Goal: Task Accomplishment & Management: Manage account settings

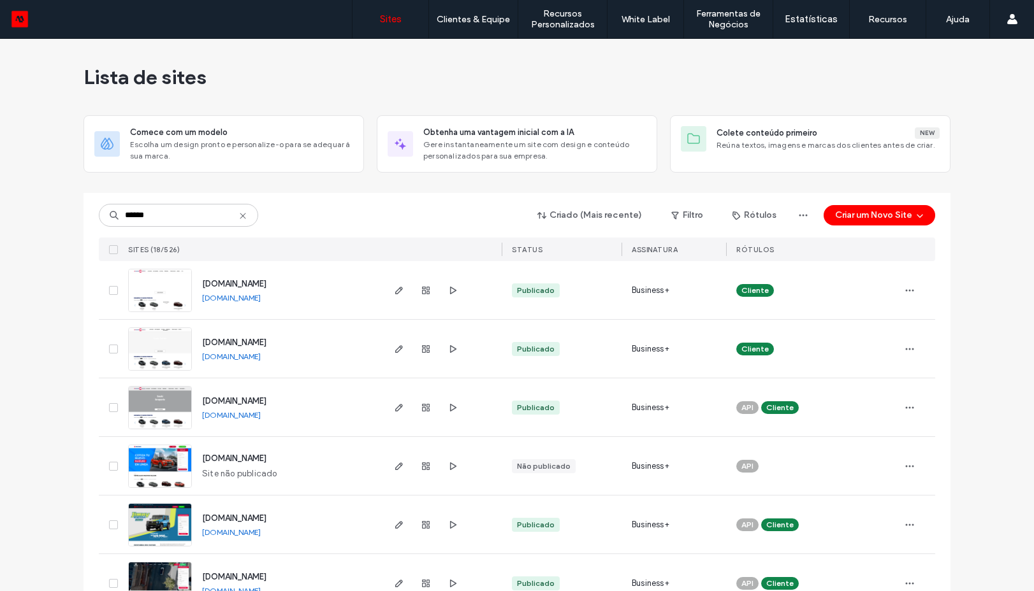
type input "******"
click at [152, 358] on img at bounding box center [160, 371] width 62 height 87
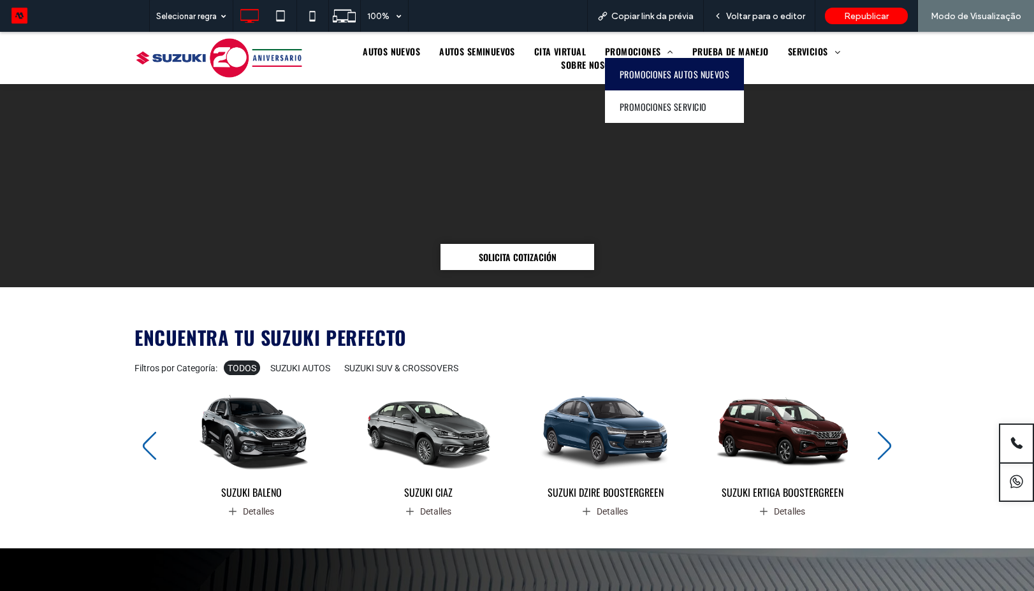
click at [619, 78] on span "PROMOCIONES AUTOS NUEVOS" at bounding box center [674, 74] width 110 height 13
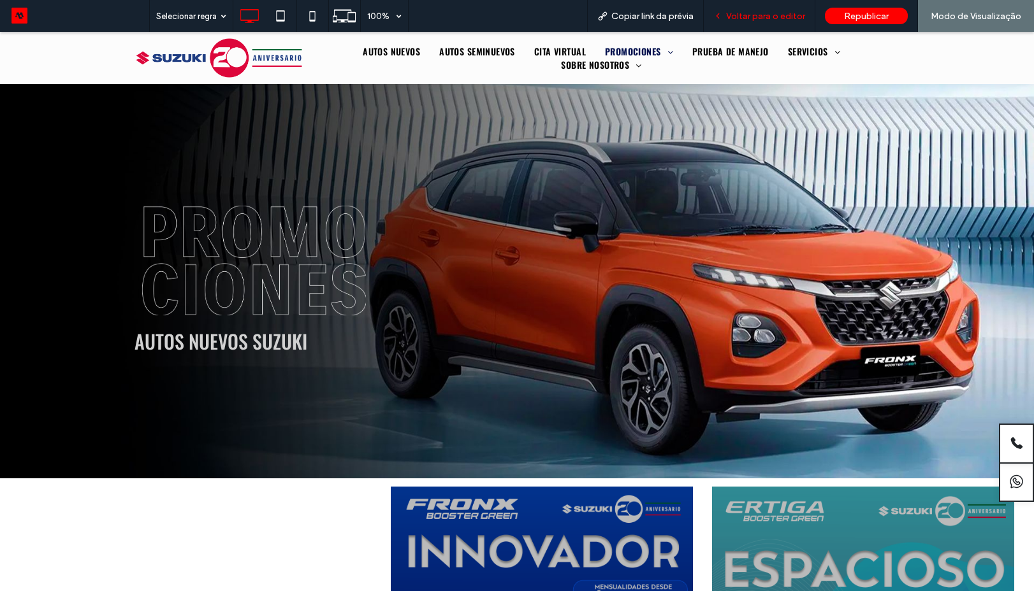
drag, startPoint x: 756, startPoint y: 17, endPoint x: 664, endPoint y: 242, distance: 242.9
click at [756, 17] on span "Voltar para o editor" at bounding box center [765, 16] width 79 height 11
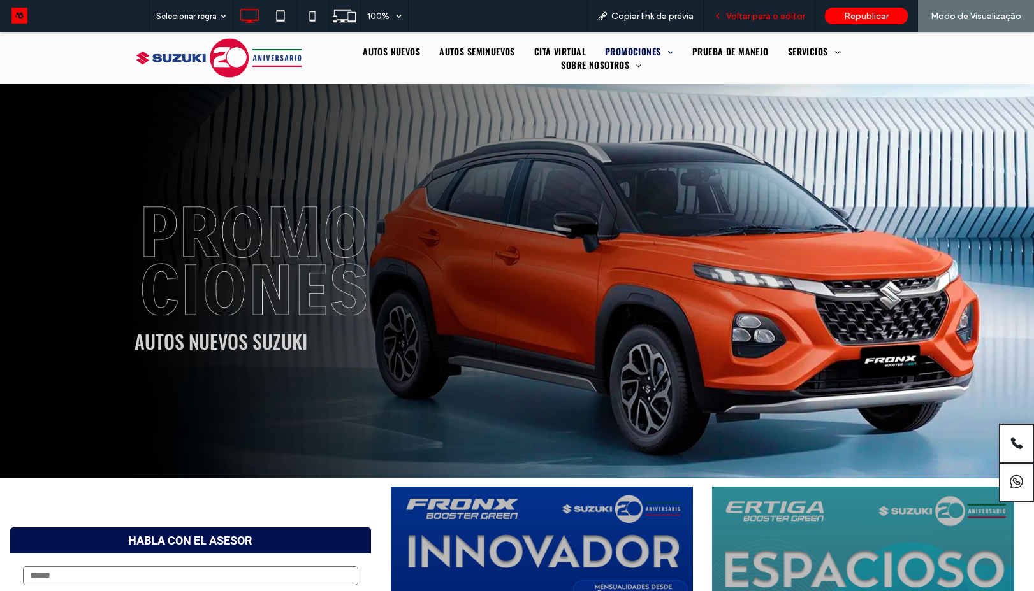
click at [747, 22] on div "Voltar para o editor" at bounding box center [759, 16] width 112 height 32
click at [749, 11] on span "Voltar para o editor" at bounding box center [765, 16] width 79 height 11
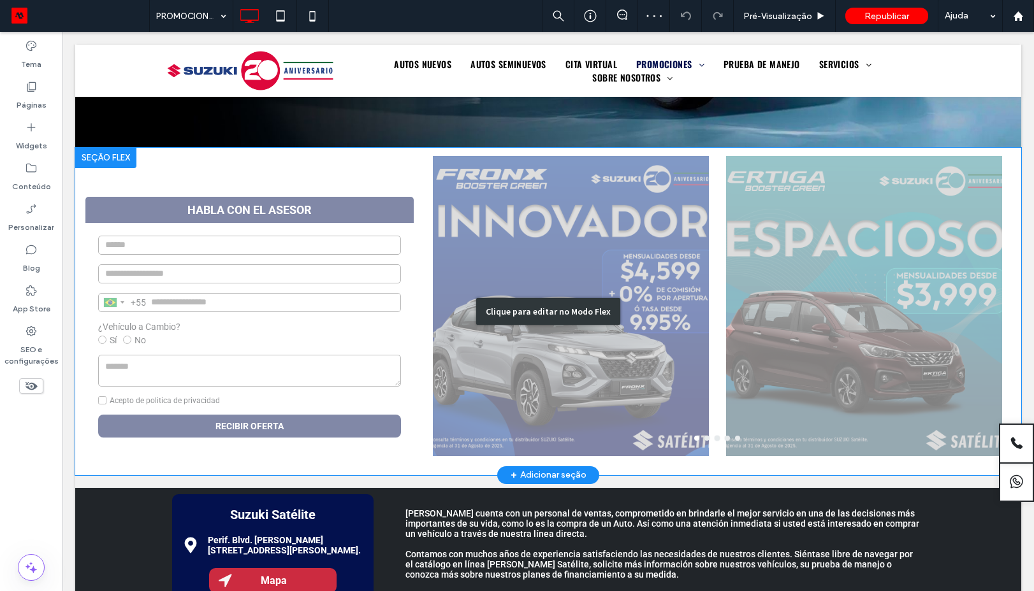
scroll to position [344, 0]
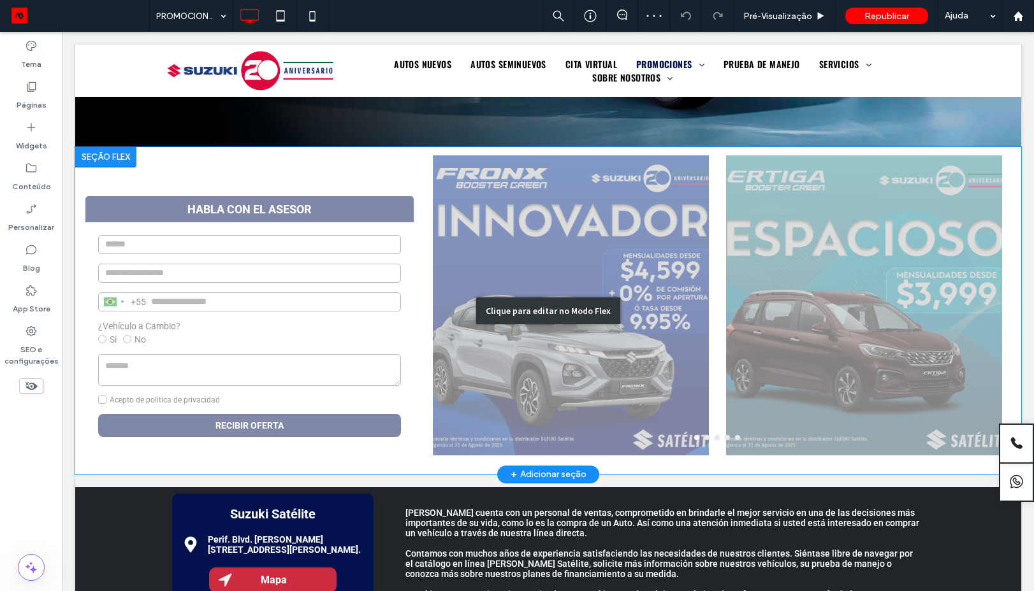
click at [461, 357] on div "Clique para editar no Modo Flex" at bounding box center [548, 311] width 946 height 328
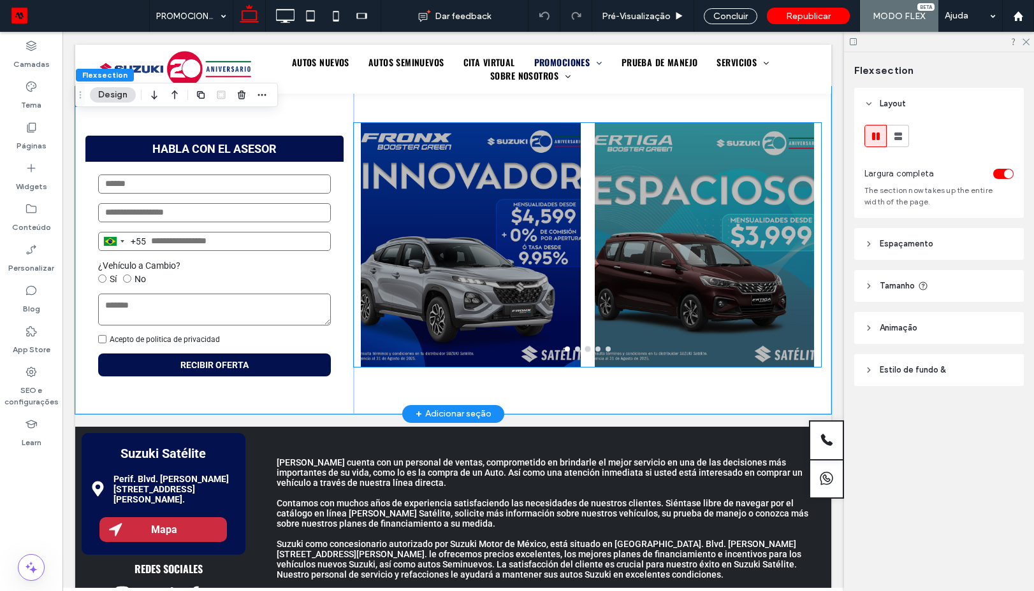
click at [427, 301] on div at bounding box center [470, 253] width 219 height 184
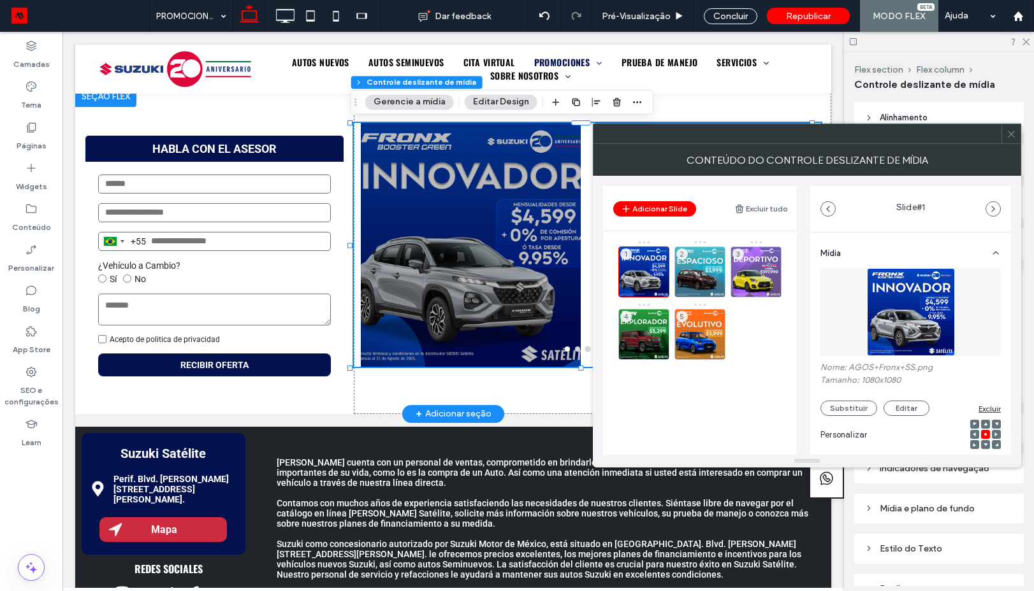
click at [1003, 134] on div at bounding box center [1010, 133] width 19 height 19
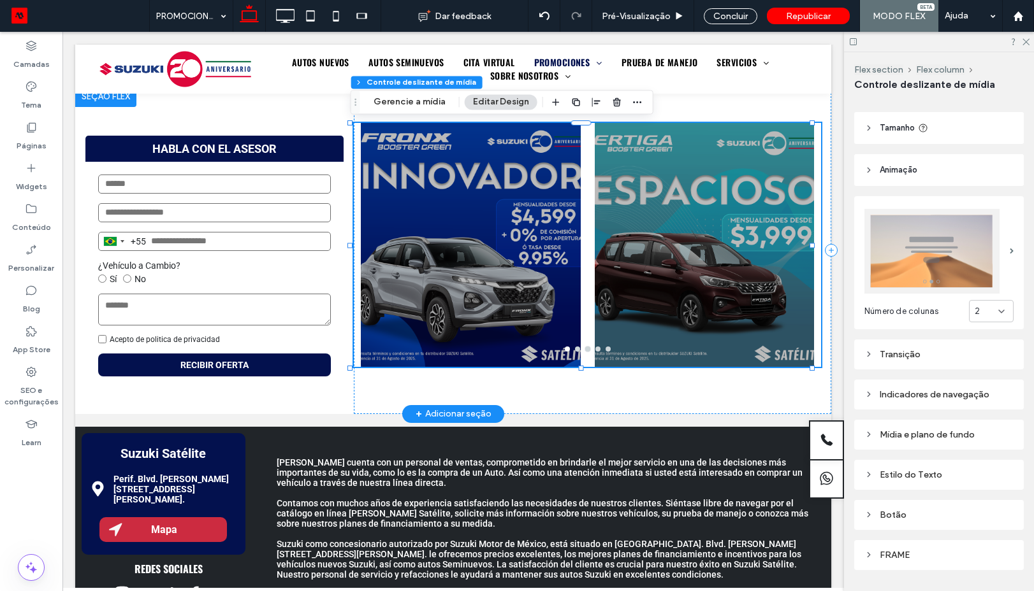
scroll to position [105, 0]
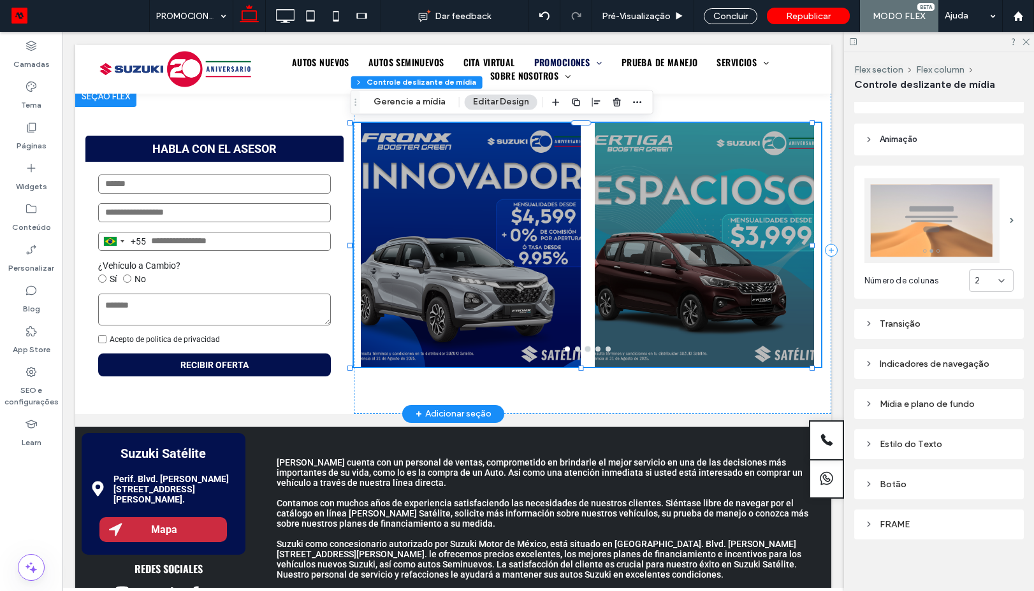
click at [942, 403] on div "Mídia e plano de fundo" at bounding box center [938, 404] width 149 height 11
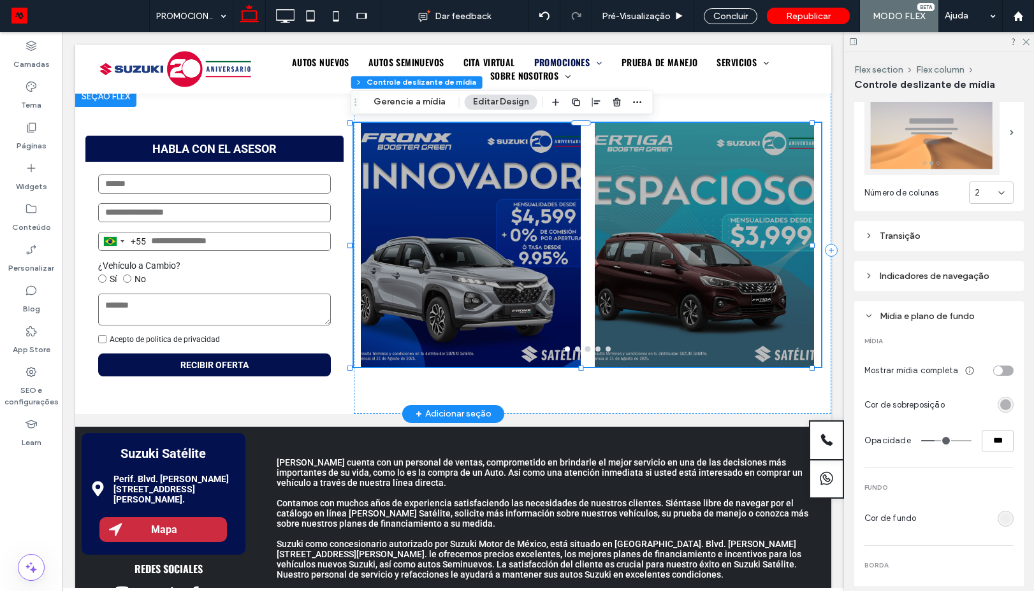
scroll to position [334, 0]
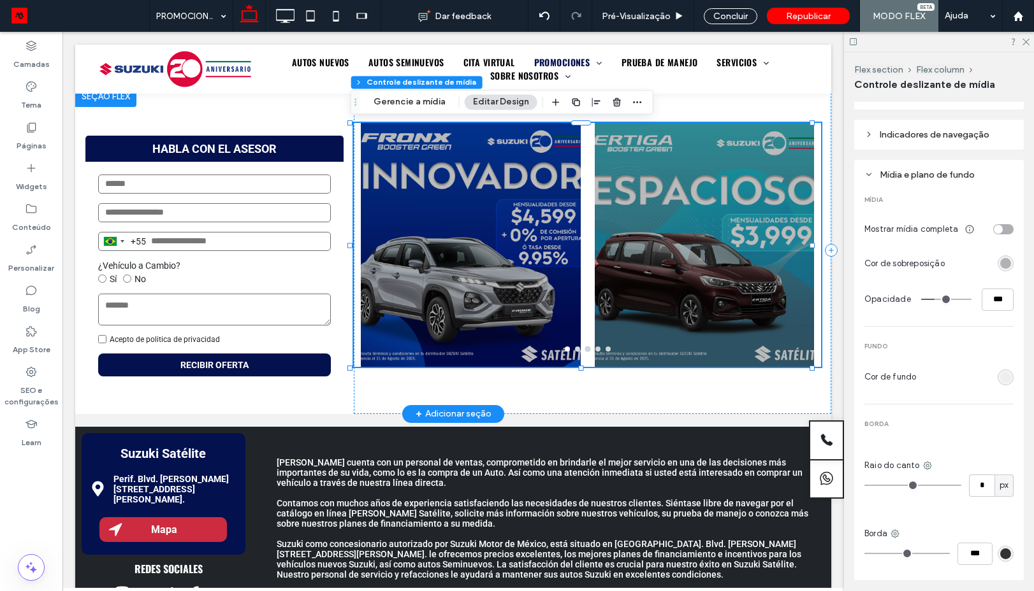
click at [996, 226] on div "toggle" at bounding box center [1003, 229] width 20 height 10
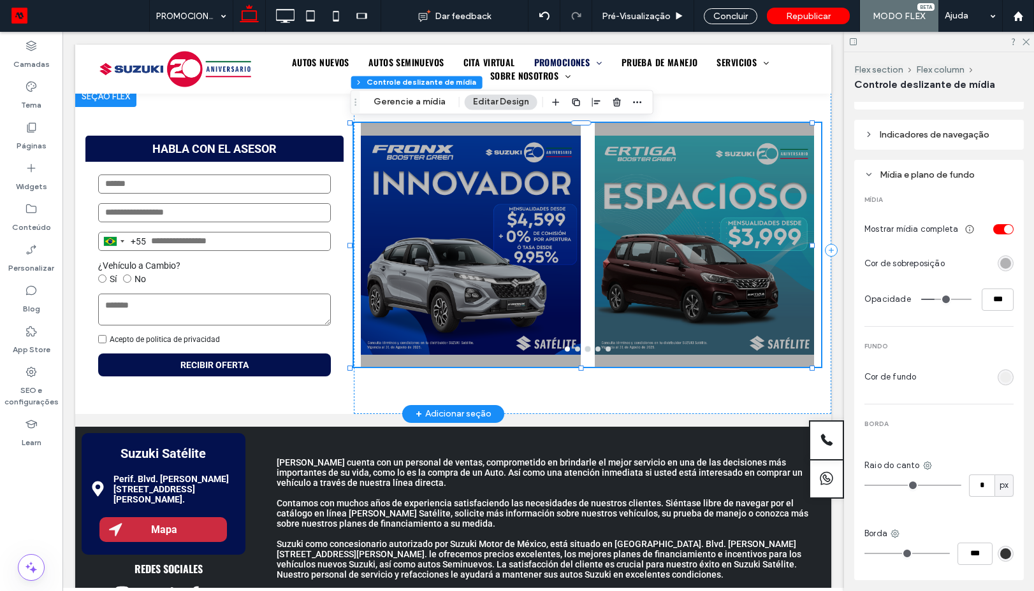
type input "*"
type input "**"
drag, startPoint x: 934, startPoint y: 294, endPoint x: 902, endPoint y: 291, distance: 32.0
type input "*"
click at [921, 299] on input "range" at bounding box center [946, 299] width 50 height 1
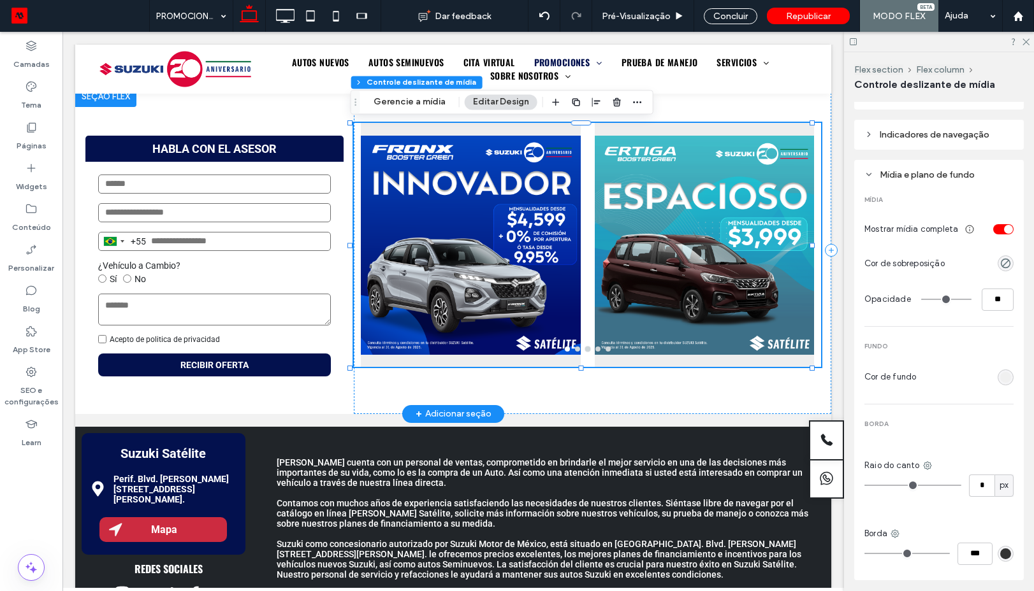
click at [1000, 372] on div "rgb(238, 238, 238)" at bounding box center [1005, 377] width 11 height 11
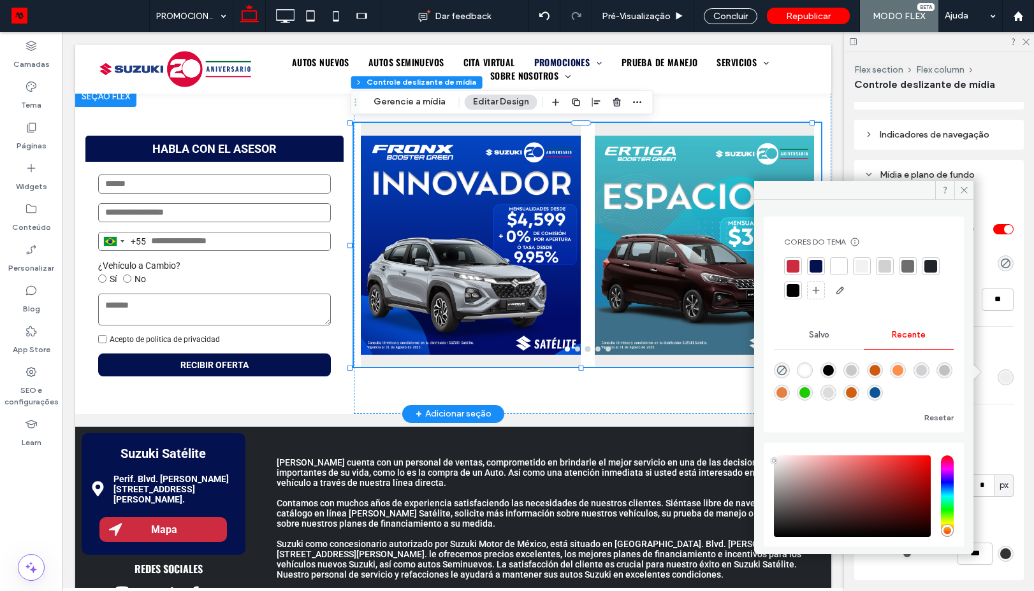
drag, startPoint x: 782, startPoint y: 369, endPoint x: 928, endPoint y: 293, distance: 164.4
click at [788, 368] on div "rgba(0, 0, 0, 0)" at bounding box center [782, 371] width 16 height 16
type input "*******"
type input "*"
type input "**"
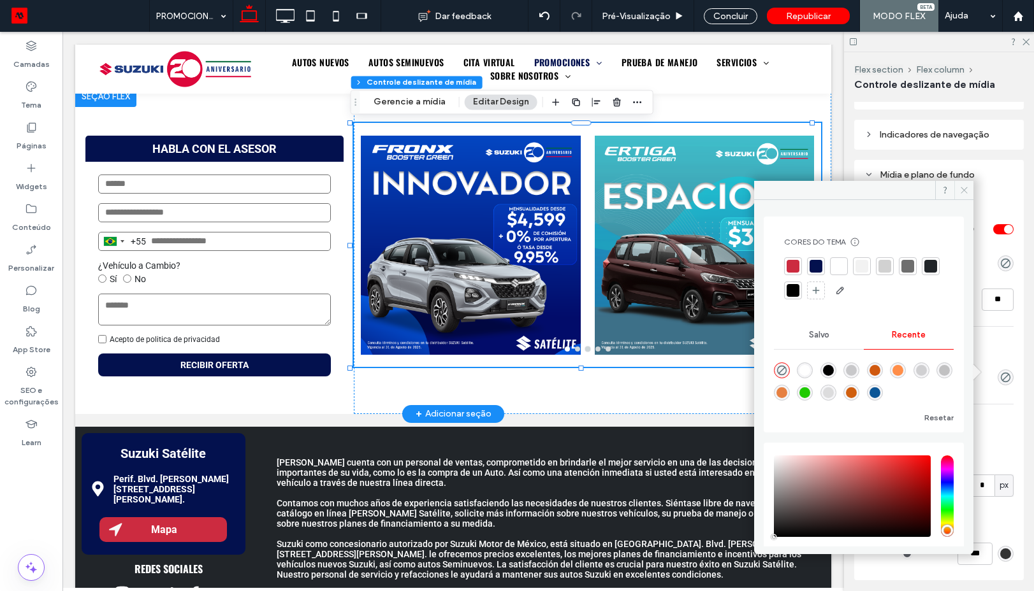
click at [964, 187] on icon at bounding box center [964, 190] width 10 height 10
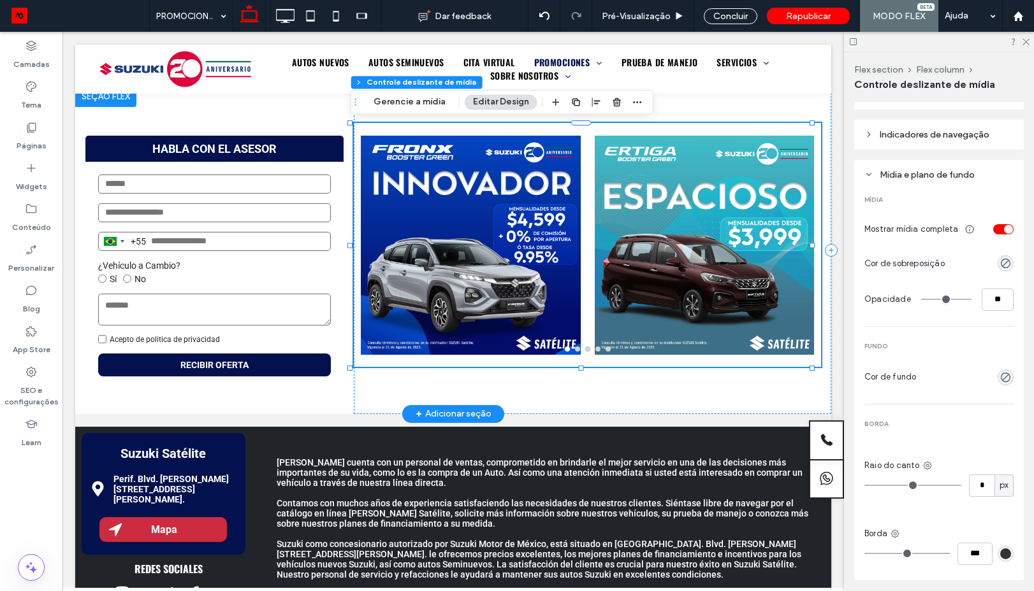
scroll to position [105, 0]
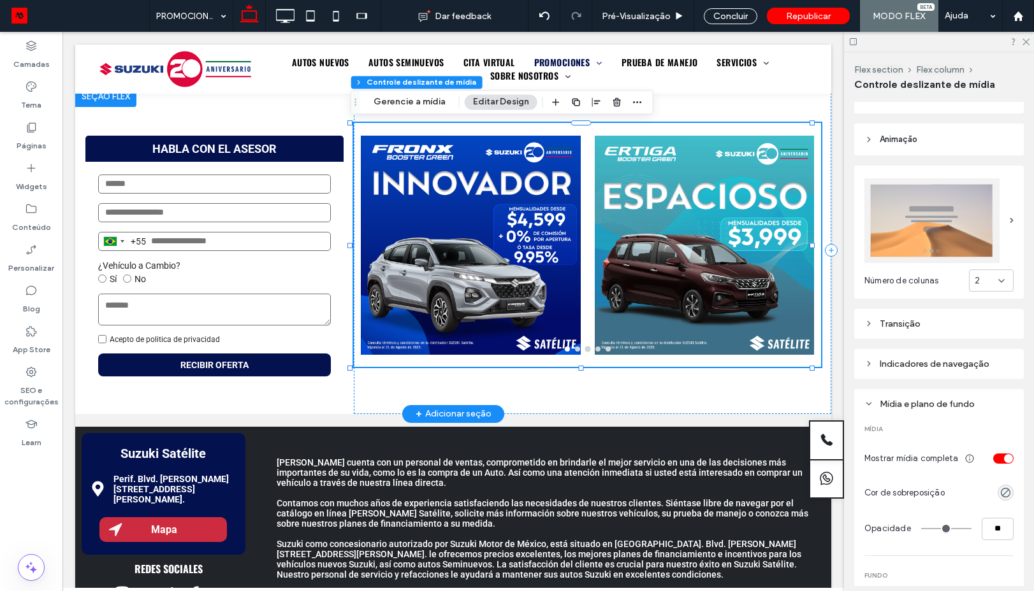
click at [934, 350] on div "Indicadores de navegação" at bounding box center [938, 364] width 169 height 30
click at [960, 359] on div "Indicadores de navegação" at bounding box center [938, 364] width 149 height 11
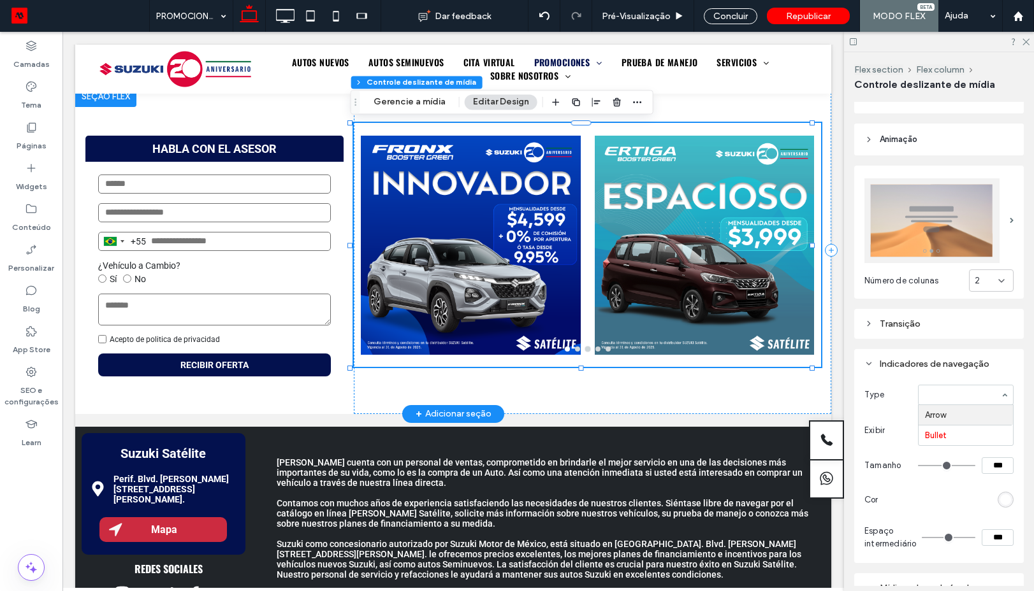
type input "**"
type input "*"
type input "**"
type input "****"
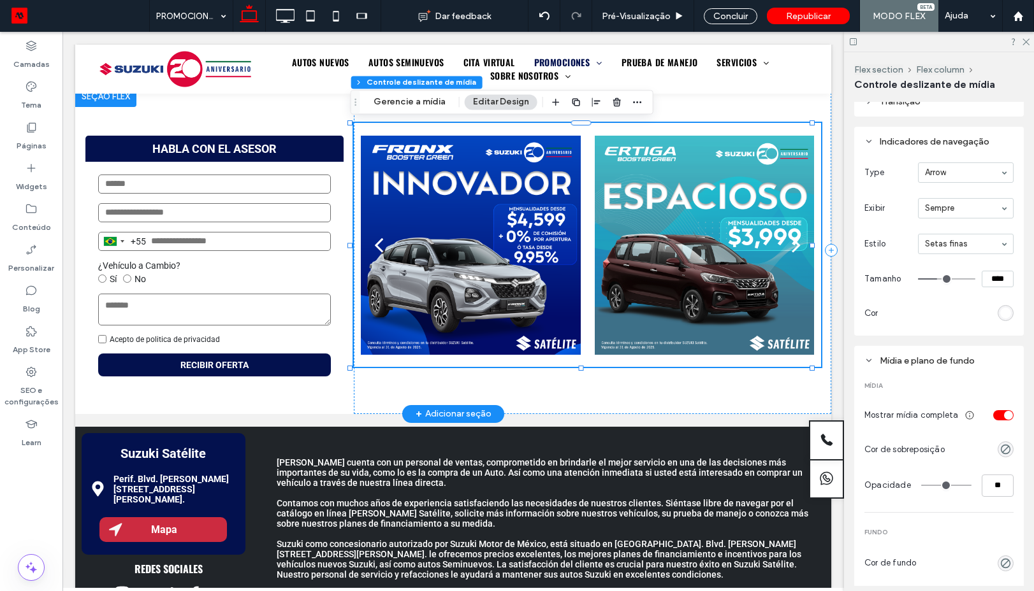
scroll to position [334, 0]
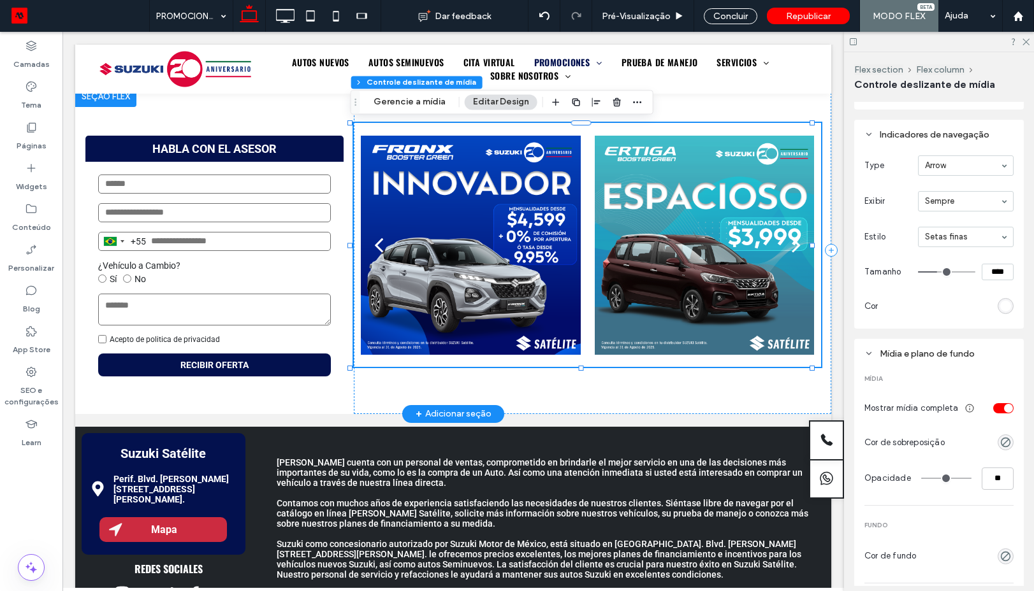
click at [1000, 306] on div "rgb(255, 255, 255)" at bounding box center [1005, 306] width 11 height 11
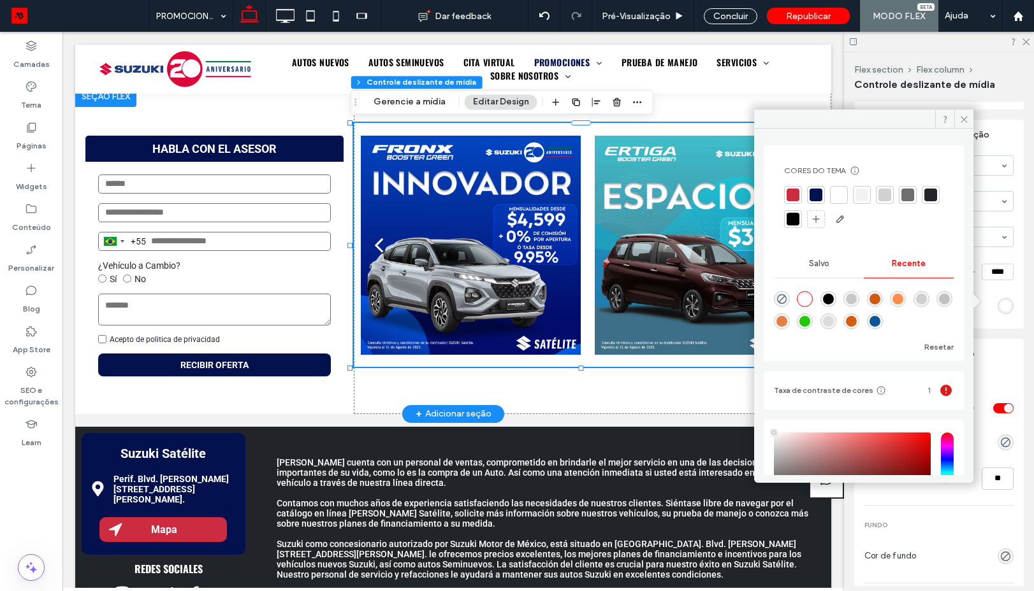
click at [793, 197] on div at bounding box center [792, 195] width 13 height 13
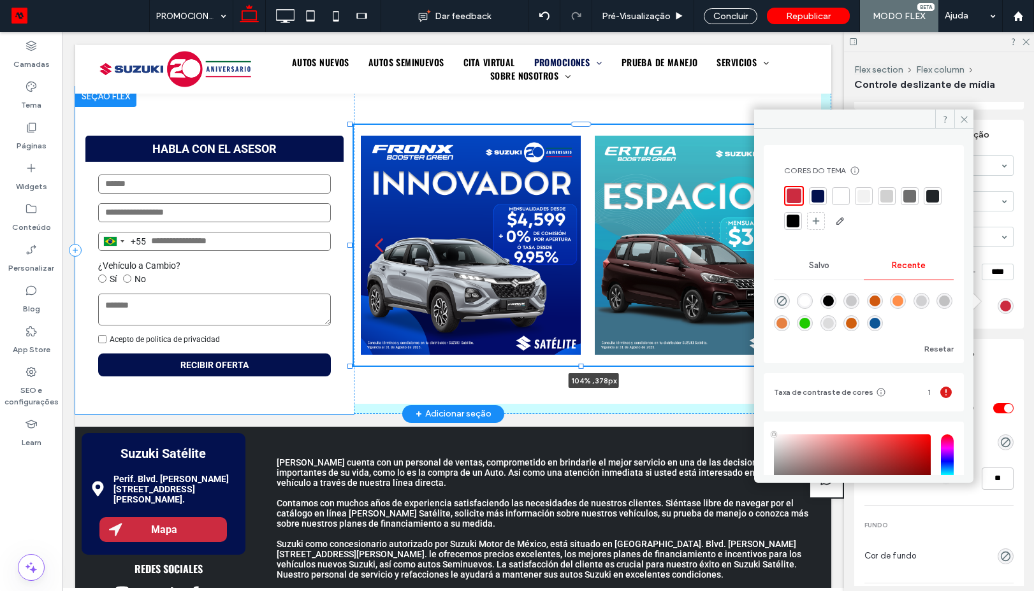
drag, startPoint x: 329, startPoint y: 363, endPoint x: 364, endPoint y: 266, distance: 103.6
click at [364, 281] on div "HABLA CON EL ASESOR Brazil +55 +55 244 results found Afghanistan +93 Albania +3…" at bounding box center [453, 251] width 756 height 328
type input "**"
type input "***"
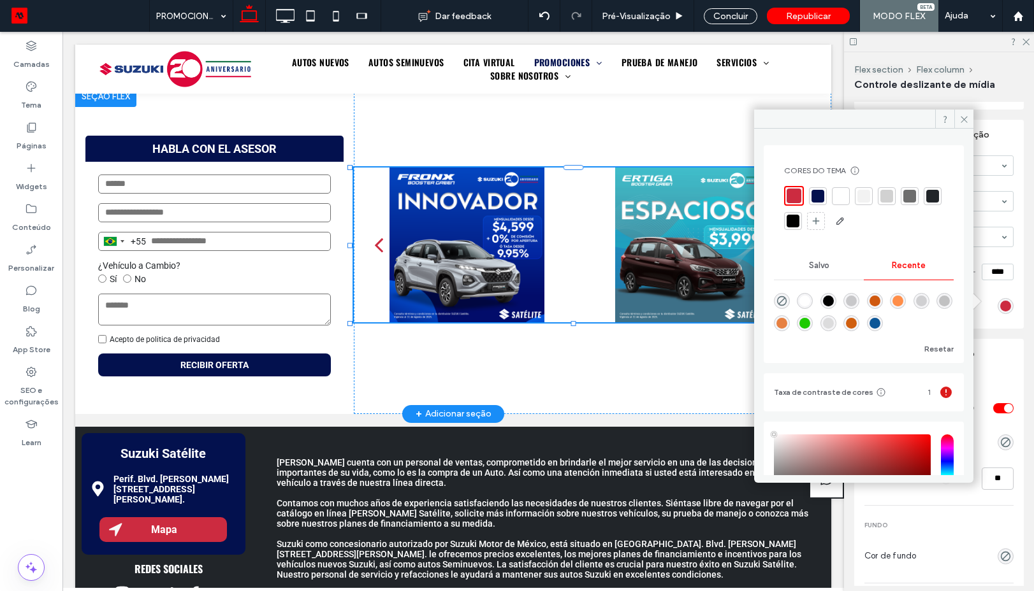
type input "****"
type input "***"
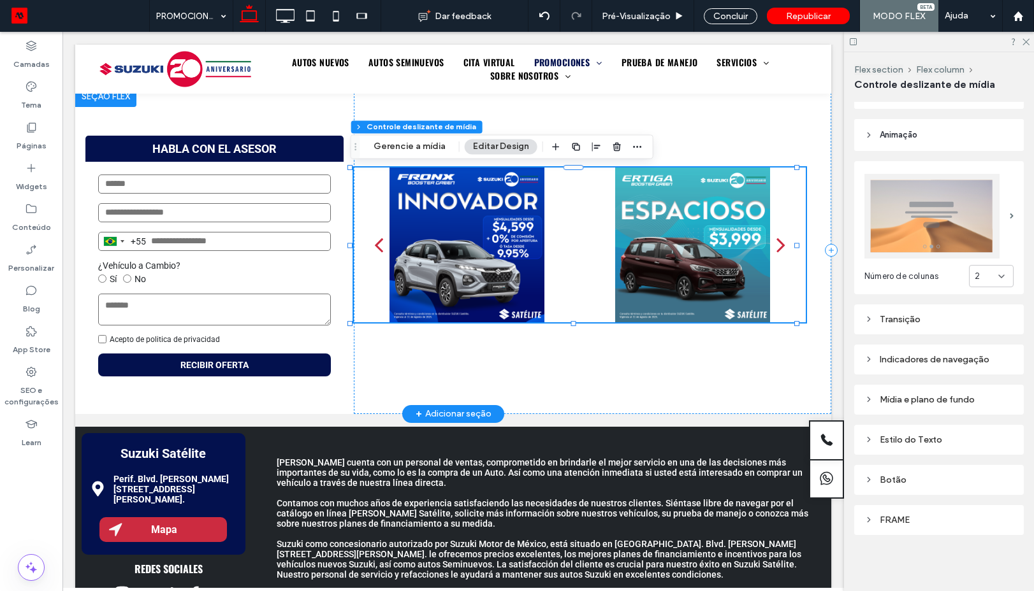
scroll to position [105, 0]
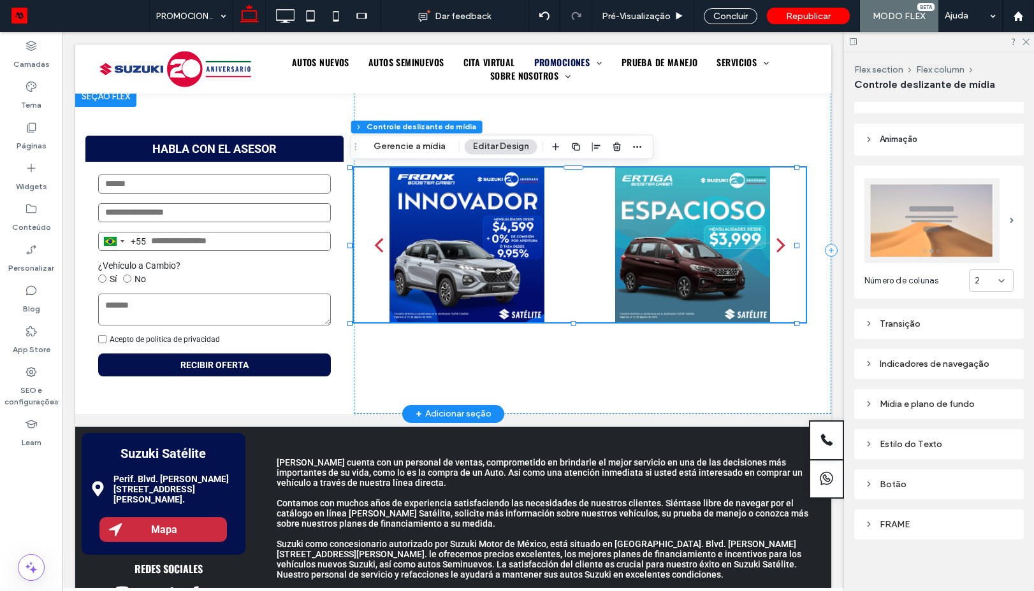
drag, startPoint x: 364, startPoint y: 266, endPoint x: 363, endPoint y: 257, distance: 9.1
click at [363, 257] on button "back" at bounding box center [379, 245] width 50 height 67
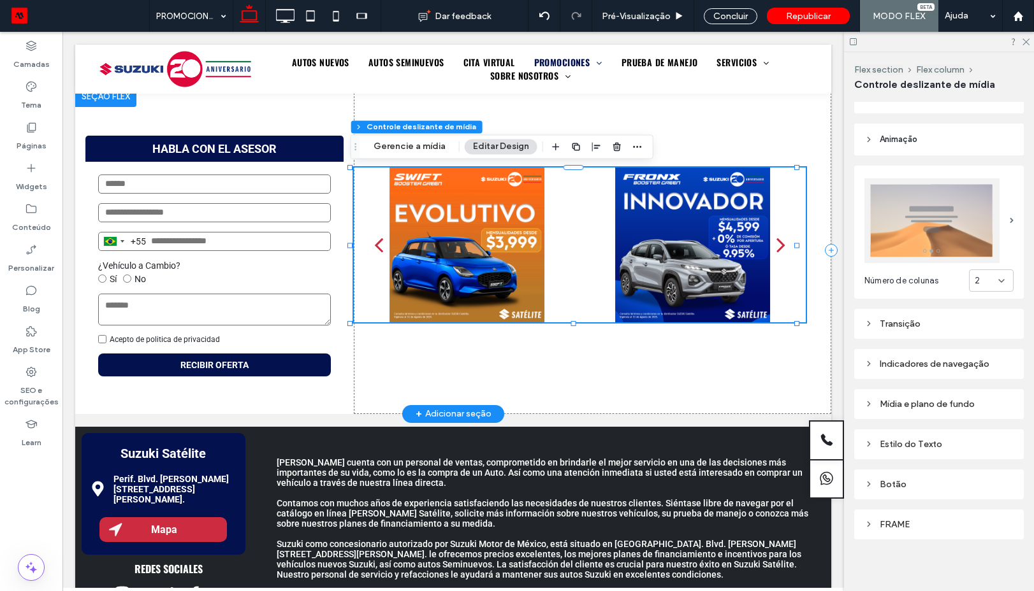
drag, startPoint x: 363, startPoint y: 257, endPoint x: 360, endPoint y: 263, distance: 6.9
click at [362, 257] on button "back" at bounding box center [379, 245] width 50 height 67
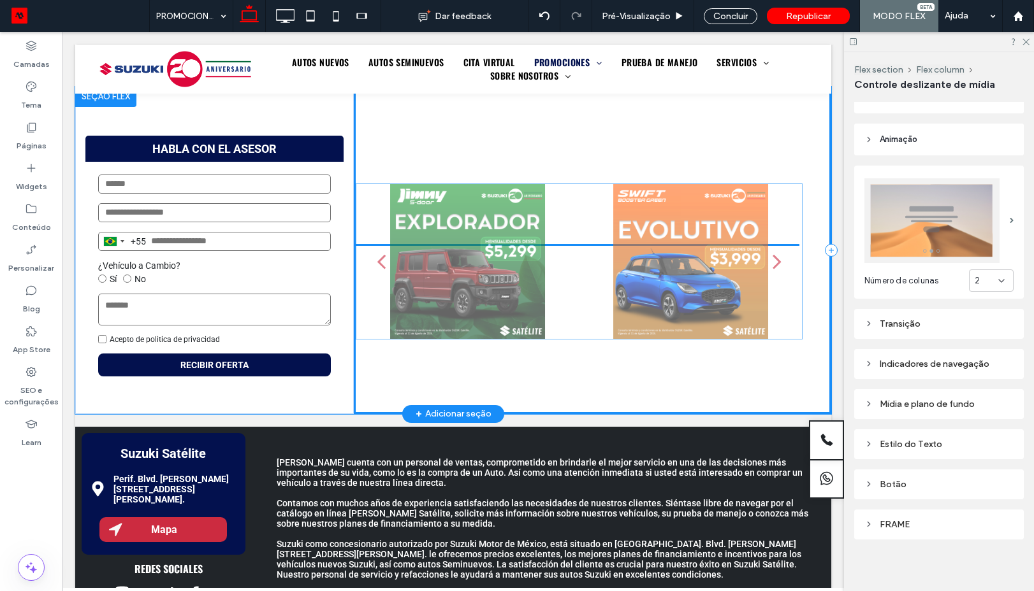
drag, startPoint x: 360, startPoint y: 263, endPoint x: 365, endPoint y: 274, distance: 12.0
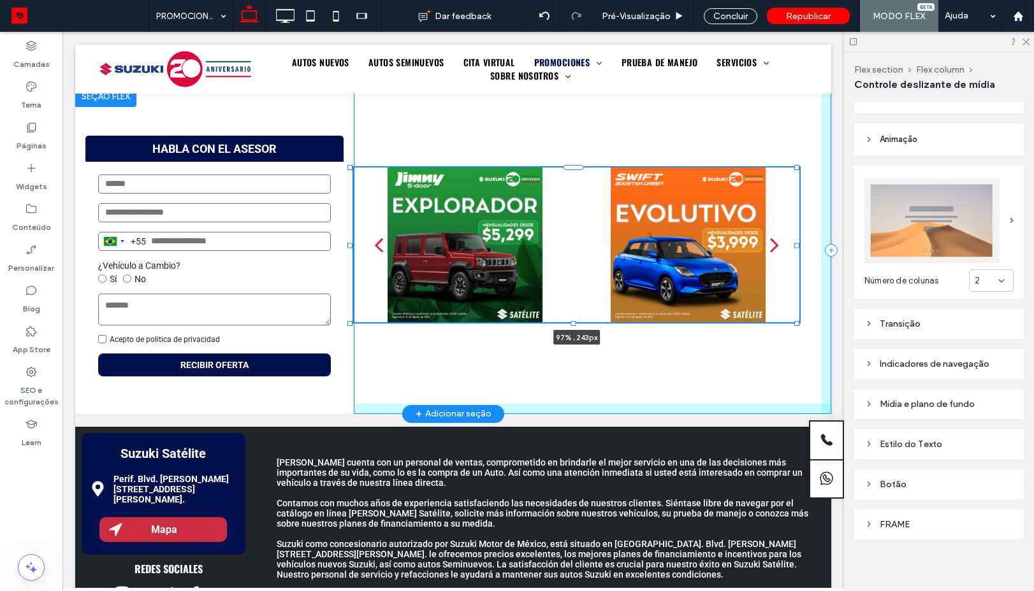
drag, startPoint x: 572, startPoint y: 323, endPoint x: 591, endPoint y: 323, distance: 19.8
click at [591, 323] on div "HABLA CON EL ASESOR Brazil +55 +55 244 results found Afghanistan +93 Albania +3…" at bounding box center [453, 251] width 756 height 328
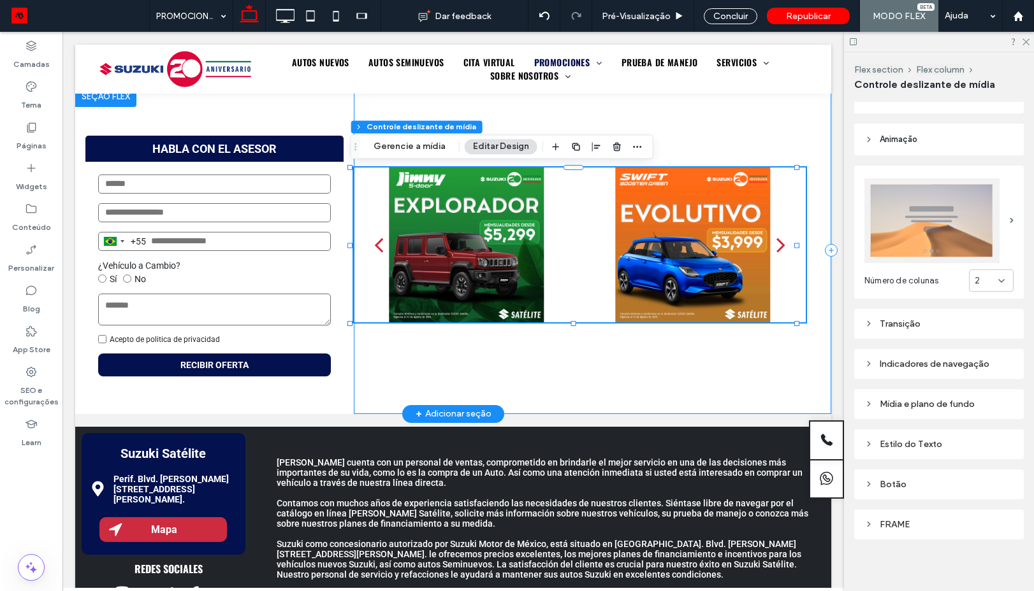
click at [591, 323] on div "a a a a 97% , 243px" at bounding box center [592, 251] width 477 height 328
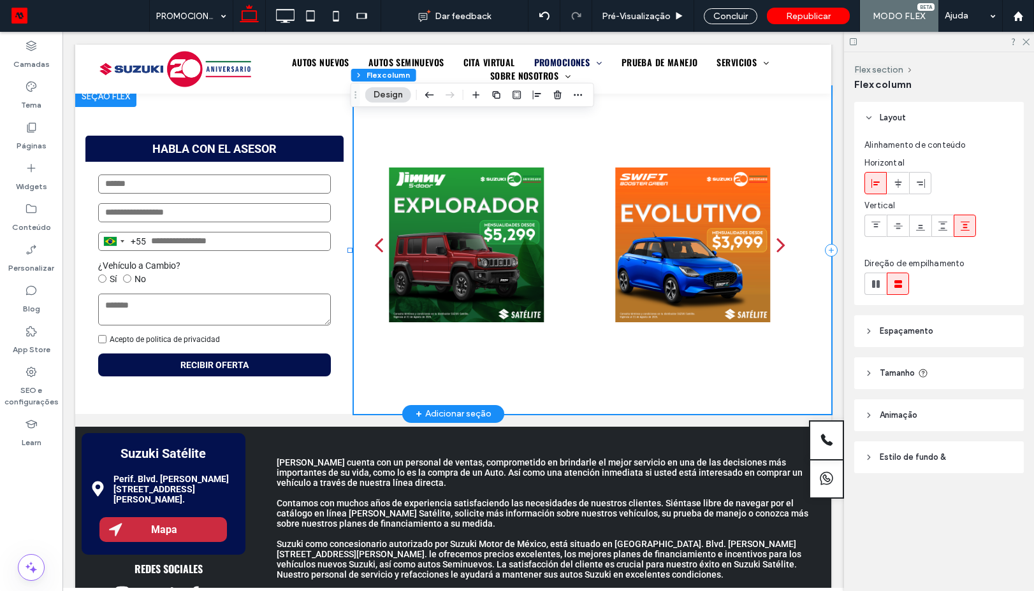
click at [591, 323] on div "a a a a" at bounding box center [592, 251] width 477 height 328
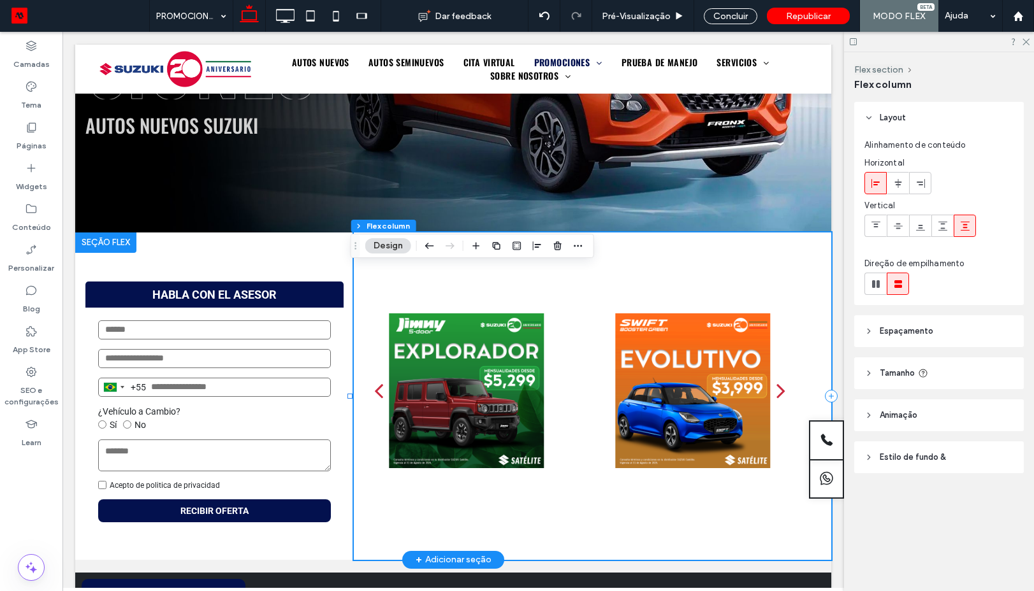
scroll to position [229, 0]
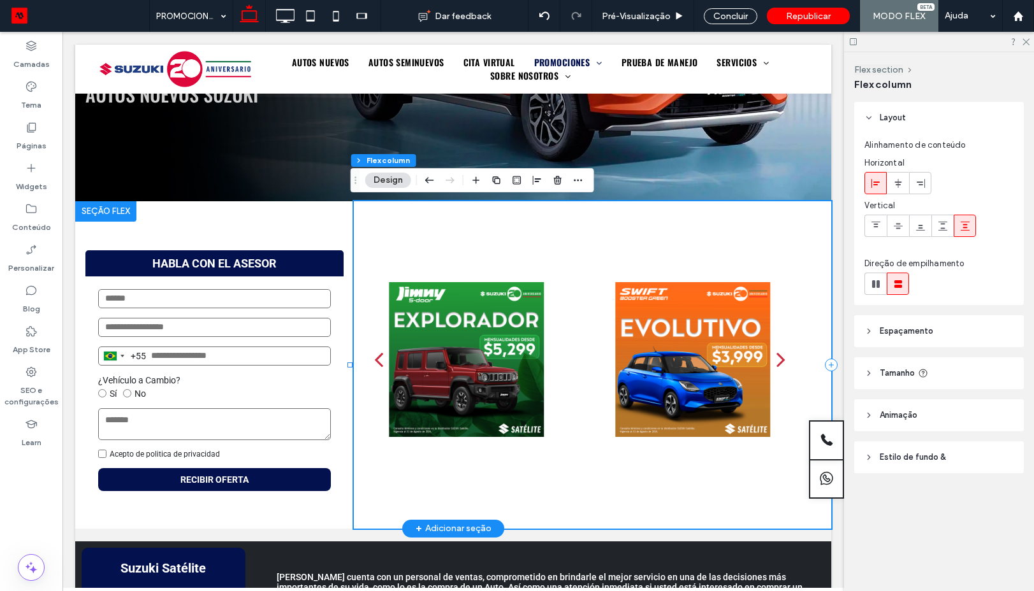
click at [366, 256] on div "a a a a" at bounding box center [592, 365] width 477 height 328
click at [321, 229] on div "HABLA CON EL ASESOR Brazil +55 +55 244 results found Afghanistan +93 Albania +3…" at bounding box center [214, 365] width 278 height 328
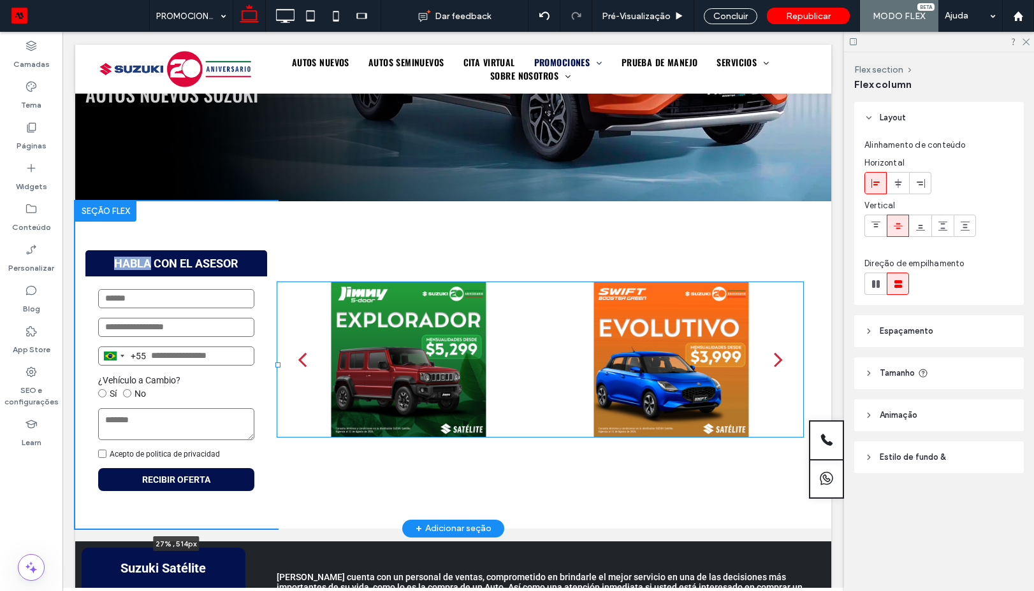
drag, startPoint x: 349, startPoint y: 364, endPoint x: 276, endPoint y: 364, distance: 73.3
click at [276, 364] on div at bounding box center [277, 365] width 5 height 5
type input "**"
type input "***"
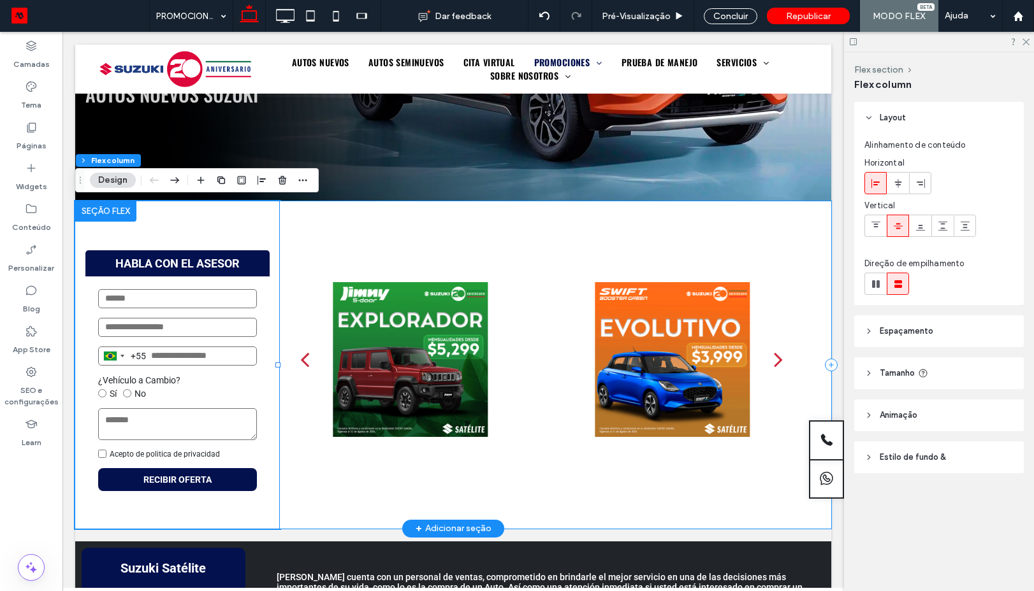
drag, startPoint x: 336, startPoint y: 484, endPoint x: 336, endPoint y: 469, distance: 14.7
click at [336, 483] on div "a a a a" at bounding box center [555, 365] width 551 height 328
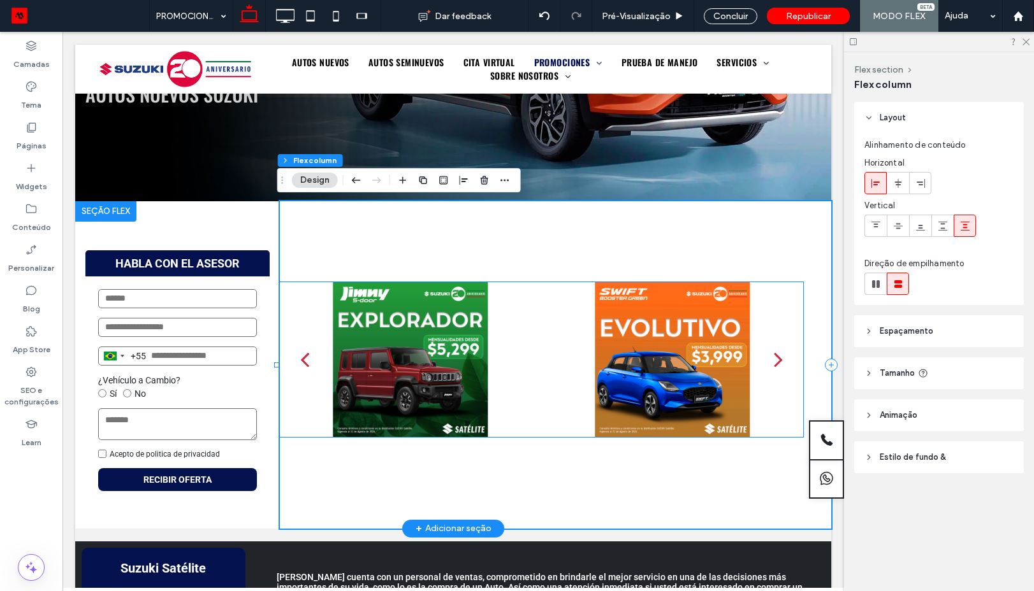
click at [526, 409] on div at bounding box center [410, 359] width 246 height 155
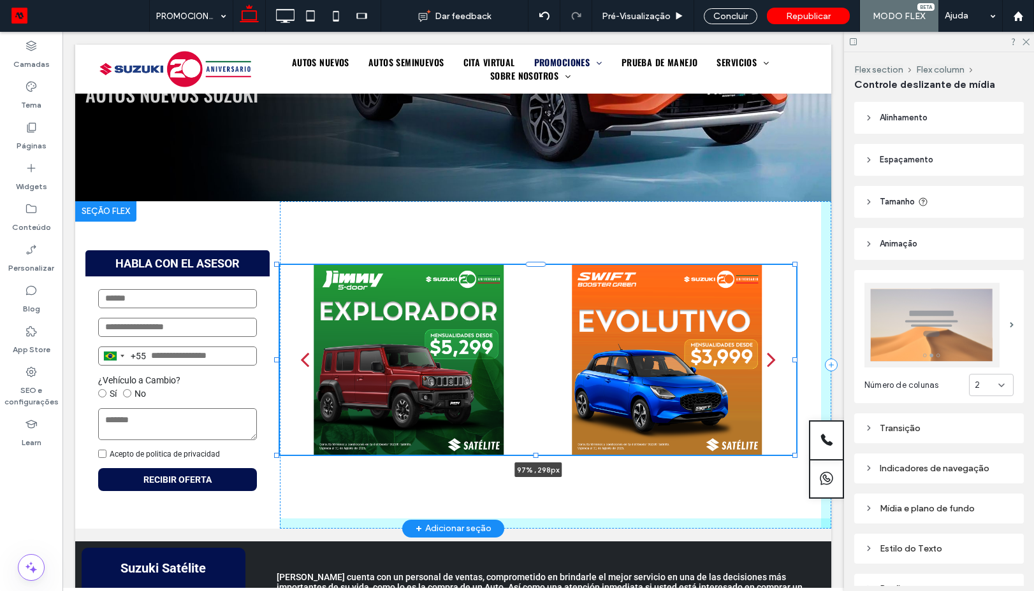
drag, startPoint x: 535, startPoint y: 439, endPoint x: 544, endPoint y: 474, distance: 36.3
click at [544, 474] on div "HABLA CON EL ASESOR Brazil +55 +55 244 results found Afghanistan +93 Albania +3…" at bounding box center [453, 365] width 756 height 328
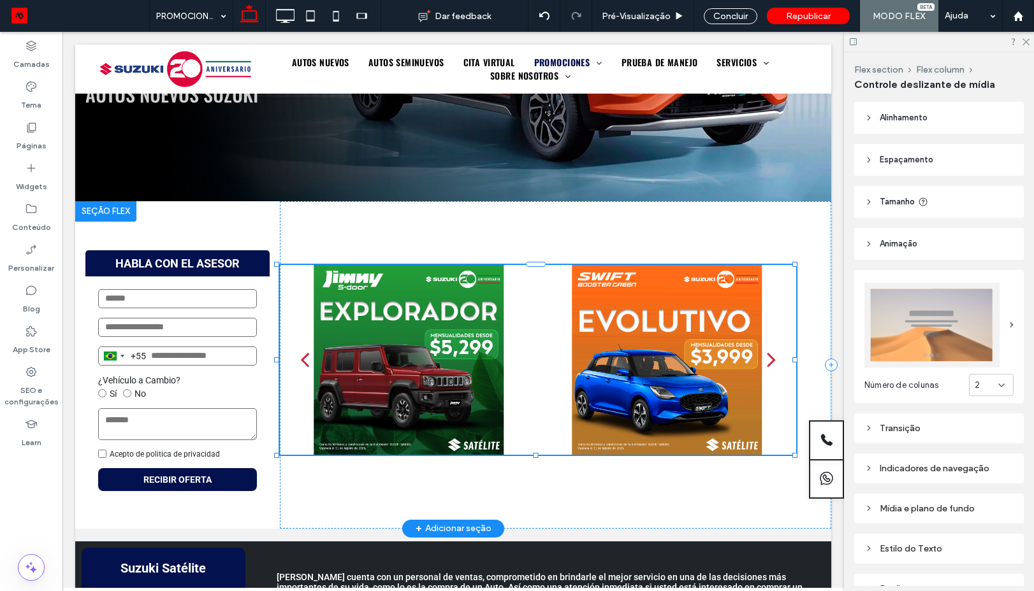
type input "***"
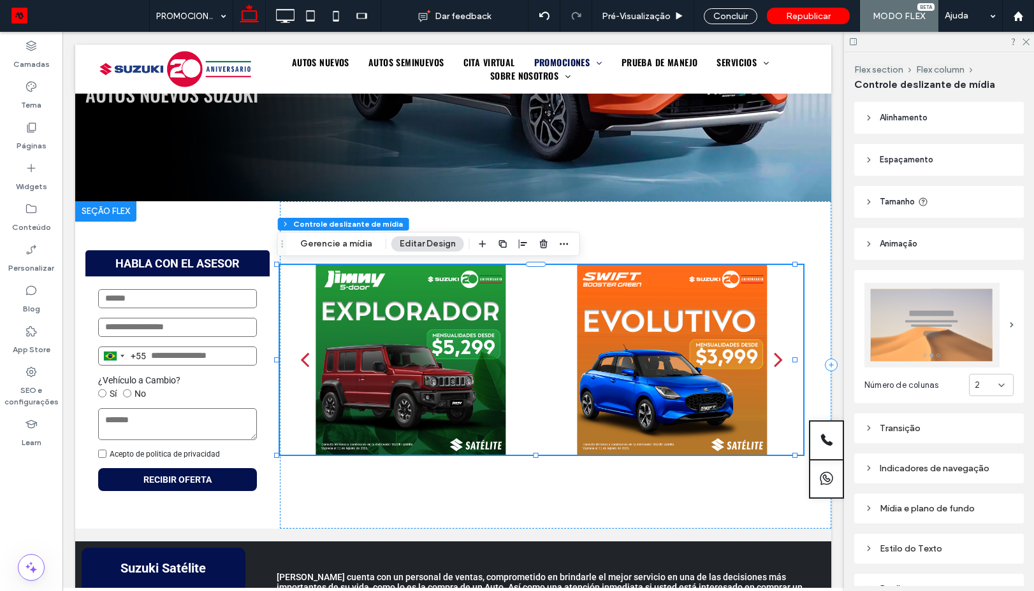
click at [895, 143] on div "Alinhamento Espaçamento Definir margens e preenchimento 0px 0% 0px 0% * px 0px …" at bounding box center [943, 344] width 178 height 484
click at [878, 244] on header "Animaçāo" at bounding box center [938, 244] width 169 height 32
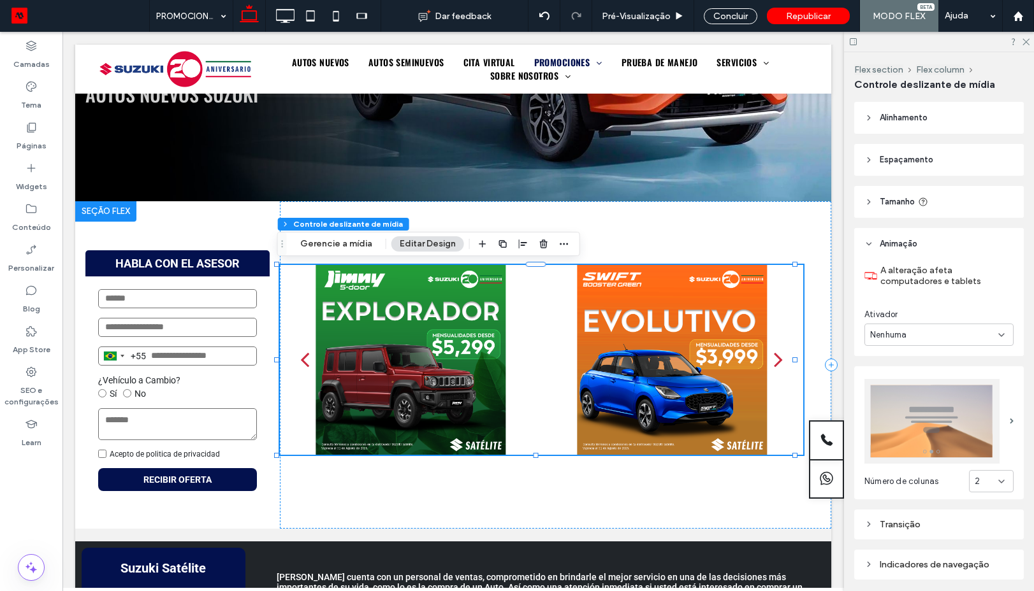
click at [883, 120] on span "Alinhamento" at bounding box center [903, 118] width 48 height 13
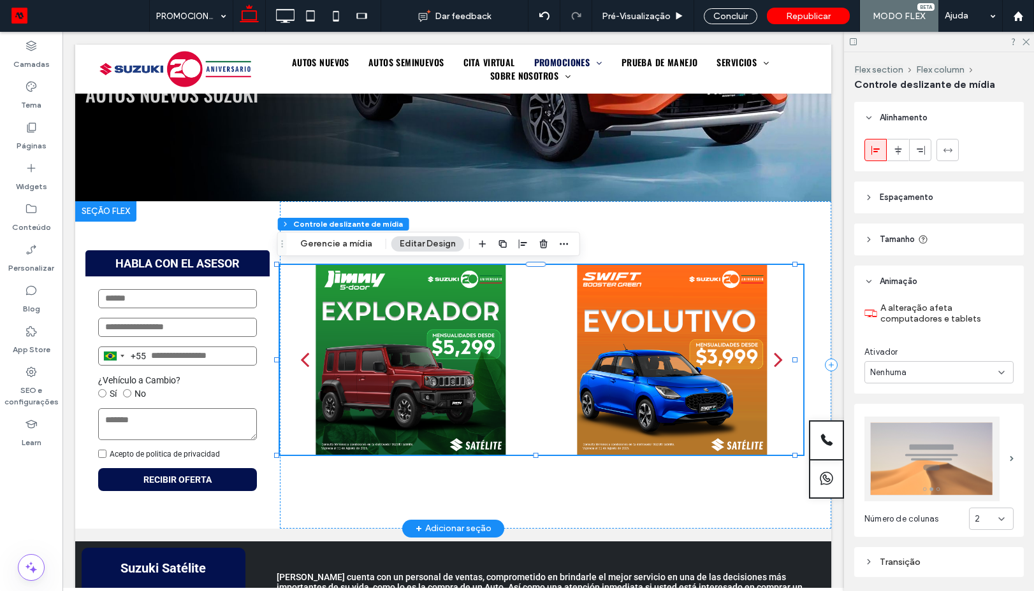
click at [287, 322] on div at bounding box center [410, 360] width 246 height 190
click at [891, 234] on span "Tamanho" at bounding box center [896, 239] width 35 height 13
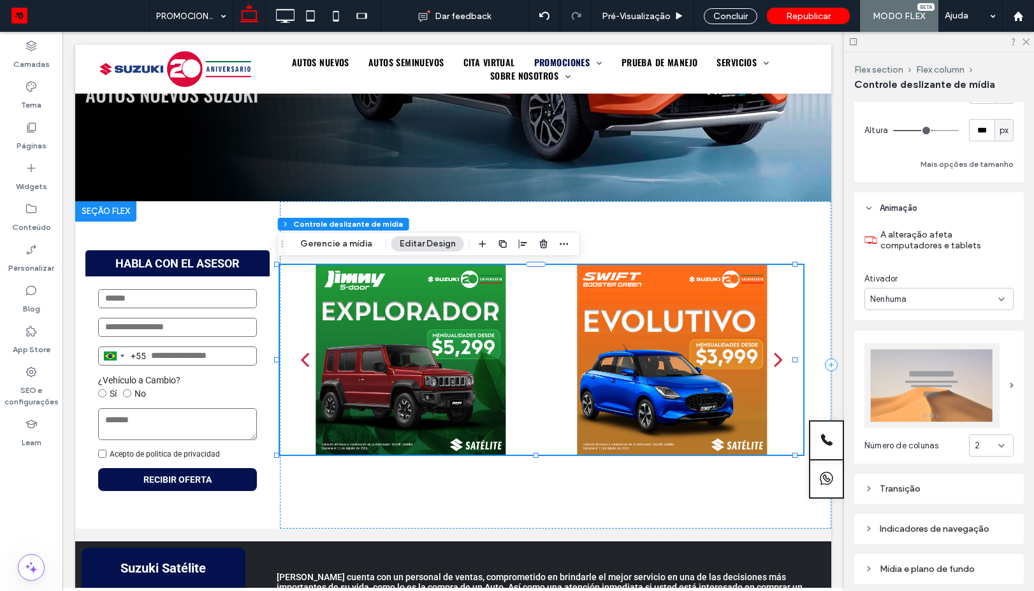
scroll to position [0, 0]
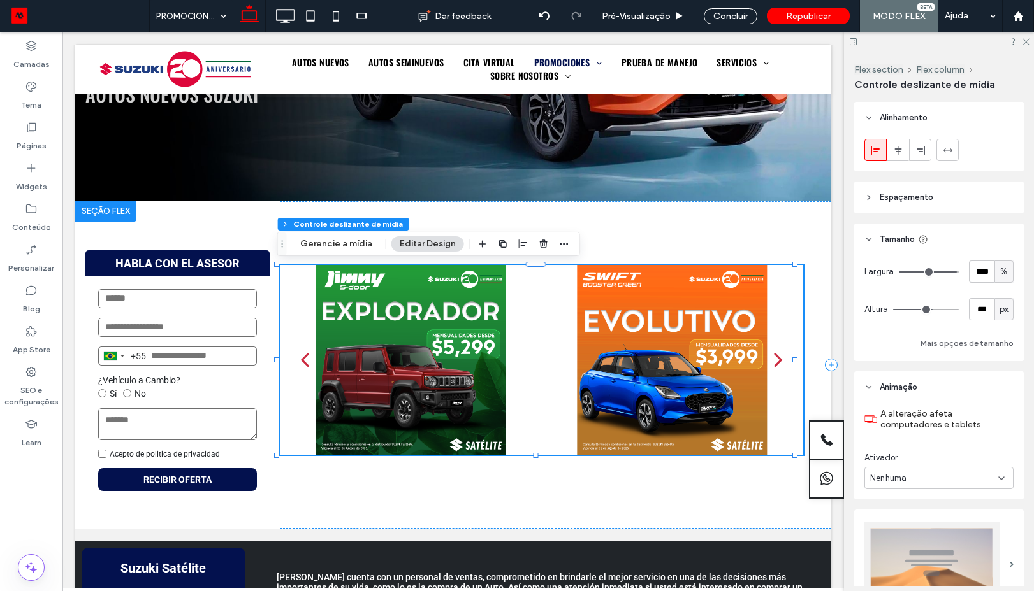
click at [903, 193] on span "Espaçamento" at bounding box center [906, 197] width 54 height 13
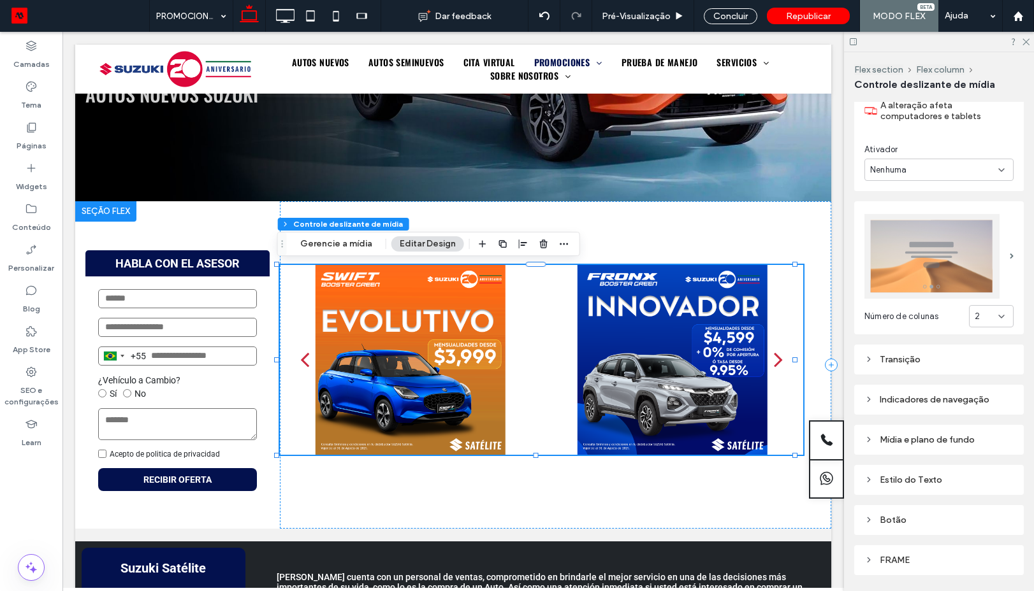
scroll to position [540, 0]
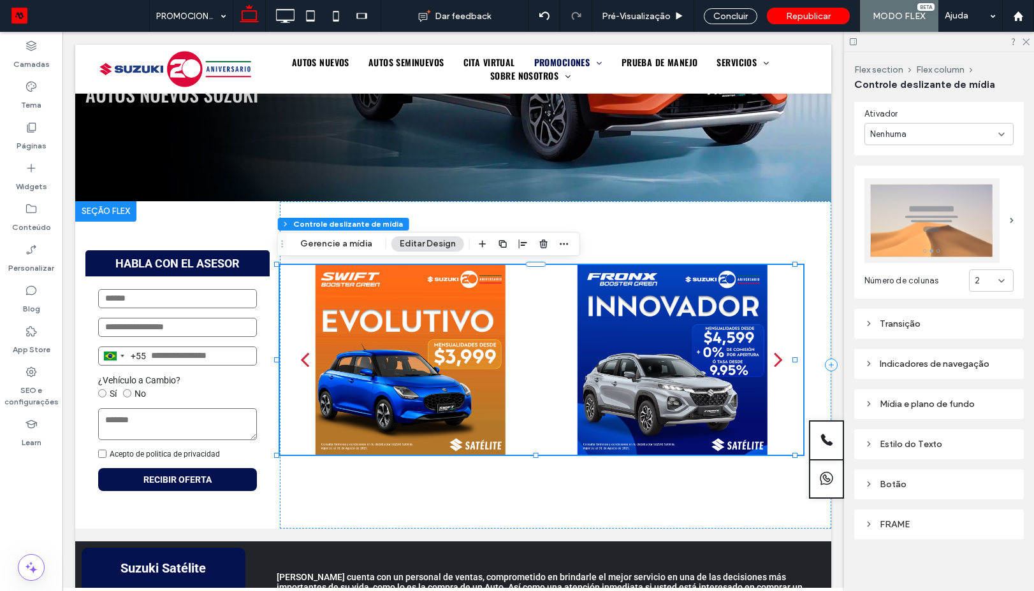
drag, startPoint x: 894, startPoint y: 315, endPoint x: 912, endPoint y: 326, distance: 21.7
click at [895, 319] on div "Transição" at bounding box center [938, 324] width 149 height 11
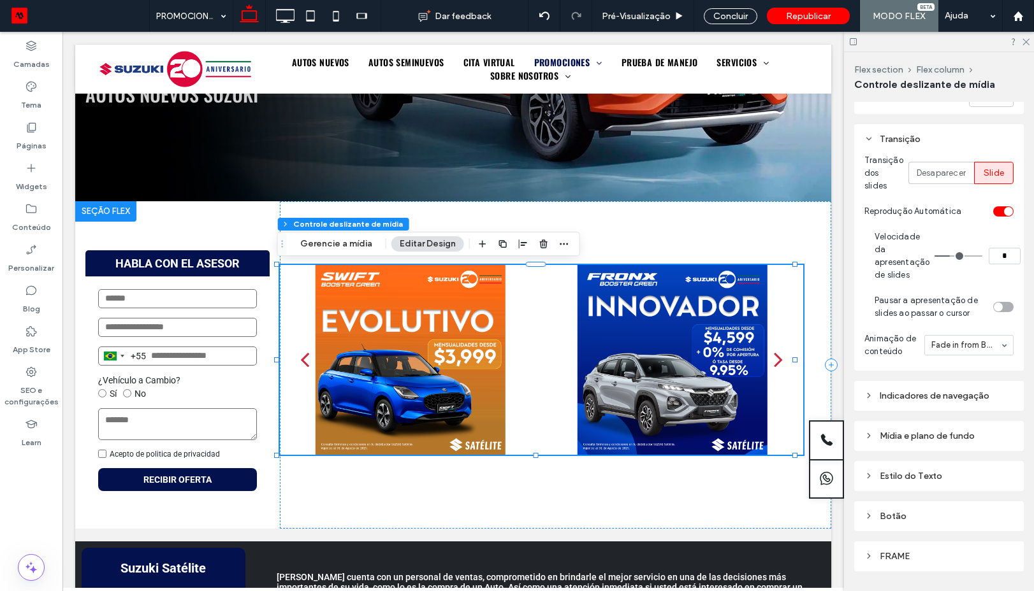
scroll to position [769, 0]
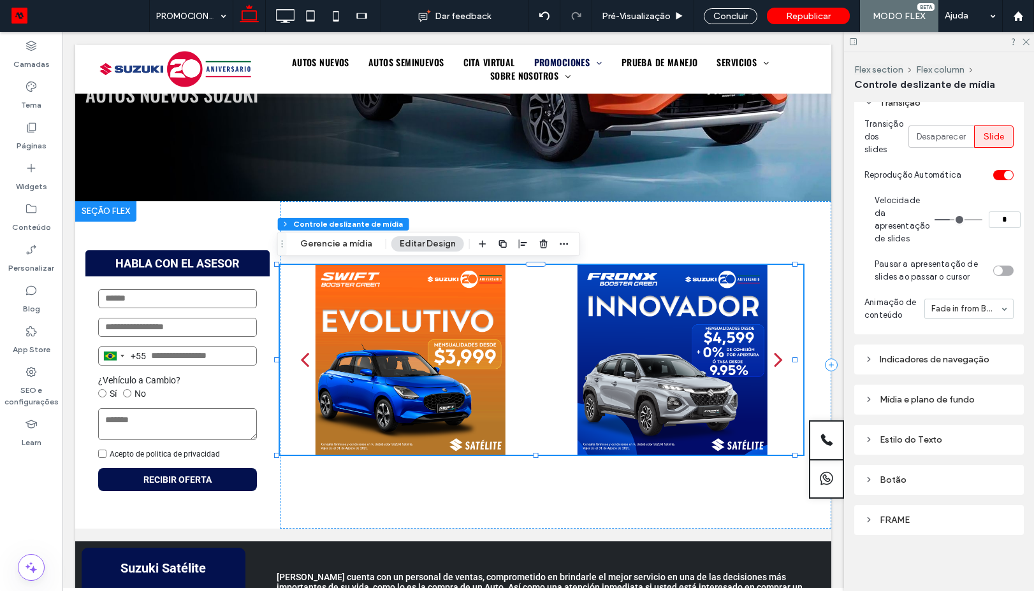
drag, startPoint x: 891, startPoint y: 358, endPoint x: 912, endPoint y: 373, distance: 26.5
click at [892, 358] on div "Indicadores de navegação" at bounding box center [938, 359] width 149 height 11
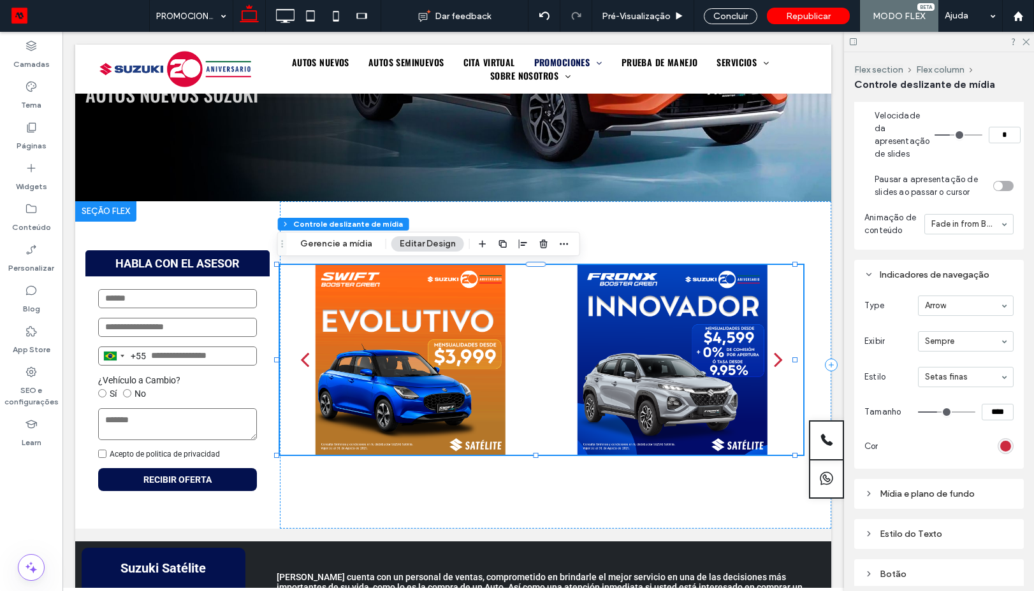
scroll to position [933, 0]
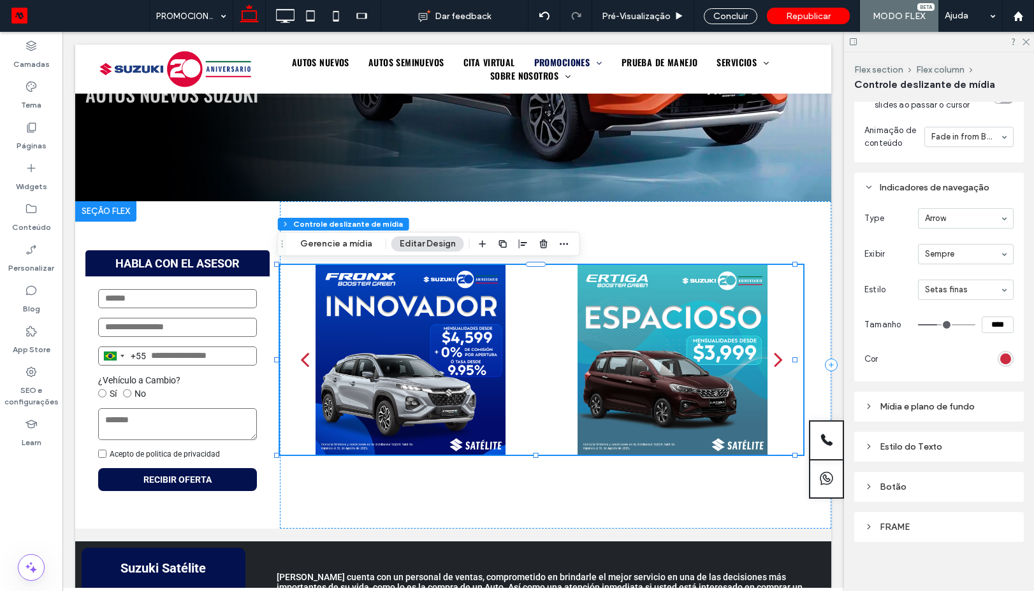
type input "**"
type input "****"
type input "**"
click at [941, 326] on input "range" at bounding box center [946, 324] width 57 height 1
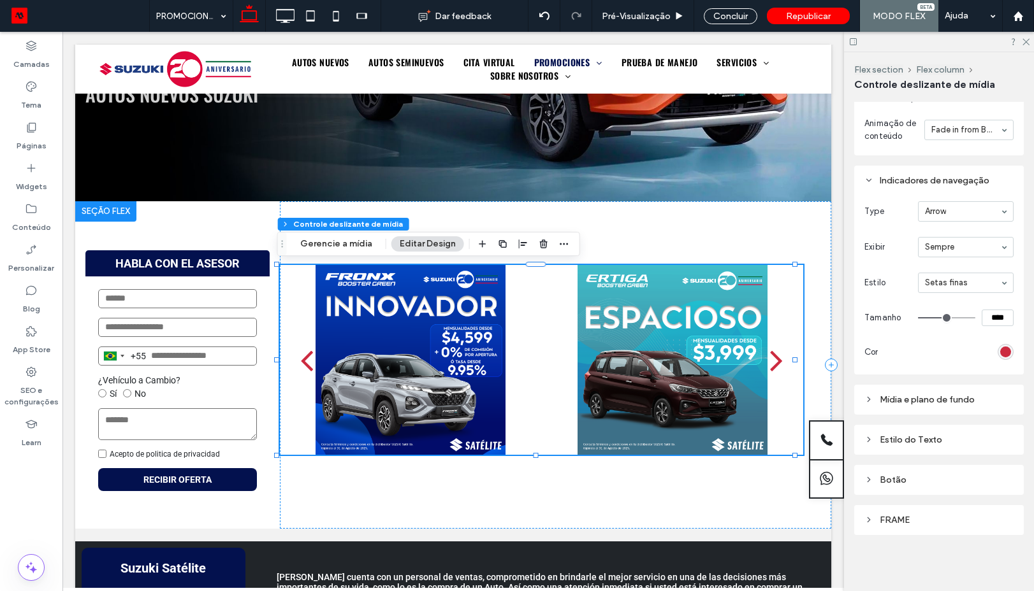
click at [923, 407] on div "Mídia e plano de fundo" at bounding box center [938, 399] width 149 height 17
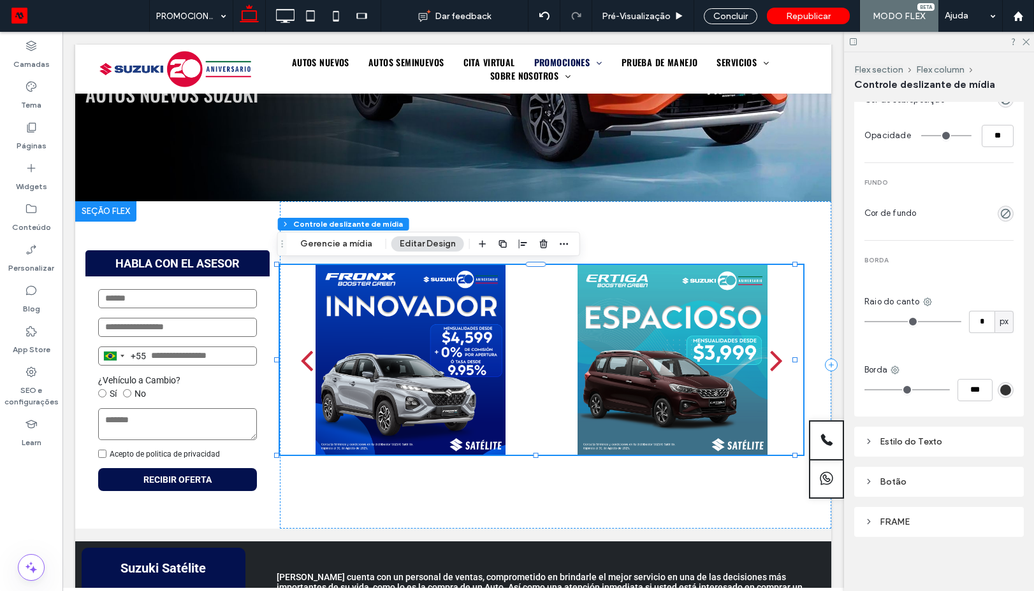
scroll to position [1339, 0]
click at [913, 430] on div "Estilo do Texto" at bounding box center [938, 440] width 169 height 30
click at [914, 440] on div "Estilo do Texto" at bounding box center [938, 440] width 149 height 11
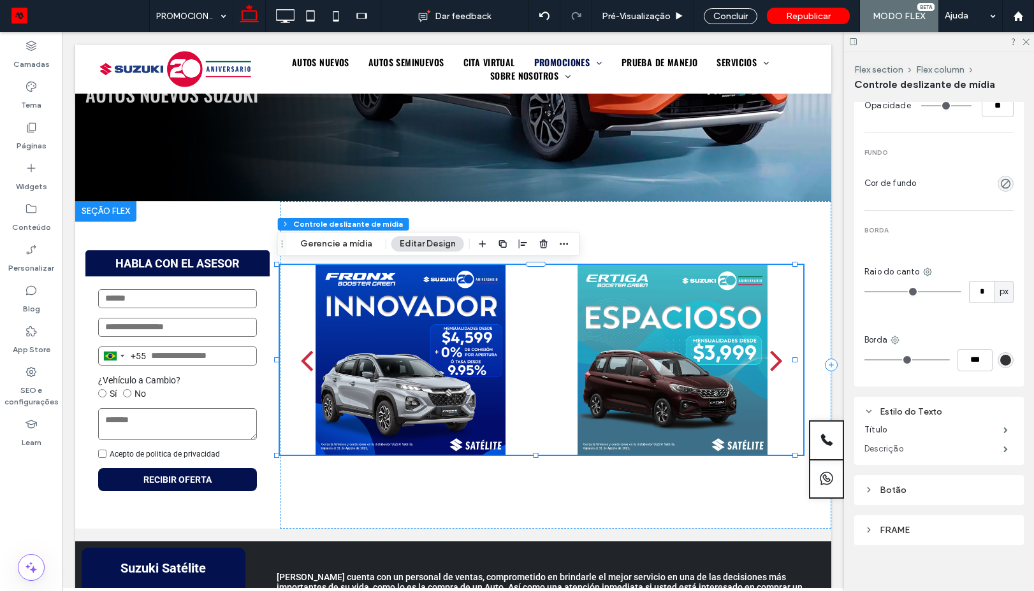
scroll to position [1377, 0]
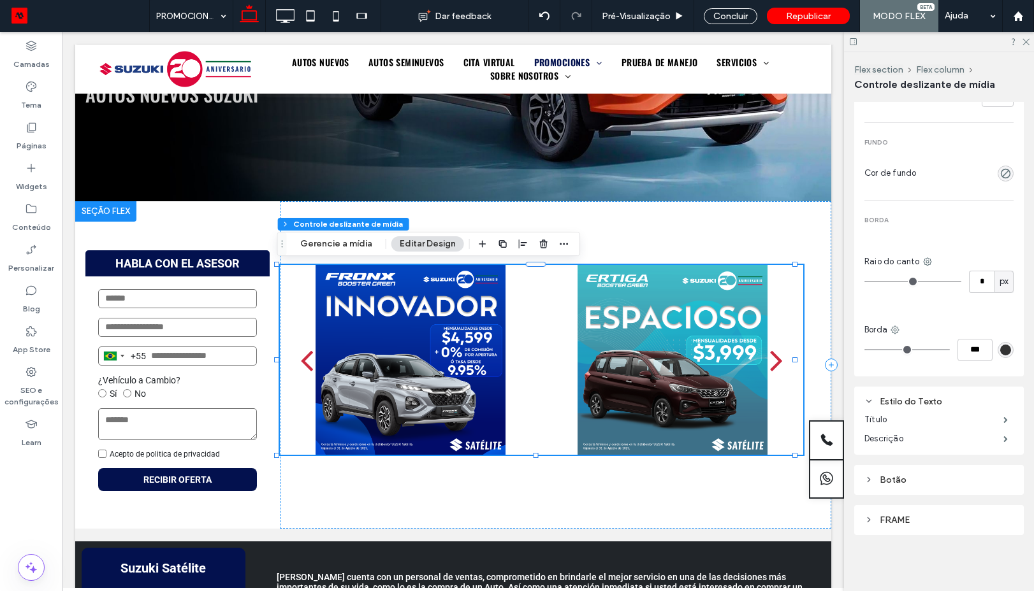
click at [902, 477] on div "Botão" at bounding box center [938, 480] width 149 height 11
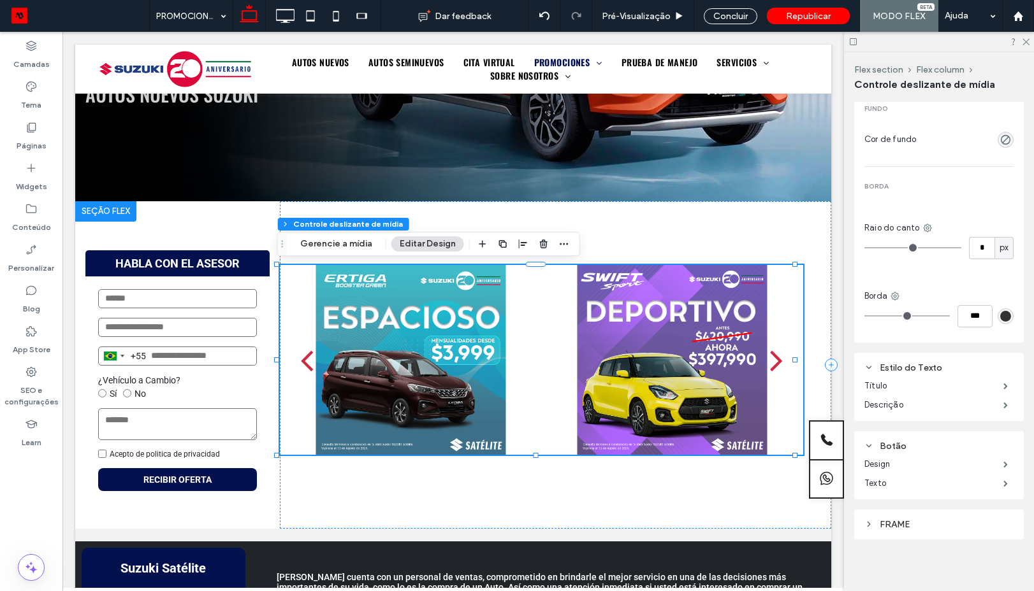
scroll to position [1415, 0]
click at [897, 520] on div "FRAME" at bounding box center [938, 520] width 149 height 11
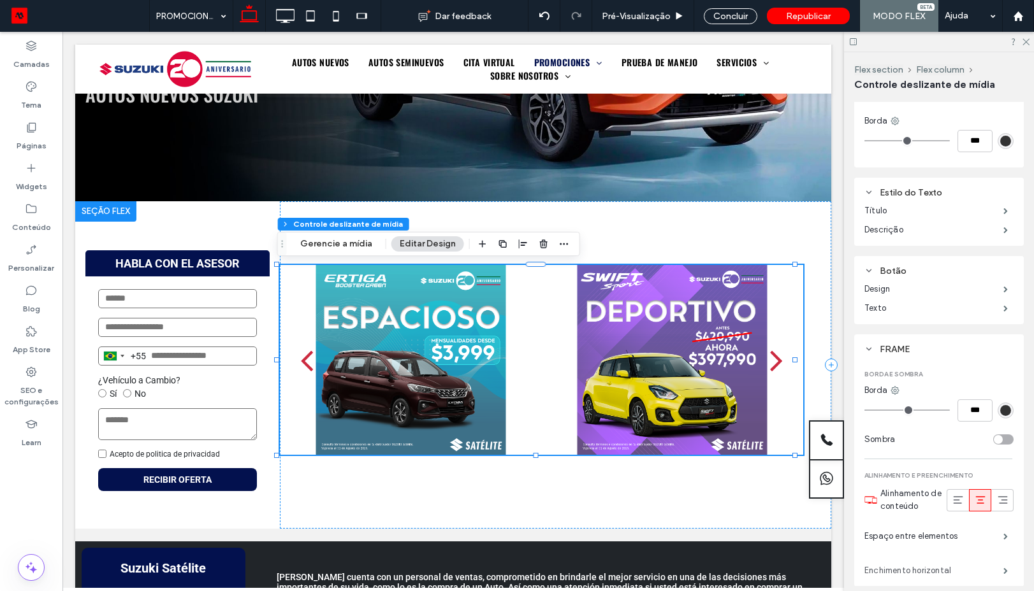
scroll to position [1638, 0]
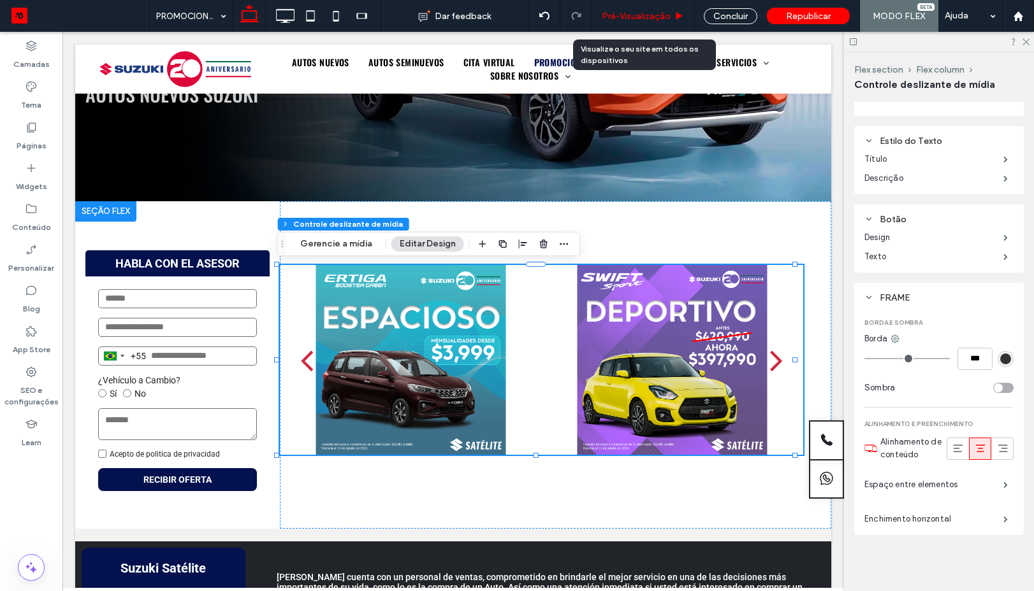
drag, startPoint x: 635, startPoint y: 17, endPoint x: 609, endPoint y: 419, distance: 403.0
click at [635, 17] on span "Pré-Visualizaçāo" at bounding box center [636, 16] width 69 height 11
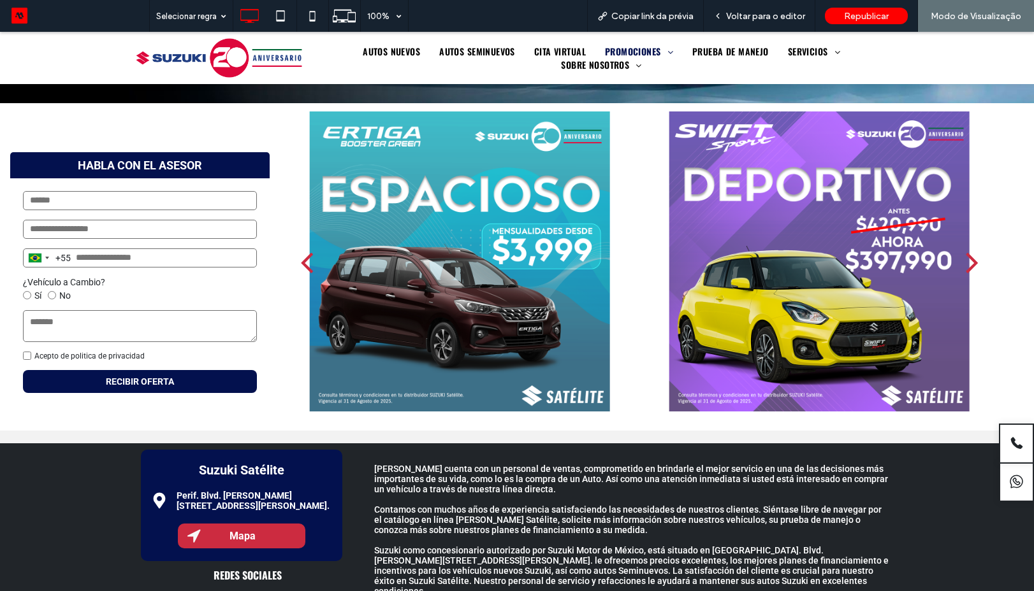
scroll to position [344, 0]
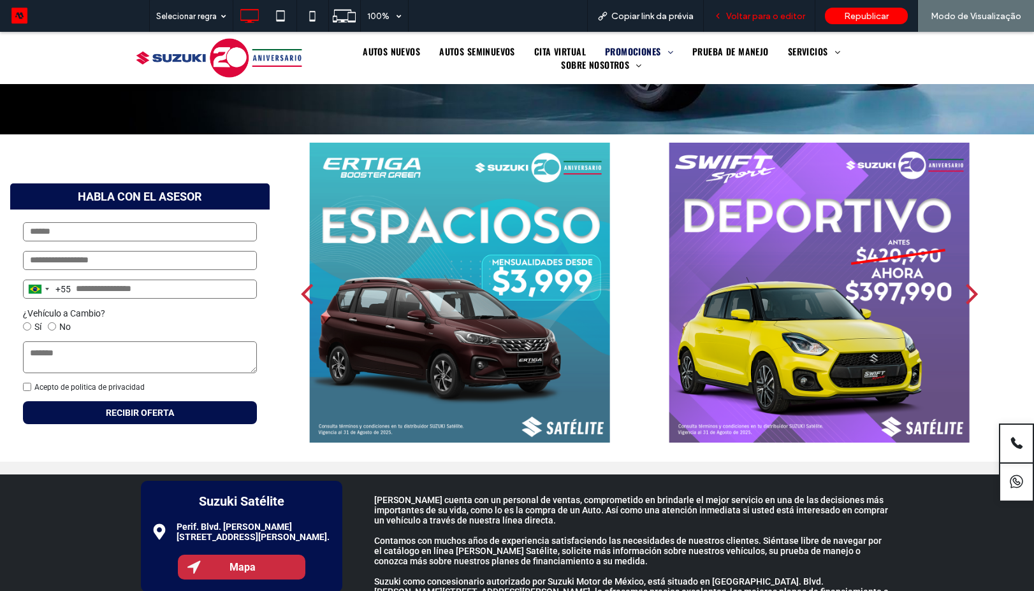
click at [742, 17] on span "Voltar para o editor" at bounding box center [765, 16] width 79 height 11
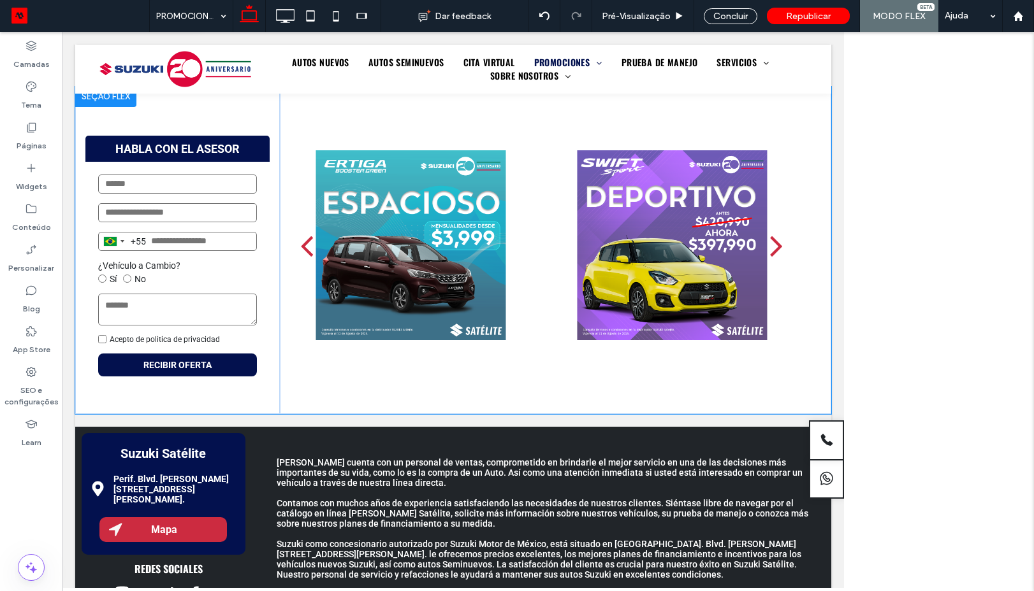
scroll to position [342, 0]
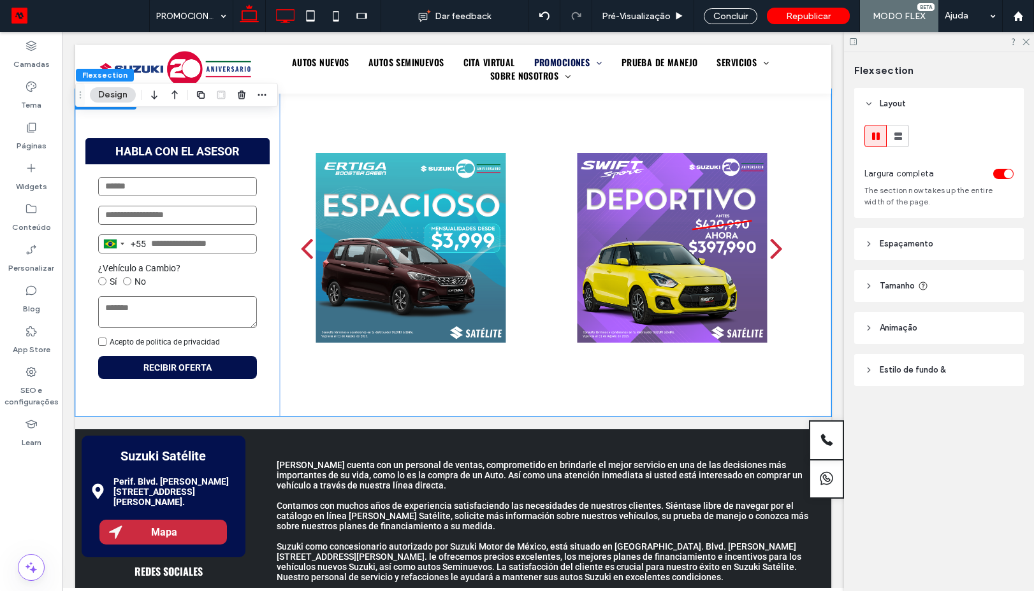
click at [292, 13] on icon at bounding box center [284, 15] width 25 height 25
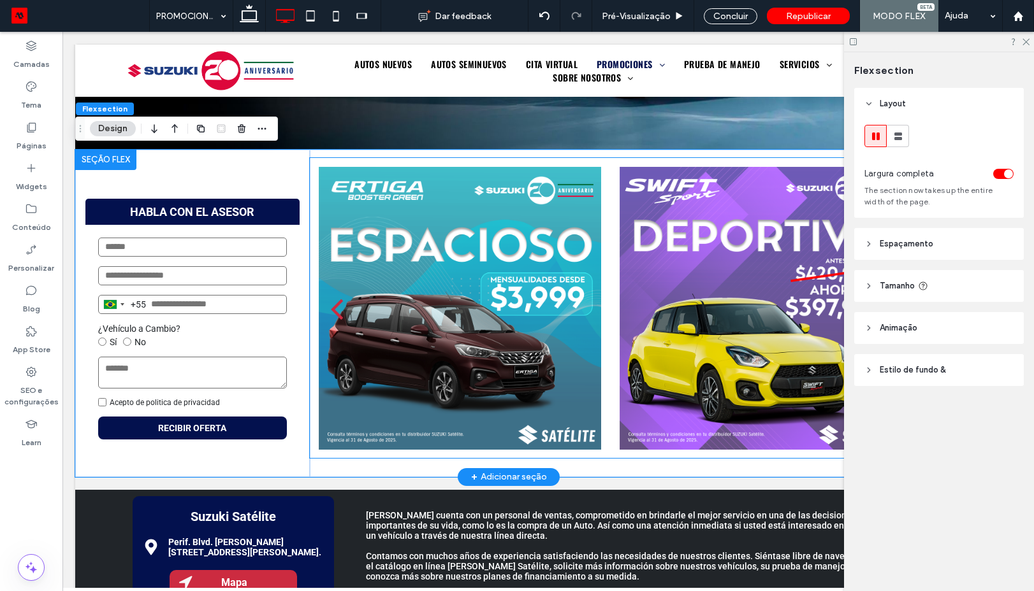
click at [454, 453] on div at bounding box center [460, 308] width 283 height 300
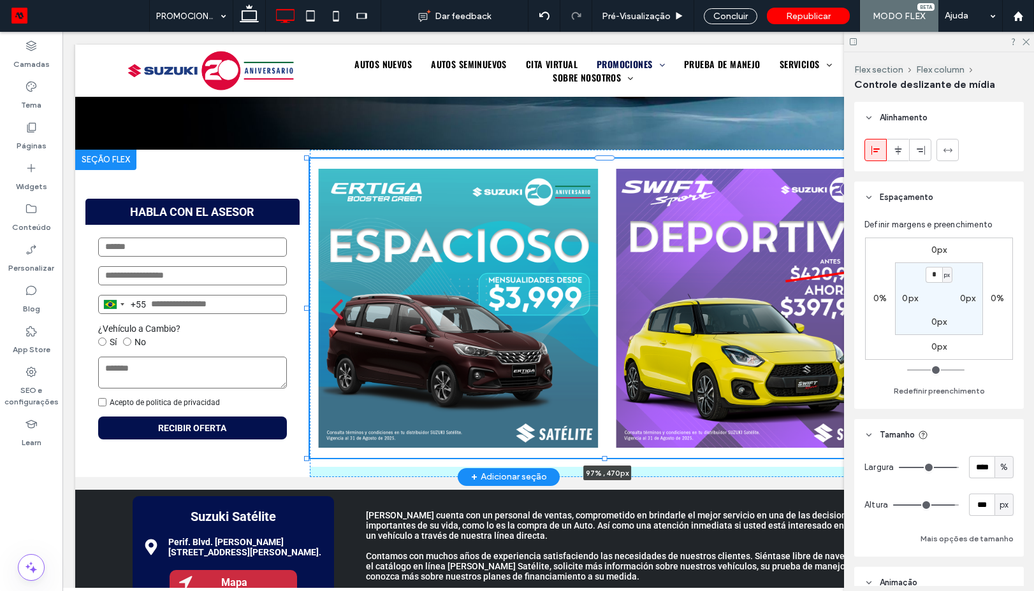
drag, startPoint x: 603, startPoint y: 457, endPoint x: 620, endPoint y: 404, distance: 55.4
click at [617, 419] on div "HABLA CON EL ASESOR Brazil +55 +55 244 results found Afghanistan +93 Albania +3…" at bounding box center [508, 314] width 867 height 328
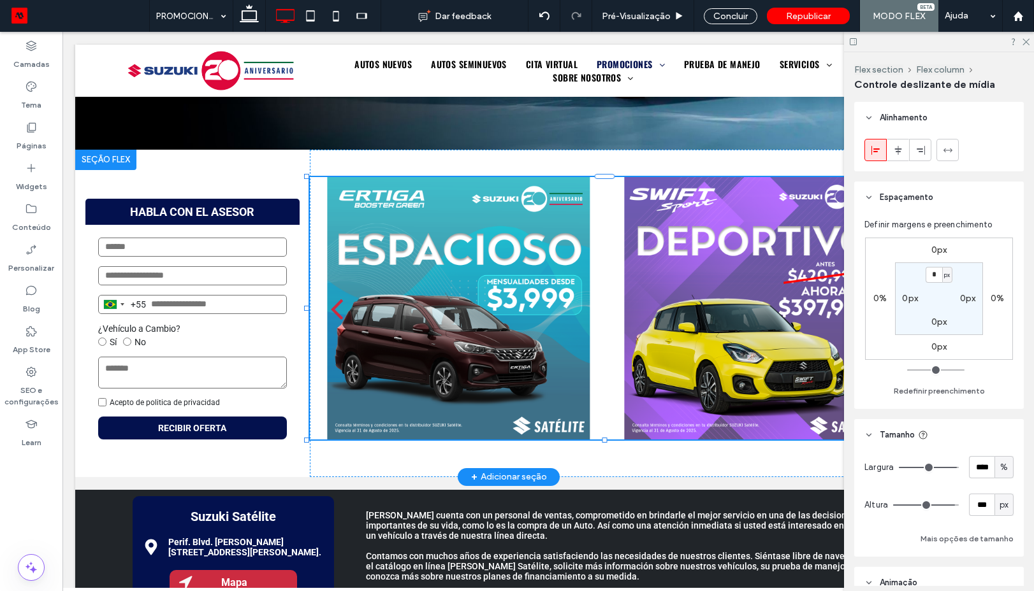
click at [620, 403] on div at bounding box center [756, 316] width 280 height 202
type input "***"
click at [620, 403] on div at bounding box center [756, 316] width 280 height 202
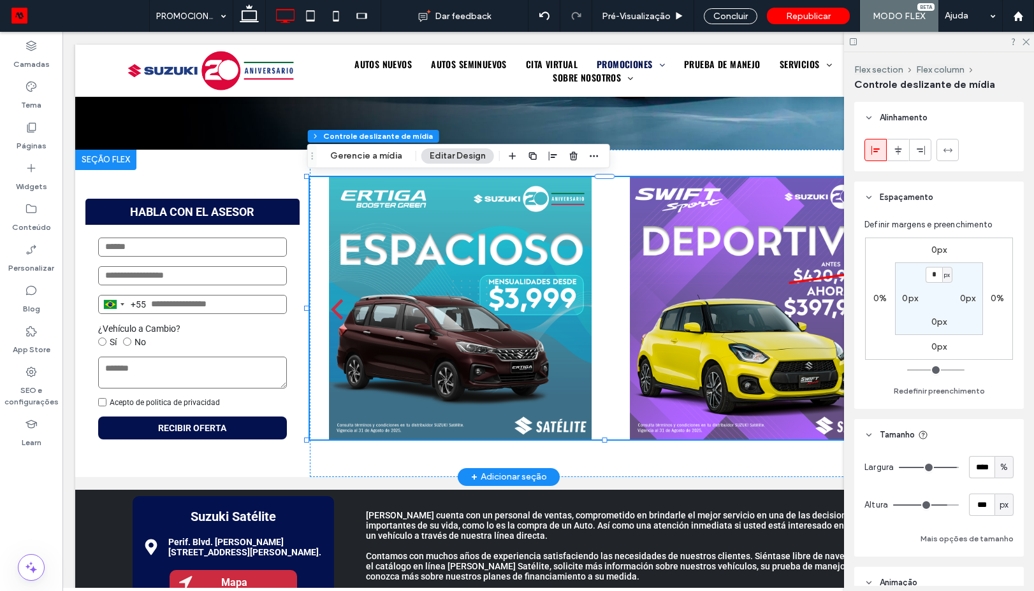
click at [620, 403] on div at bounding box center [760, 316] width 283 height 202
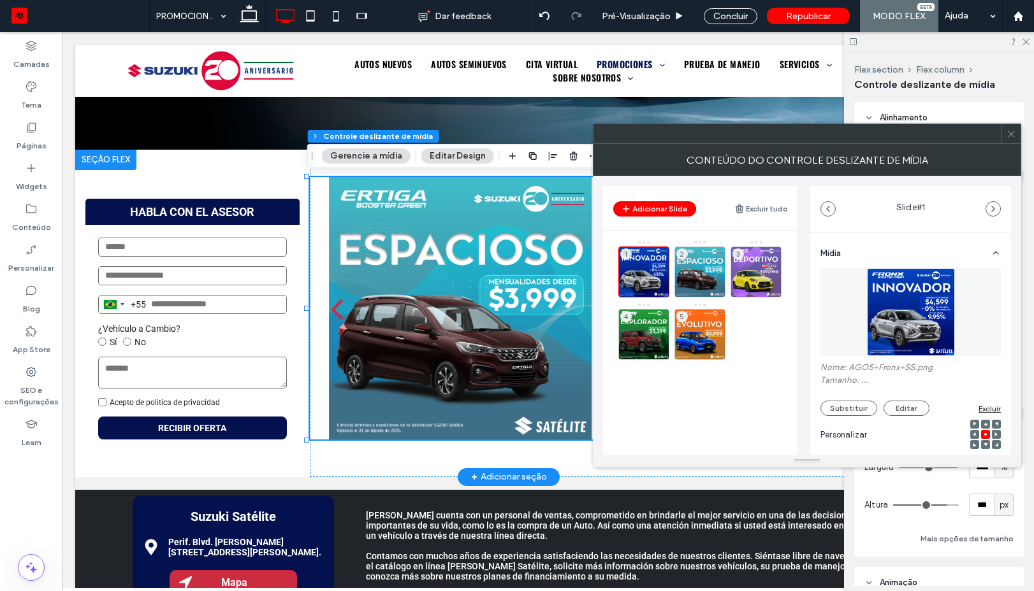
click at [622, 370] on div "1 2 3 4 5" at bounding box center [707, 338] width 178 height 196
drag, startPoint x: 558, startPoint y: 371, endPoint x: 617, endPoint y: 390, distance: 62.9
click at [622, 377] on div "1 2 3 4 5" at bounding box center [707, 338] width 178 height 196
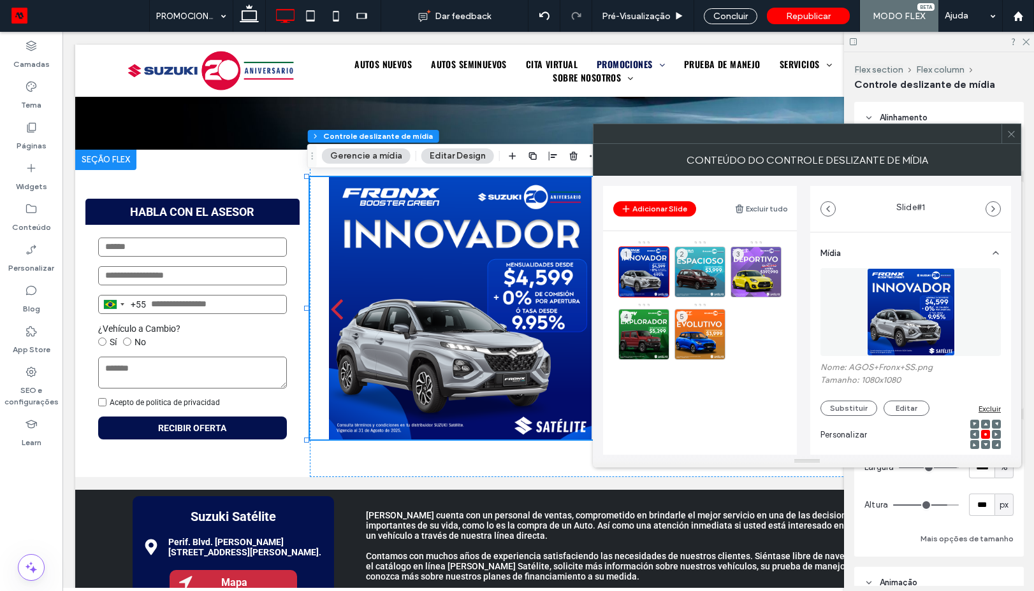
click at [1010, 135] on icon at bounding box center [1011, 134] width 10 height 10
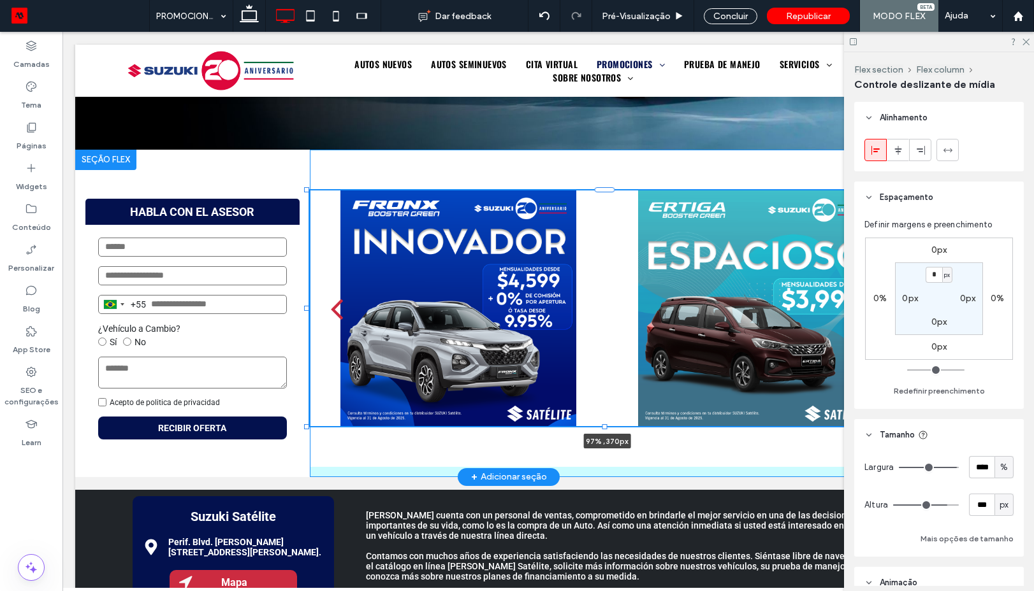
drag, startPoint x: 606, startPoint y: 442, endPoint x: 614, endPoint y: 415, distance: 28.0
click at [614, 415] on div "HABLA CON EL ASESOR Brazil +55 +55 244 results found Afghanistan +93 Albania +3…" at bounding box center [508, 314] width 867 height 328
type input "***"
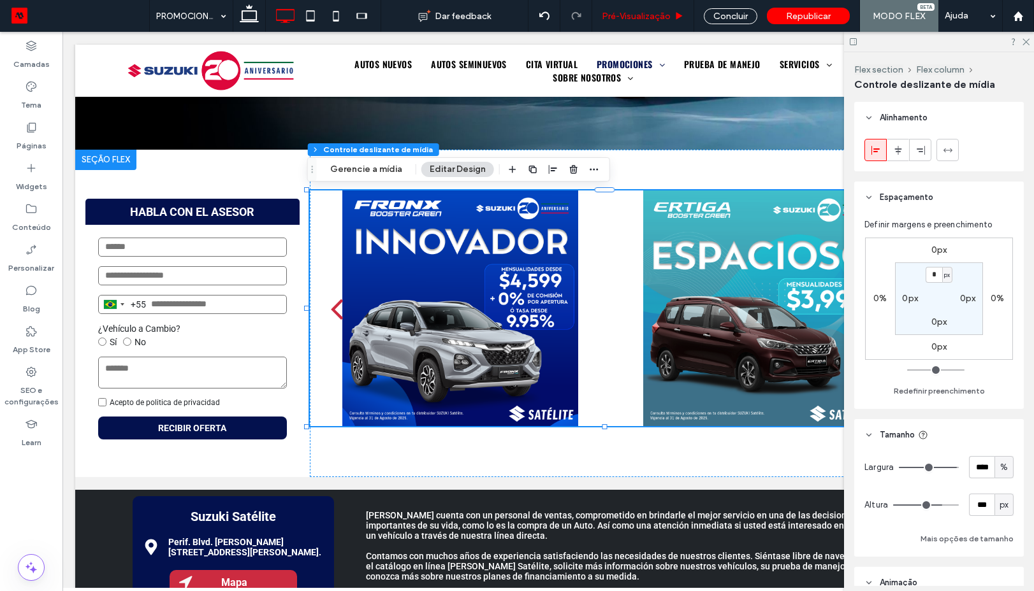
click at [667, 17] on span "Pré-Visualizaçāo" at bounding box center [636, 16] width 69 height 11
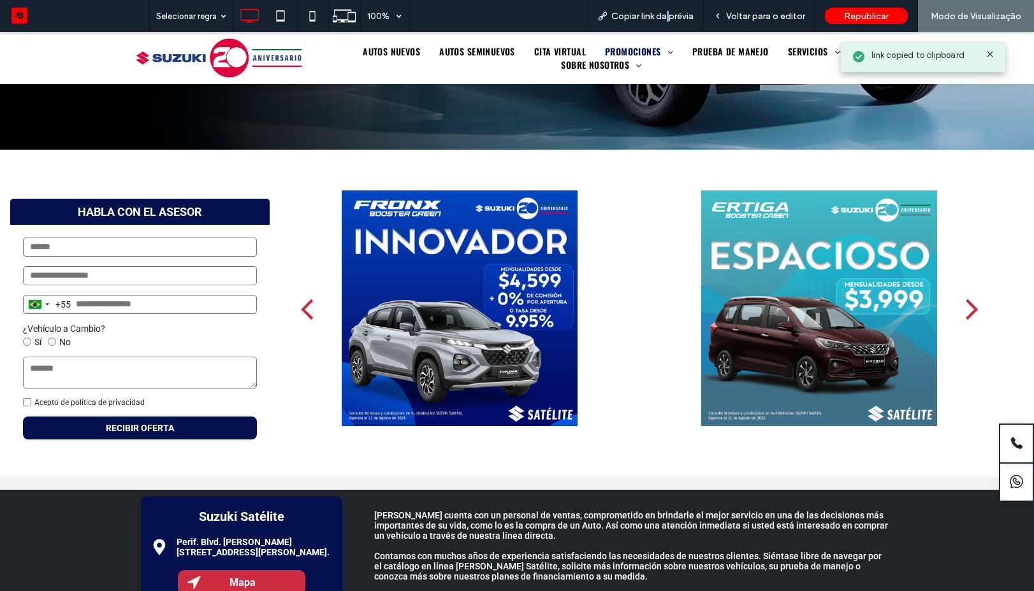
scroll to position [459, 0]
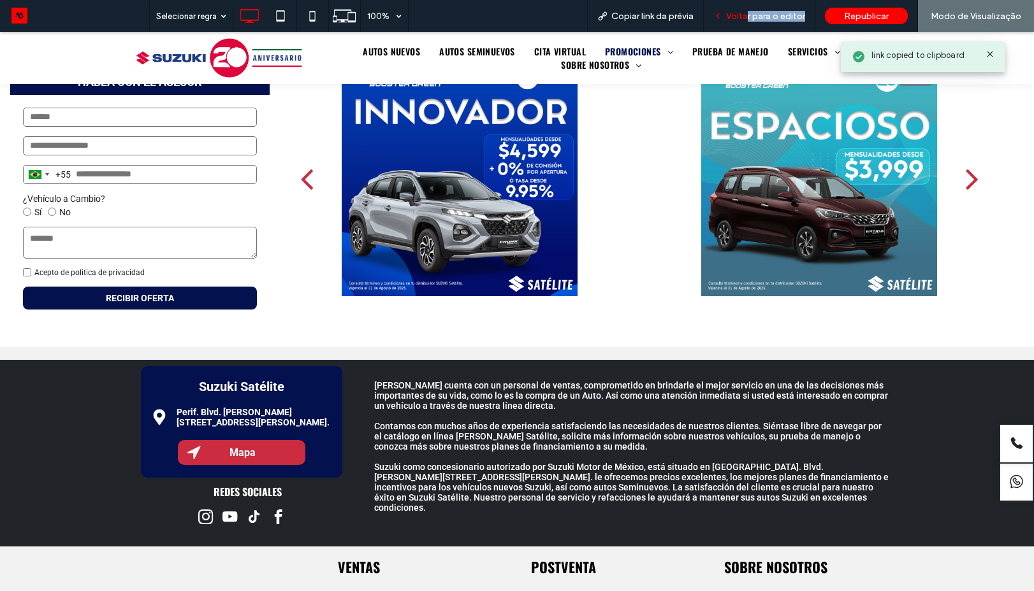
click at [751, 21] on div "Voltar para o editor" at bounding box center [759, 16] width 112 height 32
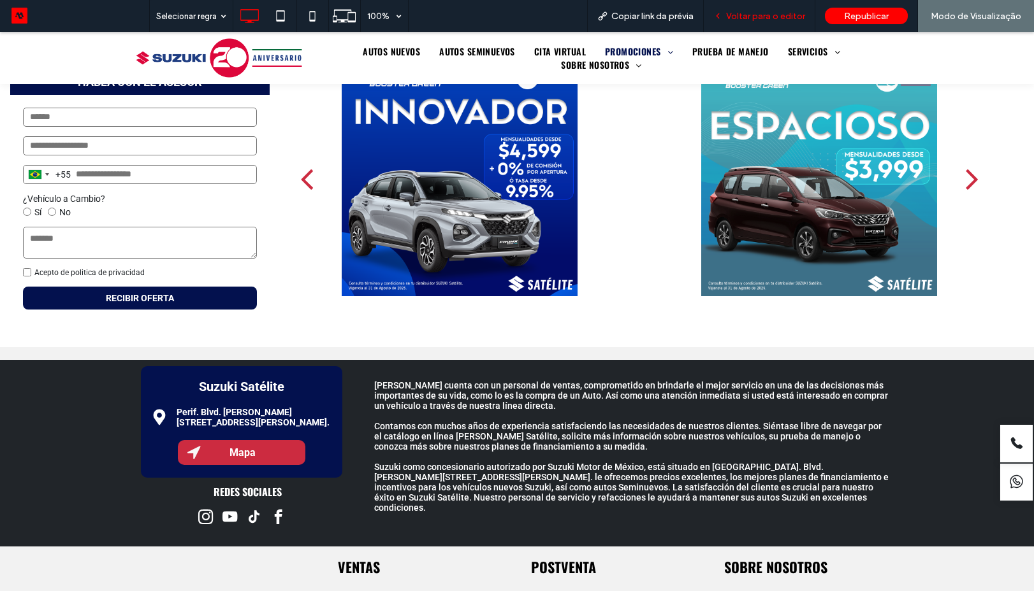
click at [731, 11] on span "Voltar para o editor" at bounding box center [765, 16] width 79 height 11
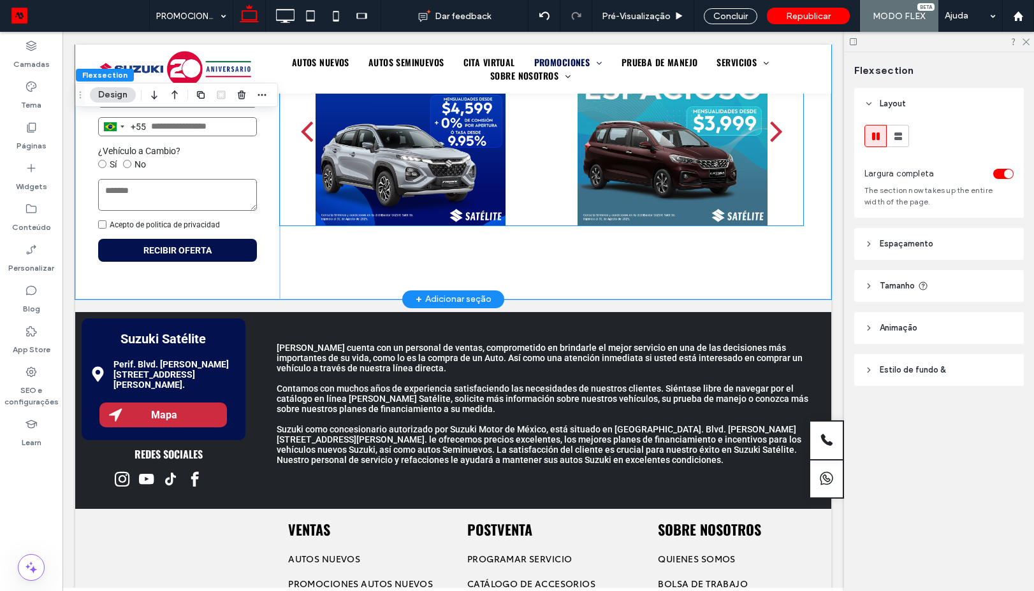
click at [568, 203] on div at bounding box center [672, 131] width 246 height 190
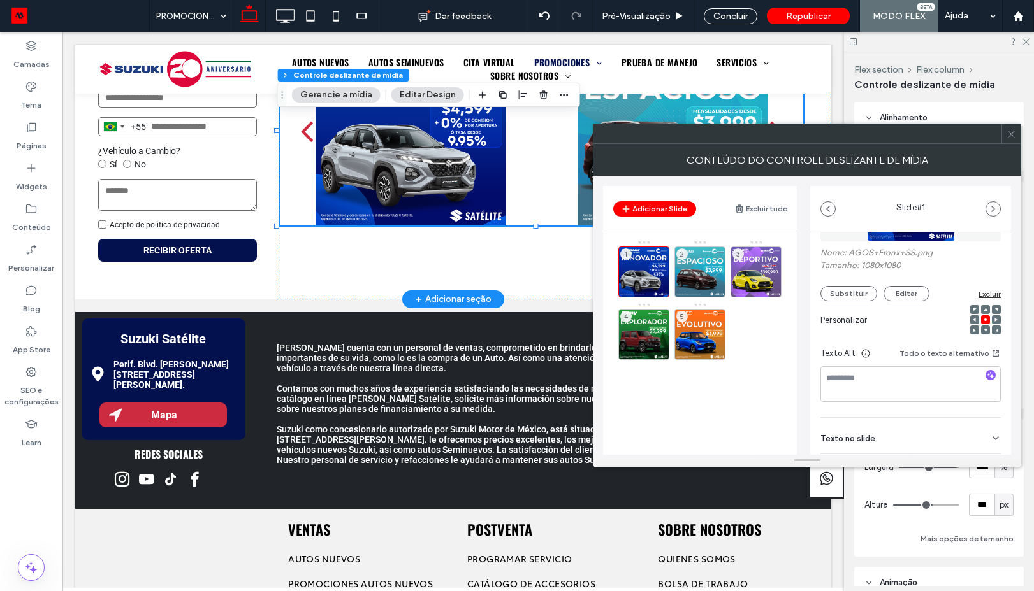
scroll to position [180, 0]
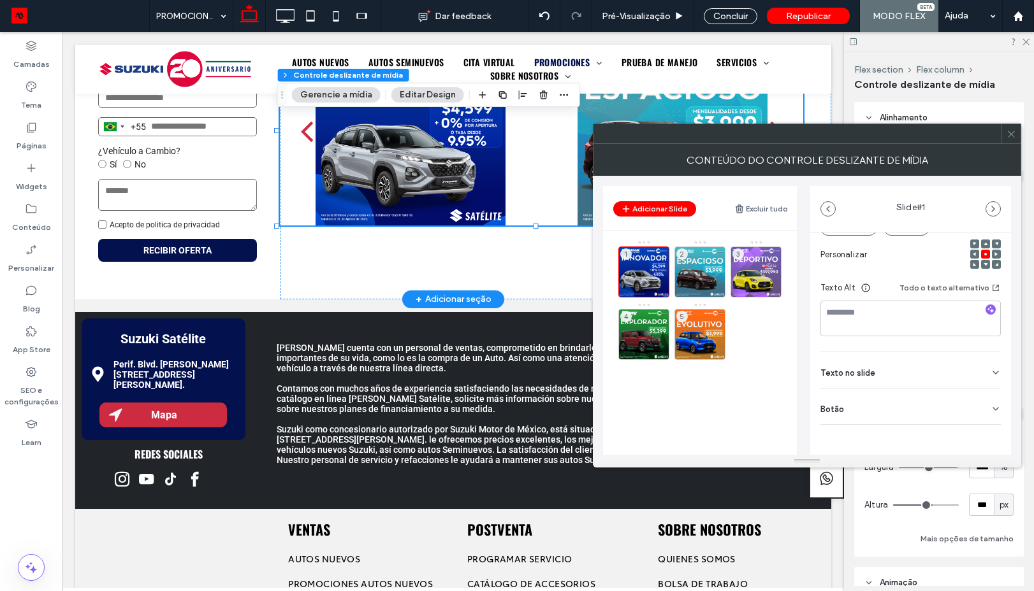
click at [996, 136] on div at bounding box center [797, 133] width 408 height 19
click at [1007, 136] on icon at bounding box center [1011, 134] width 10 height 10
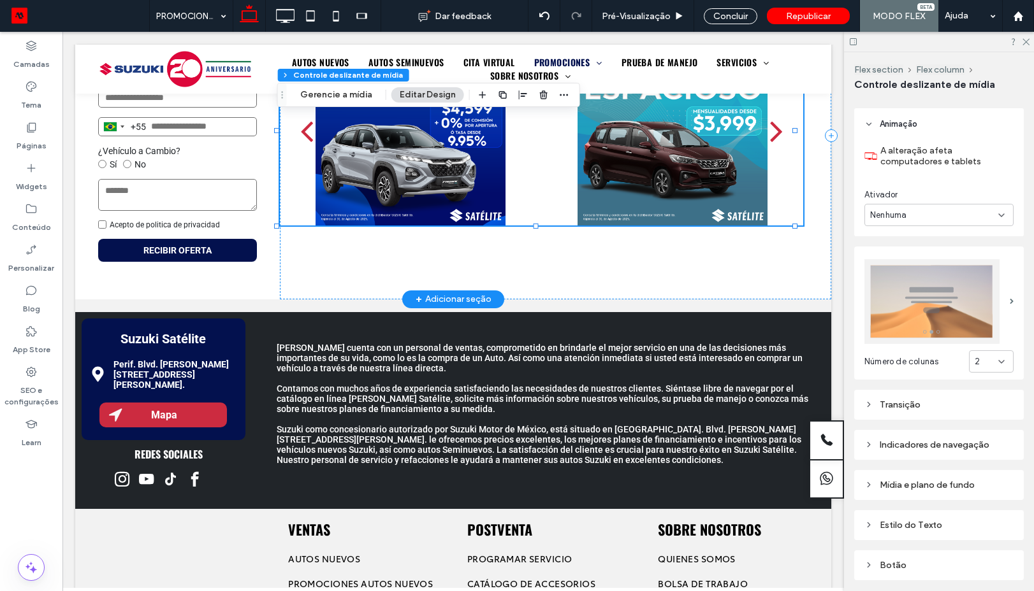
scroll to position [540, 0]
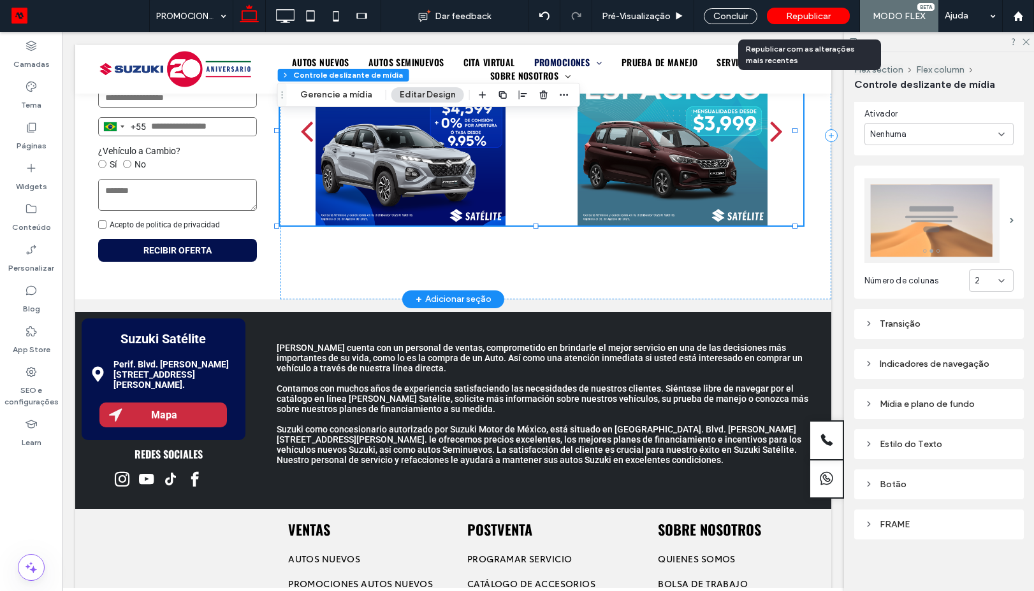
click at [798, 14] on span "Republicar" at bounding box center [808, 16] width 45 height 11
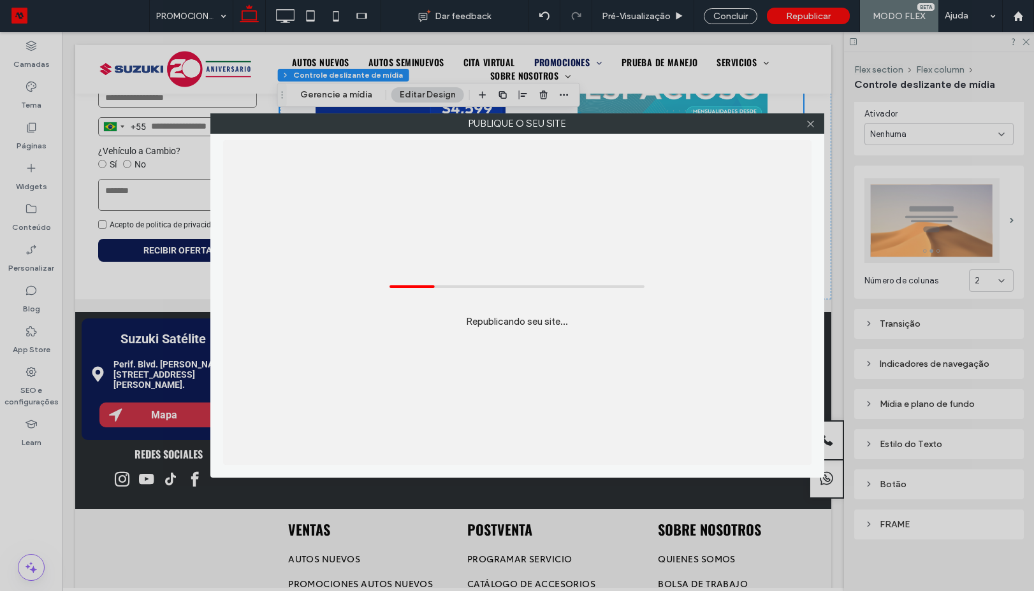
click at [700, 377] on div "Republicando seu site..." at bounding box center [517, 302] width 588 height 325
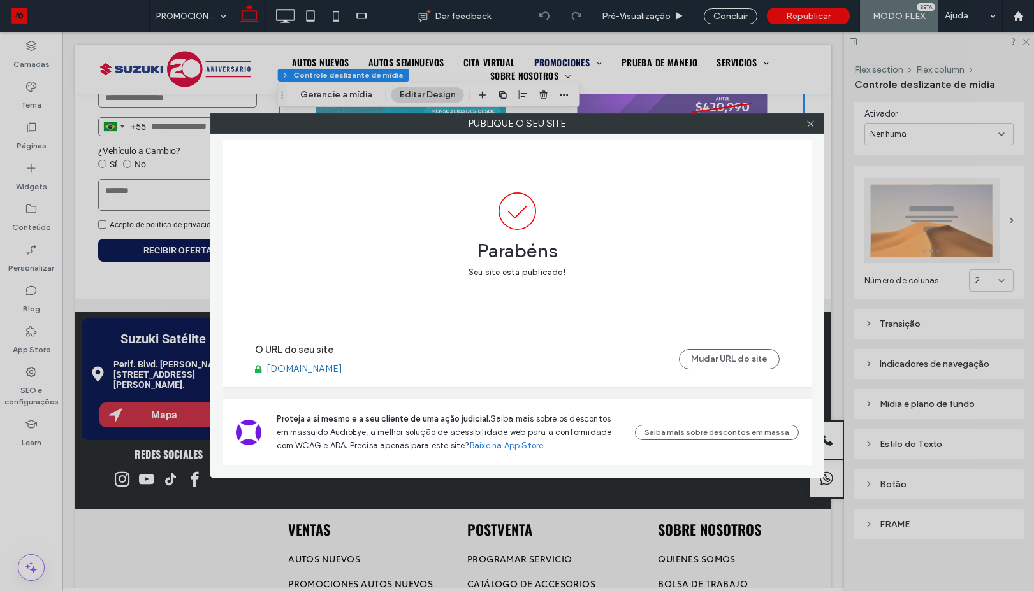
click at [325, 372] on link "www.suzukisatelite.com.mx" at bounding box center [304, 368] width 76 height 11
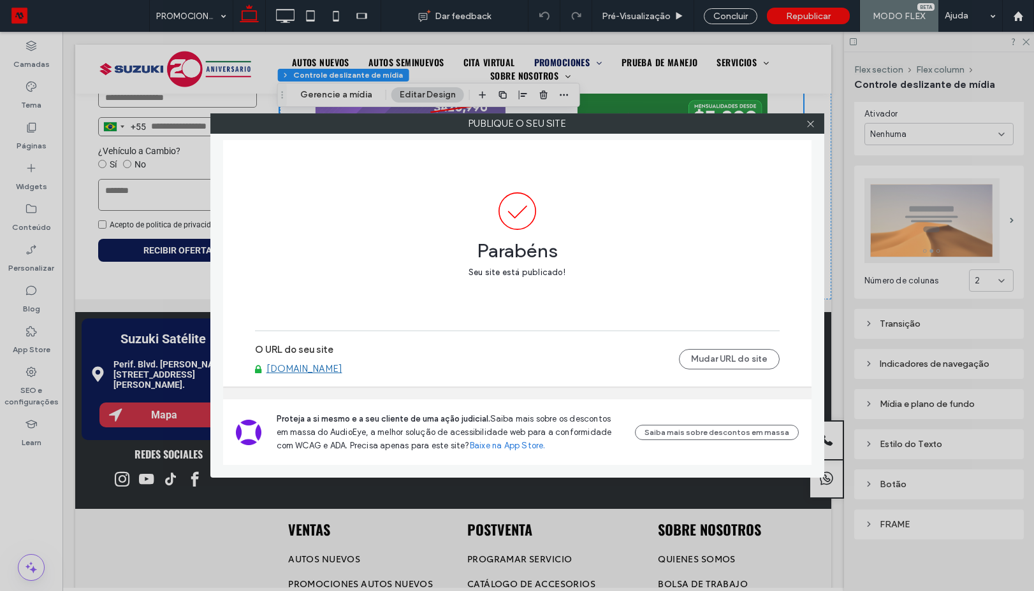
drag, startPoint x: 347, startPoint y: 66, endPoint x: 326, endPoint y: 40, distance: 33.9
click at [347, 66] on div "Publique o seu site Parabéns Seu site está publicado! O URL do seu site www.suz…" at bounding box center [517, 295] width 1034 height 591
click at [803, 122] on div at bounding box center [810, 123] width 19 height 19
click at [809, 126] on icon at bounding box center [810, 124] width 10 height 10
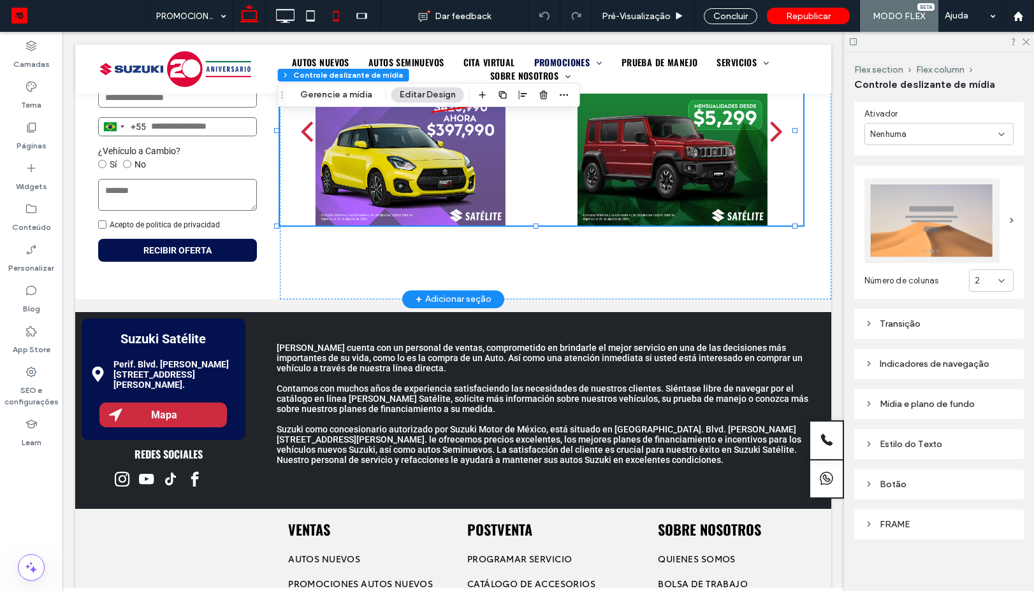
click at [334, 21] on icon at bounding box center [335, 15] width 25 height 25
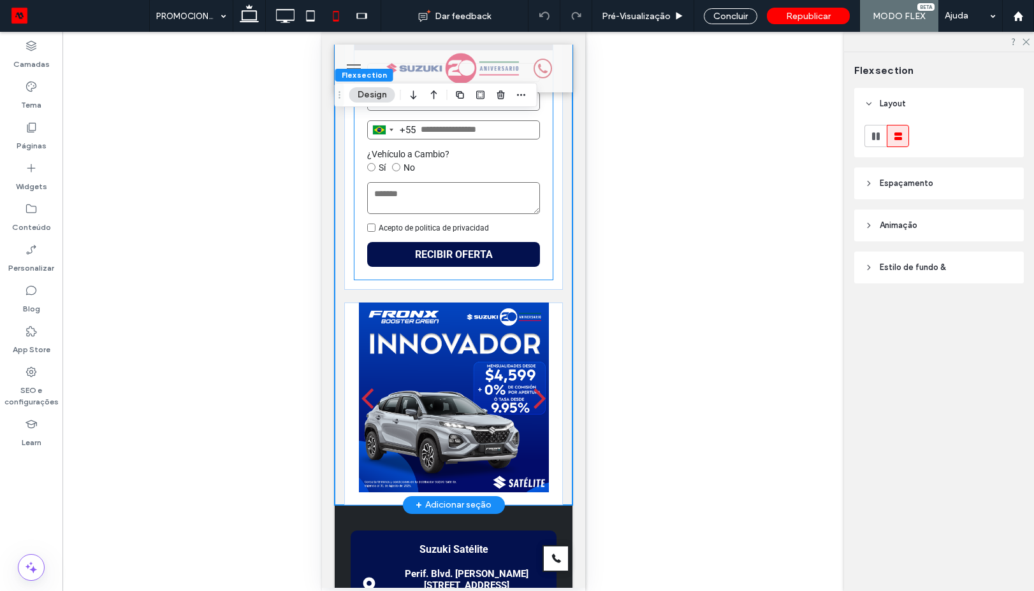
scroll to position [344, 0]
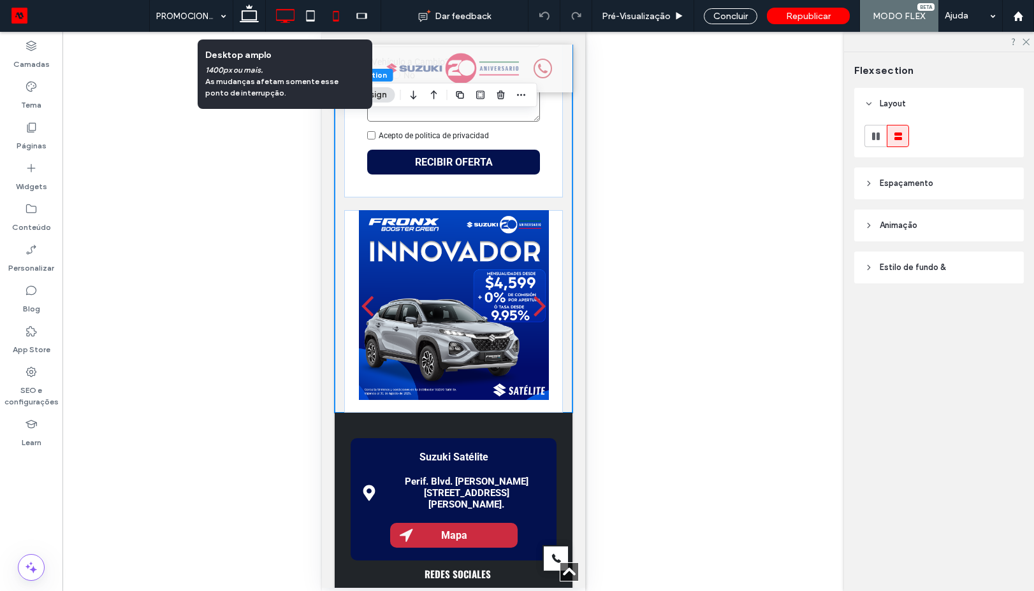
click at [285, 20] on use at bounding box center [285, 16] width 18 height 14
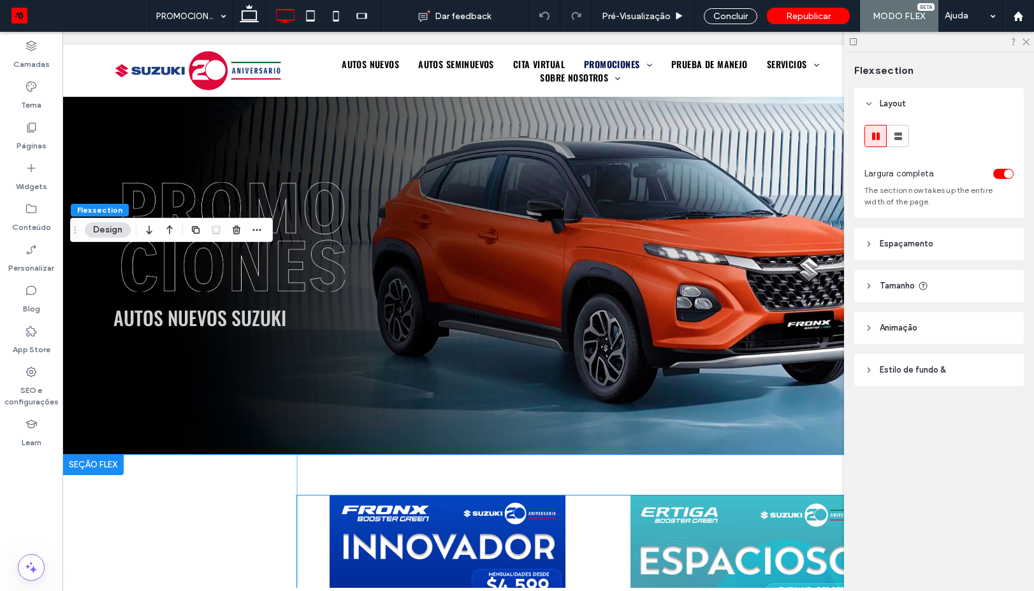
scroll to position [240, 0]
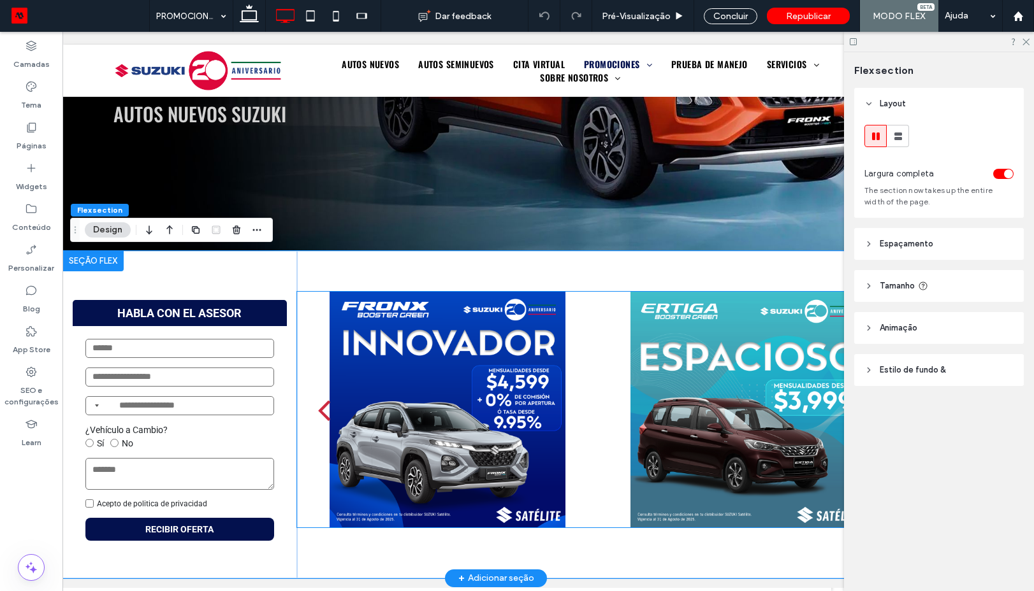
click at [552, 349] on div at bounding box center [447, 410] width 283 height 236
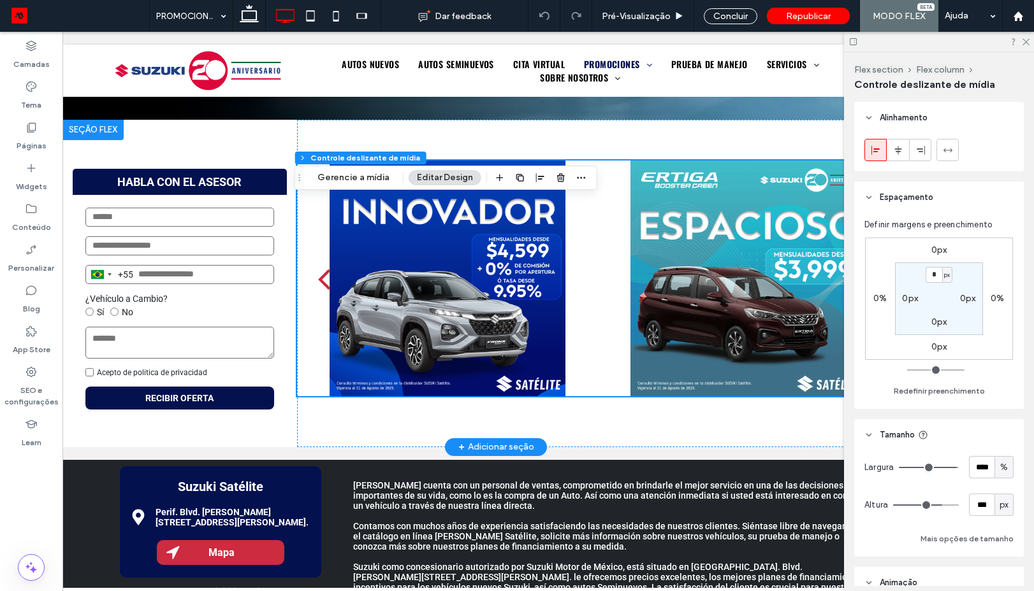
scroll to position [470, 0]
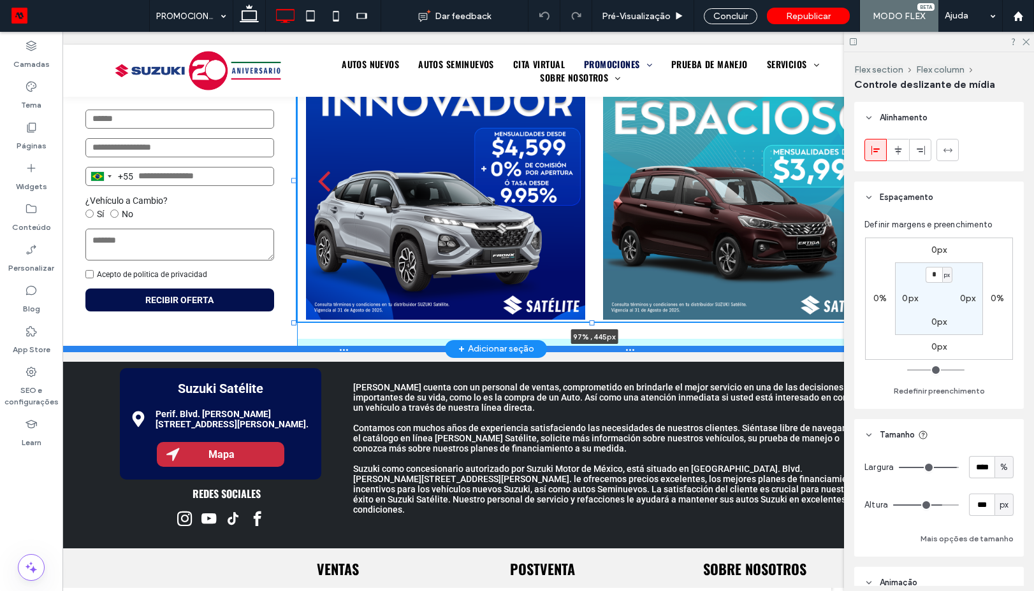
drag, startPoint x: 591, startPoint y: 298, endPoint x: 596, endPoint y: 345, distance: 48.1
click at [596, 345] on div "HABLA CON EL ASESOR Brazil +55 +55 ¿Vehículo a Cambio? Sí No Acepto de politica…" at bounding box center [495, 186] width 867 height 328
type input "***"
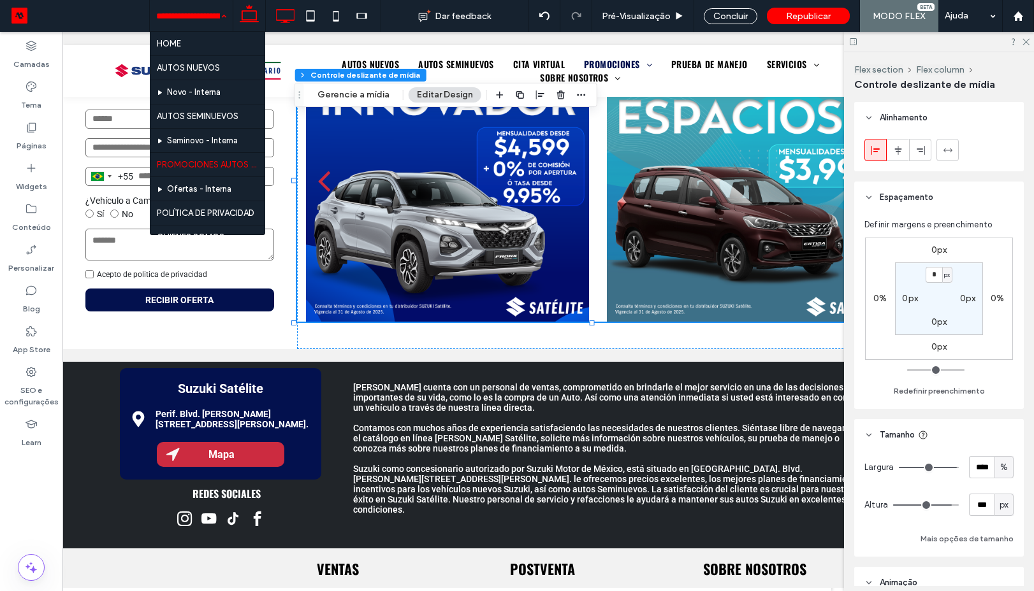
click at [249, 18] on icon at bounding box center [248, 15] width 25 height 25
type input "***"
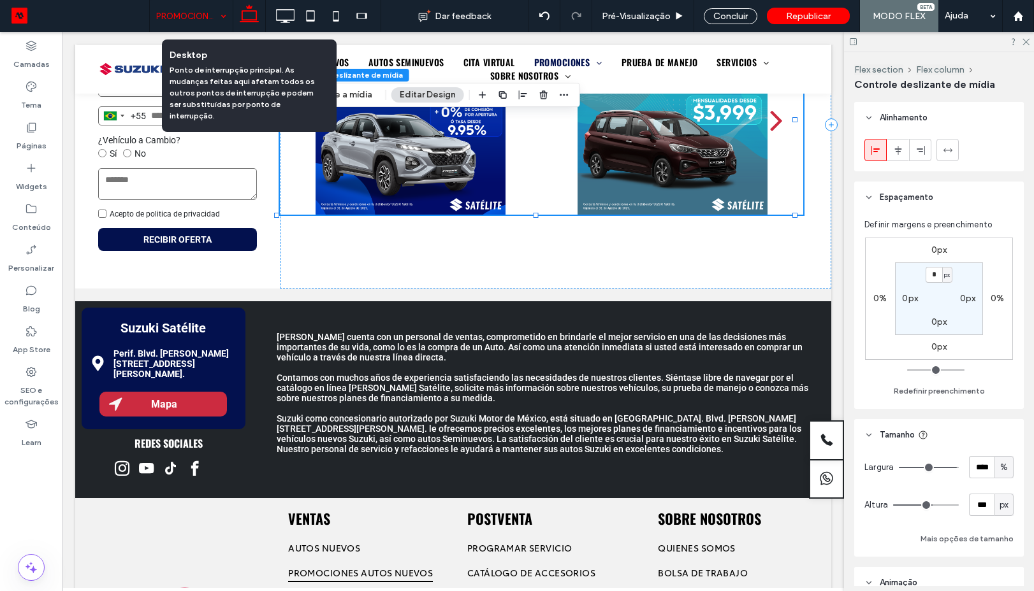
type input "***"
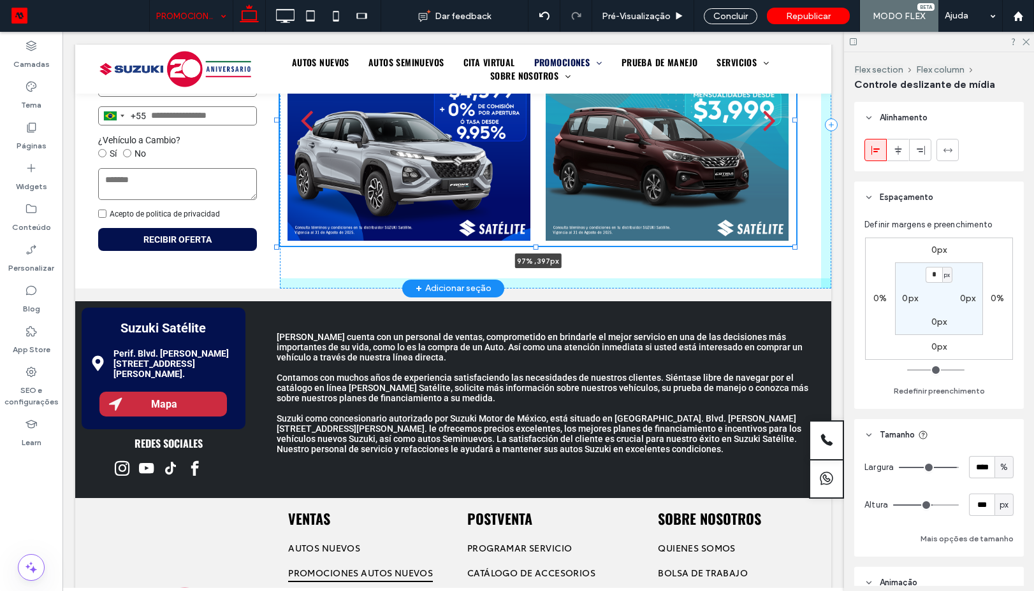
drag, startPoint x: 535, startPoint y: 216, endPoint x: 535, endPoint y: 279, distance: 63.1
click at [535, 279] on div "HABLA CON EL ASESOR Brazil +55 +55 ¿Vehículo a Cambio? Sí No Acepto de politica…" at bounding box center [453, 125] width 756 height 328
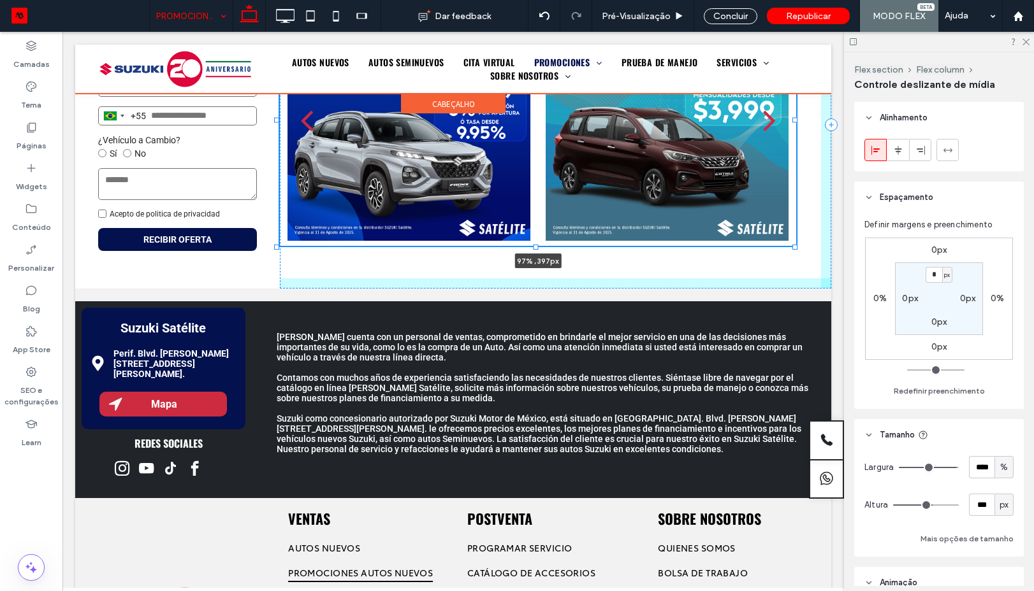
type input "***"
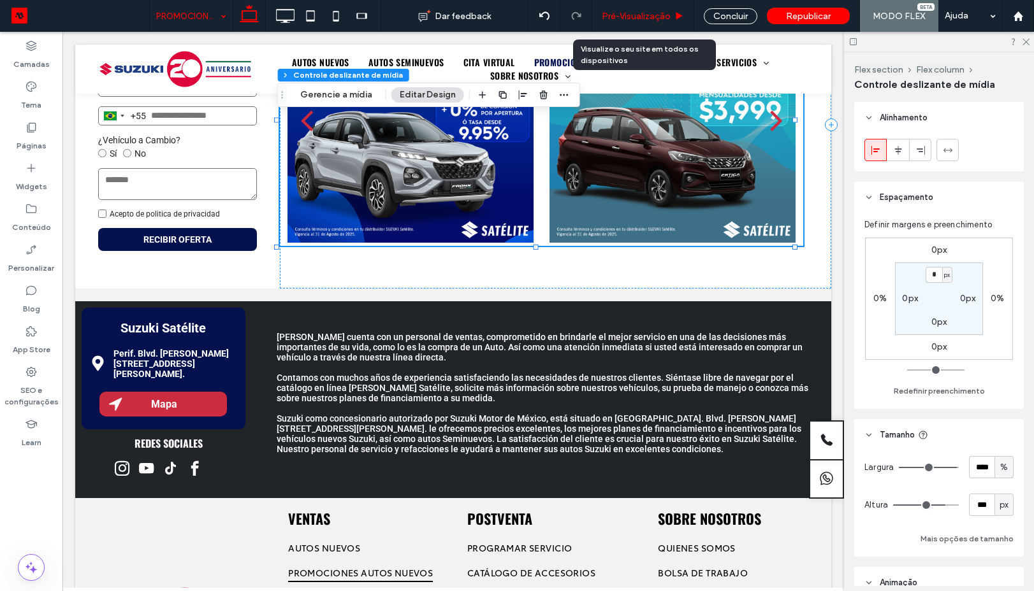
click at [665, 20] on span "Pré-Visualizaçāo" at bounding box center [636, 16] width 69 height 11
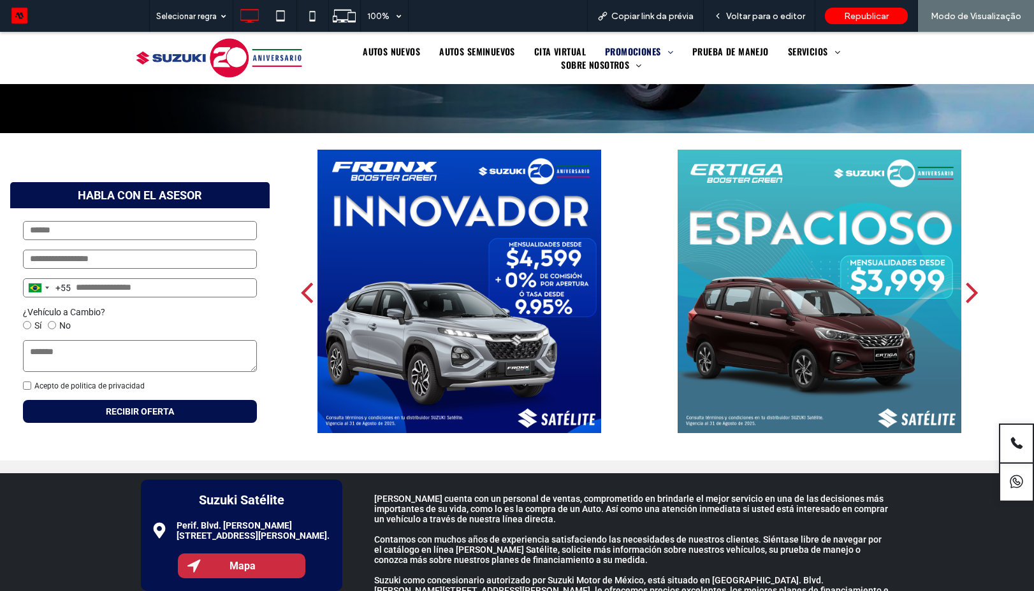
scroll to position [301, 0]
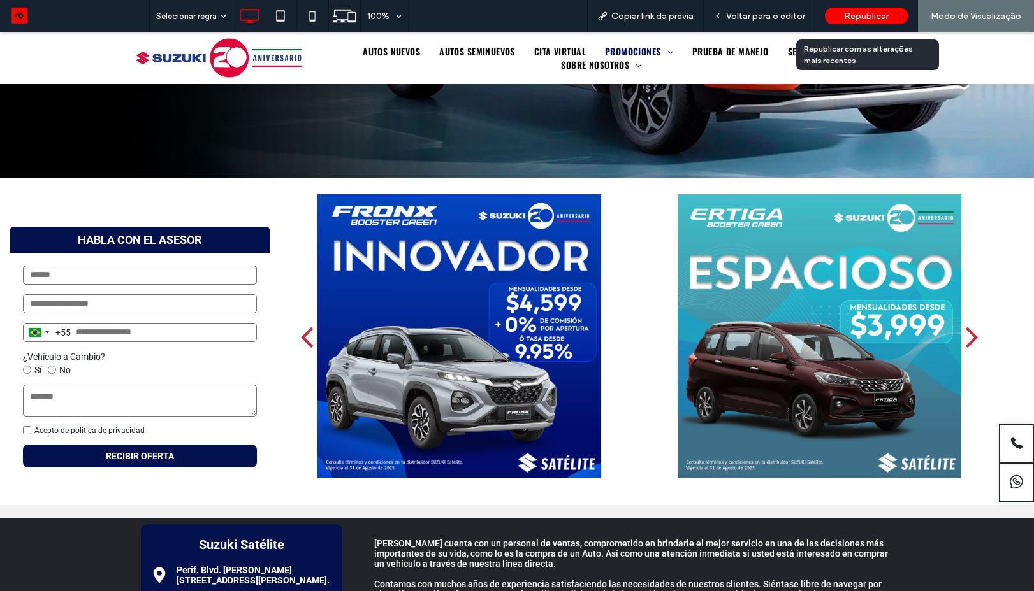
click at [837, 20] on div "Republicar" at bounding box center [866, 16] width 83 height 17
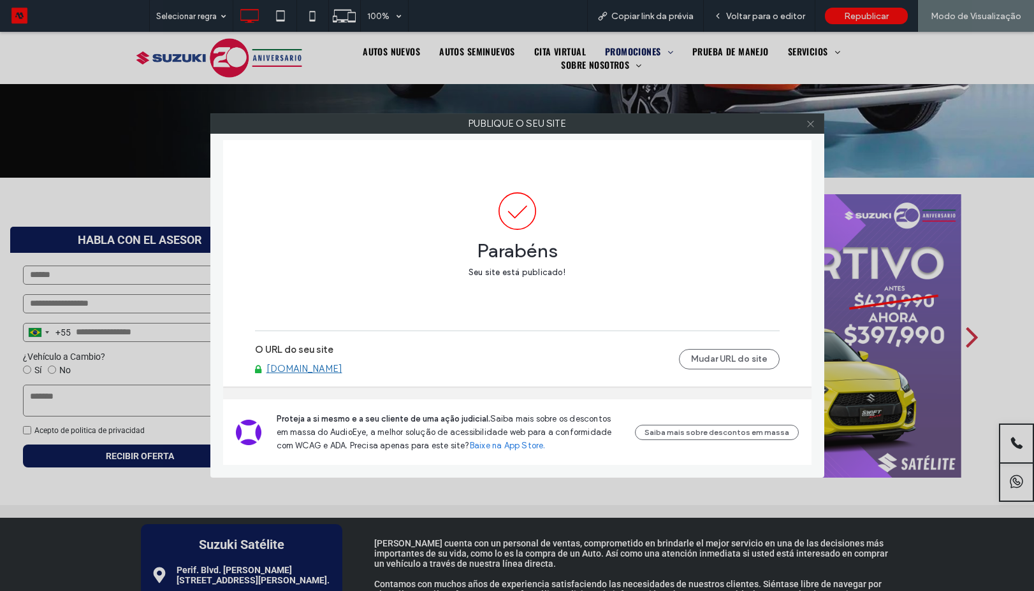
click at [814, 122] on icon at bounding box center [810, 124] width 10 height 10
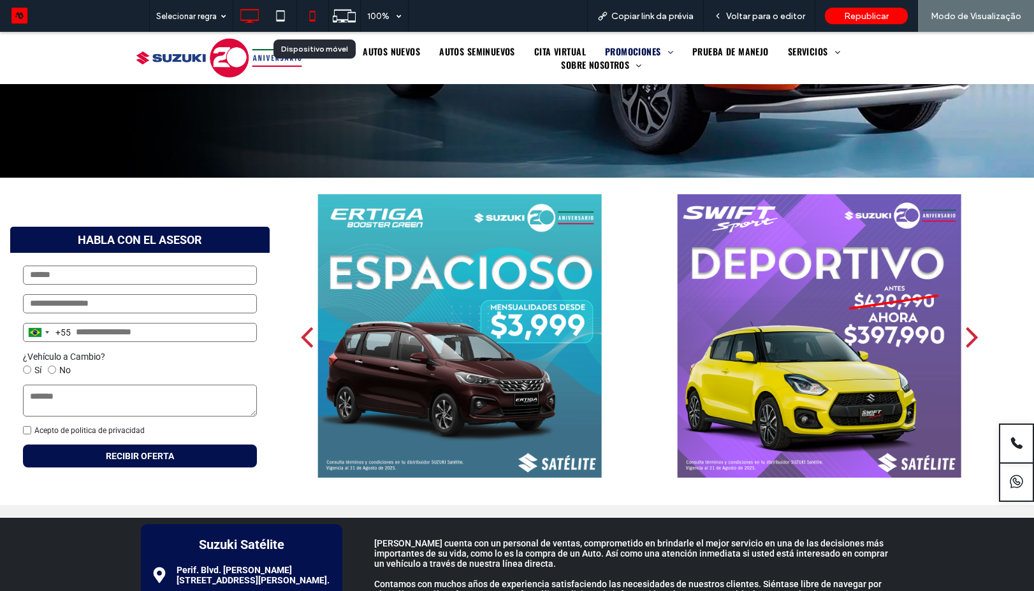
click at [308, 18] on icon at bounding box center [311, 15] width 25 height 25
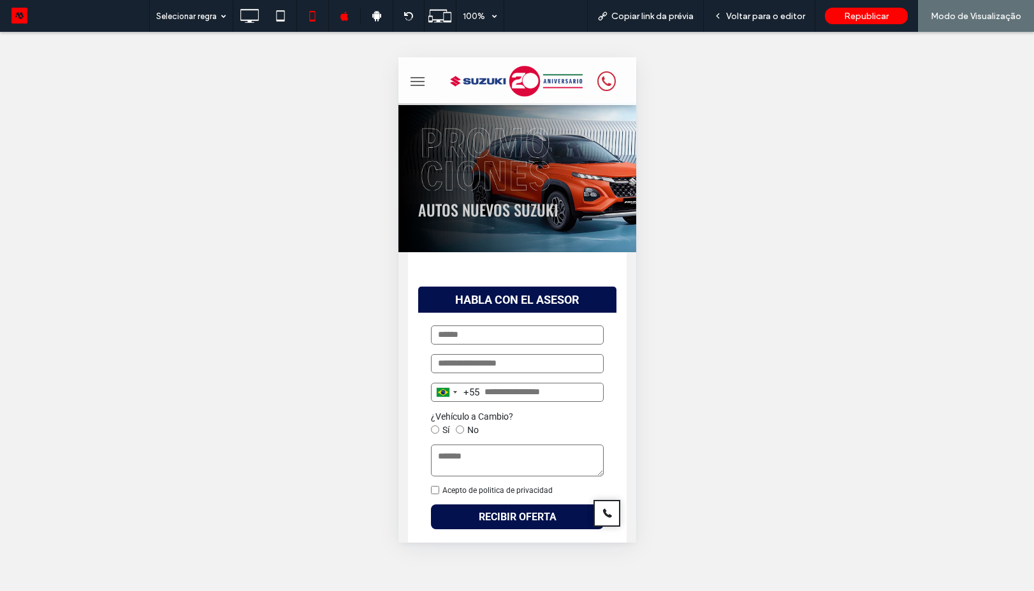
scroll to position [459, 0]
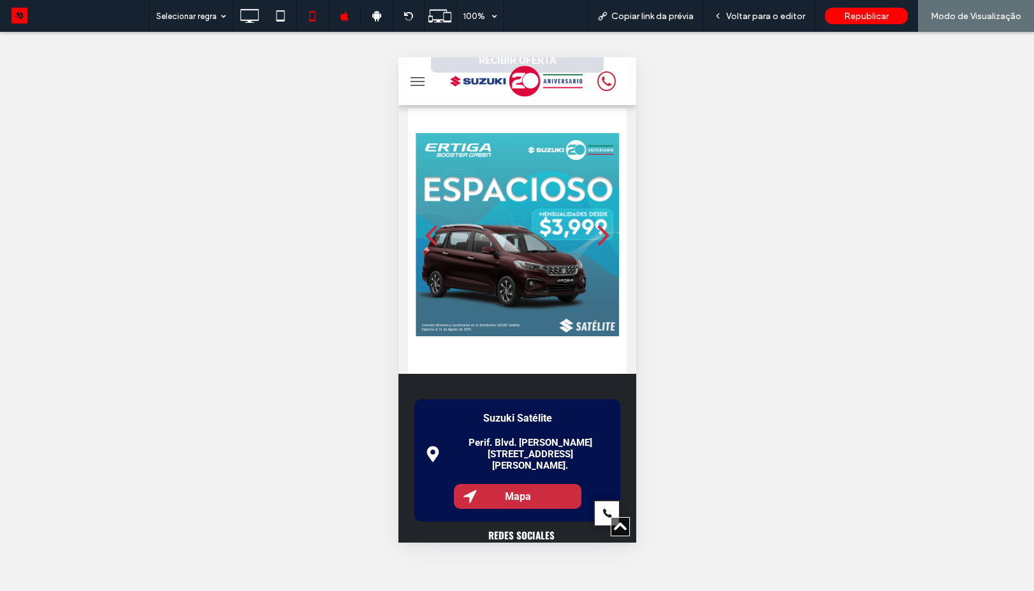
drag, startPoint x: 772, startPoint y: 15, endPoint x: 757, endPoint y: 32, distance: 23.5
click at [772, 15] on span "Voltar para o editor" at bounding box center [765, 16] width 79 height 11
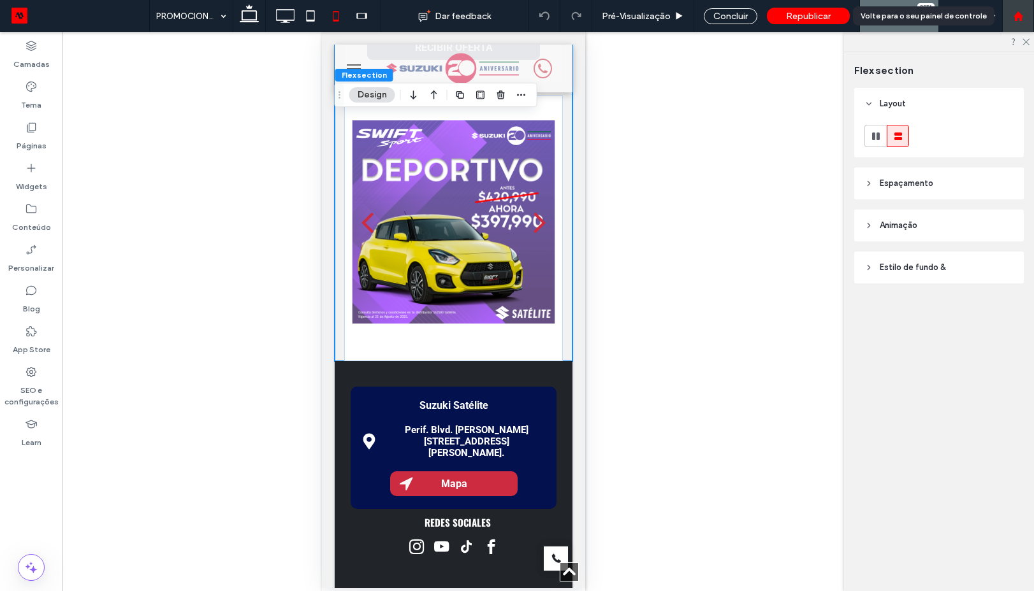
click at [1021, 18] on icon at bounding box center [1018, 16] width 11 height 11
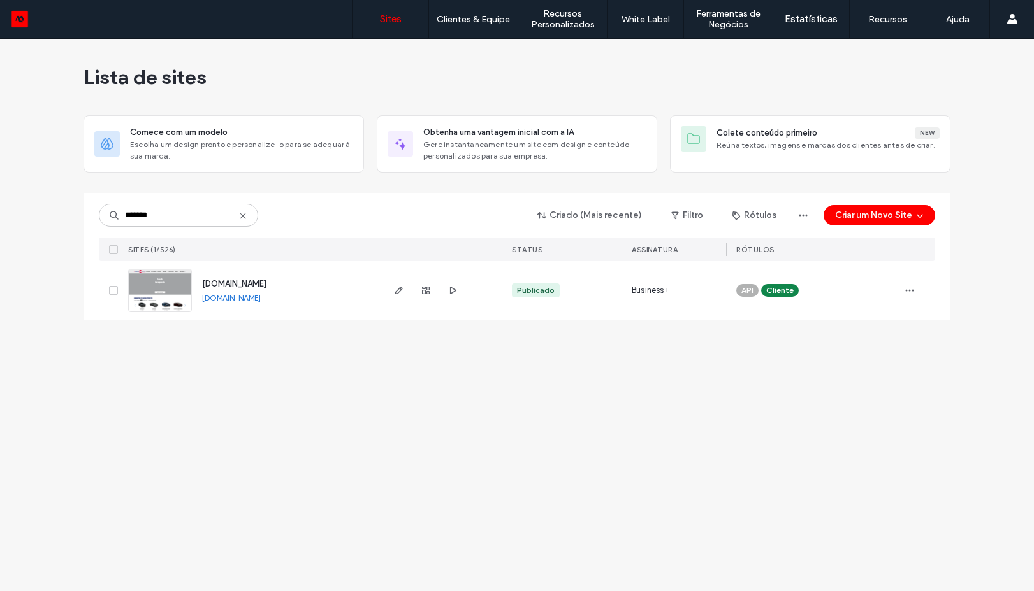
type input "*******"
click at [228, 300] on link "[DOMAIN_NAME]" at bounding box center [231, 298] width 59 height 10
click at [162, 287] on img at bounding box center [160, 313] width 62 height 87
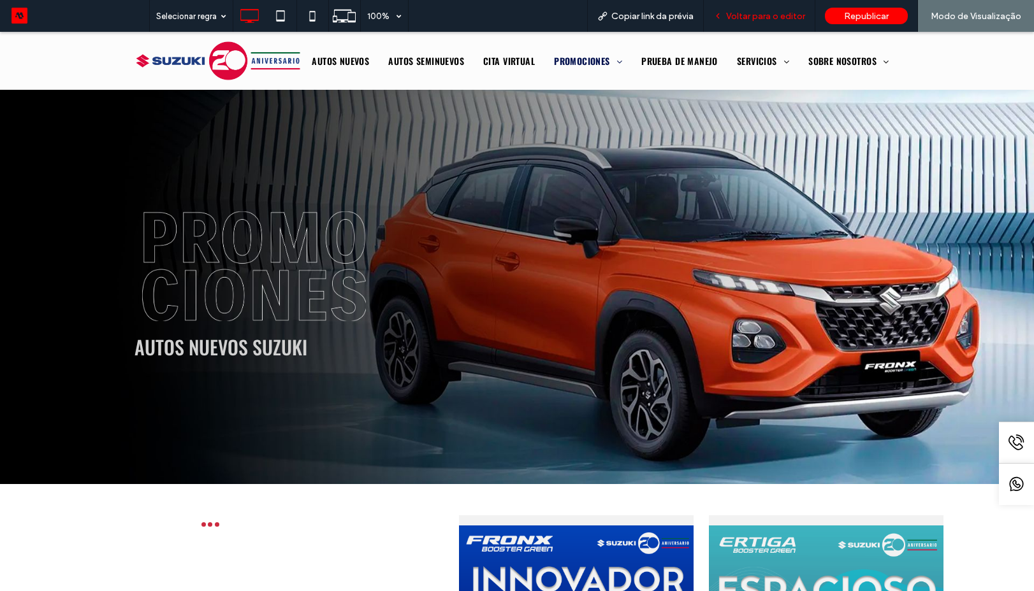
click at [750, 14] on span "Voltar para o editor" at bounding box center [765, 16] width 79 height 11
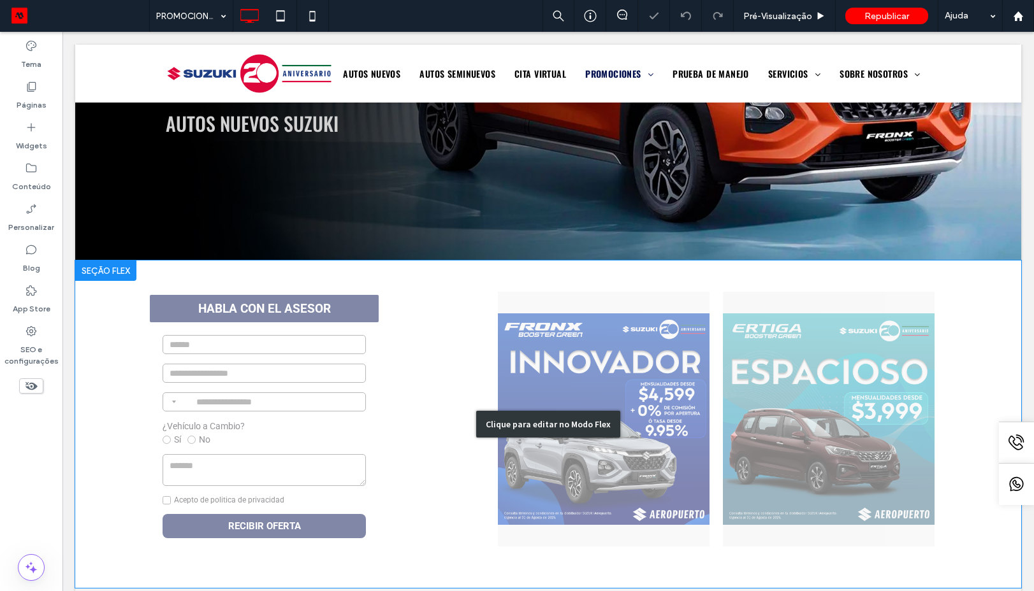
scroll to position [344, 0]
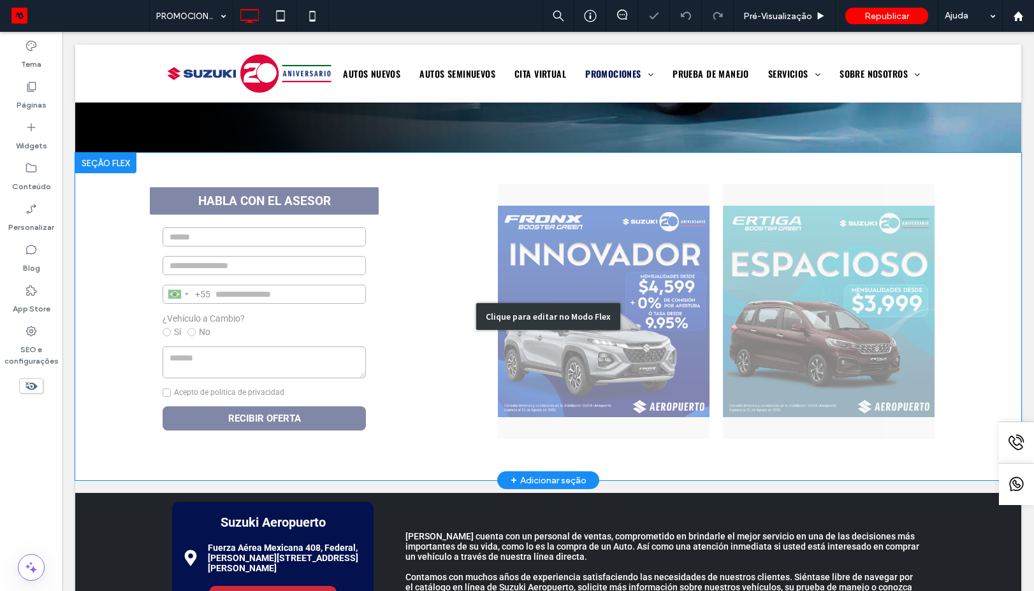
click at [595, 327] on div "Clique para editar no Modo Flex" at bounding box center [548, 316] width 144 height 27
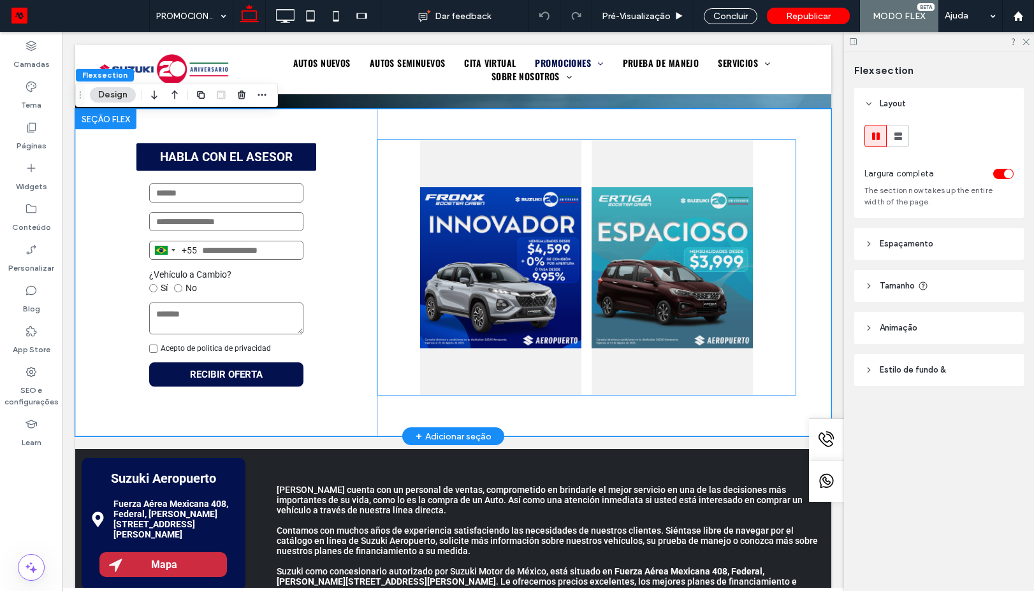
scroll to position [336, 0]
click at [494, 289] on div at bounding box center [500, 267] width 161 height 255
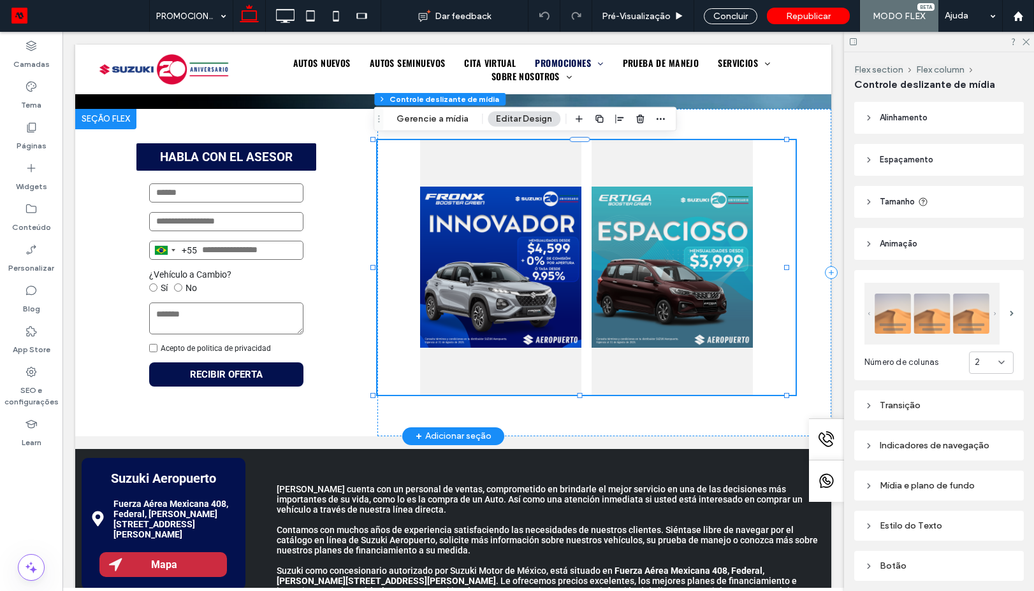
click at [576, 265] on div at bounding box center [500, 267] width 171 height 255
click at [636, 304] on div at bounding box center [671, 267] width 161 height 255
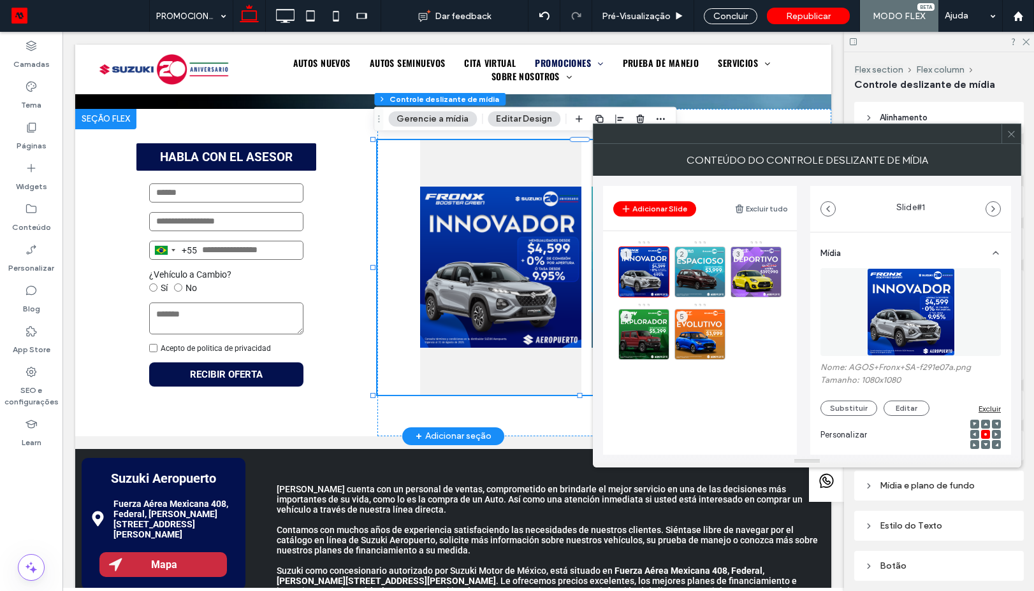
click at [1007, 133] on icon at bounding box center [1011, 134] width 10 height 10
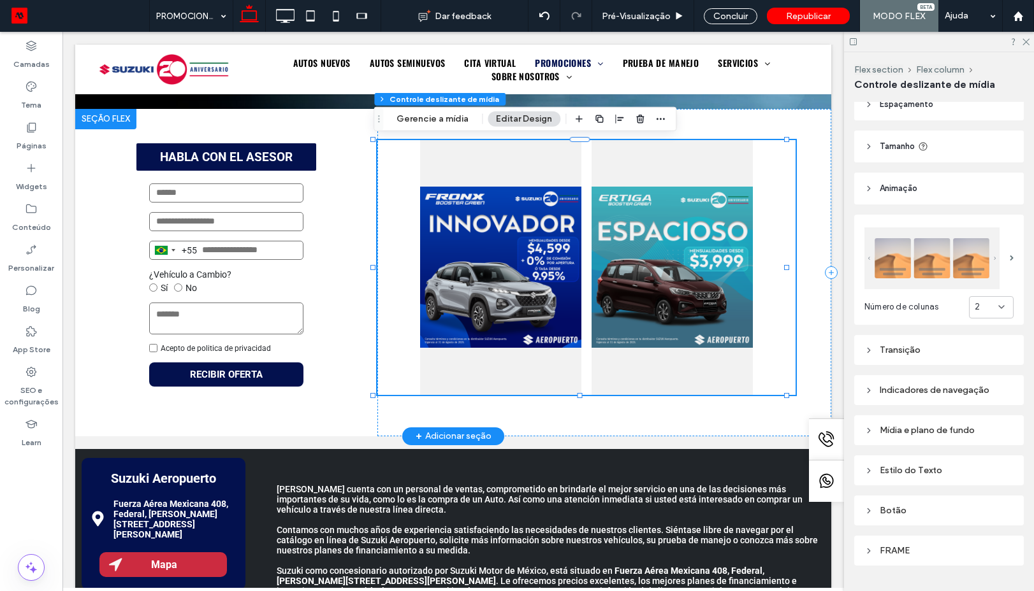
scroll to position [83, 0]
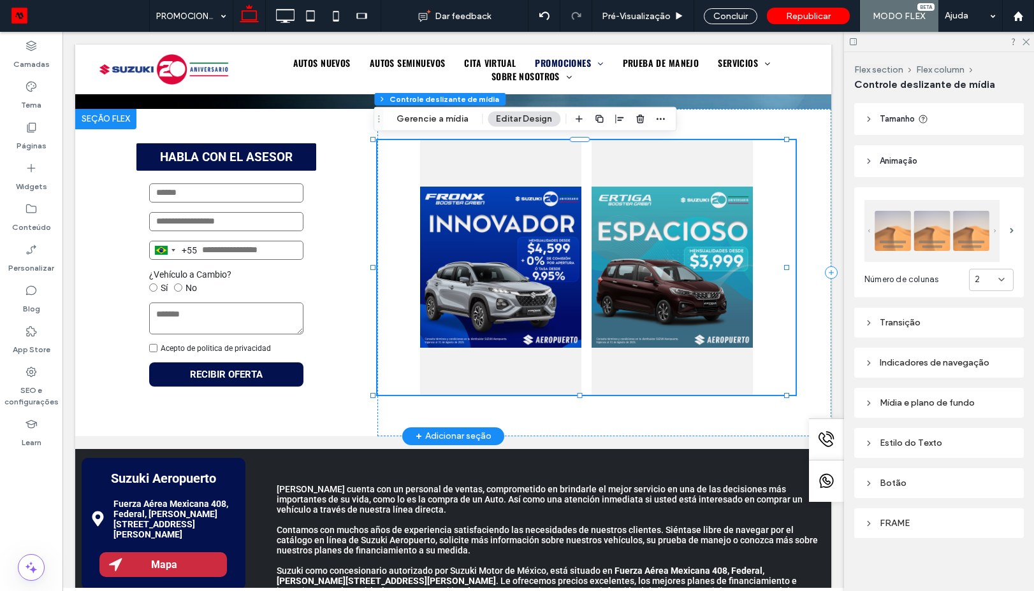
click at [918, 365] on div "Indicadores de navegação" at bounding box center [938, 362] width 149 height 17
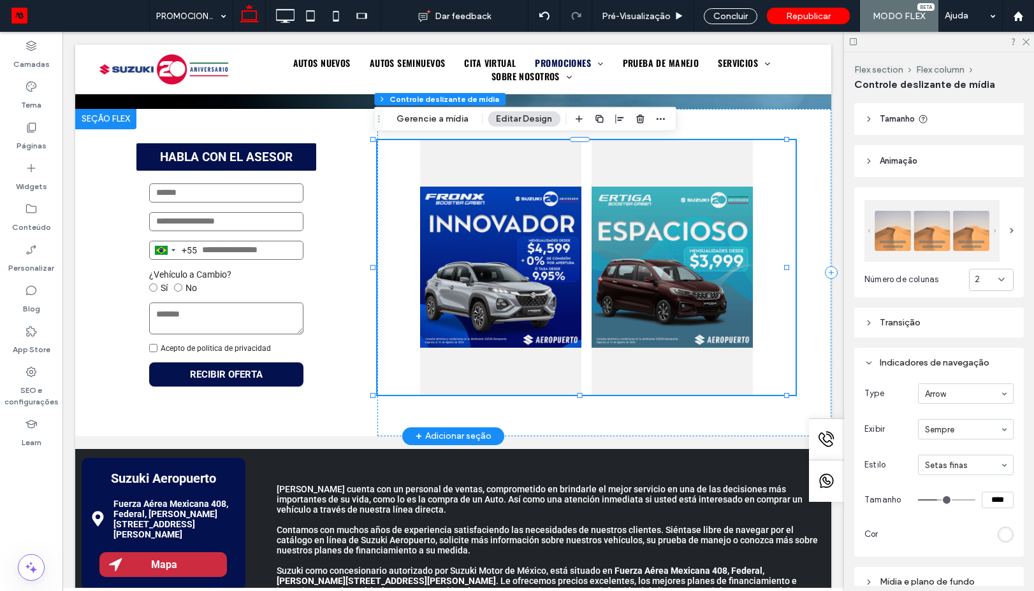
scroll to position [198, 0]
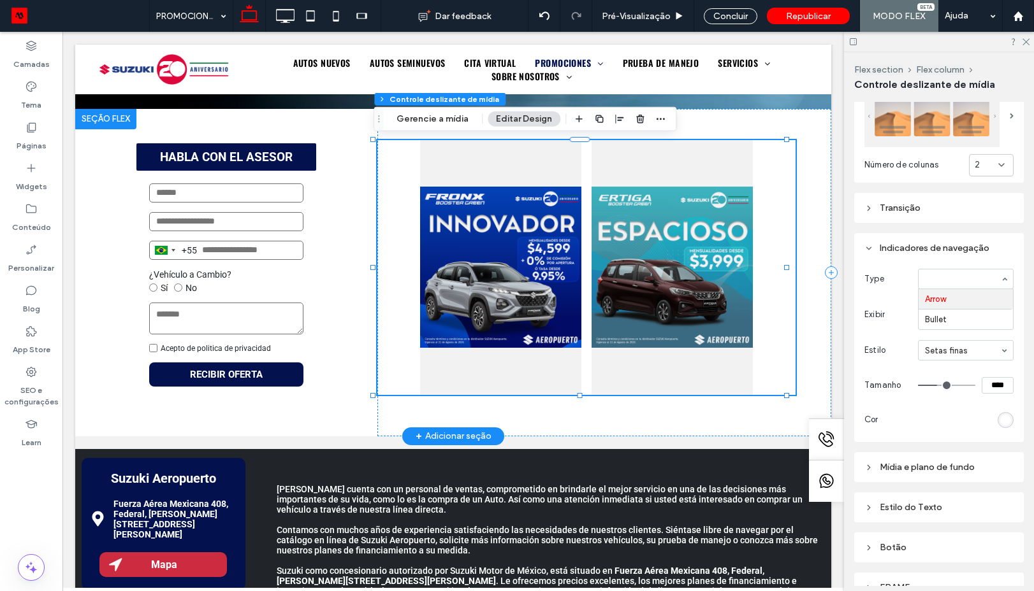
click at [957, 276] on input at bounding box center [962, 279] width 75 height 9
click at [1001, 415] on div "rgb(255, 255, 255)" at bounding box center [1005, 420] width 11 height 11
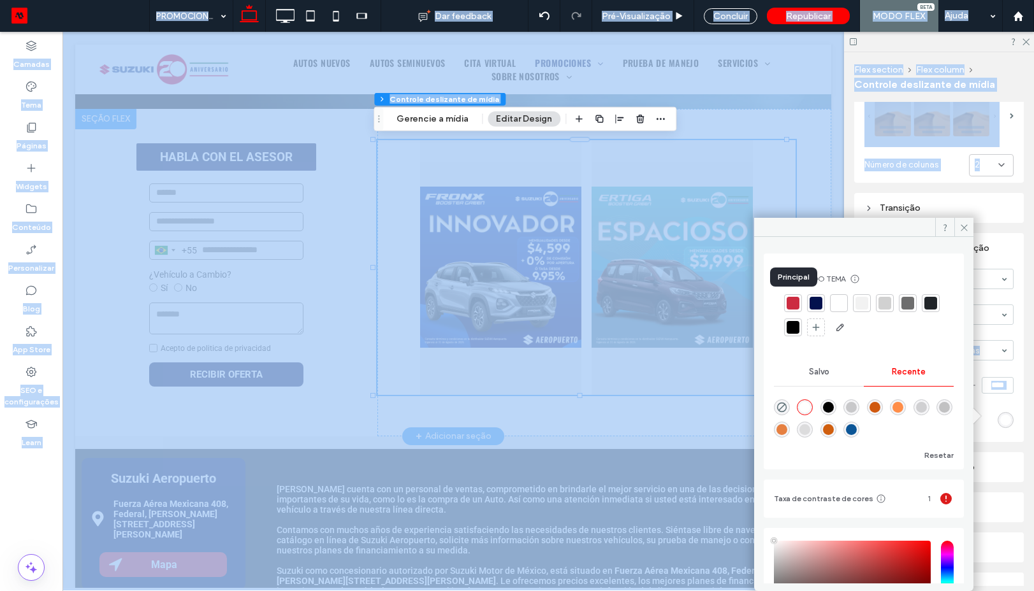
click at [795, 302] on div at bounding box center [792, 303] width 13 height 13
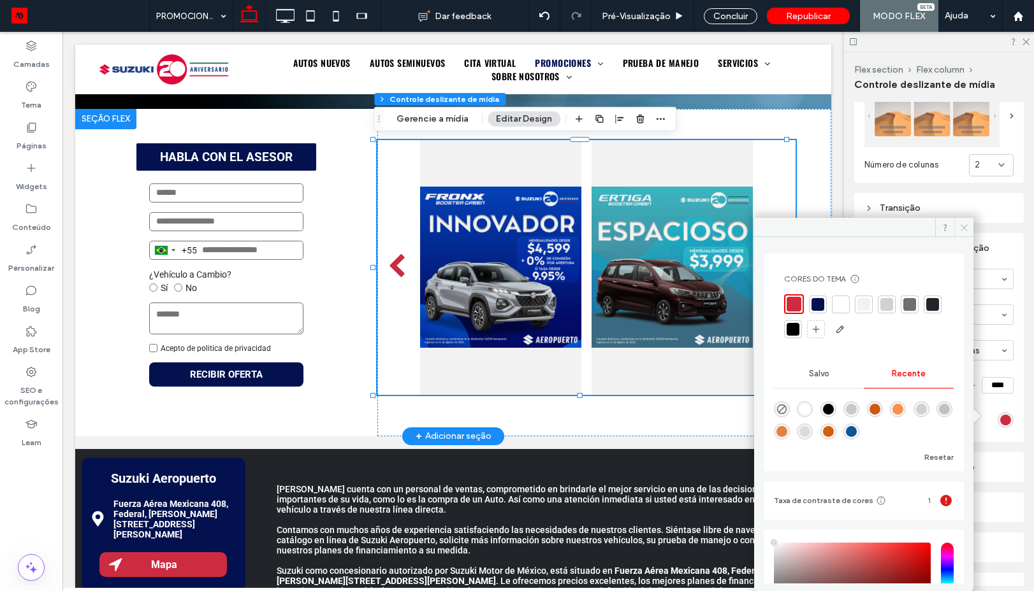
click at [961, 226] on icon at bounding box center [964, 228] width 10 height 10
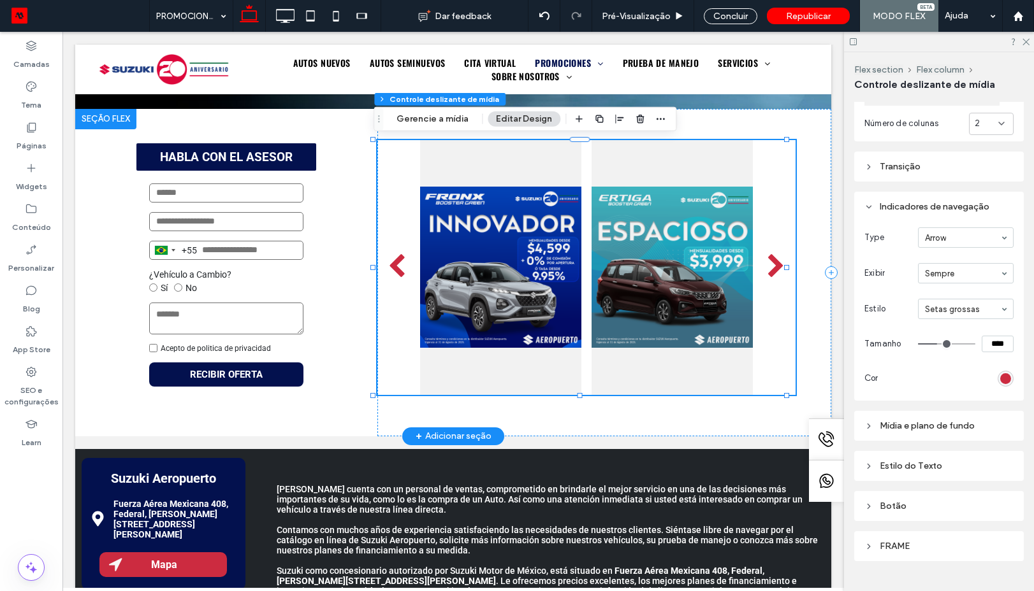
scroll to position [262, 0]
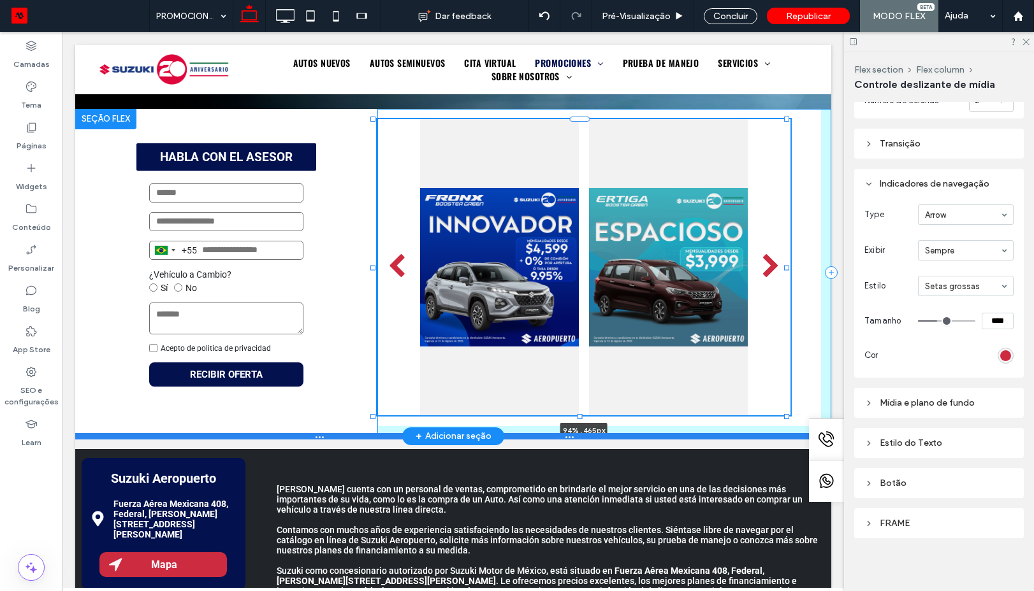
drag, startPoint x: 579, startPoint y: 394, endPoint x: 600, endPoint y: 435, distance: 45.9
click at [600, 436] on div "HABLA CON EL ASESOR Brazil +55 +55 244 results found Afghanistan +93 Albania +3…" at bounding box center [453, 273] width 756 height 328
type input "***"
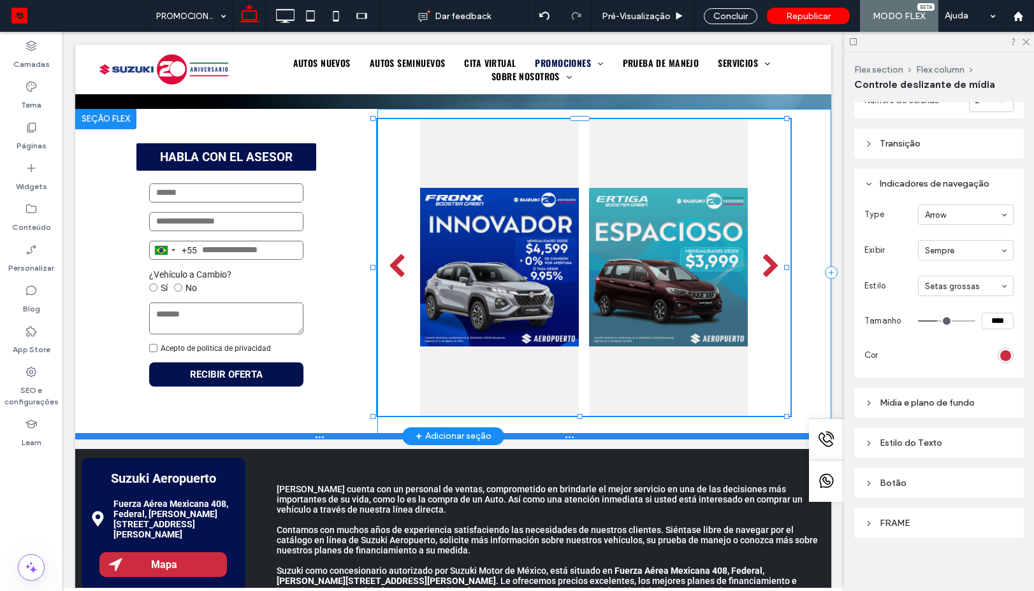
type input "***"
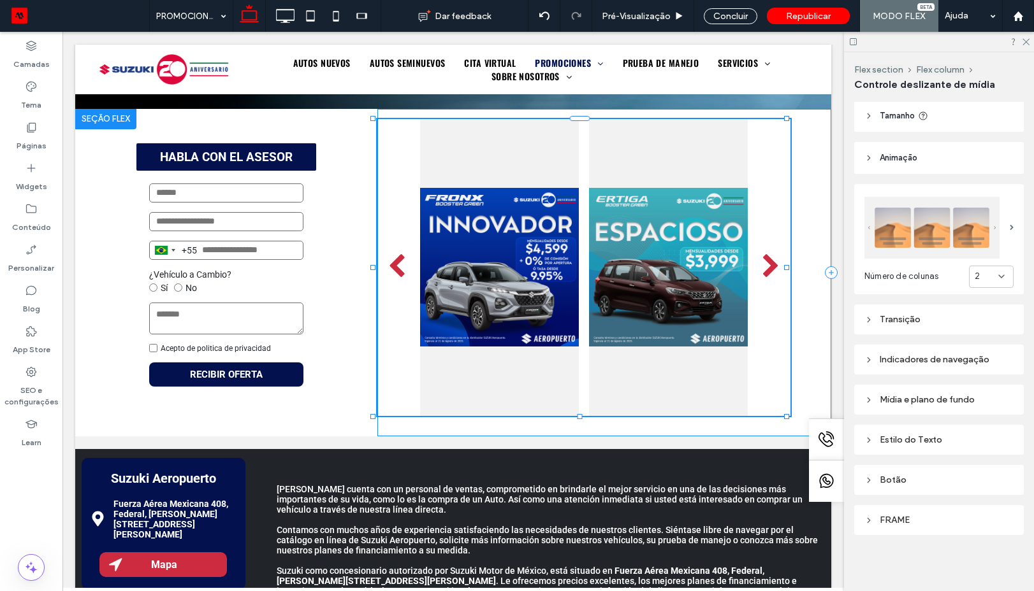
scroll to position [83, 0]
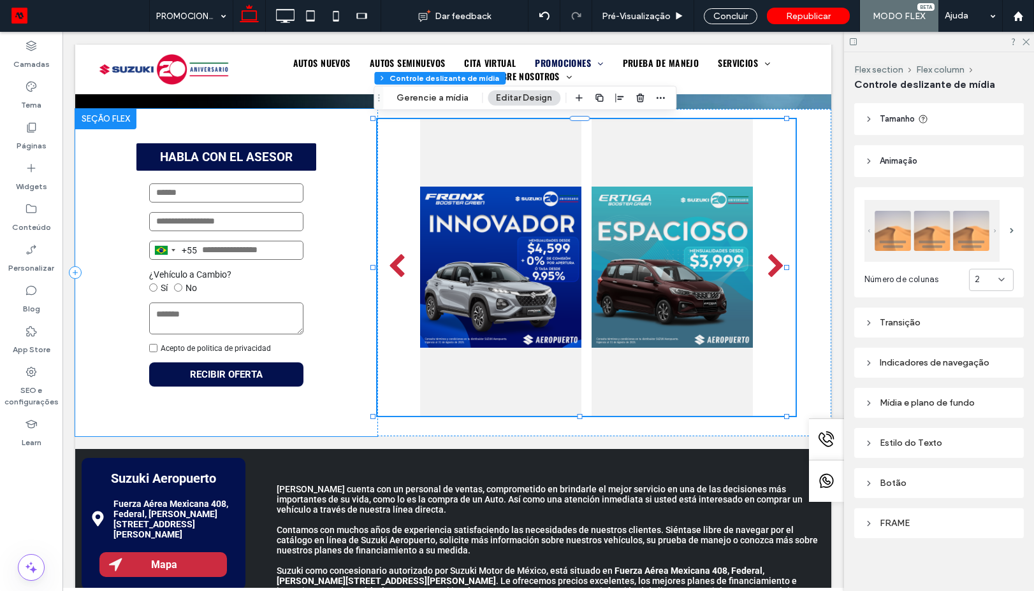
drag, startPoint x: 340, startPoint y: 263, endPoint x: 308, endPoint y: 278, distance: 35.3
click at [340, 263] on div "HABLA CON EL ASESOR Brazil +55 +55 244 results found Afghanistan +93 Albania +3…" at bounding box center [226, 273] width 302 height 328
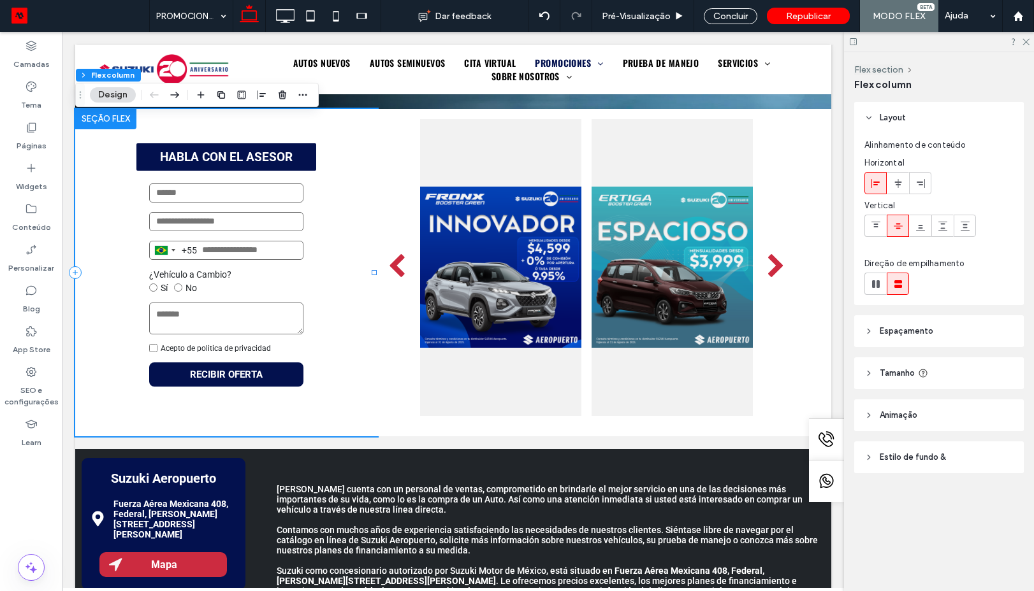
click at [322, 291] on div "HABLA CON EL ASESOR Brazil +55 +55 244 results found Afghanistan +93 Albania +3…" at bounding box center [226, 273] width 302 height 328
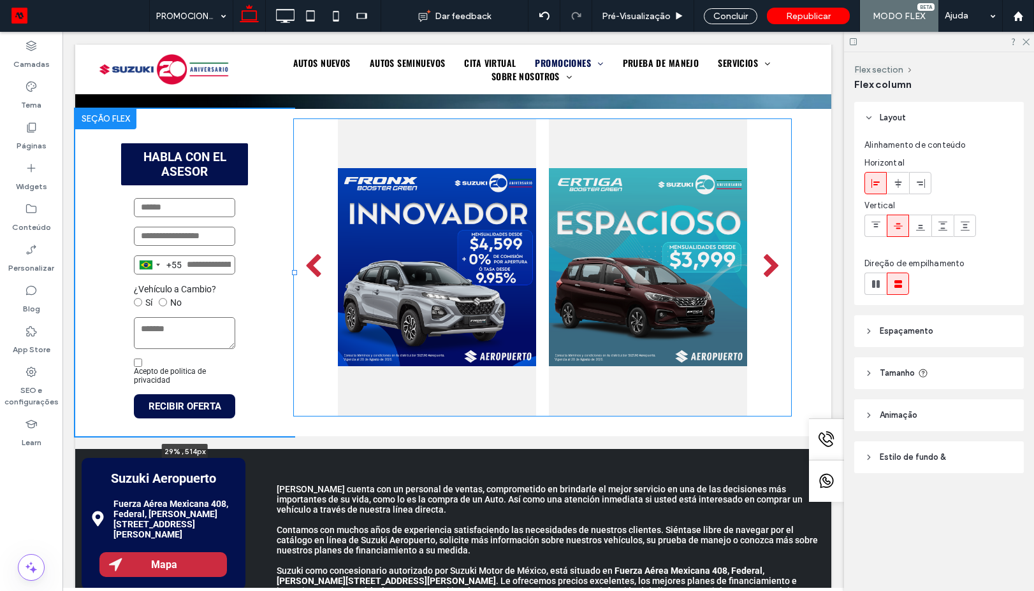
drag, startPoint x: 373, startPoint y: 274, endPoint x: 294, endPoint y: 273, distance: 79.7
click at [294, 273] on div at bounding box center [294, 272] width 5 height 5
type input "**"
type input "*****"
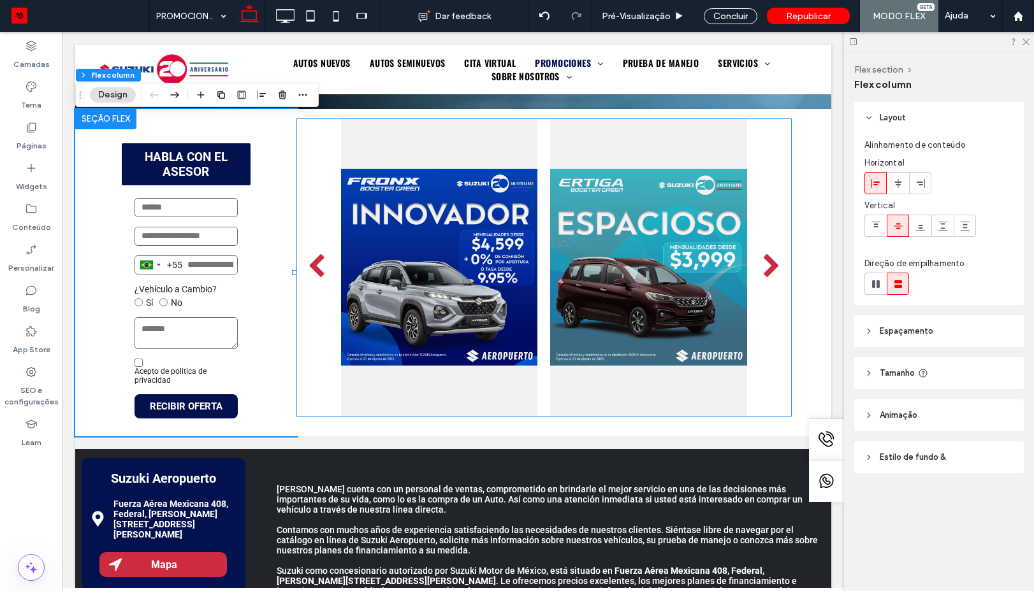
click at [595, 322] on div at bounding box center [648, 267] width 197 height 297
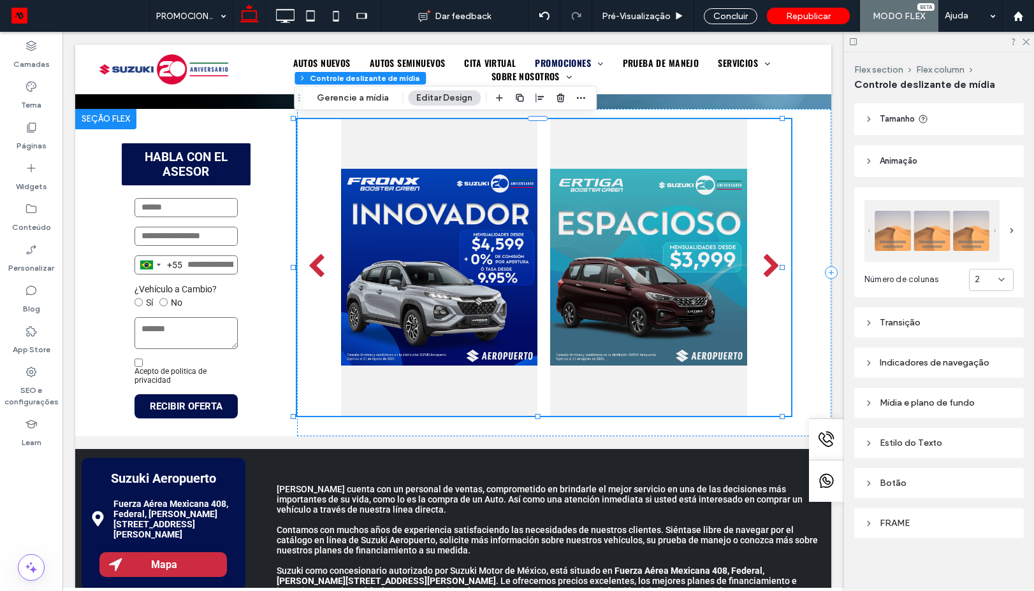
click at [912, 398] on div "Mídia e plano de fundo" at bounding box center [938, 403] width 149 height 11
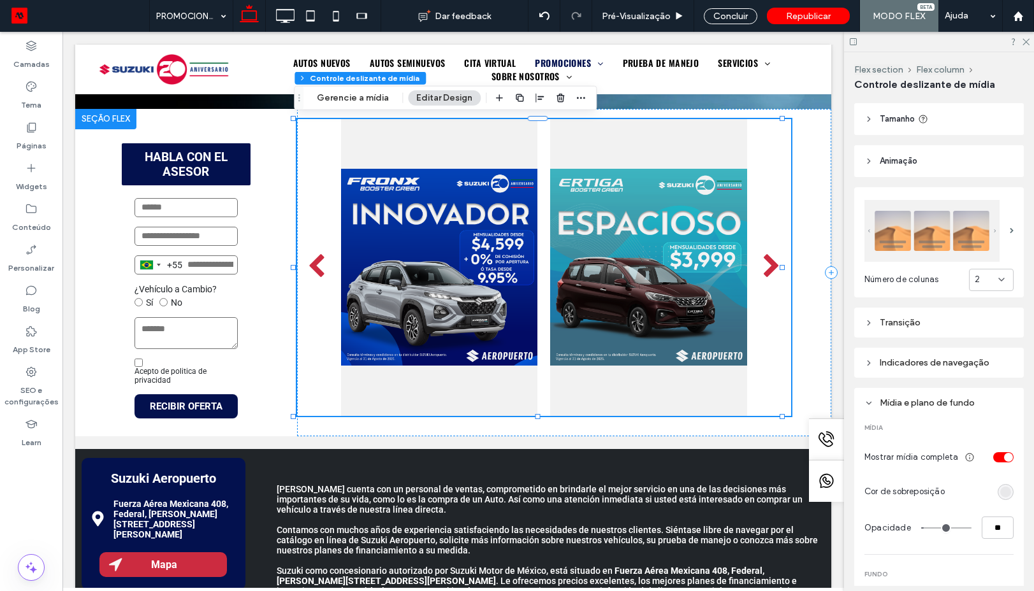
click at [1000, 494] on div "rgba(0, 0, 0, 0.05)" at bounding box center [1005, 492] width 11 height 11
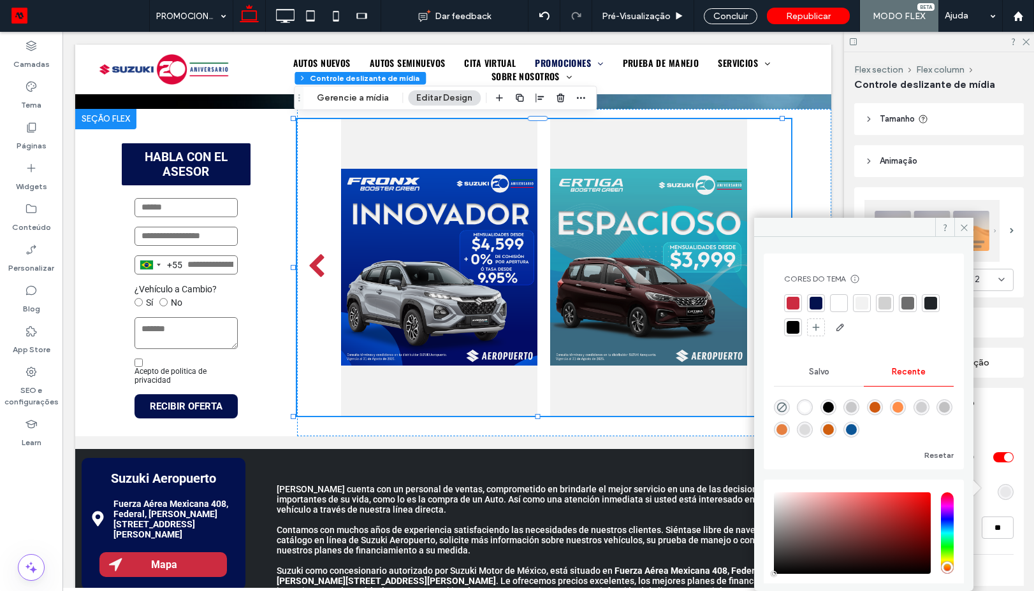
click at [787, 408] on div "rgba(0, 0, 0, 0)" at bounding box center [782, 408] width 16 height 16
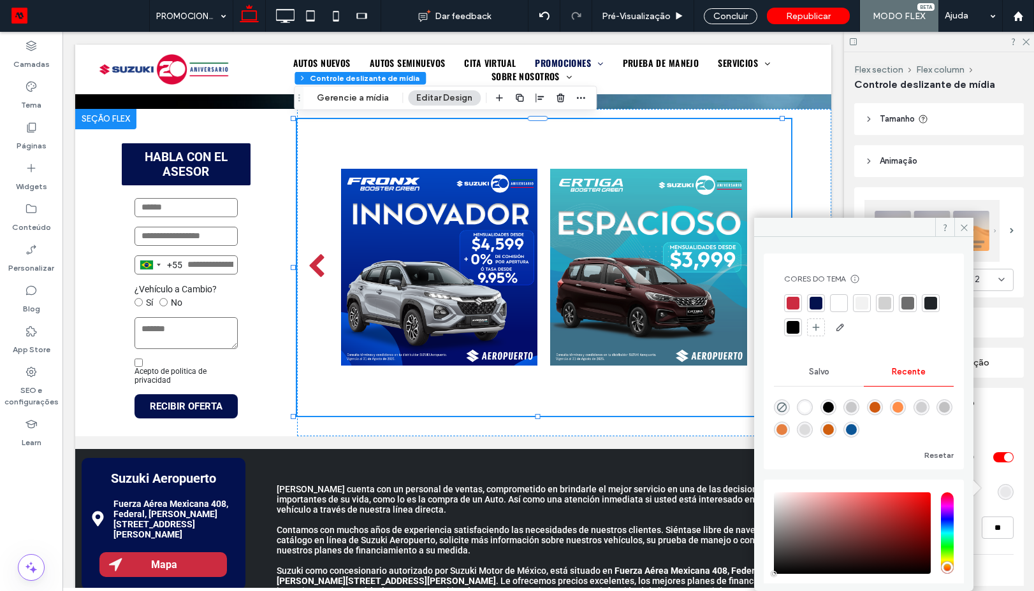
type input "*"
type input "**"
click at [787, 408] on div "rgba(0, 0, 0, 0)" at bounding box center [782, 408] width 16 height 16
type input "*"
type input "**"
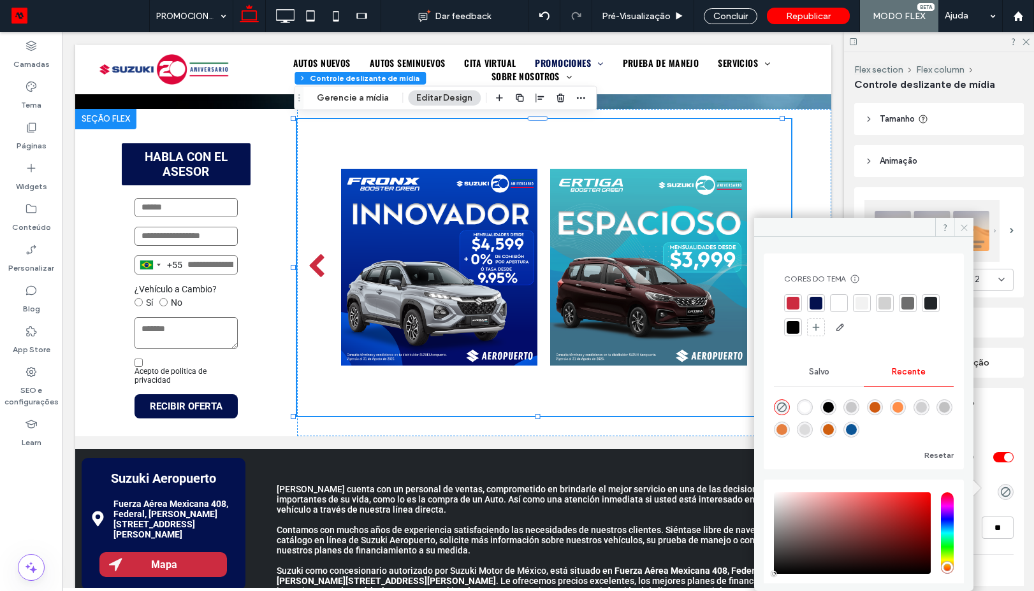
click at [966, 234] on span at bounding box center [963, 227] width 19 height 19
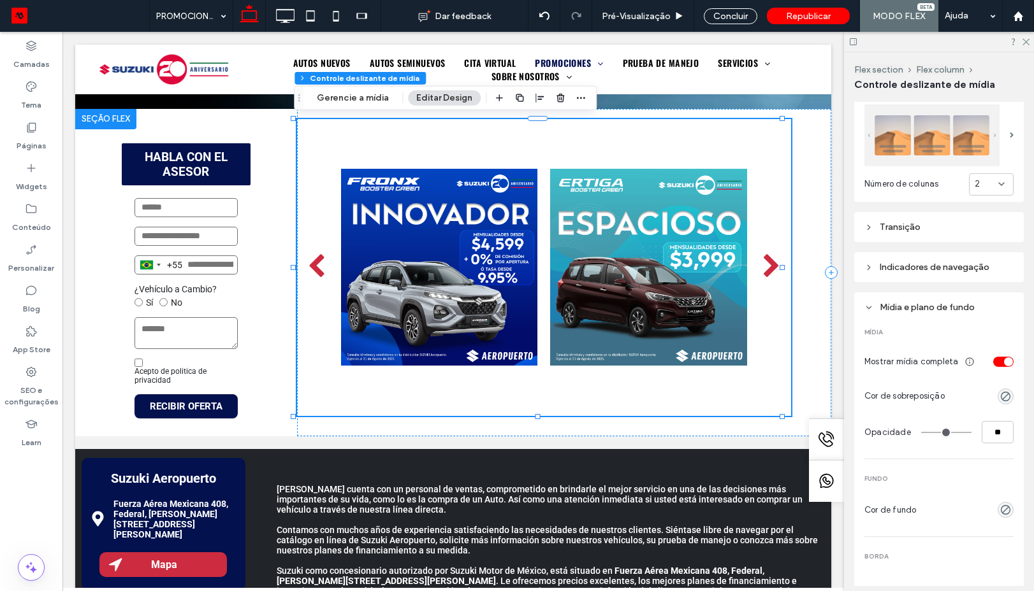
scroll to position [312, 0]
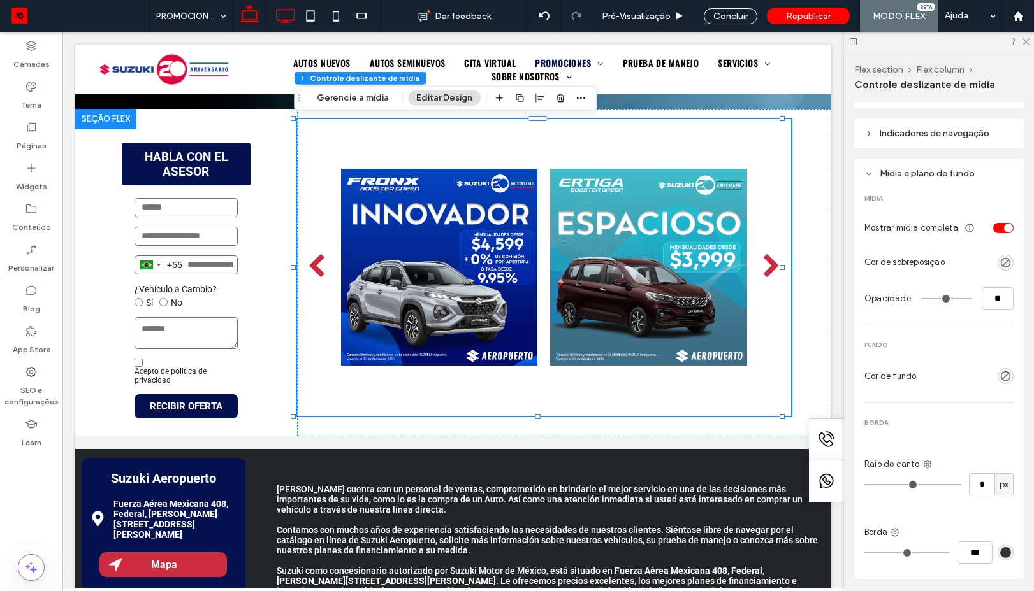
click at [281, 18] on icon at bounding box center [284, 15] width 25 height 25
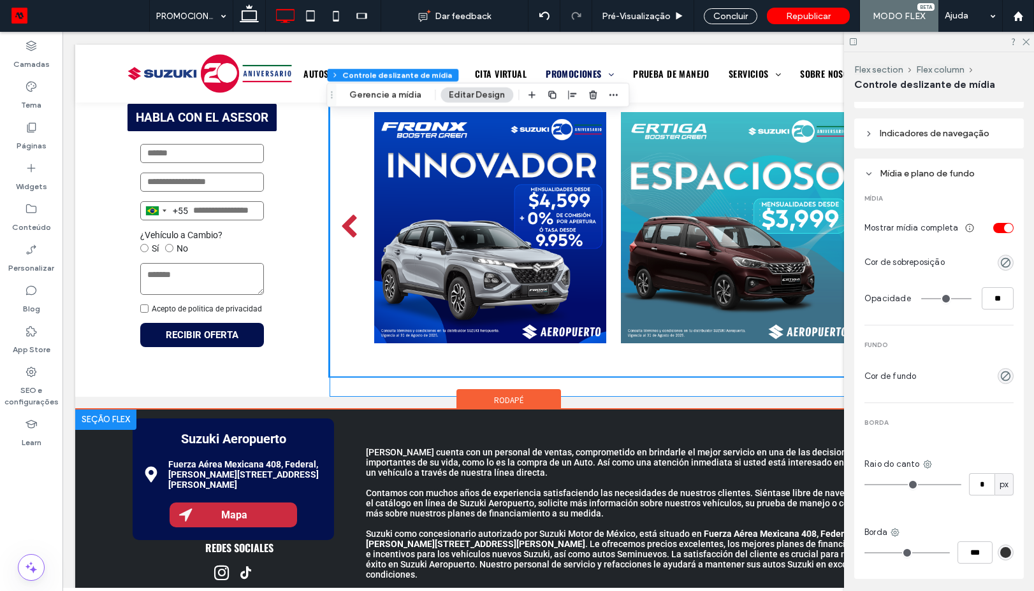
scroll to position [451, 0]
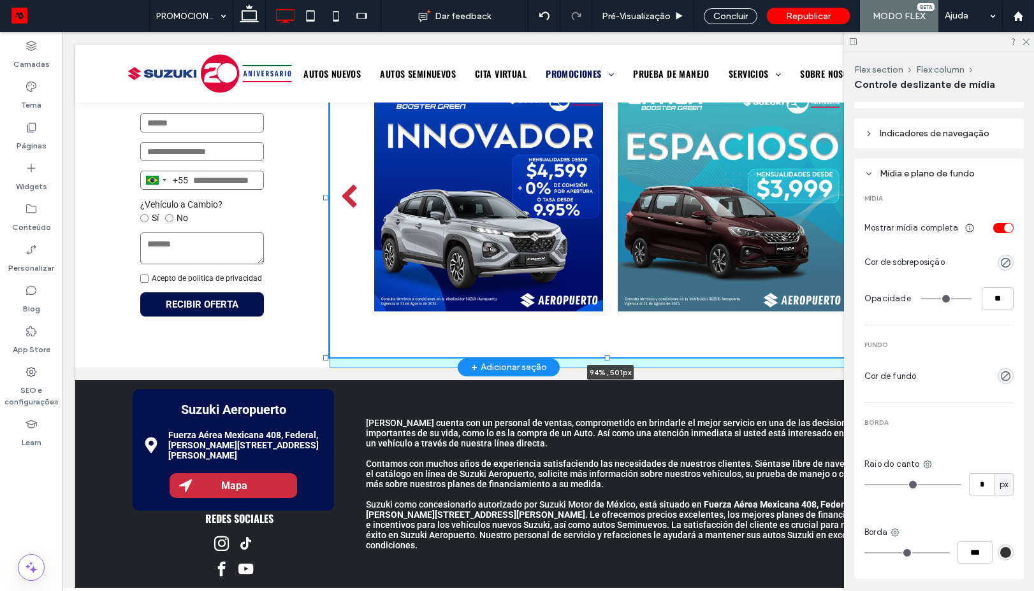
drag, startPoint x: 606, startPoint y: 347, endPoint x: 609, endPoint y: 331, distance: 15.6
click at [609, 370] on div "Click To Paste Clique duas vezes para sair do Modo Flex cabeçalho AUTOS NUEVOS …" at bounding box center [508, 219] width 867 height 1250
type input "***"
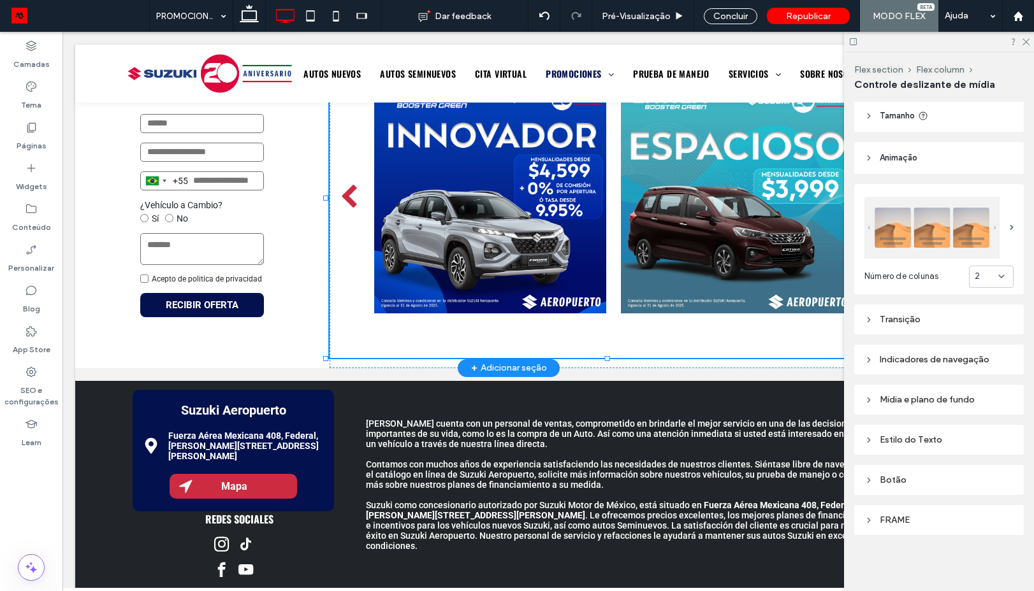
scroll to position [83, 0]
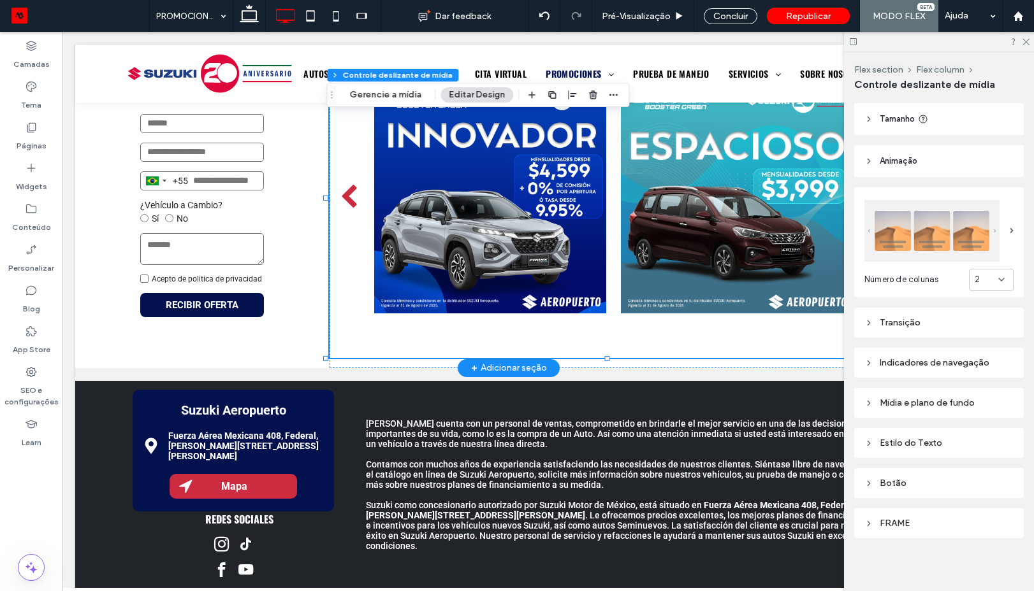
click at [613, 238] on div at bounding box center [736, 198] width 246 height 320
click at [601, 278] on div at bounding box center [490, 198] width 246 height 320
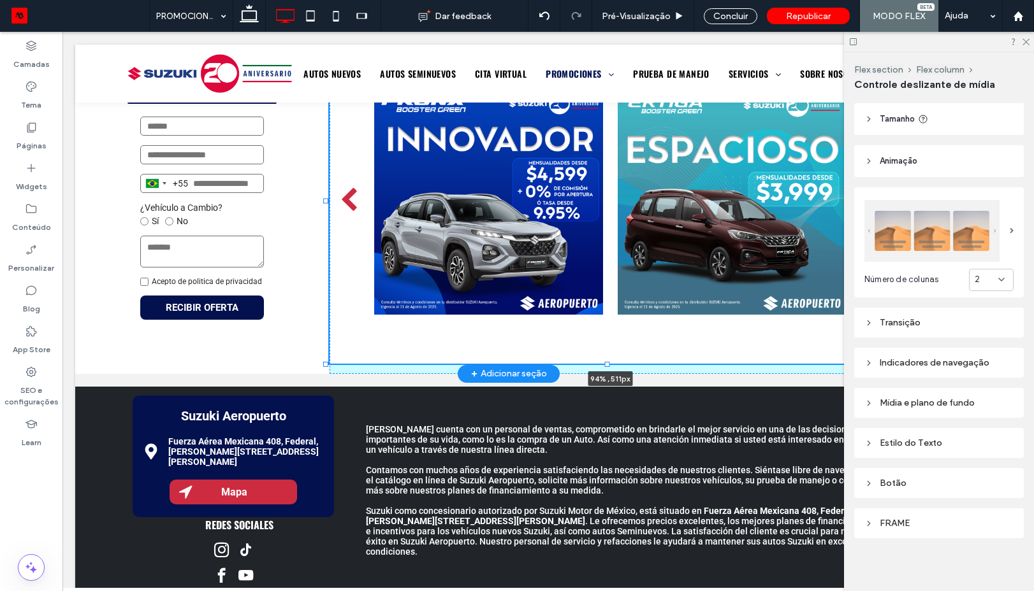
drag, startPoint x: 607, startPoint y: 359, endPoint x: 611, endPoint y: 344, distance: 15.3
click at [611, 344] on div "HABLA CON EL ASESOR Brazil +55 +55 244 results found Afghanistan +93 Albania +3…" at bounding box center [508, 206] width 867 height 336
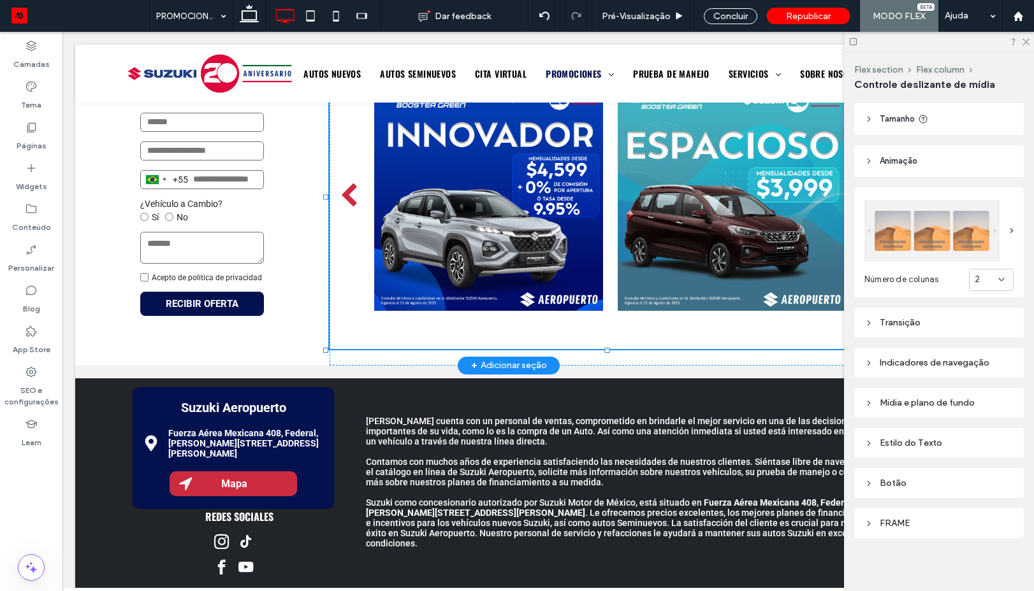
type input "***"
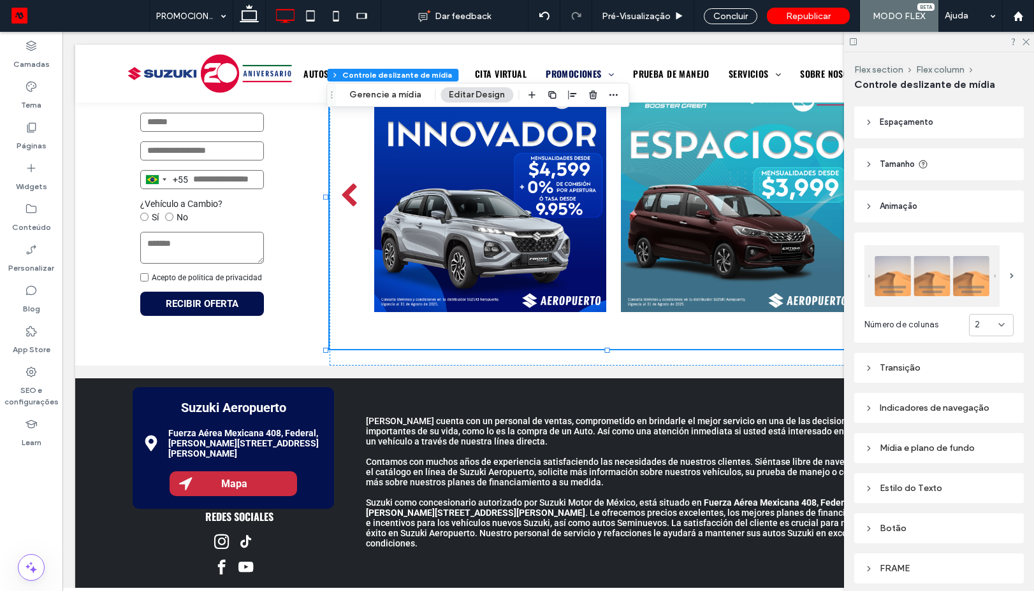
scroll to position [0, 0]
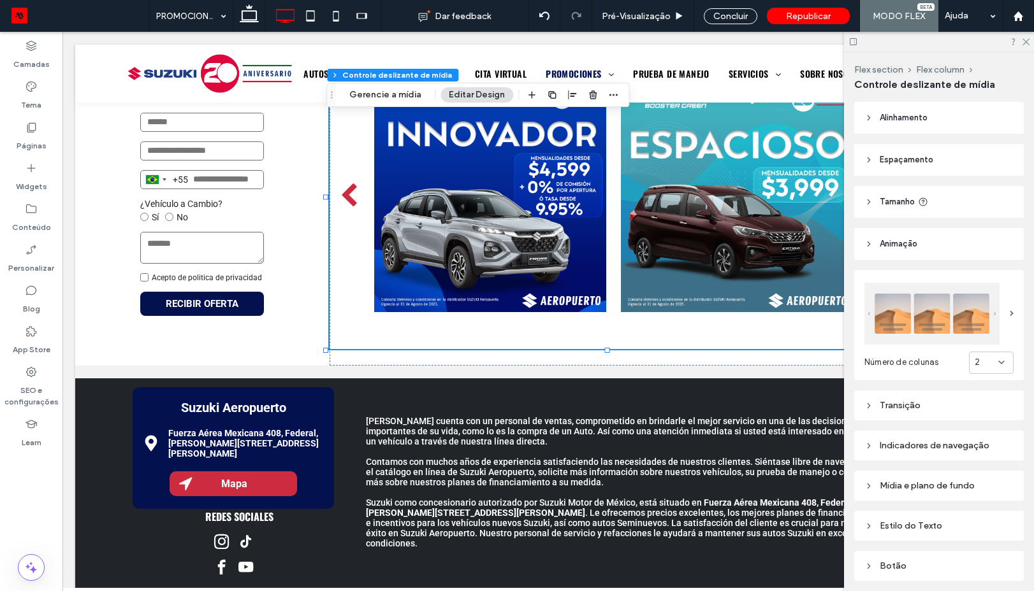
drag, startPoint x: 902, startPoint y: 149, endPoint x: 937, endPoint y: 176, distance: 44.1
click at [902, 152] on header "Espaçamento" at bounding box center [938, 160] width 169 height 32
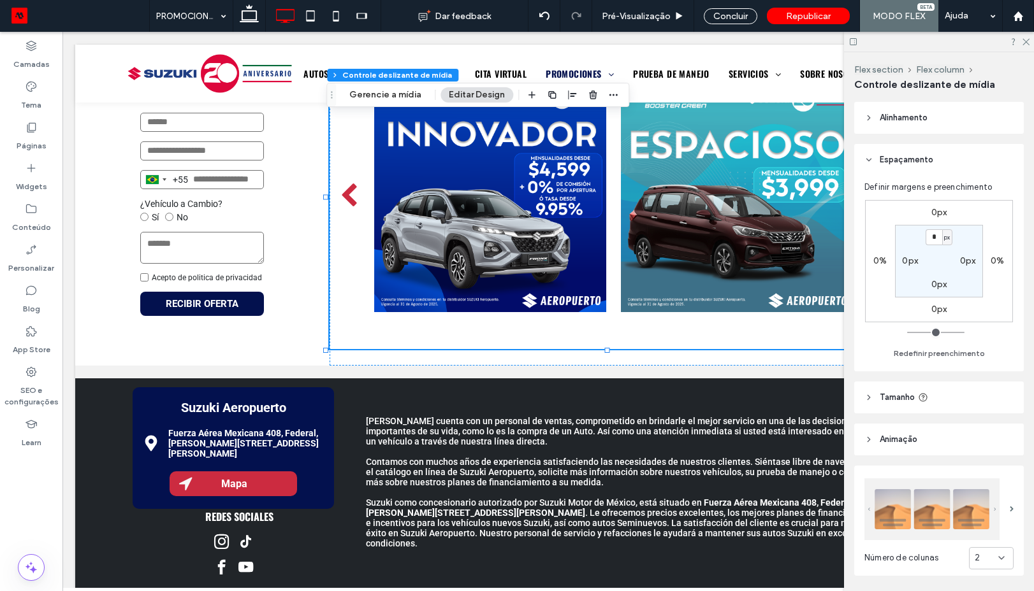
click at [894, 403] on span "Tamanho" at bounding box center [896, 397] width 35 height 13
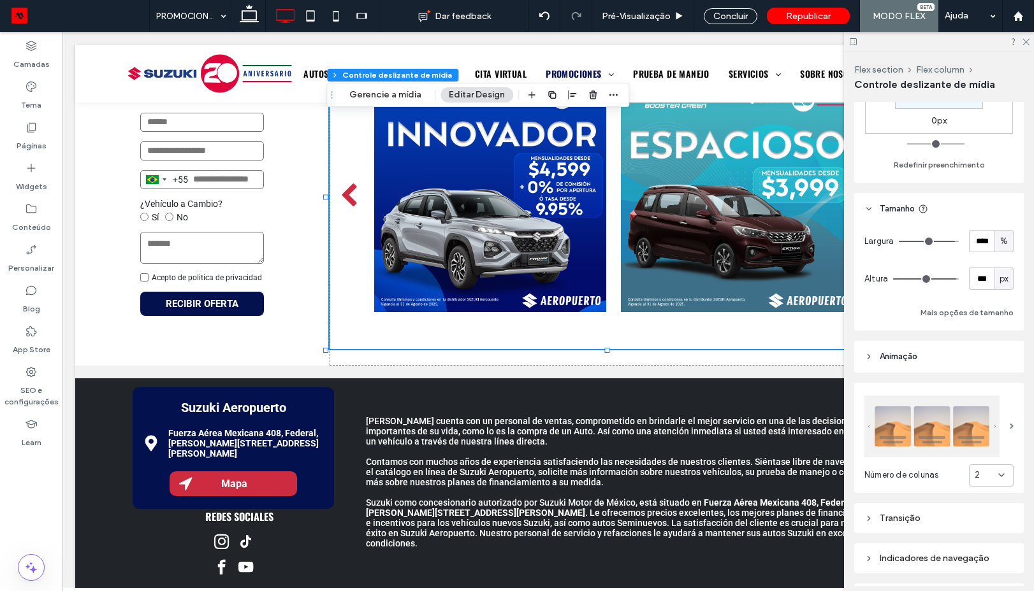
scroll to position [229, 0]
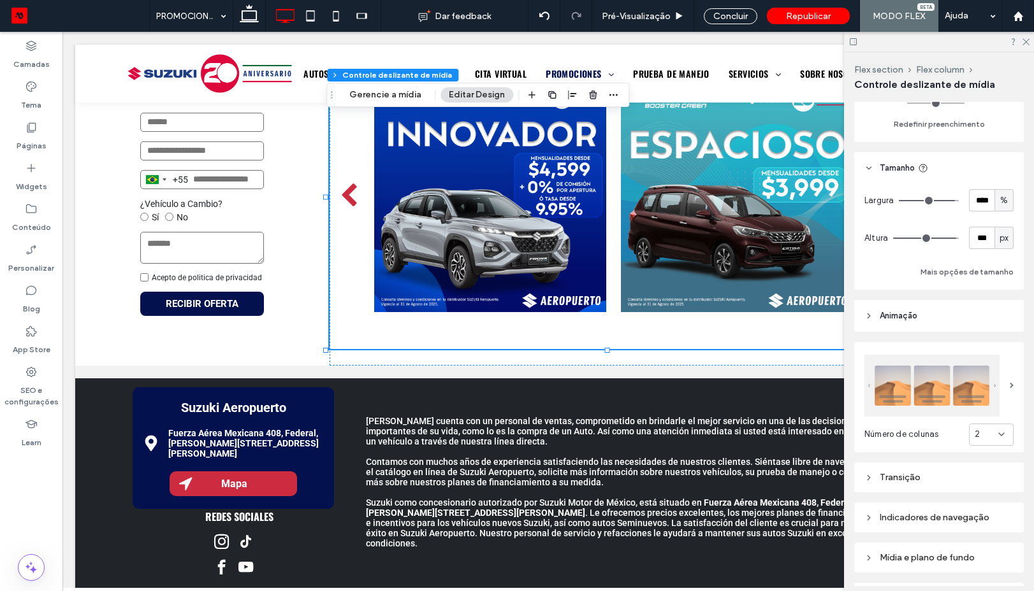
type input "**"
type input "***"
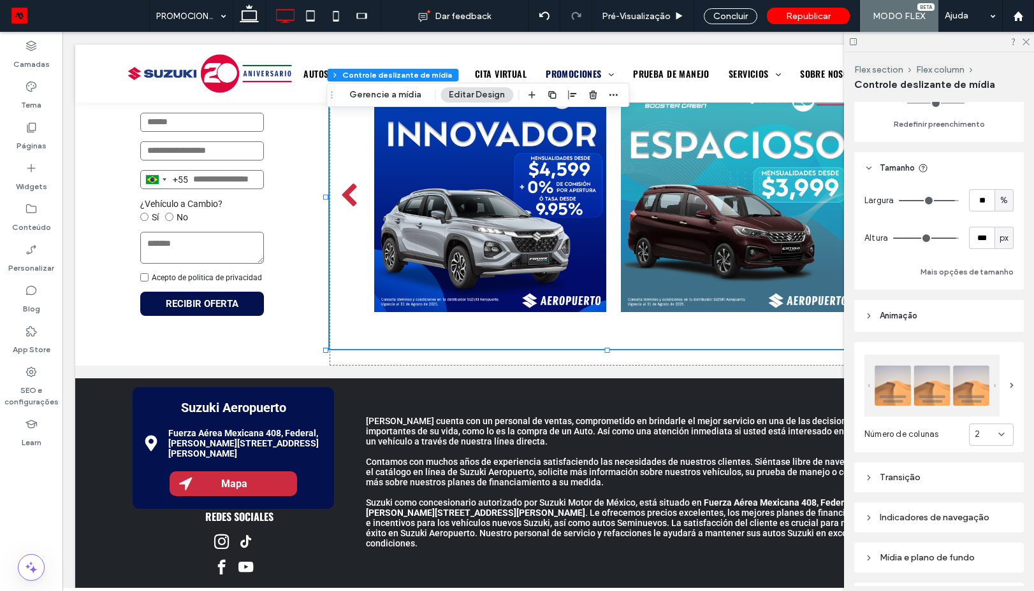
type input "***"
drag, startPoint x: 941, startPoint y: 202, endPoint x: 968, endPoint y: 231, distance: 39.2
type input "***"
click at [958, 201] on input "range" at bounding box center [928, 200] width 60 height 1
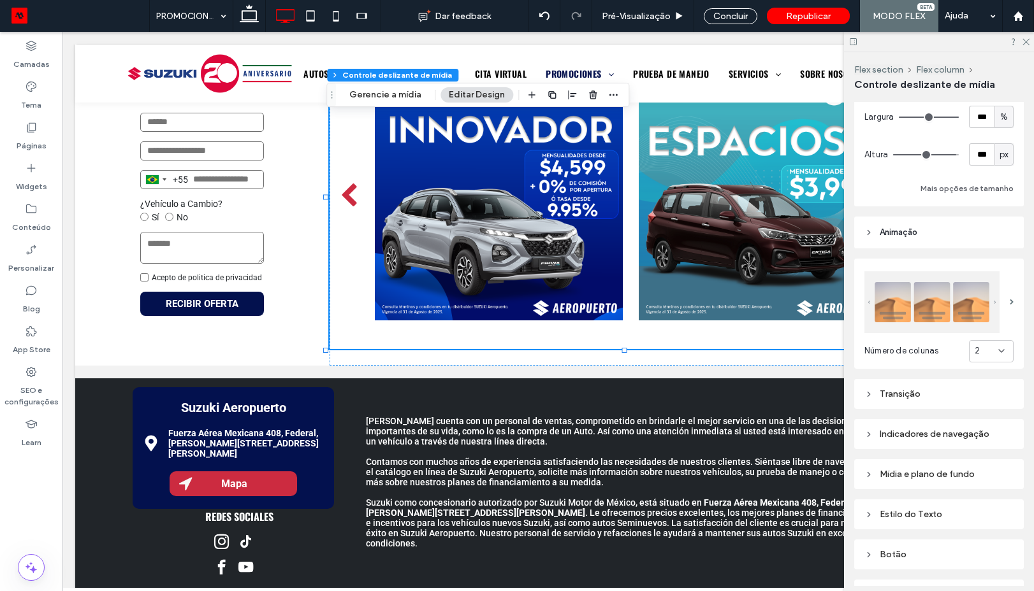
scroll to position [344, 0]
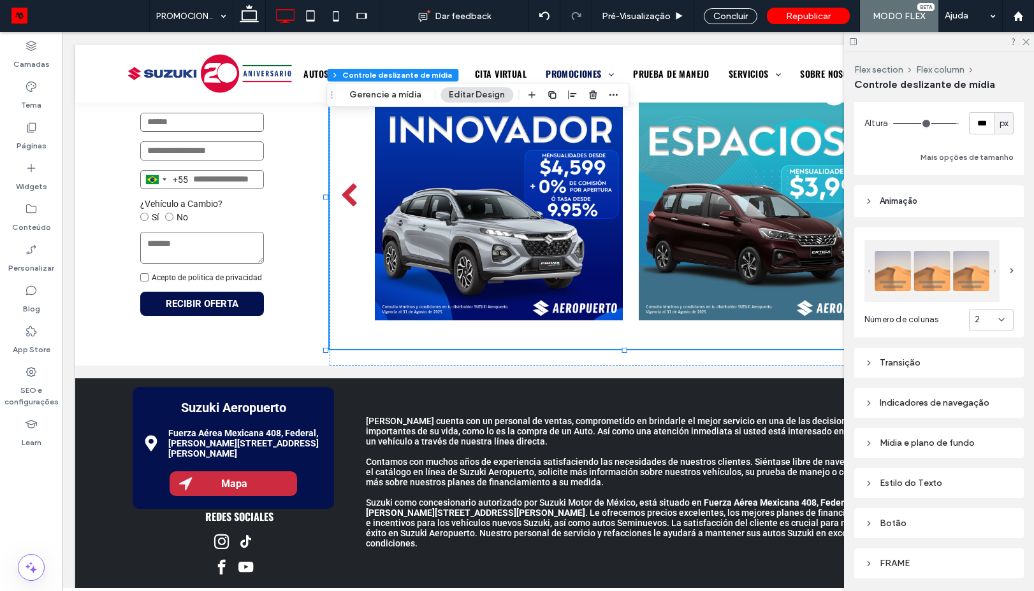
click at [887, 371] on div "Transição" at bounding box center [938, 363] width 169 height 30
click at [888, 361] on div "Transição" at bounding box center [938, 362] width 149 height 11
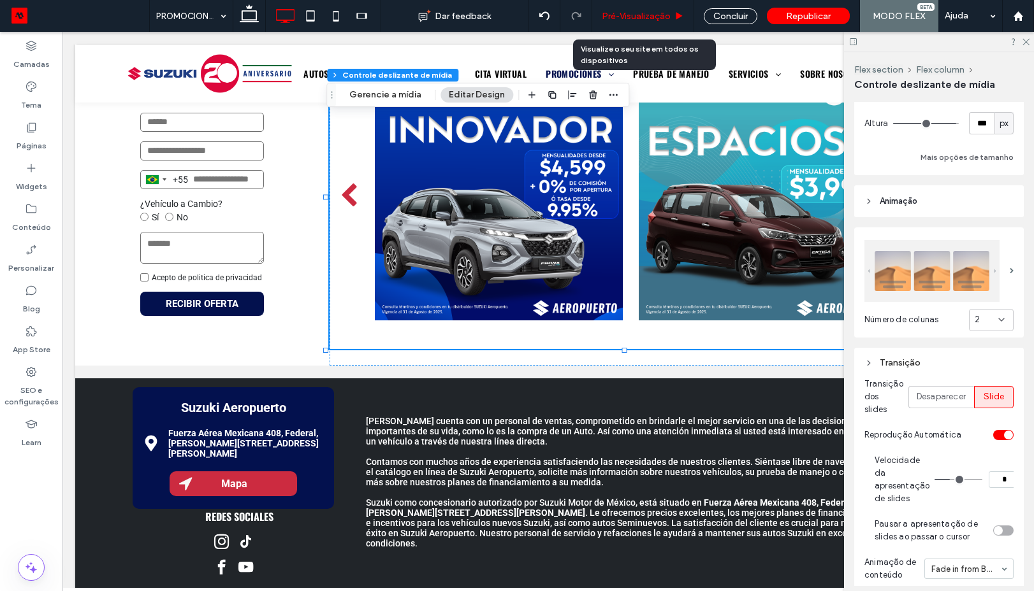
drag, startPoint x: 640, startPoint y: 20, endPoint x: 475, endPoint y: 352, distance: 371.6
click at [640, 20] on span "Pré-Visualizaçāo" at bounding box center [636, 16] width 69 height 11
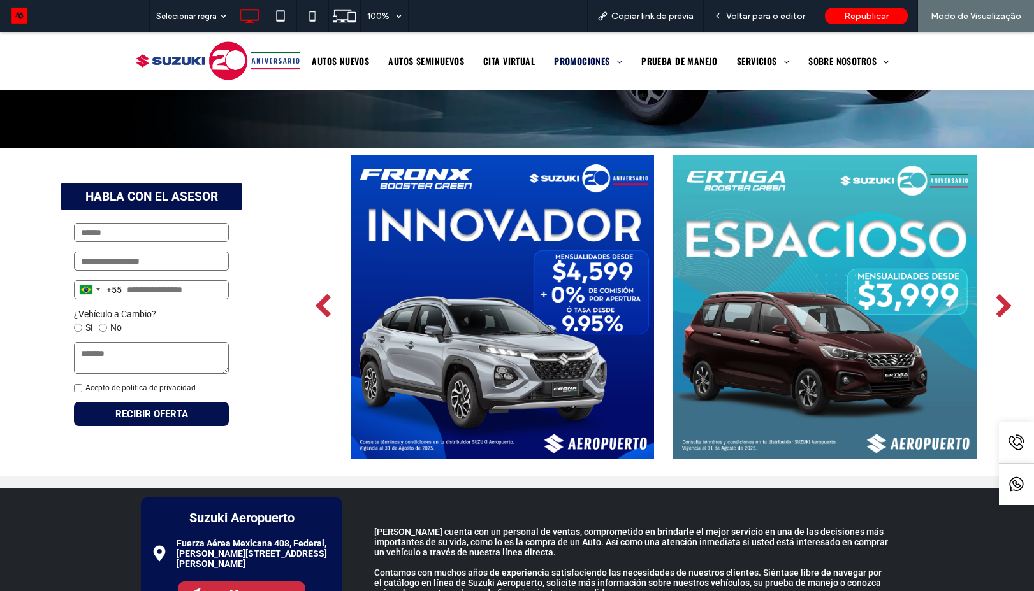
scroll to position [344, 0]
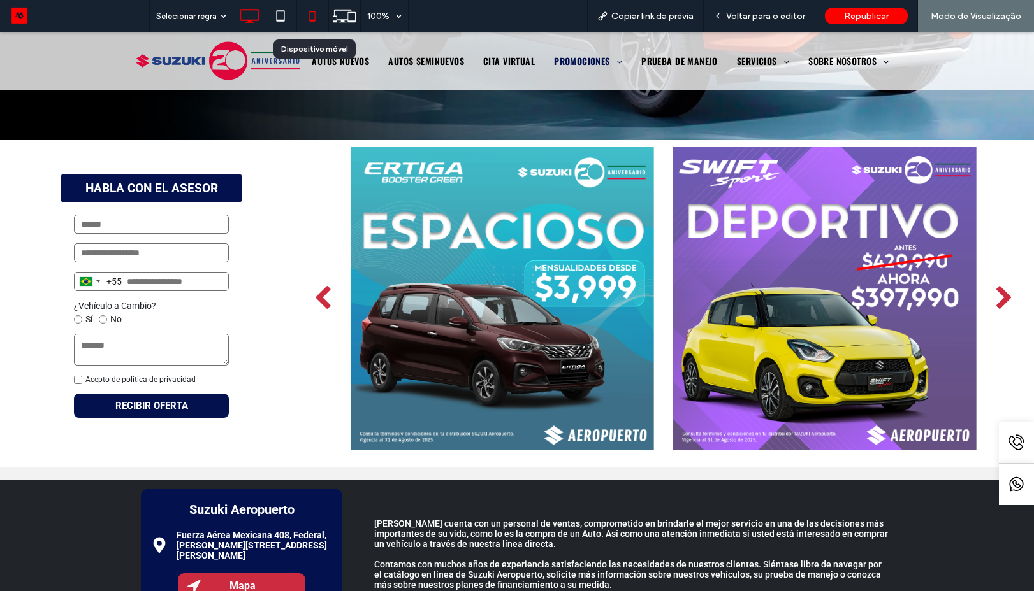
click at [317, 25] on icon at bounding box center [311, 15] width 25 height 25
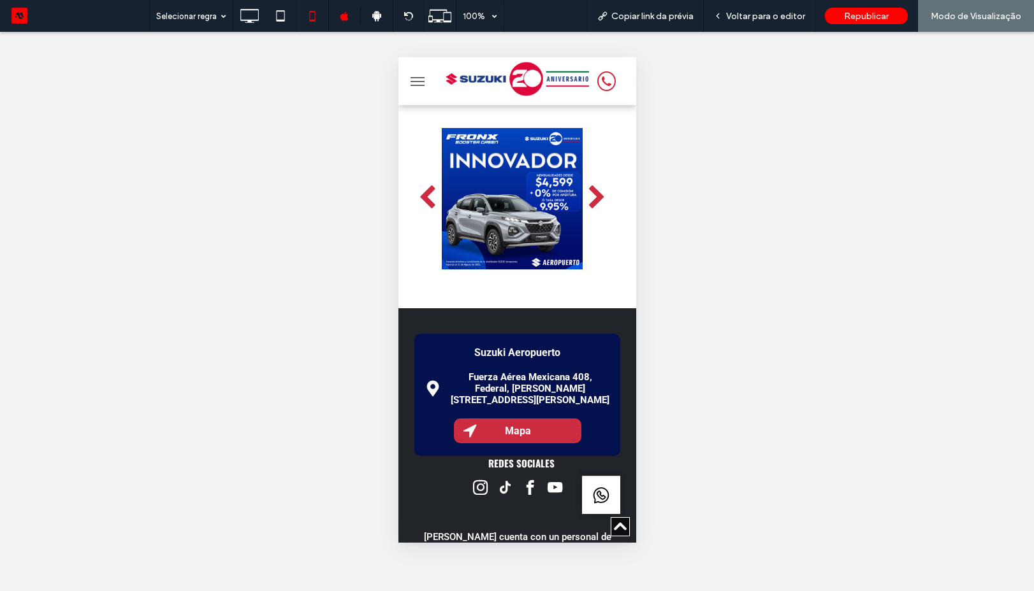
scroll to position [459, 0]
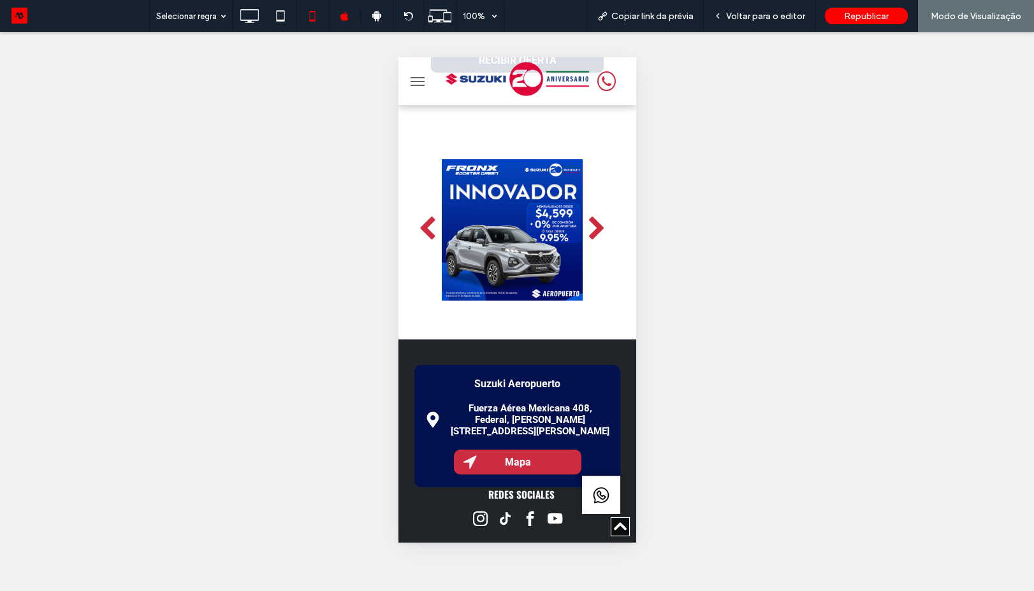
click at [527, 217] on div at bounding box center [511, 230] width 141 height 178
click at [753, 9] on div "Voltar para o editor" at bounding box center [759, 16] width 112 height 32
click at [746, 21] on span "Voltar para o editor" at bounding box center [765, 16] width 79 height 11
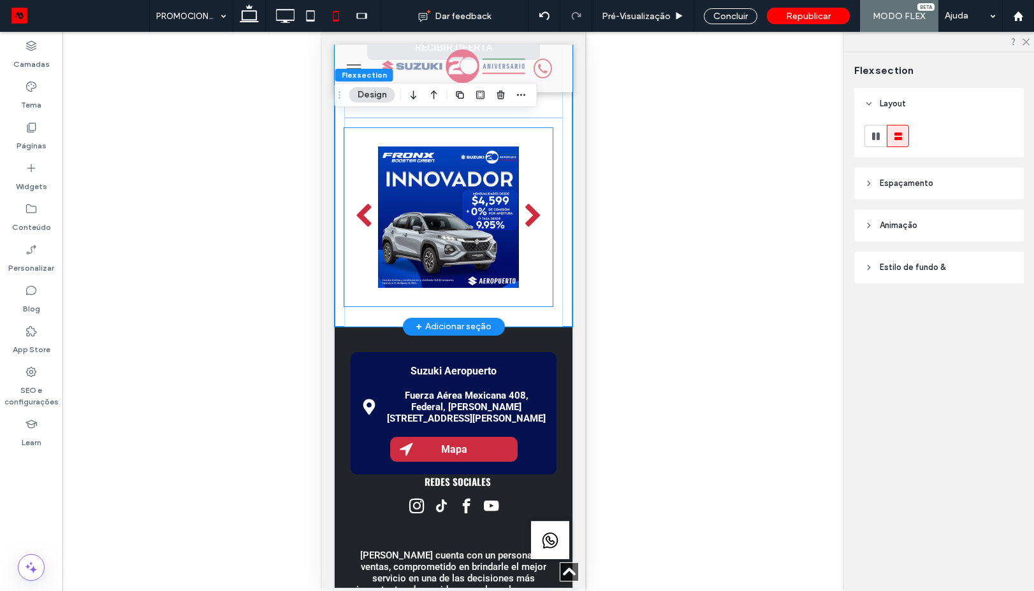
click at [450, 264] on div at bounding box center [447, 217] width 141 height 178
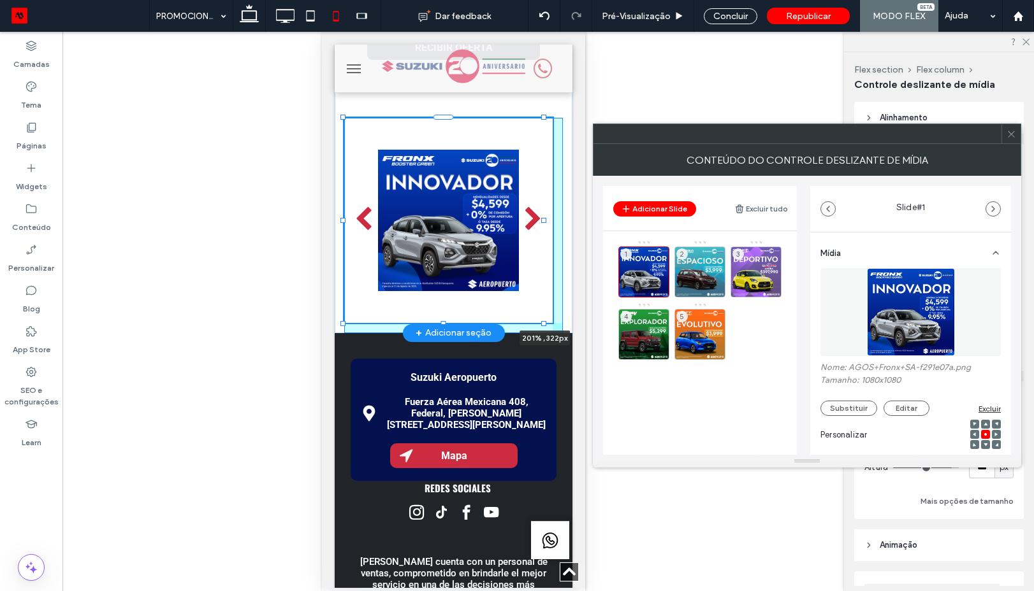
drag, startPoint x: 544, startPoint y: 307, endPoint x: 1153, endPoint y: 296, distance: 609.3
type input "***"
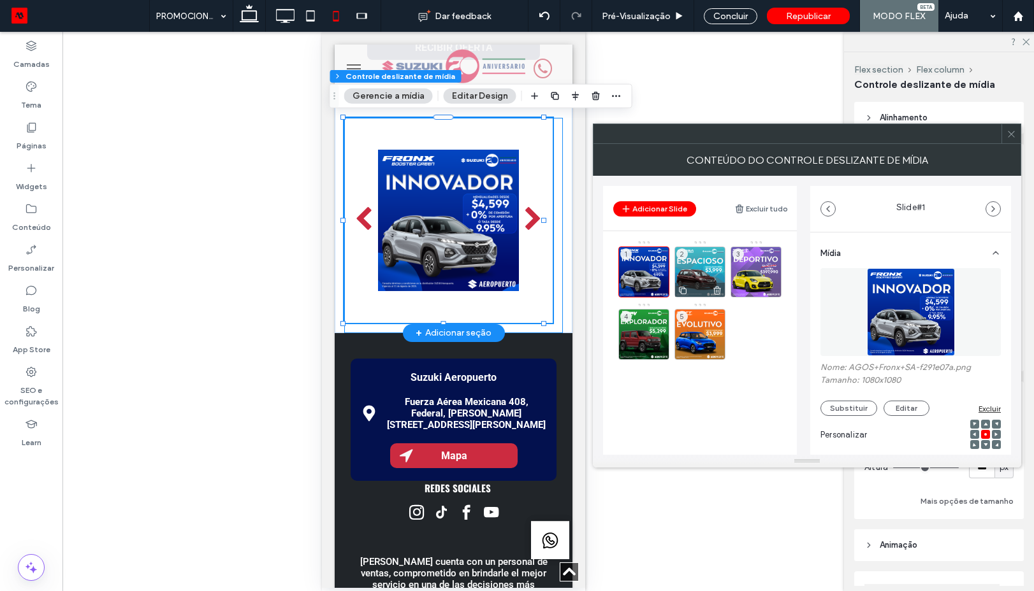
click at [682, 281] on div "2" at bounding box center [699, 272] width 51 height 51
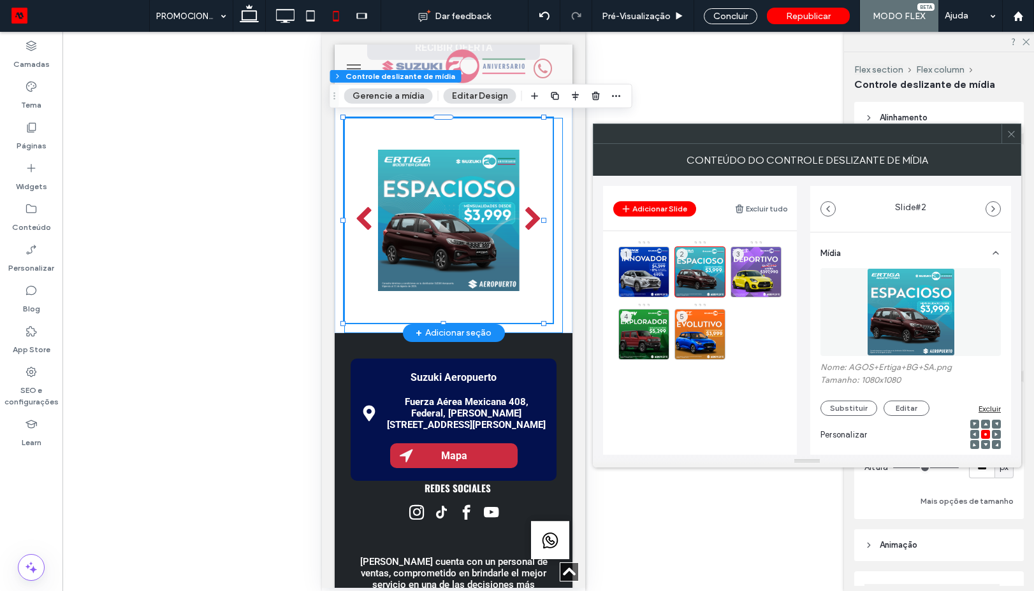
click at [1013, 138] on icon at bounding box center [1011, 134] width 10 height 10
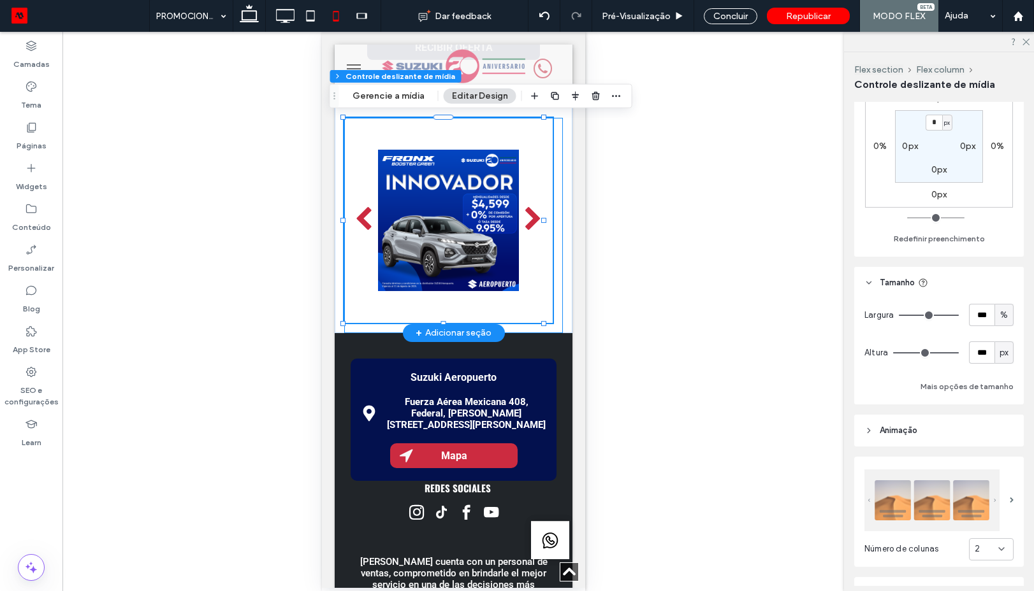
scroll to position [229, 0]
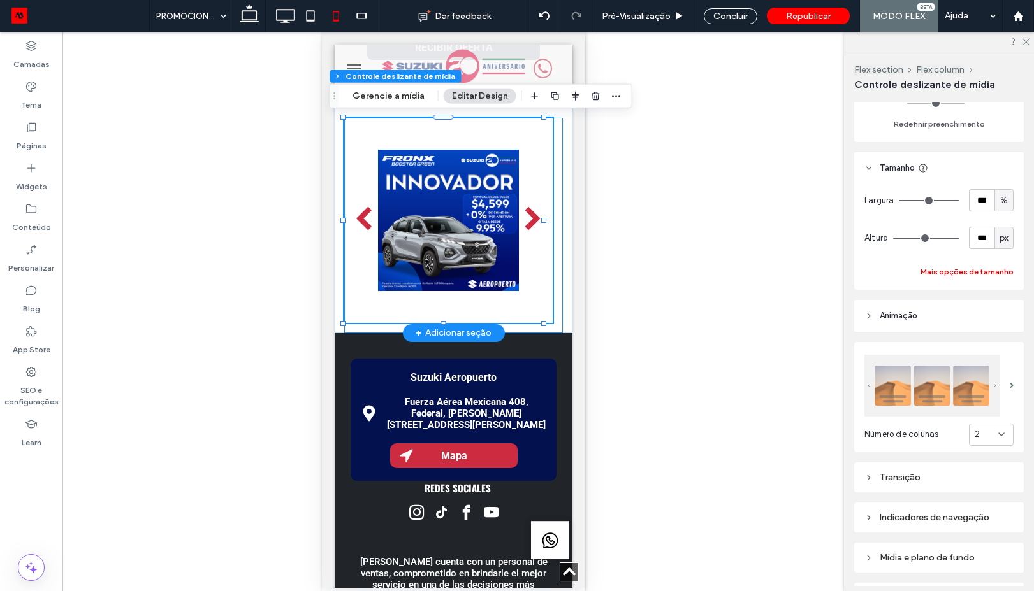
click at [956, 270] on button "Mais opções de tamanho" at bounding box center [966, 271] width 93 height 15
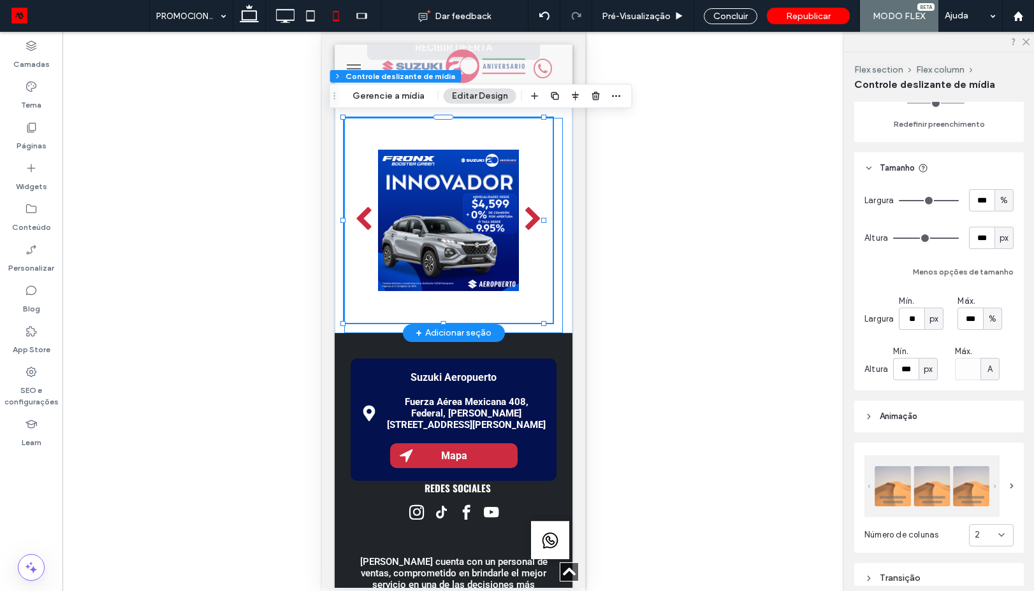
click at [937, 326] on div "px" at bounding box center [933, 319] width 19 height 22
click at [937, 433] on div "A" at bounding box center [934, 430] width 18 height 22
click at [931, 369] on span "px" at bounding box center [927, 369] width 9 height 13
drag, startPoint x: 926, startPoint y: 483, endPoint x: 993, endPoint y: 447, distance: 75.6
click at [927, 484] on span "A" at bounding box center [927, 481] width 5 height 13
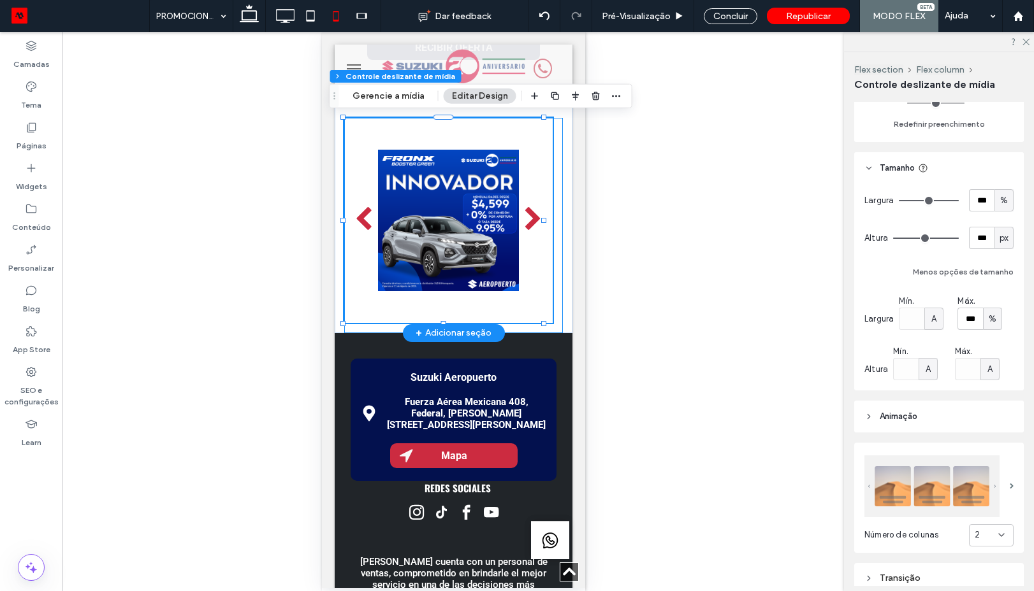
click at [987, 364] on span "A" at bounding box center [989, 369] width 5 height 13
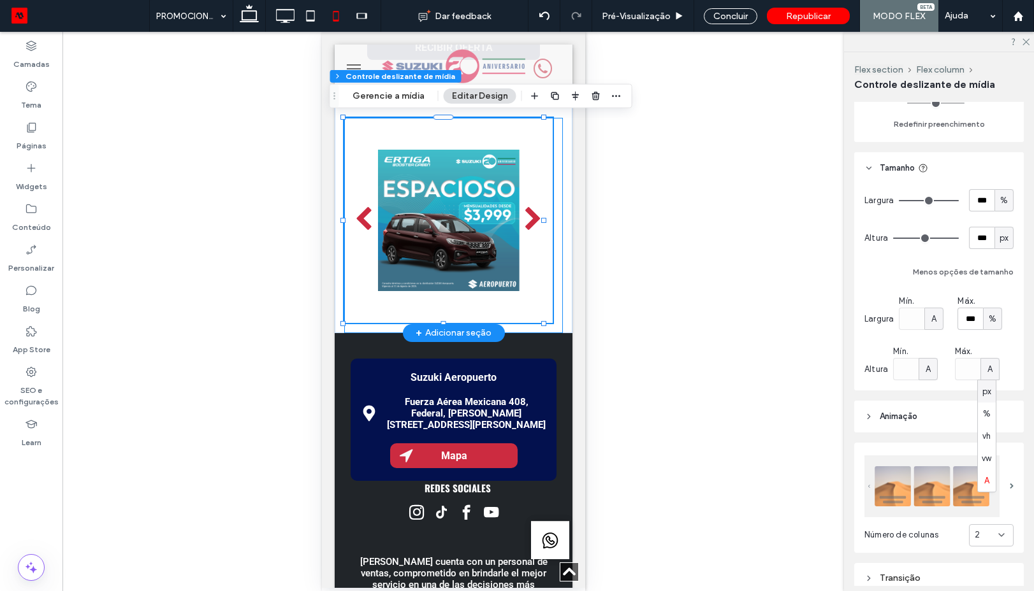
click at [986, 322] on div "%" at bounding box center [992, 319] width 13 height 13
click at [987, 430] on span "A" at bounding box center [989, 430] width 5 height 13
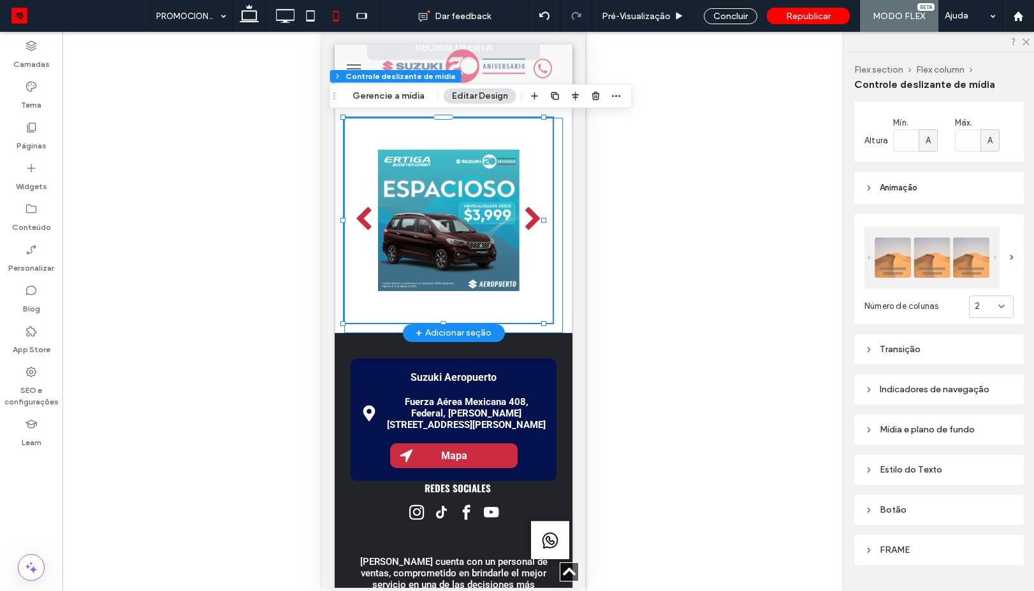
scroll to position [459, 0]
click at [988, 305] on div "2" at bounding box center [986, 305] width 24 height 13
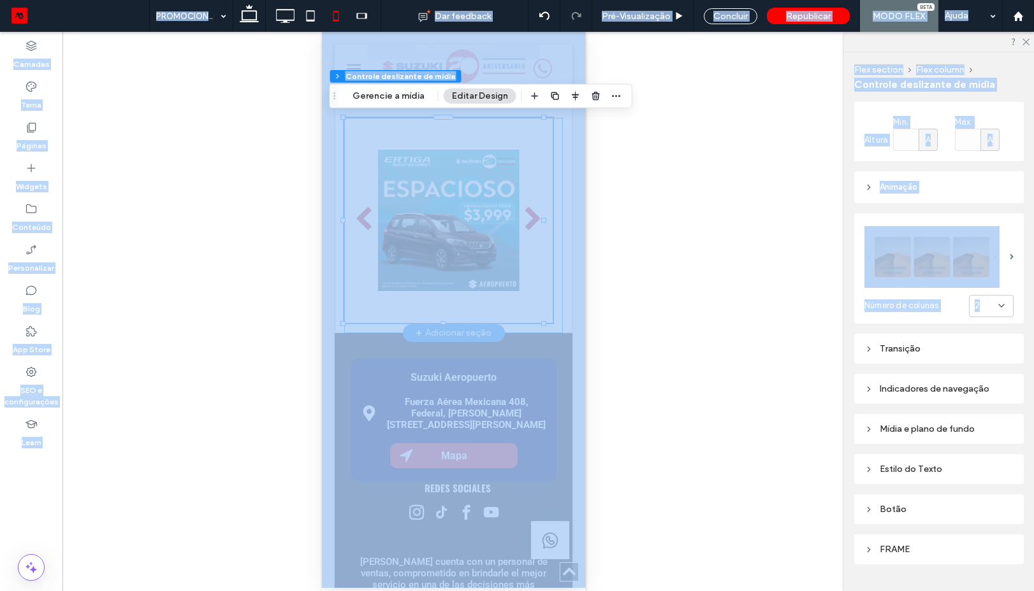
click at [988, 305] on div "2" at bounding box center [986, 305] width 24 height 13
click at [979, 303] on div "2" at bounding box center [986, 305] width 24 height 13
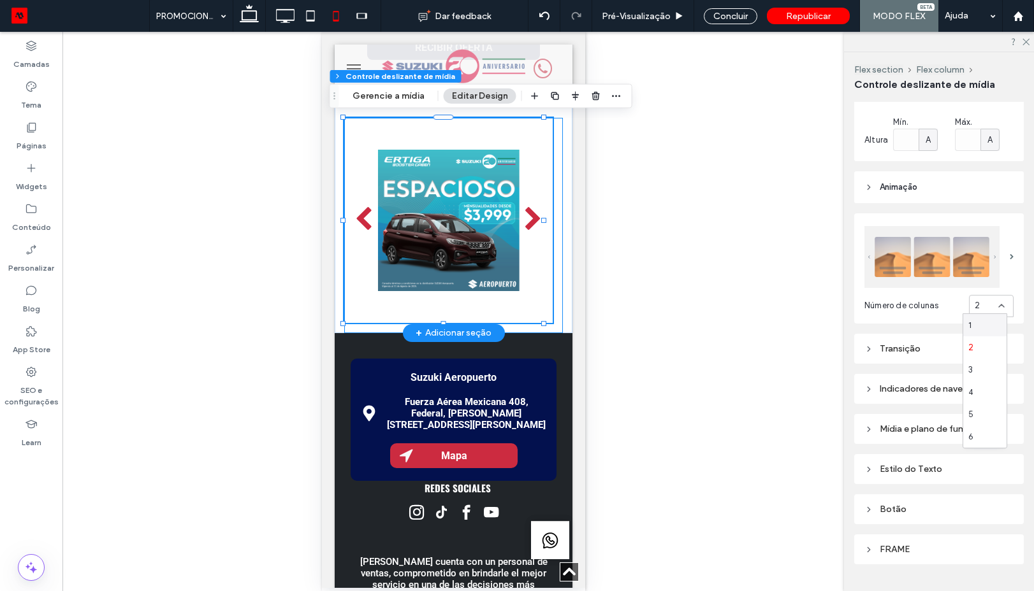
click at [976, 321] on div "1" at bounding box center [984, 325] width 43 height 22
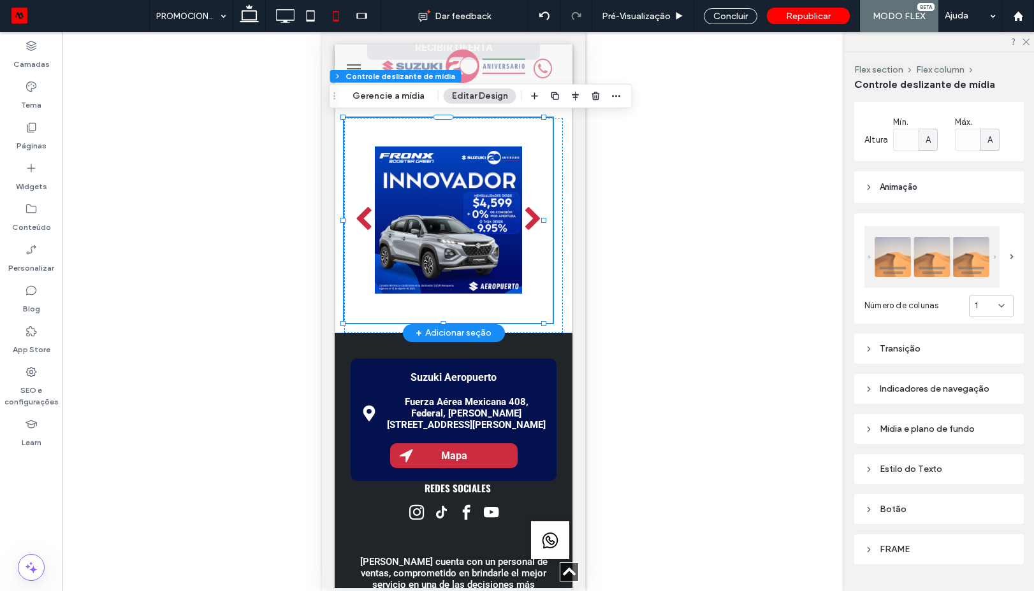
drag, startPoint x: 963, startPoint y: 305, endPoint x: 986, endPoint y: 312, distance: 24.6
click at [969, 304] on div "1" at bounding box center [991, 306] width 45 height 22
click at [981, 348] on div "2" at bounding box center [984, 347] width 43 height 22
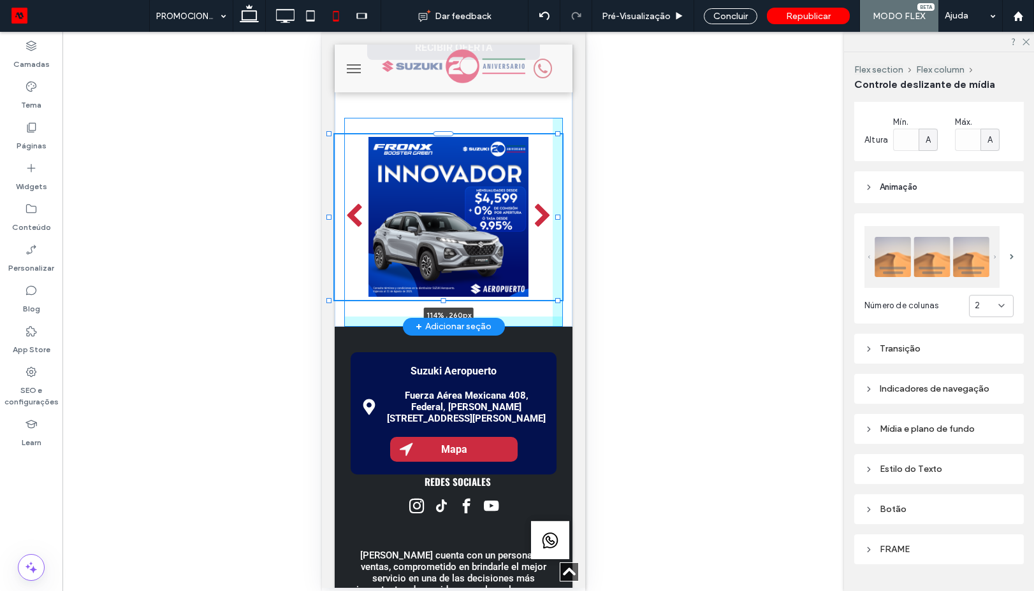
drag, startPoint x: 544, startPoint y: 324, endPoint x: 614, endPoint y: 284, distance: 80.5
type input "***"
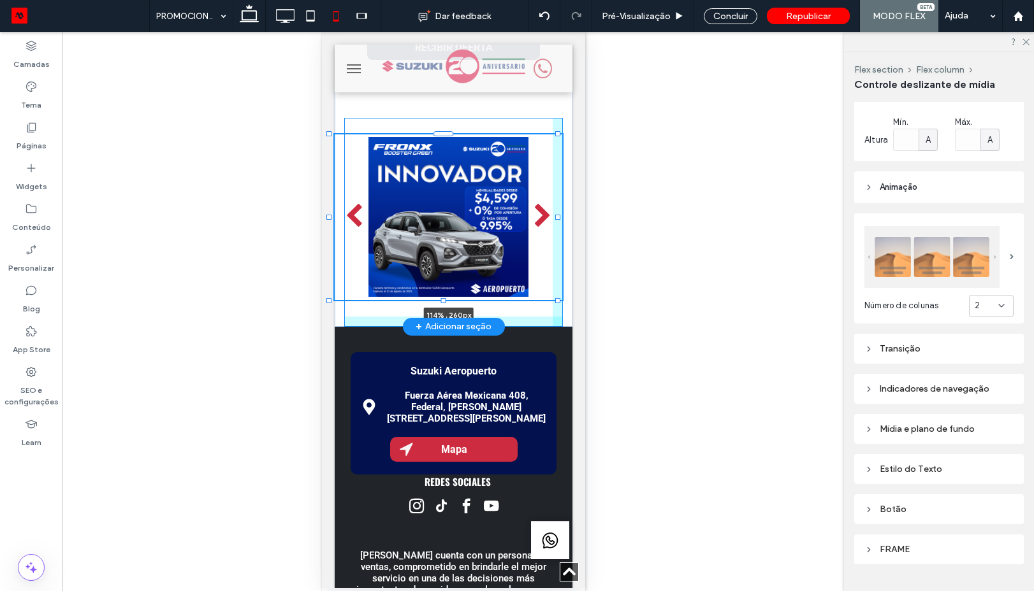
type input "***"
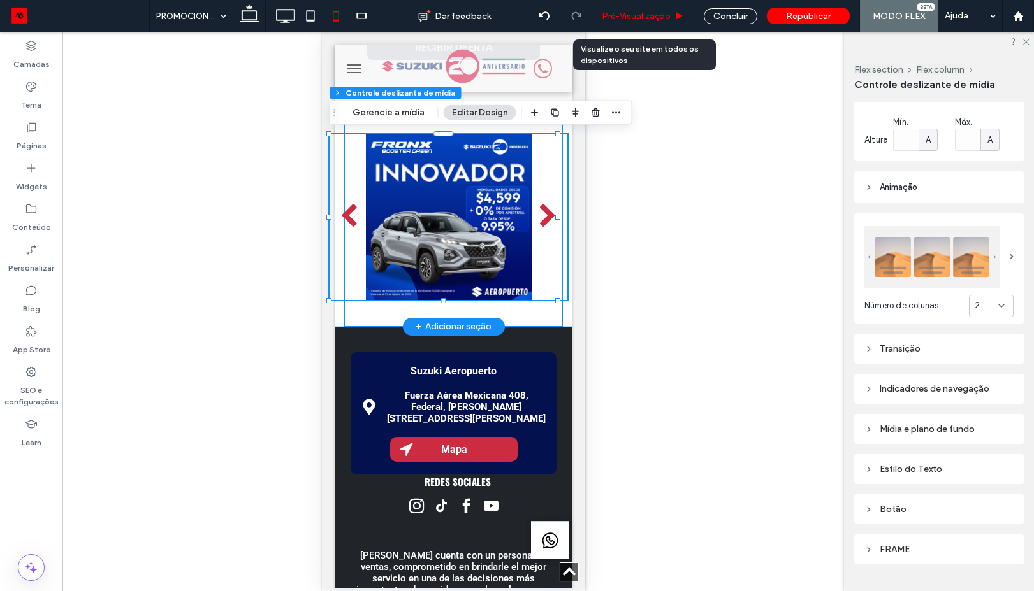
drag, startPoint x: 672, startPoint y: 0, endPoint x: 669, endPoint y: 10, distance: 10.5
click at [672, 0] on div "Pré-Visualizaçāo" at bounding box center [643, 16] width 102 height 32
drag, startPoint x: 669, startPoint y: 11, endPoint x: 186, endPoint y: 110, distance: 492.9
click at [669, 11] on span "Pré-Visualizaçāo" at bounding box center [636, 16] width 69 height 11
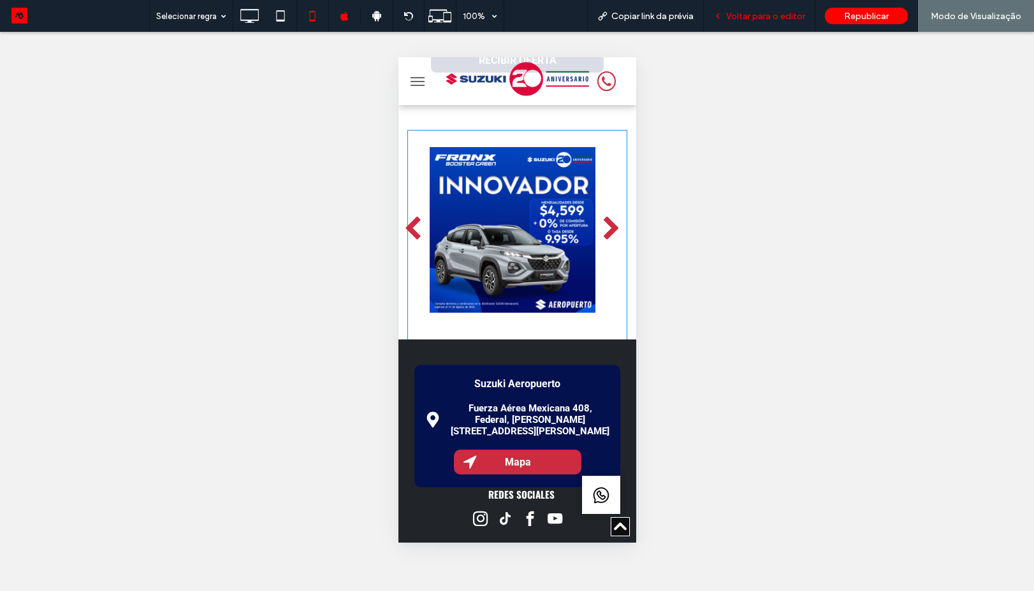
click at [766, 17] on span "Voltar para o editor" at bounding box center [765, 16] width 79 height 11
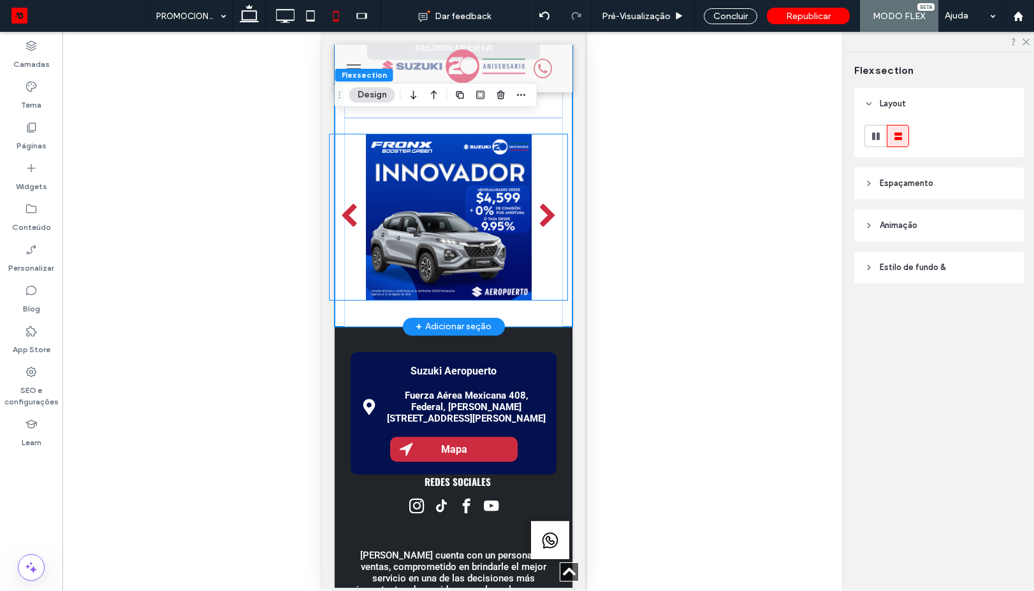
click at [542, 171] on div at bounding box center [448, 217] width 238 height 166
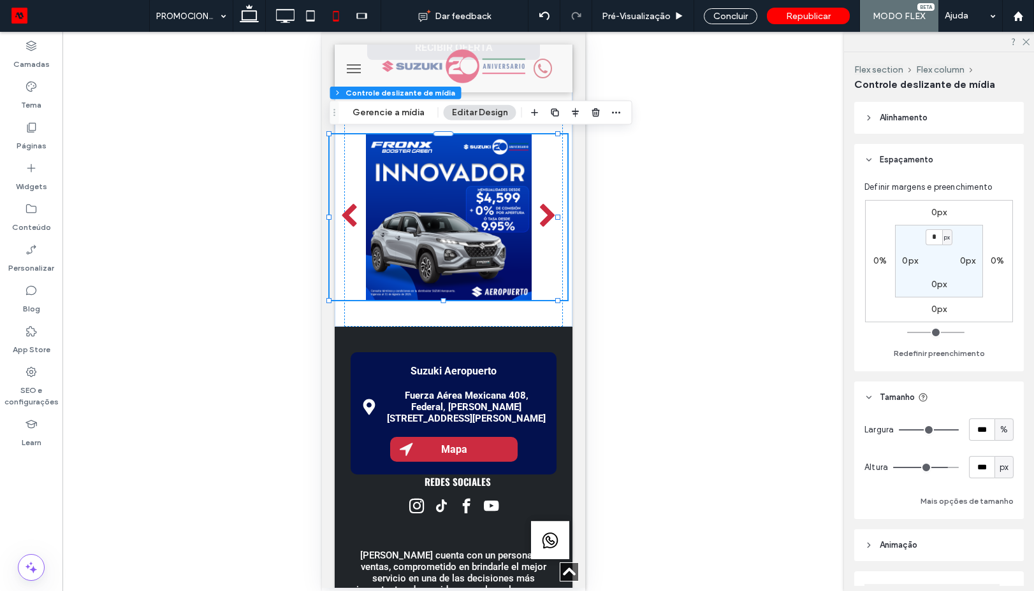
click at [888, 118] on span "Alinhamento" at bounding box center [903, 118] width 48 height 13
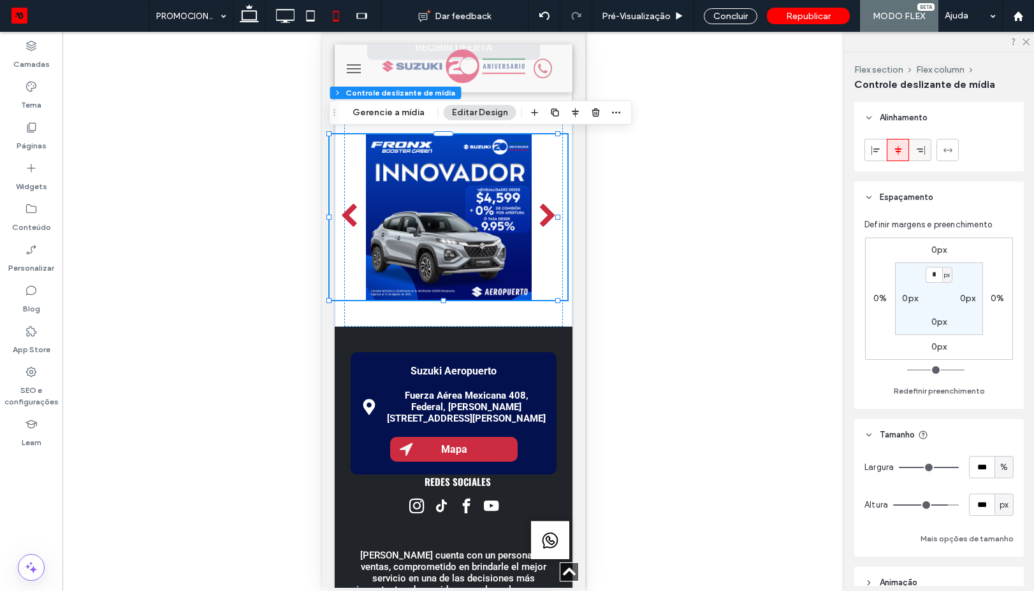
click at [922, 155] on span at bounding box center [920, 150] width 10 height 21
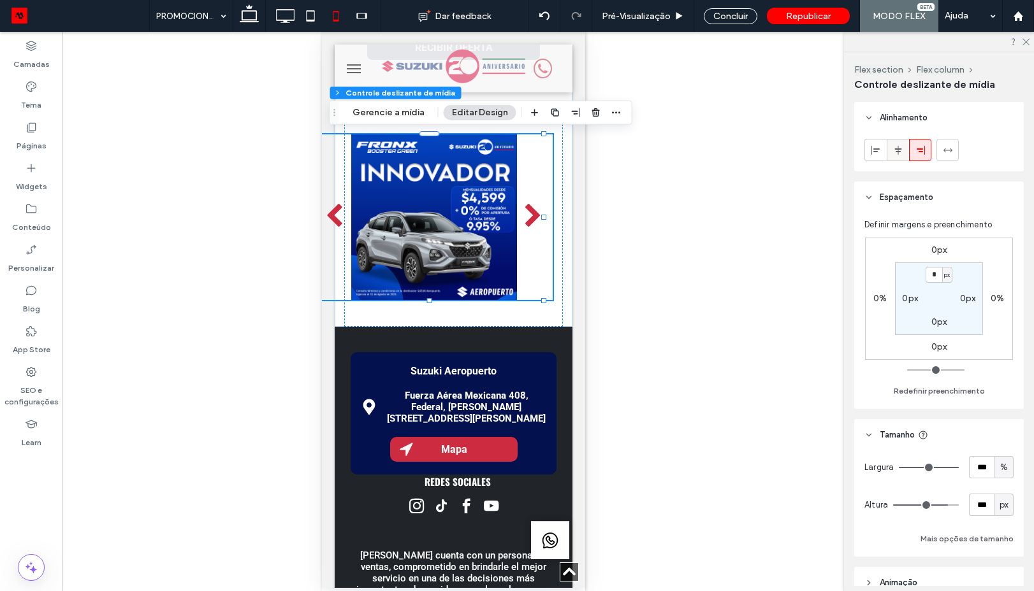
click at [895, 154] on icon at bounding box center [898, 150] width 10 height 10
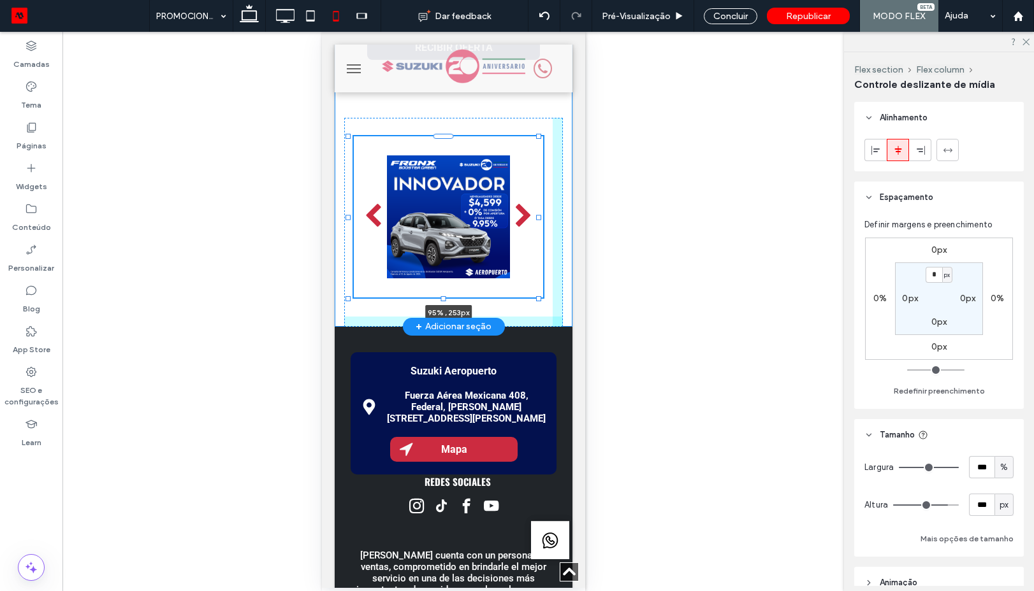
drag, startPoint x: 557, startPoint y: 300, endPoint x: 561, endPoint y: 195, distance: 105.2
click at [538, 296] on div at bounding box center [537, 298] width 5 height 5
type input "**"
type input "***"
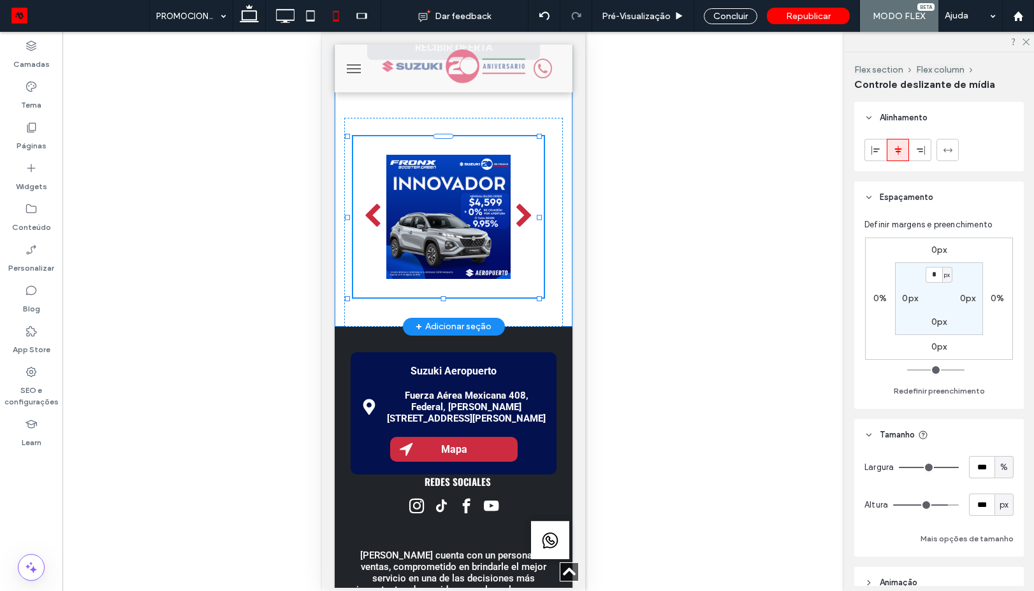
type input "****"
type input "***"
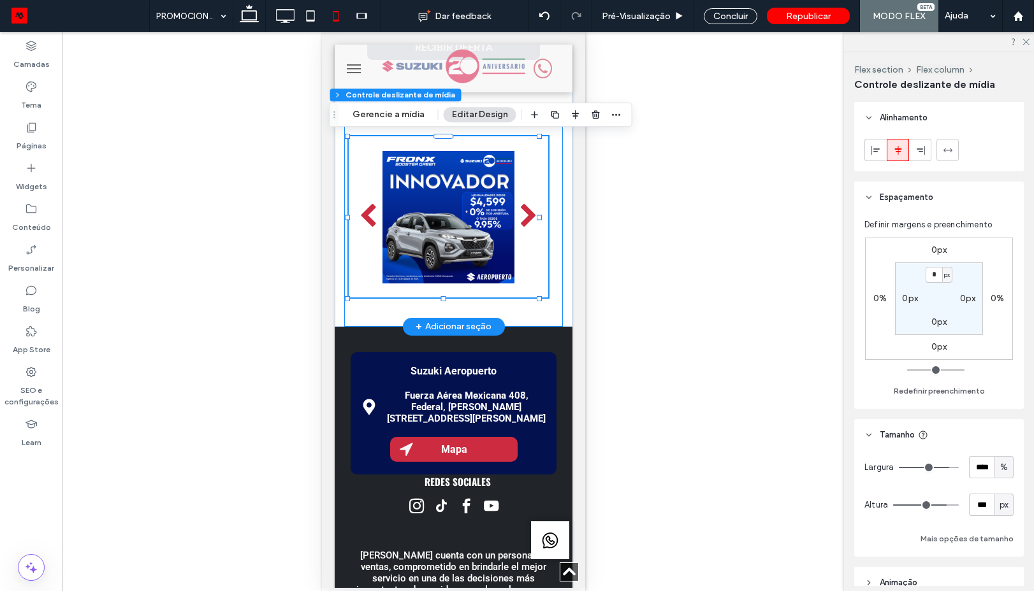
click at [544, 142] on div "a a a a 96% , 253px" at bounding box center [452, 222] width 219 height 209
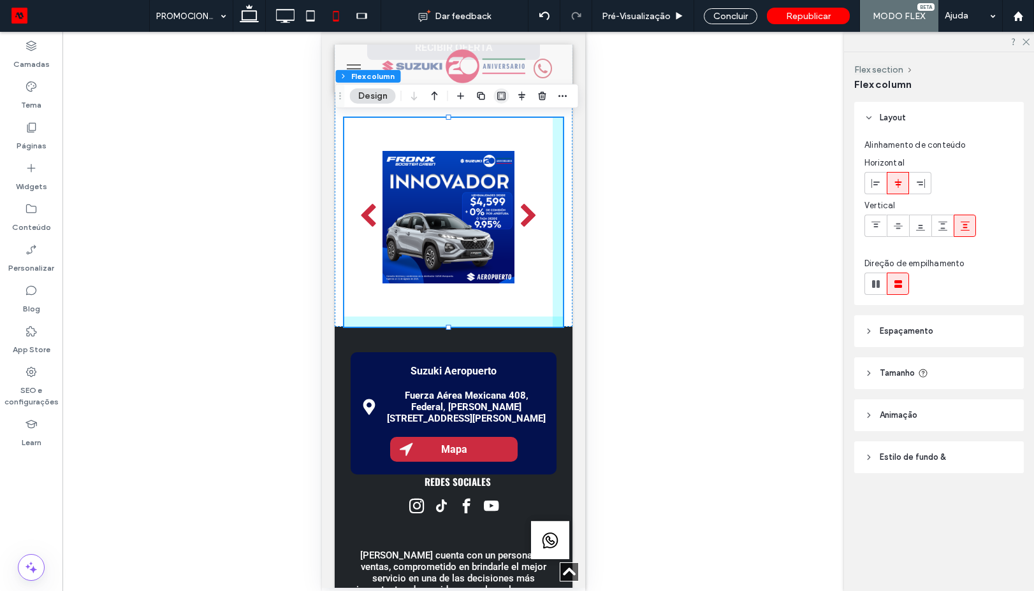
click at [503, 99] on icon "button" at bounding box center [501, 96] width 10 height 10
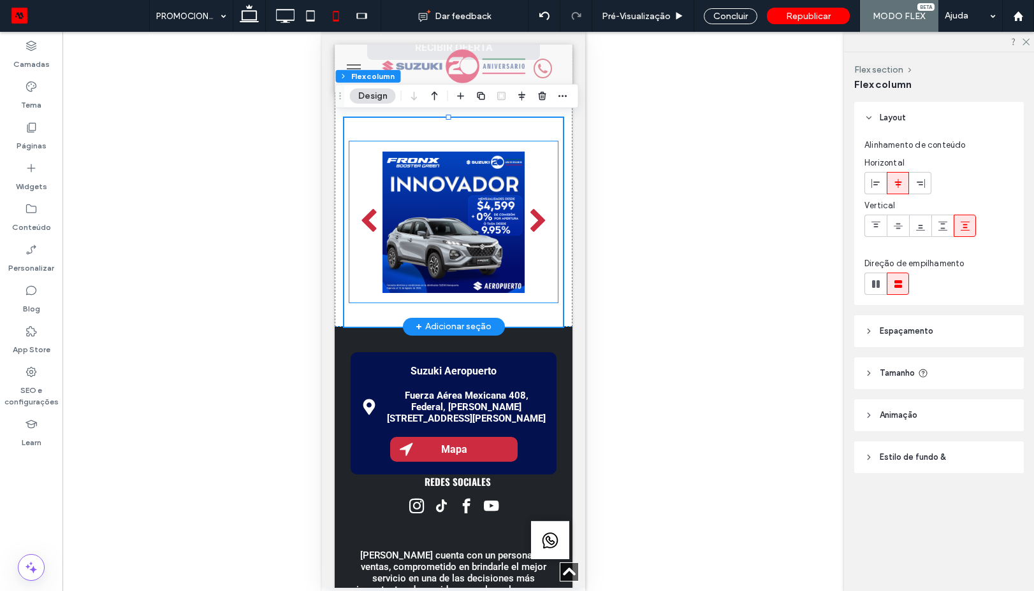
click at [530, 292] on div at bounding box center [453, 221] width 209 height 161
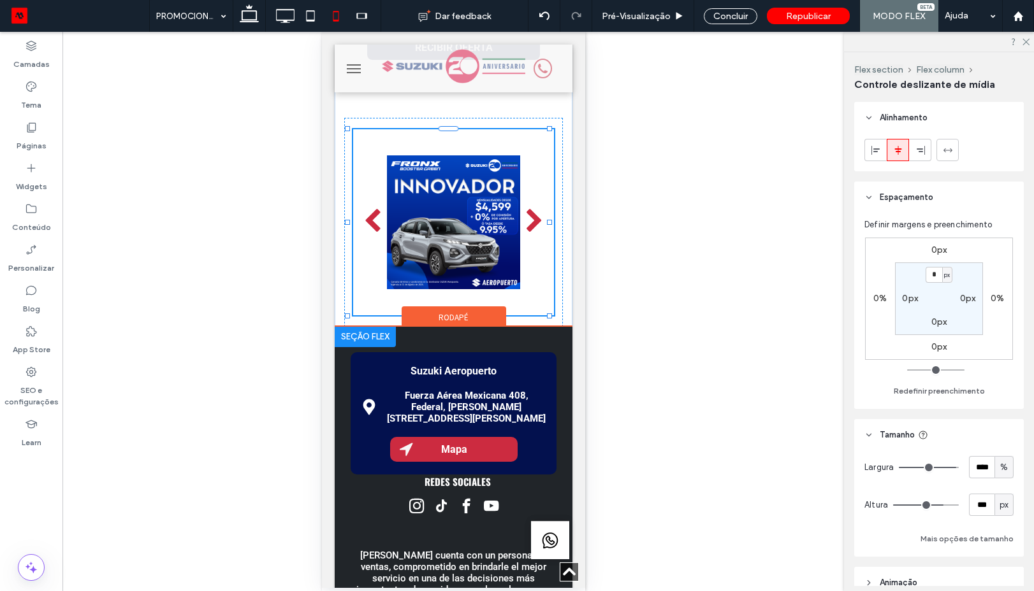
drag, startPoint x: 447, startPoint y: 301, endPoint x: 461, endPoint y: 326, distance: 28.5
type input "***"
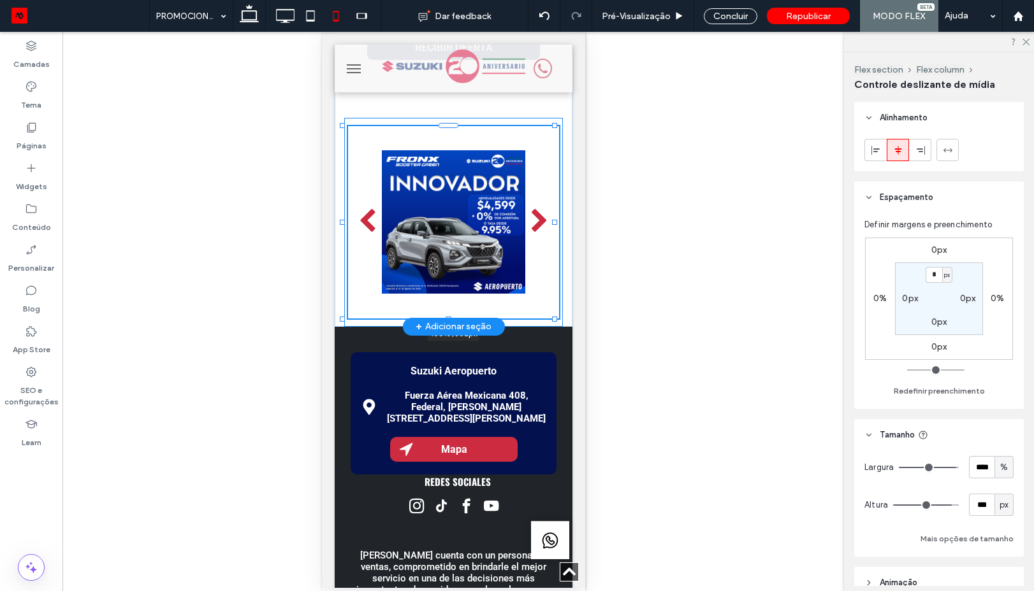
drag, startPoint x: 546, startPoint y: 317, endPoint x: 551, endPoint y: 323, distance: 8.2
click at [551, 323] on div "HABLA CON EL ASESOR Brazil +55 +55 ¿Vehículo a Cambio? Sí No Acepto de politica…" at bounding box center [453, 55] width 238 height 544
type input "***"
type input "*****"
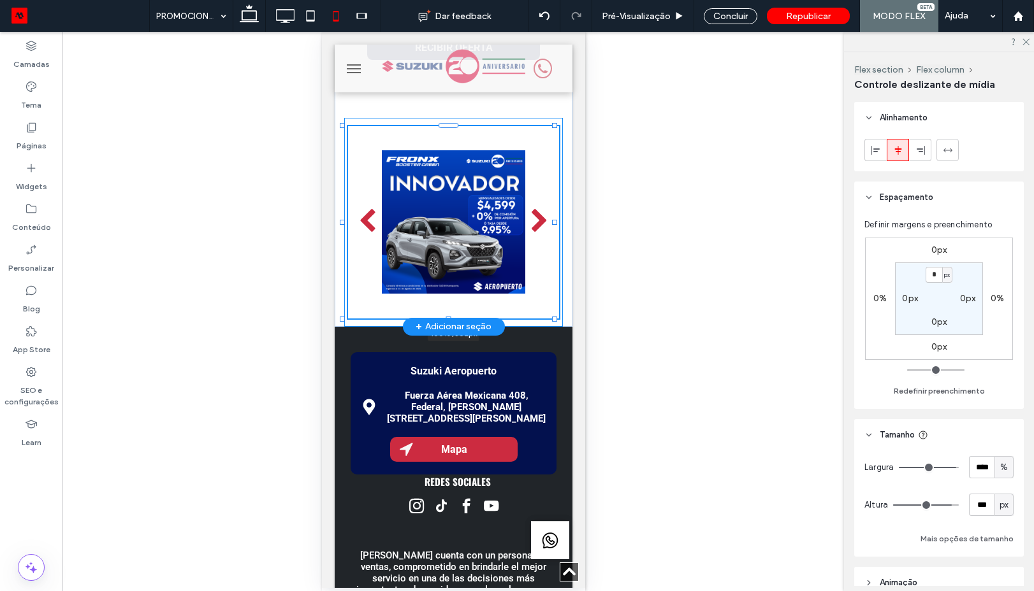
type input "***"
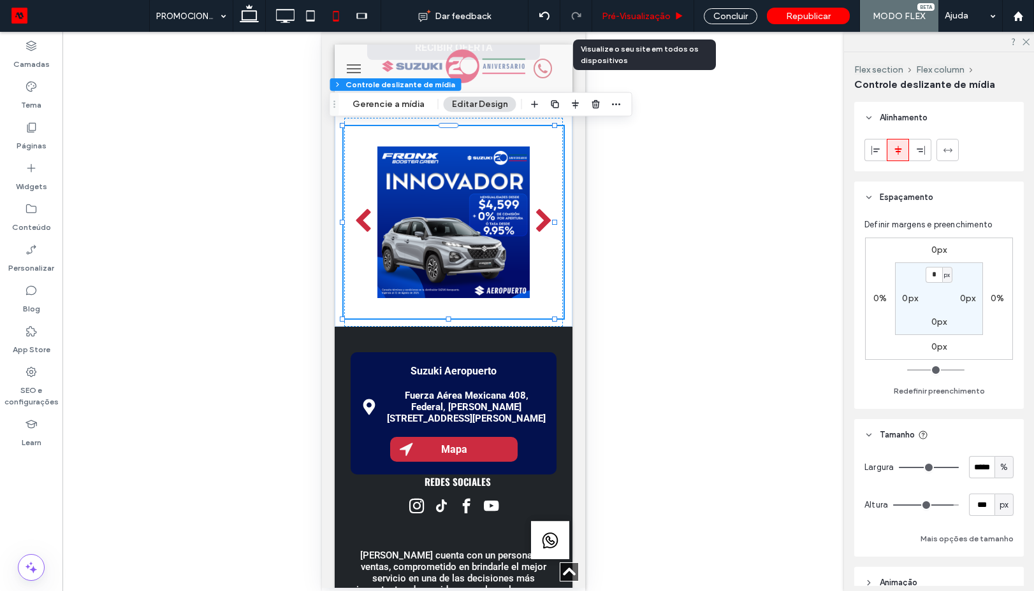
click at [668, 8] on div "Pré-Visualizaçāo" at bounding box center [643, 16] width 102 height 32
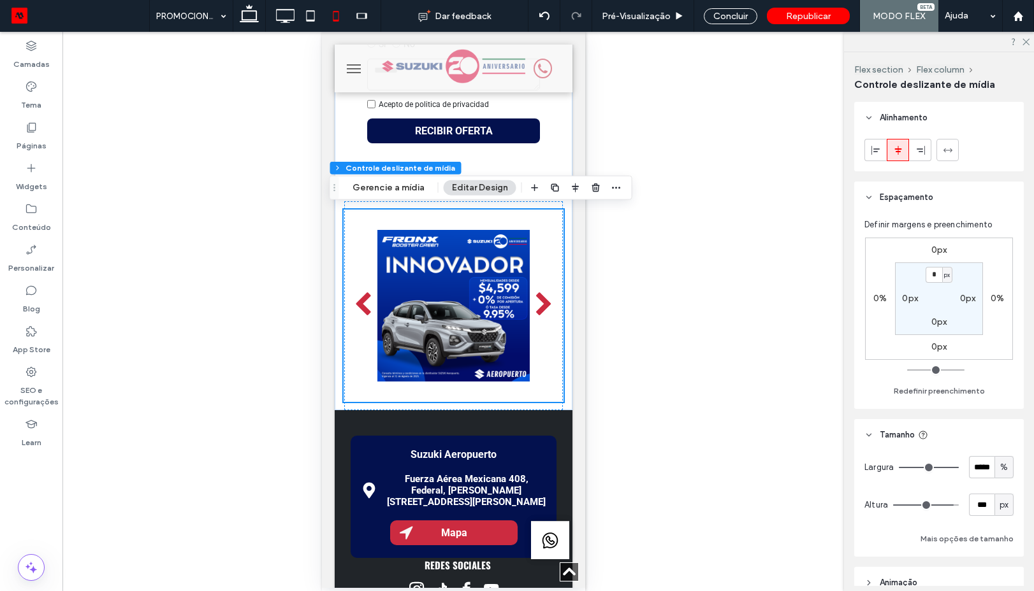
scroll to position [344, 0]
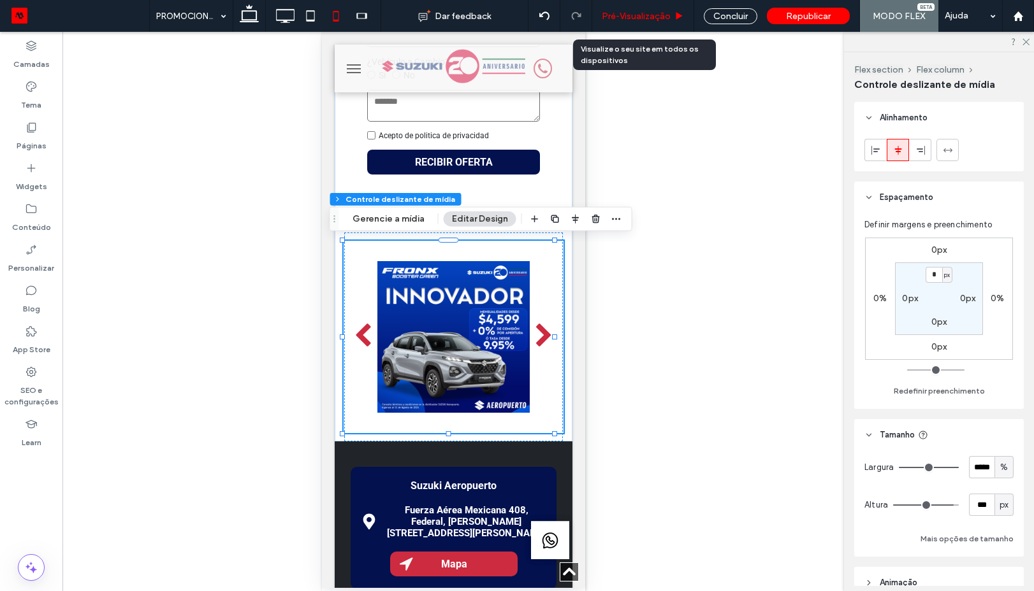
click at [629, 20] on span "Pré-Visualizaçāo" at bounding box center [636, 16] width 69 height 11
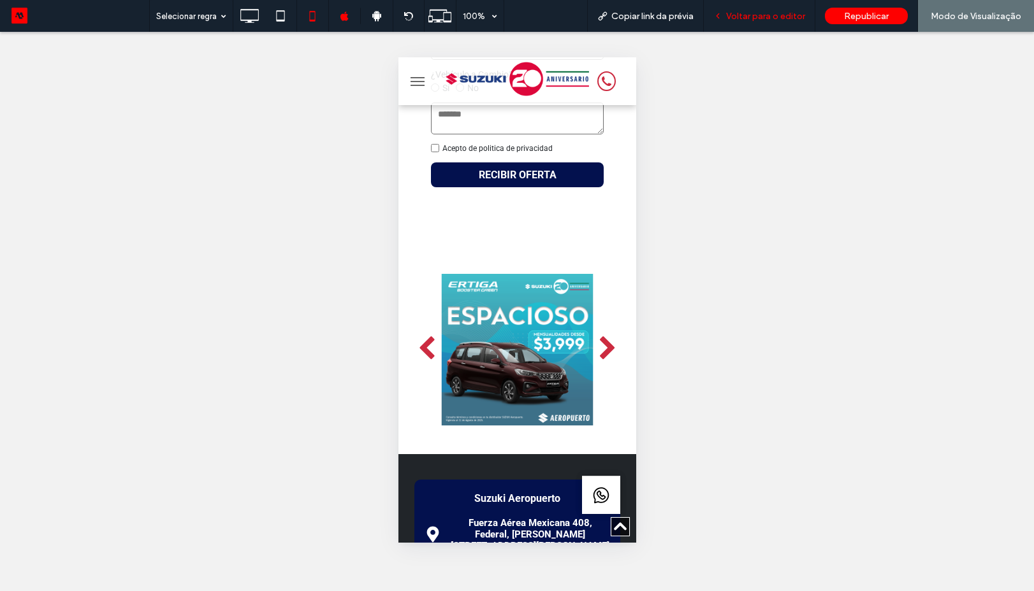
click at [763, 14] on span "Voltar para o editor" at bounding box center [765, 16] width 79 height 11
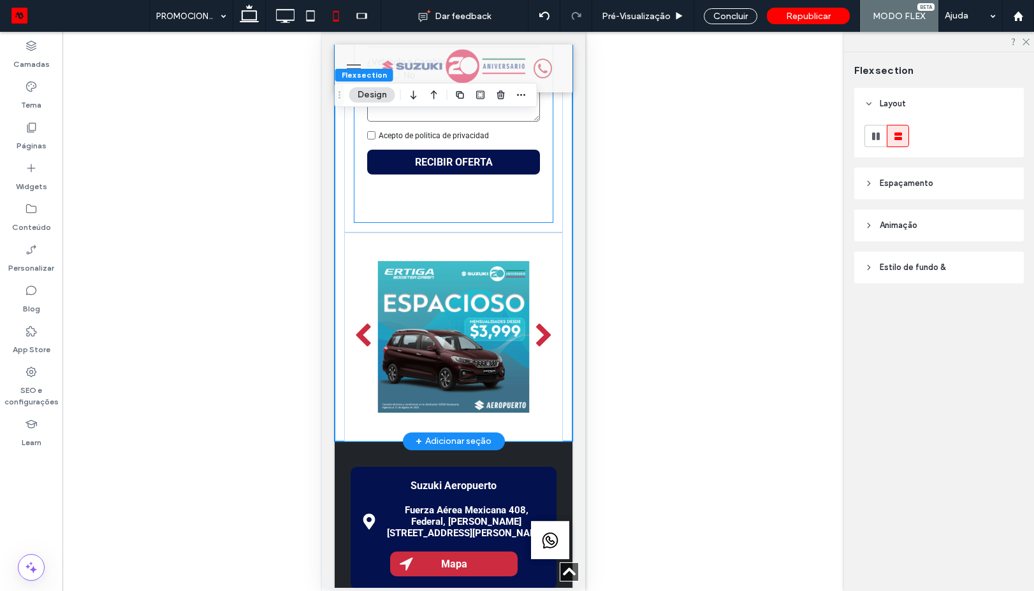
click at [491, 219] on div "HABLA CON EL ASESOR Brazil +55 +55 ¿Vehículo a Cambio? Sí No Acepto de politica…" at bounding box center [453, 77] width 198 height 291
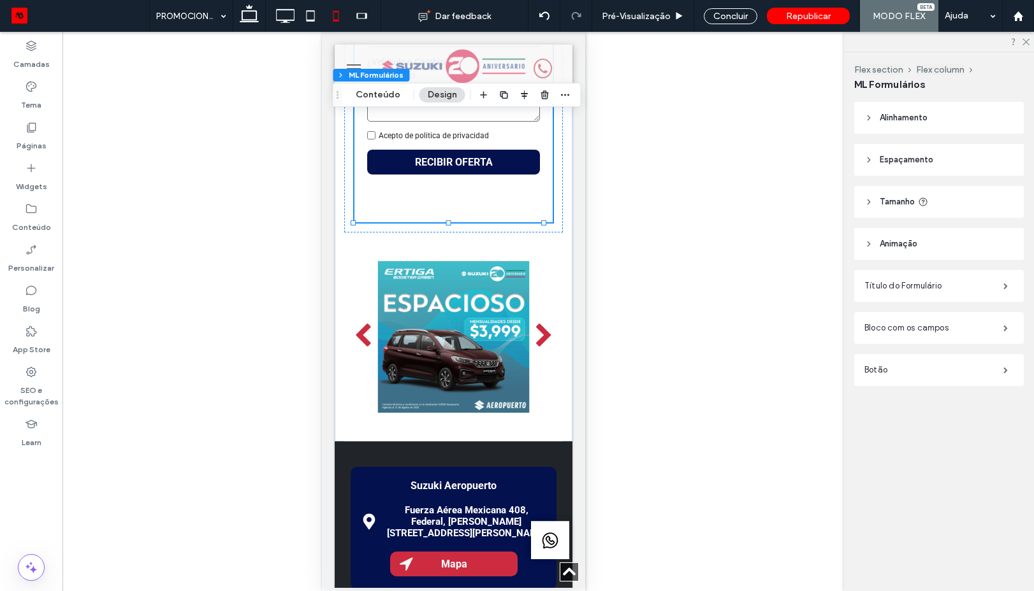
click at [890, 192] on header "Tamanho" at bounding box center [938, 202] width 169 height 32
click at [891, 194] on header "Tamanho" at bounding box center [938, 202] width 169 height 32
click at [901, 203] on span "Tamanho" at bounding box center [896, 202] width 35 height 13
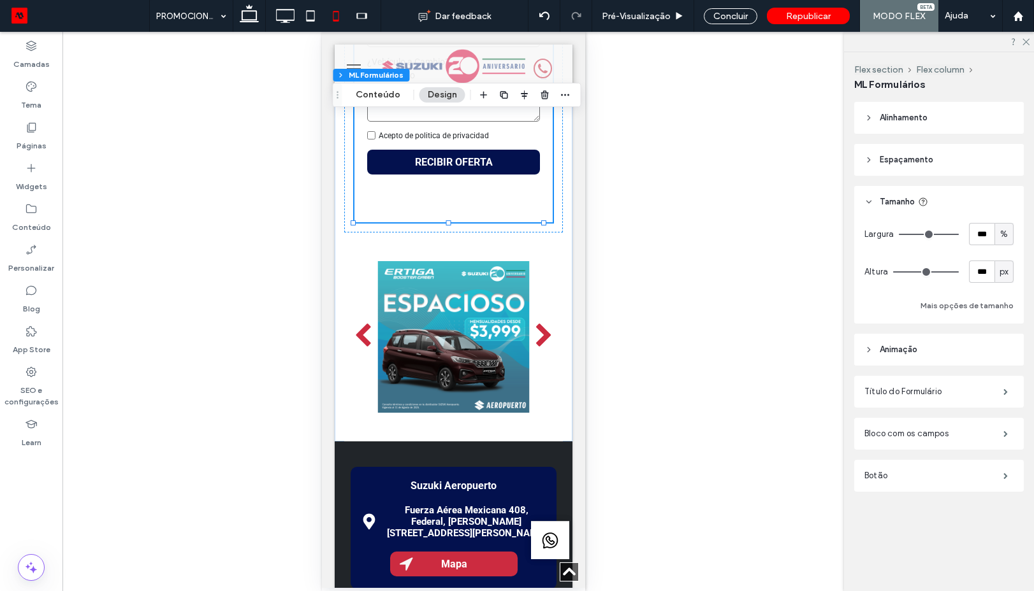
click at [1005, 276] on span "px" at bounding box center [1003, 272] width 9 height 13
click at [1001, 386] on span "A" at bounding box center [1003, 383] width 5 height 13
type input "*"
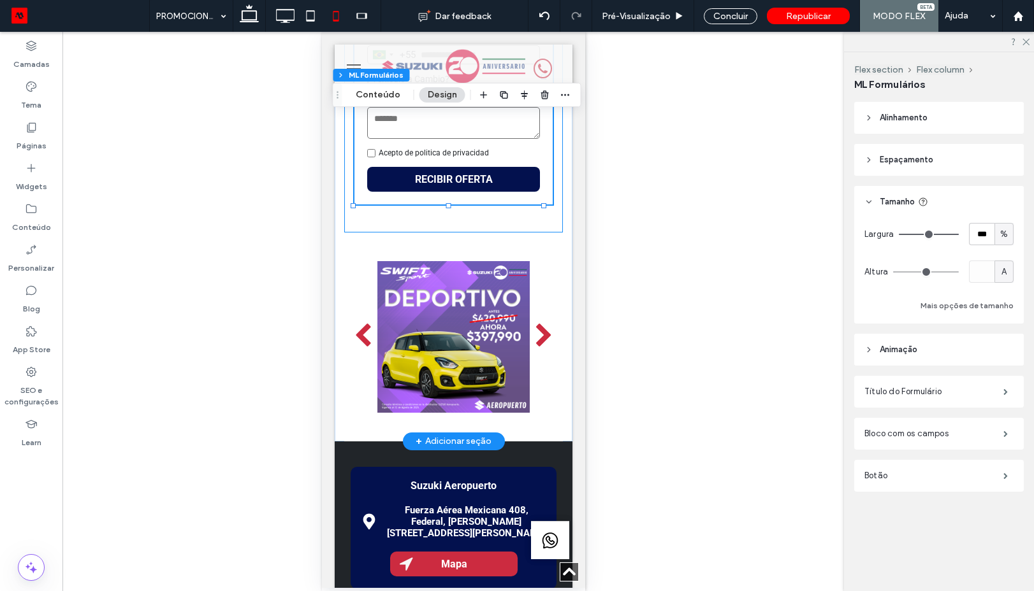
click at [522, 229] on div "HABLA CON EL ASESOR Brazil +55 +55 ¿Vehículo a Cambio? Sí No Acepto de politica…" at bounding box center [452, 64] width 219 height 335
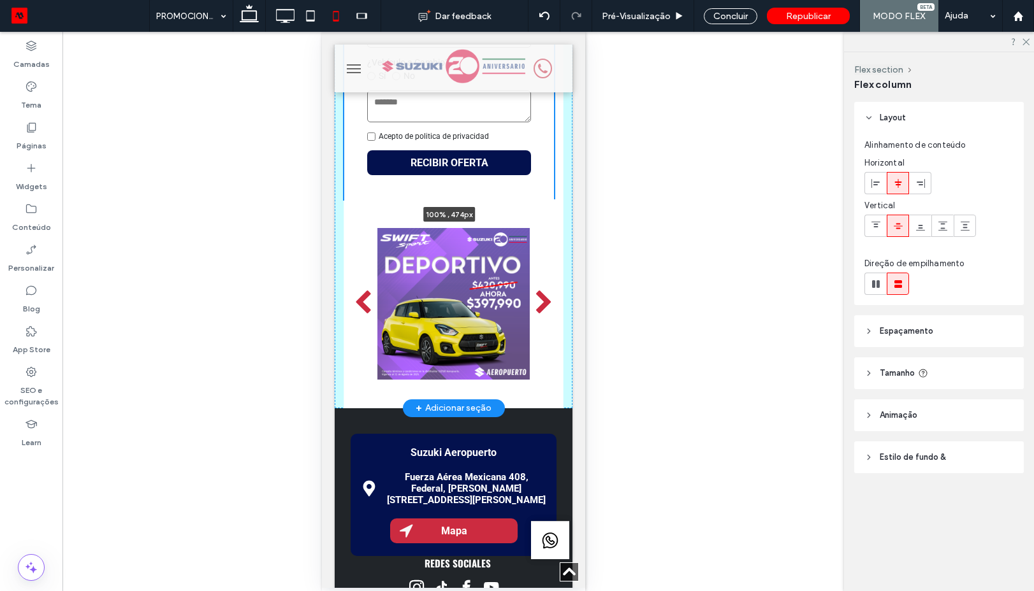
scroll to position [310, 0]
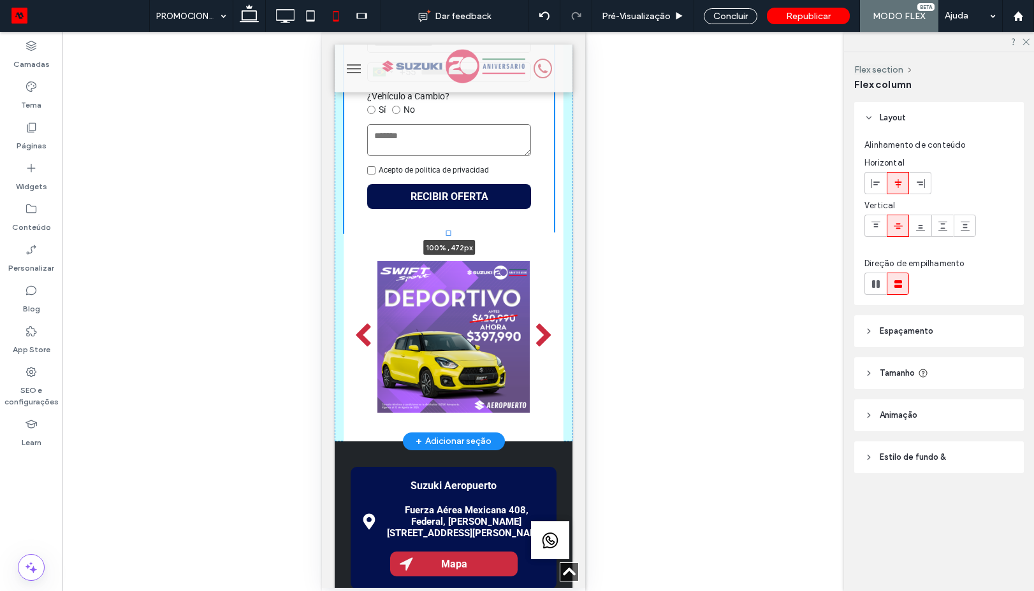
drag, startPoint x: 446, startPoint y: 233, endPoint x: 453, endPoint y: 162, distance: 71.1
click at [453, 162] on div "HABLA CON EL ASESOR Brazil +55 +55 ¿Vehículo a Cambio? Sí No Acepto de politica…" at bounding box center [453, 187] width 238 height 510
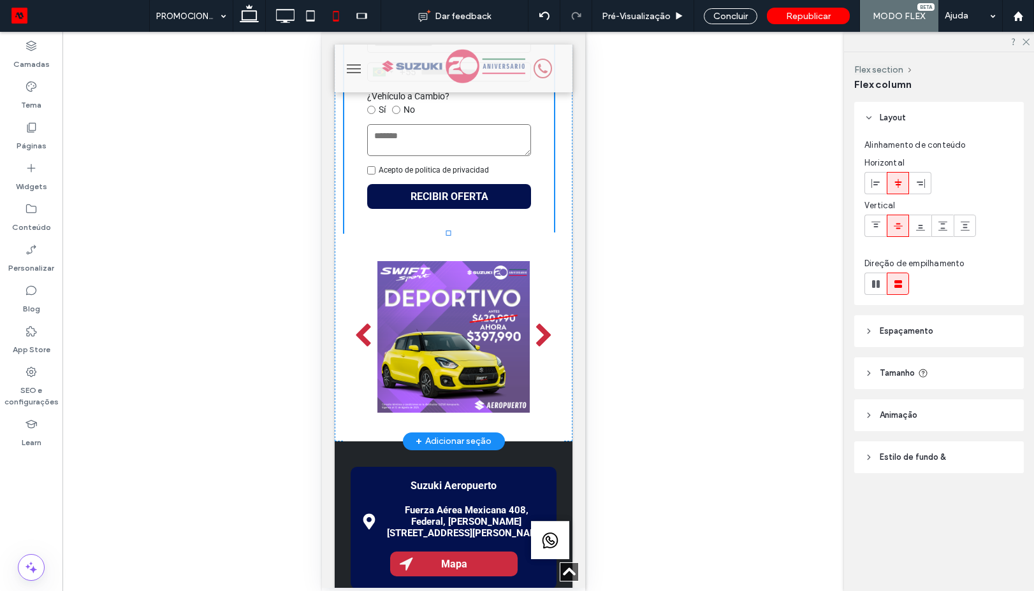
type input "***"
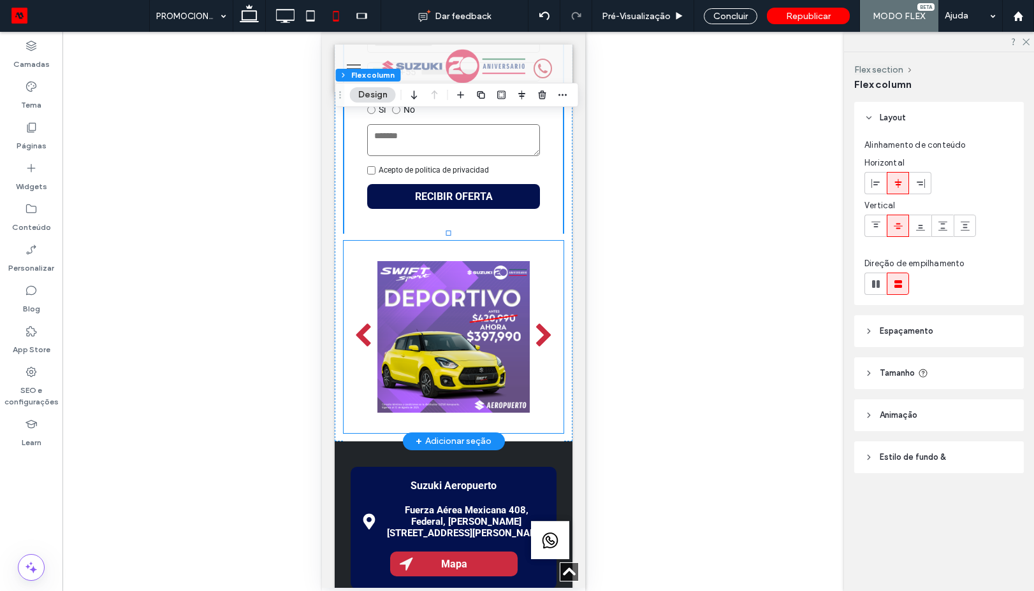
click at [536, 264] on div at bounding box center [452, 337] width 219 height 192
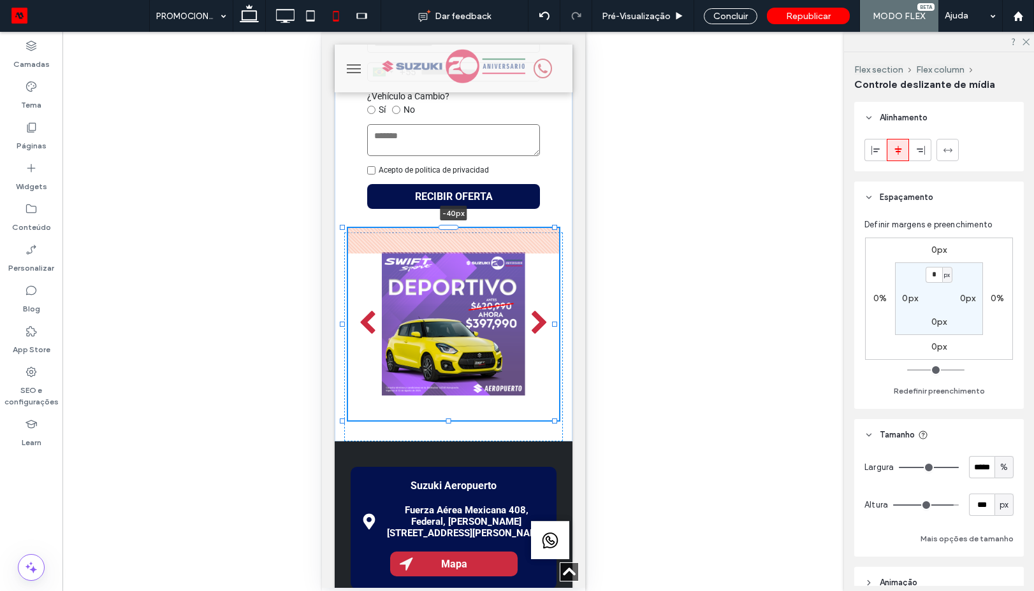
drag, startPoint x: 450, startPoint y: 240, endPoint x: 450, endPoint y: 215, distance: 25.5
click at [450, 215] on div "HABLA CON EL ASESOR Brazil +55 +55 ¿Vehículo a Cambio? Sí No Acepto de politica…" at bounding box center [453, 187] width 238 height 510
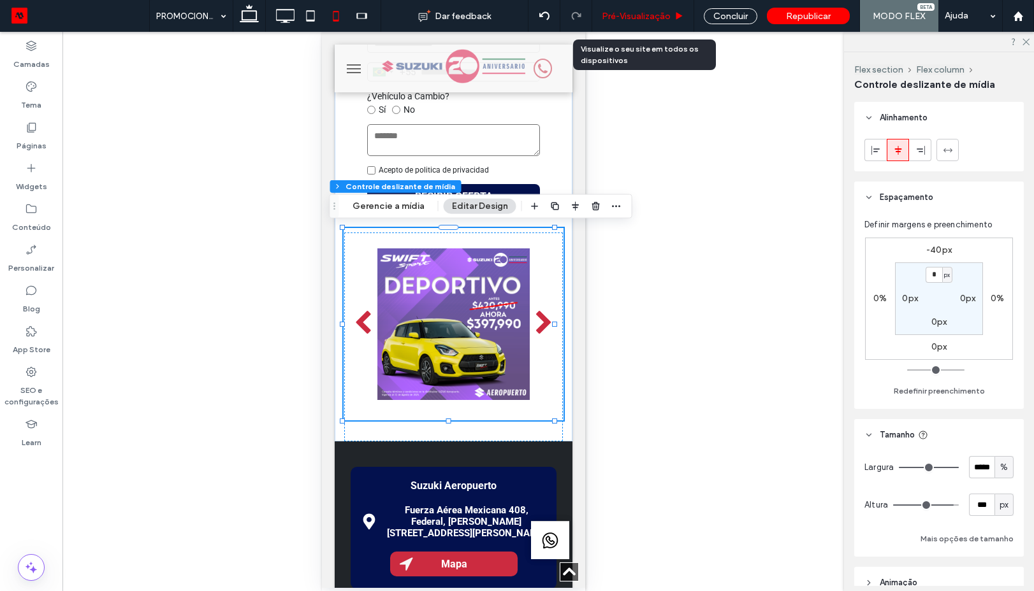
click at [651, 20] on span "Pré-Visualizaçāo" at bounding box center [636, 16] width 69 height 11
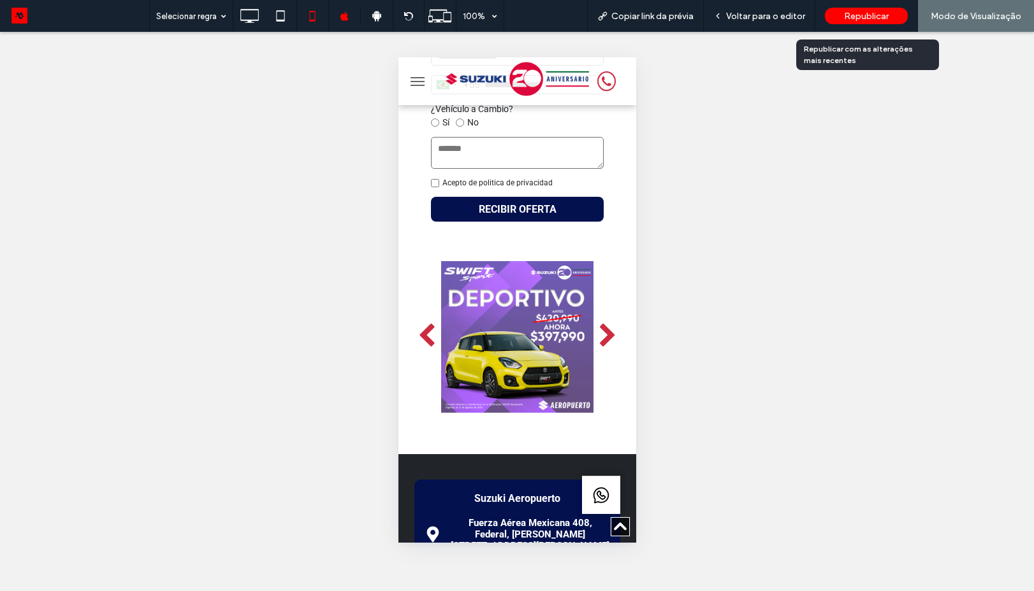
click at [858, 18] on span "Republicar" at bounding box center [866, 16] width 45 height 11
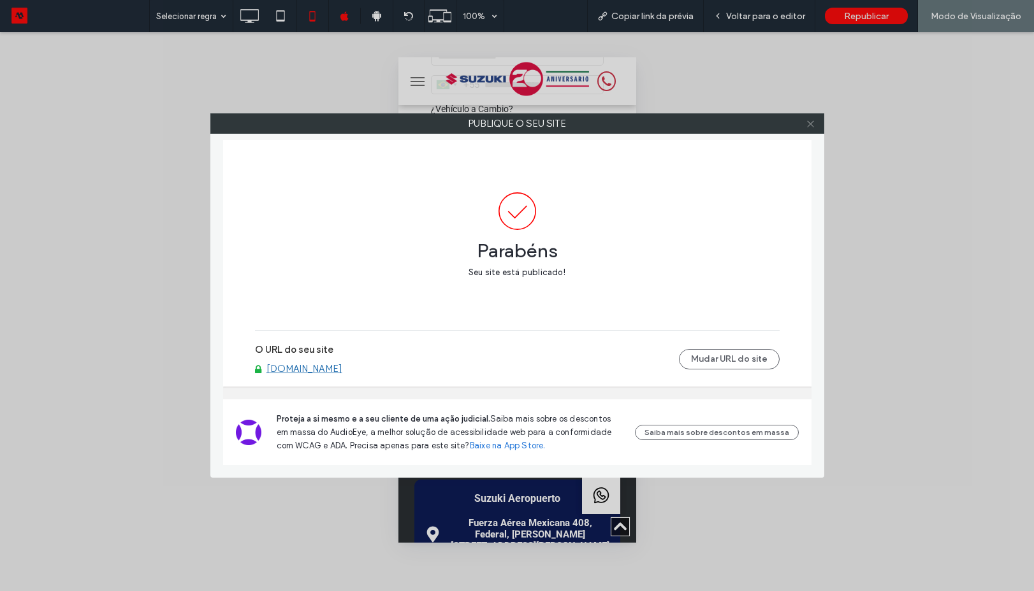
click at [805, 124] on icon at bounding box center [810, 124] width 10 height 10
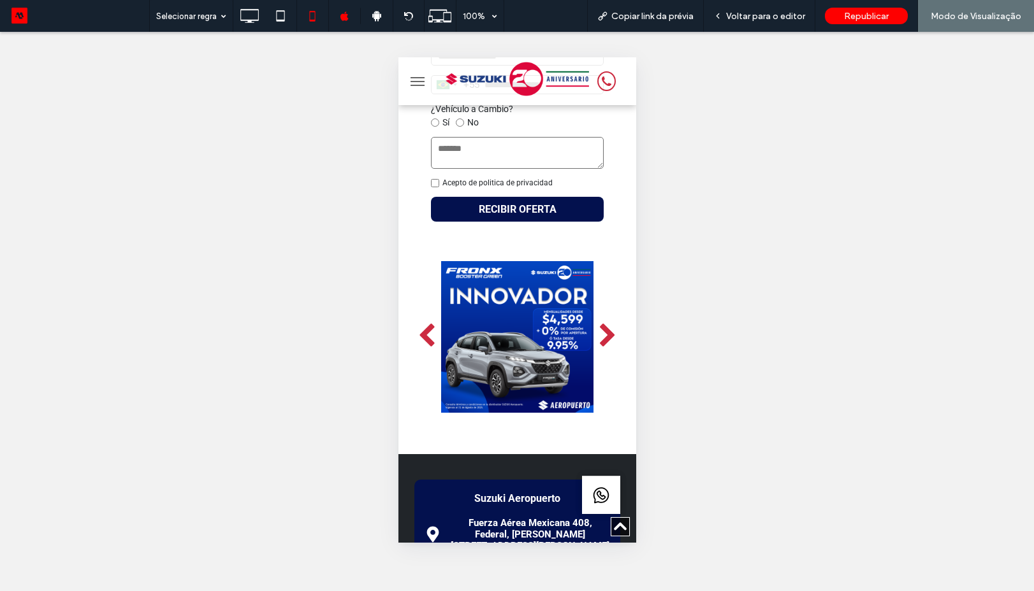
click at [765, 17] on span "Voltar para o editor" at bounding box center [765, 16] width 79 height 11
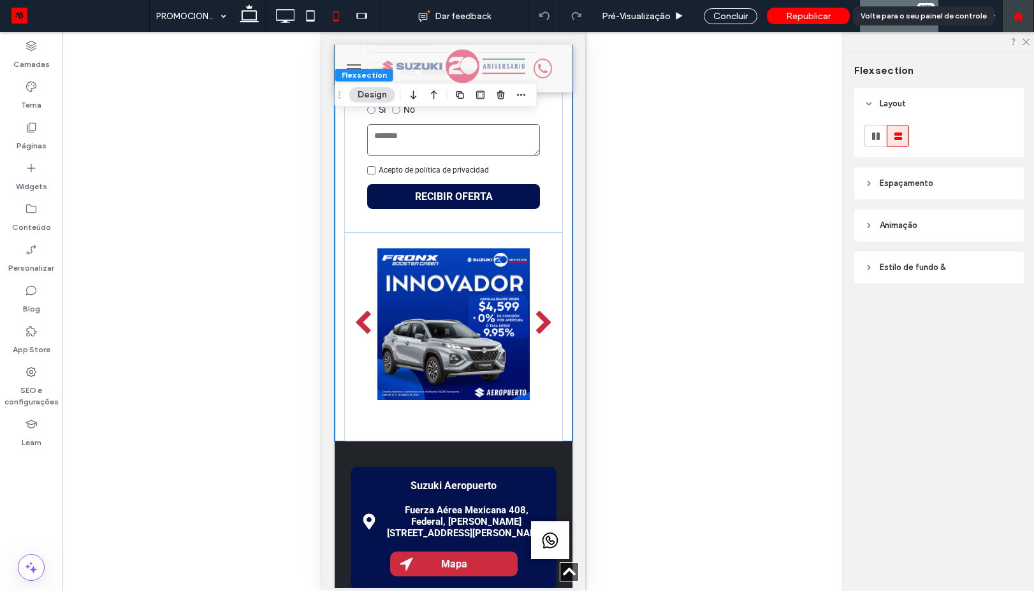
click at [1010, 18] on div at bounding box center [1017, 16] width 31 height 11
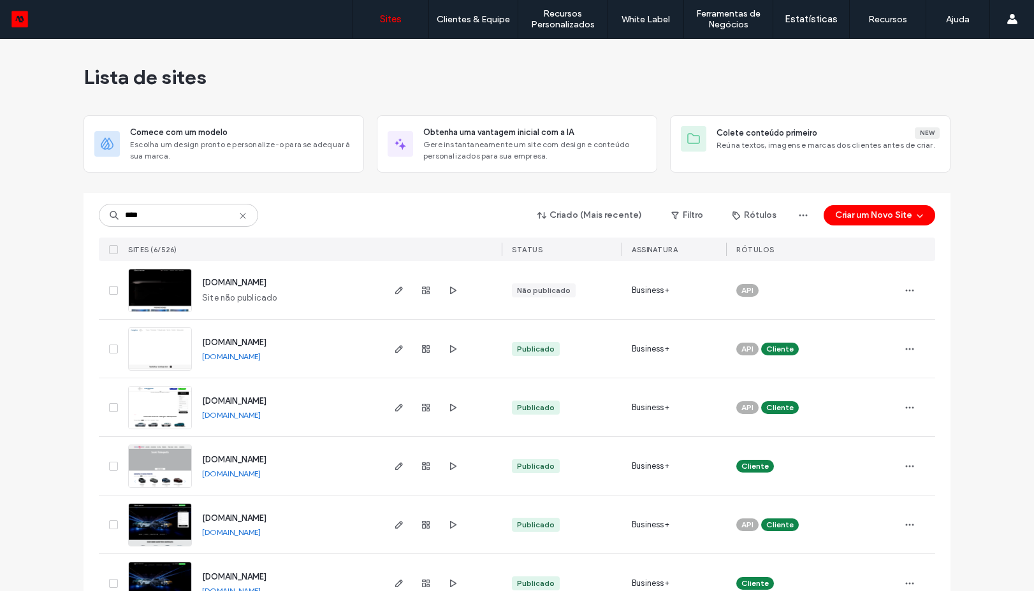
type input "****"
click at [149, 468] on img at bounding box center [160, 488] width 62 height 87
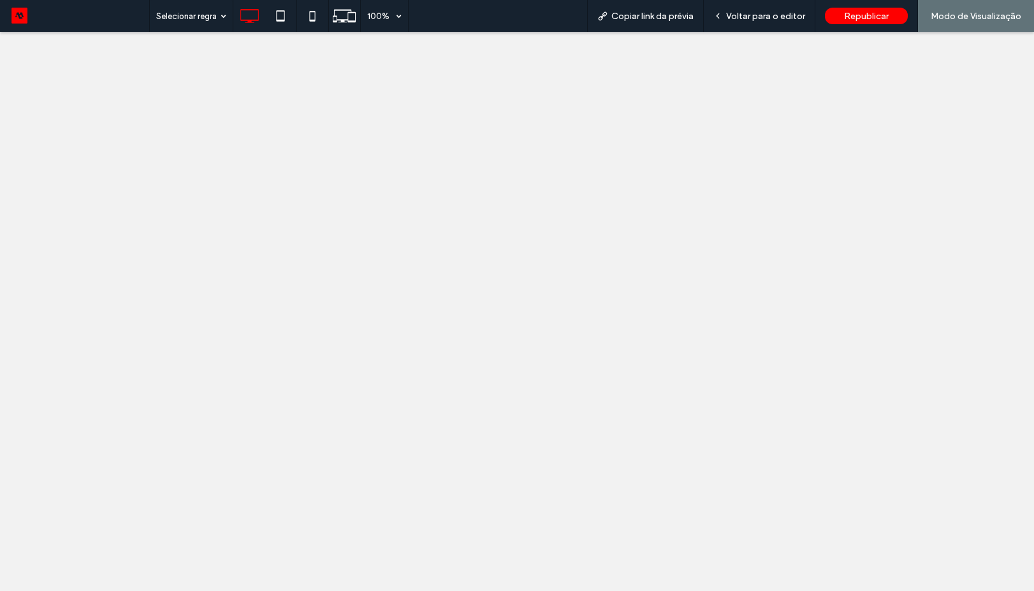
click at [0, 0] on div at bounding box center [0, 0] width 0 height 0
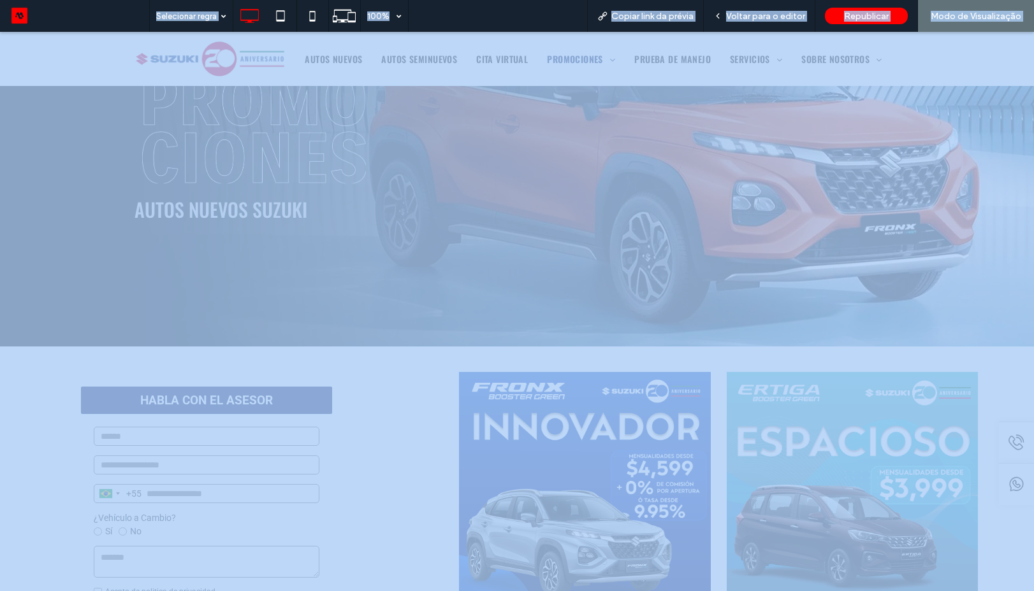
scroll to position [344, 0]
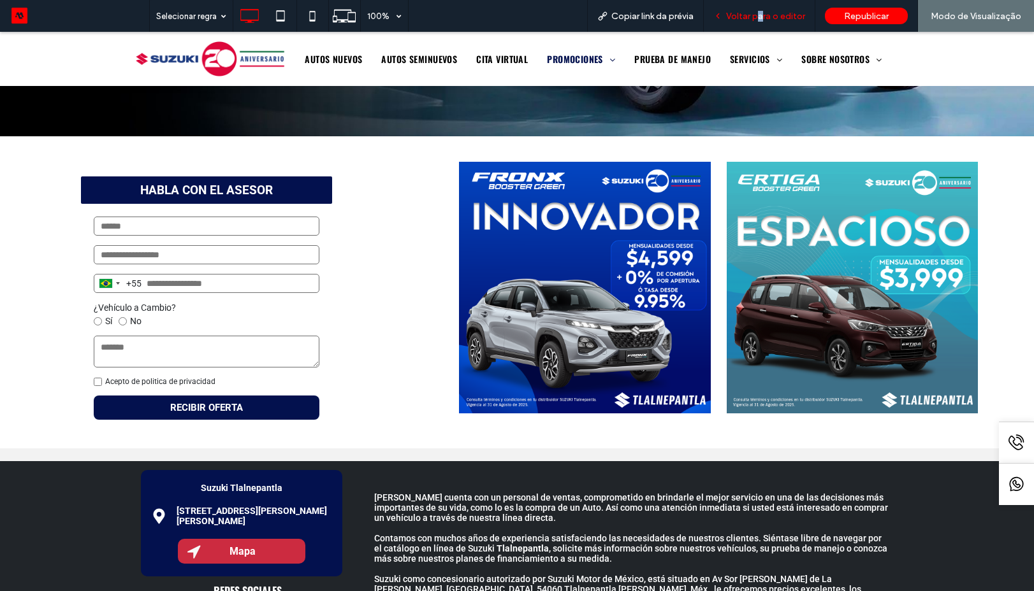
click at [762, 20] on span "Voltar para o editor" at bounding box center [765, 16] width 79 height 11
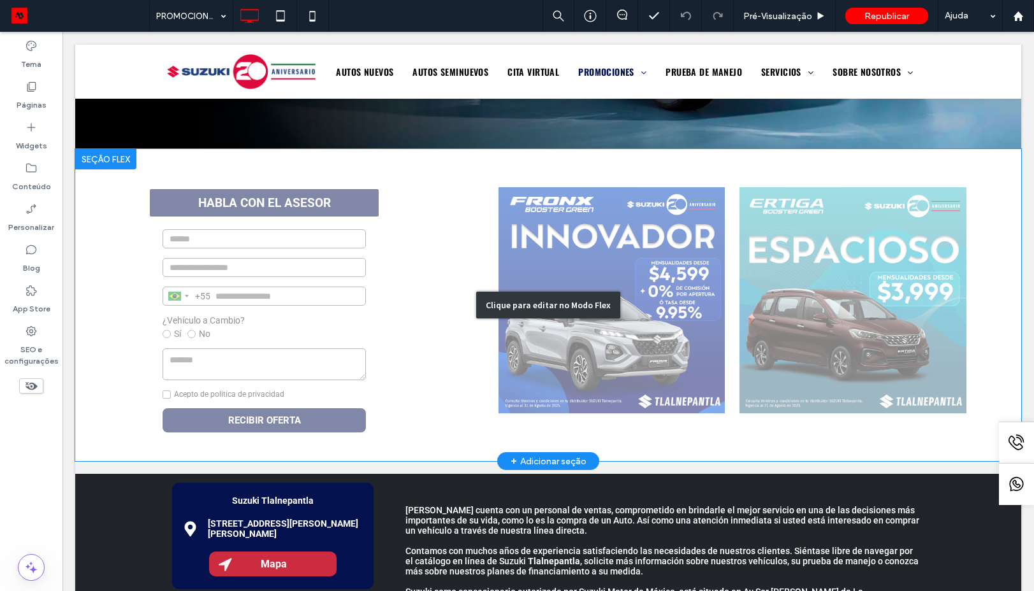
click at [570, 289] on div "Clique para editar no Modo Flex" at bounding box center [548, 305] width 946 height 312
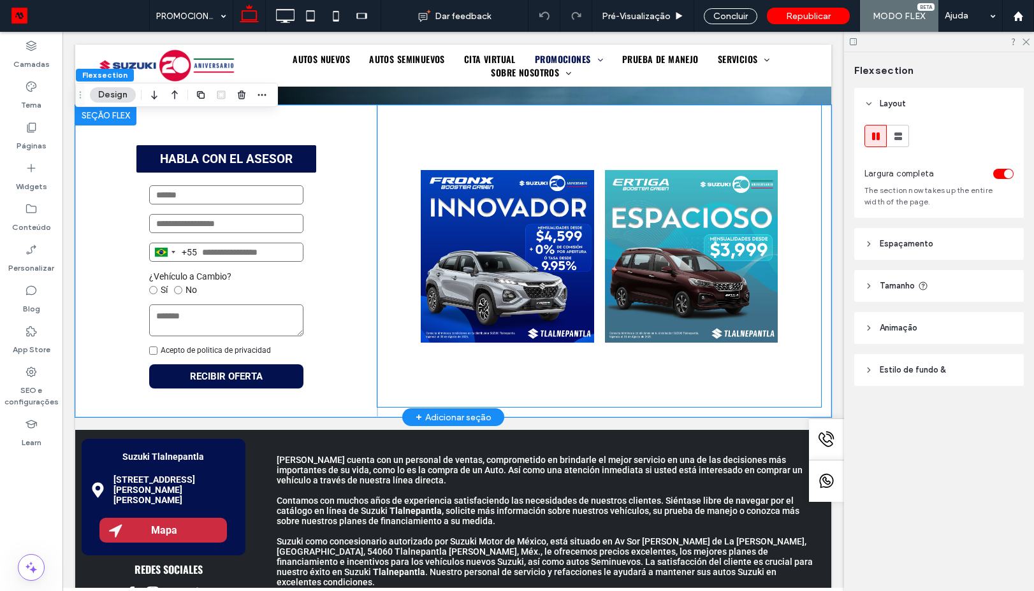
click at [515, 305] on div at bounding box center [507, 256] width 173 height 302
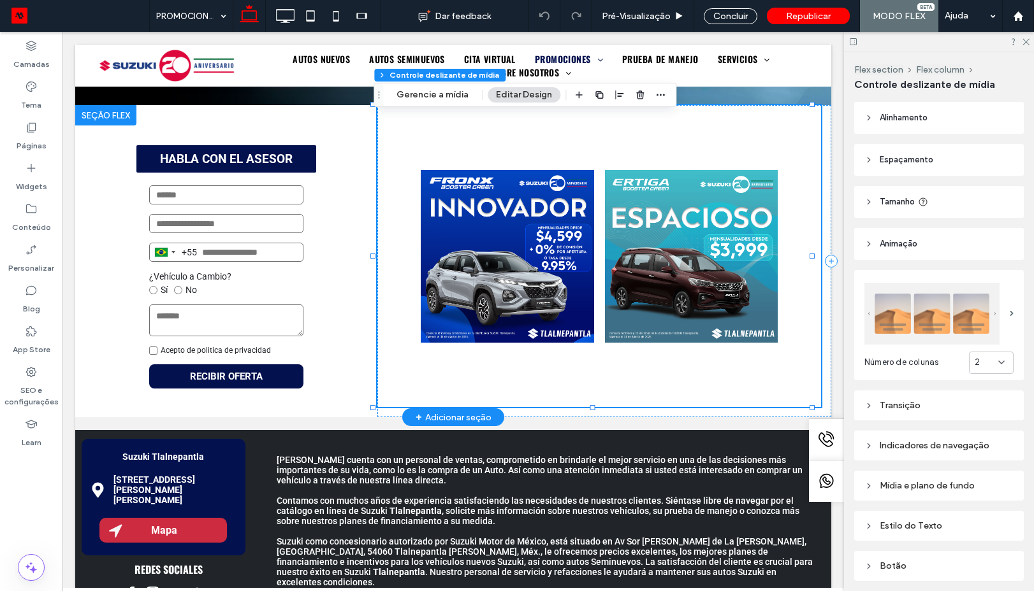
click at [467, 245] on div at bounding box center [507, 256] width 173 height 302
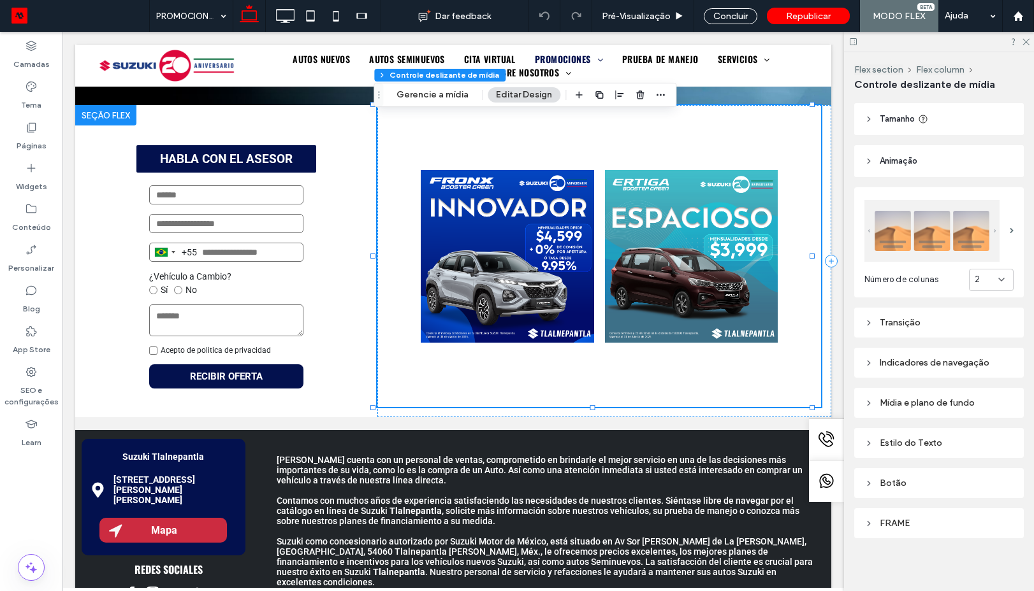
click at [914, 357] on div "Indicadores de navegação" at bounding box center [938, 362] width 149 height 11
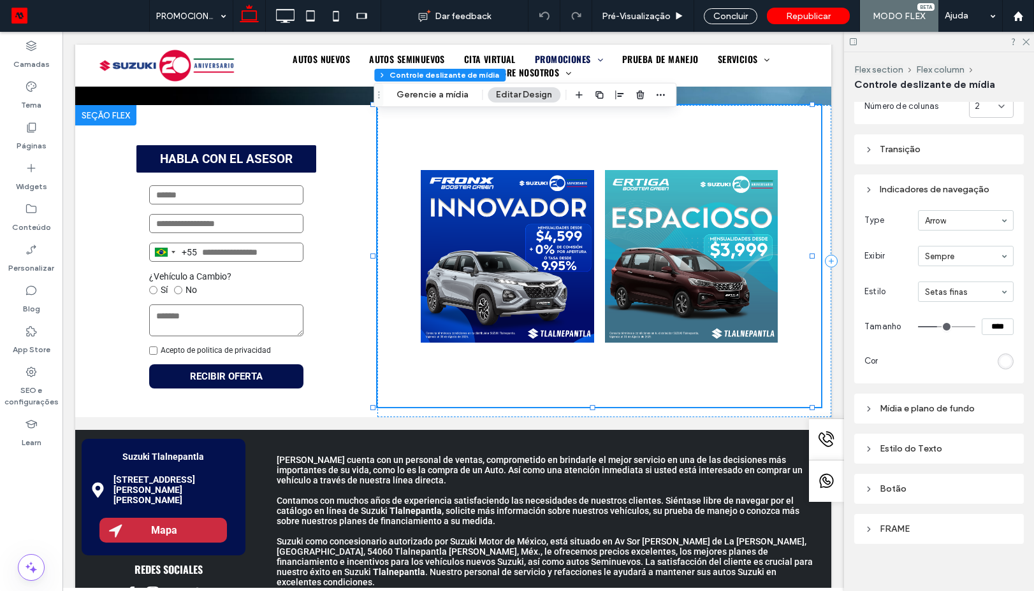
scroll to position [262, 0]
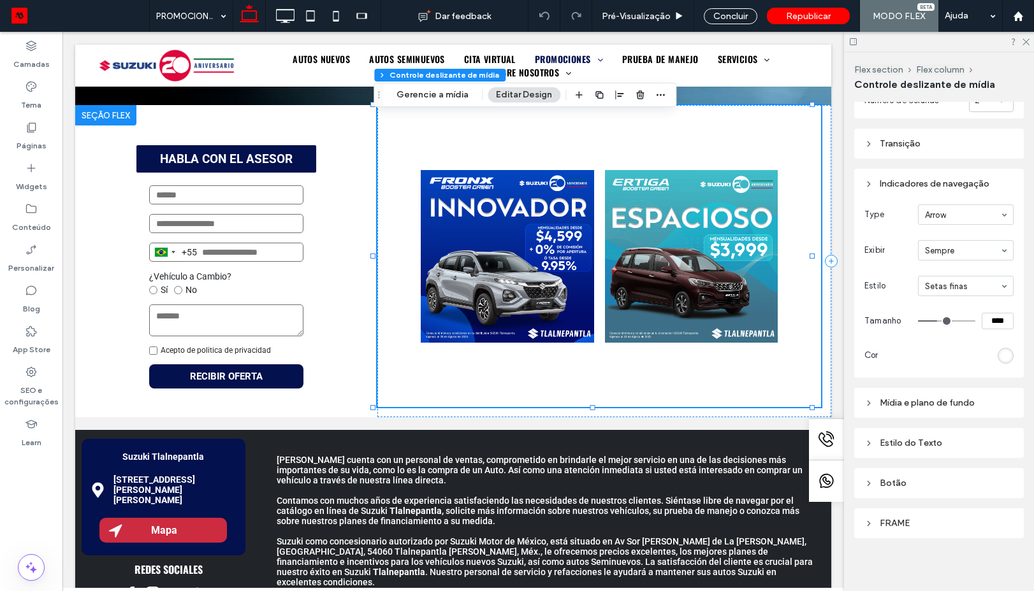
click at [1002, 353] on div "rgb(255, 255, 255)" at bounding box center [1005, 355] width 11 height 11
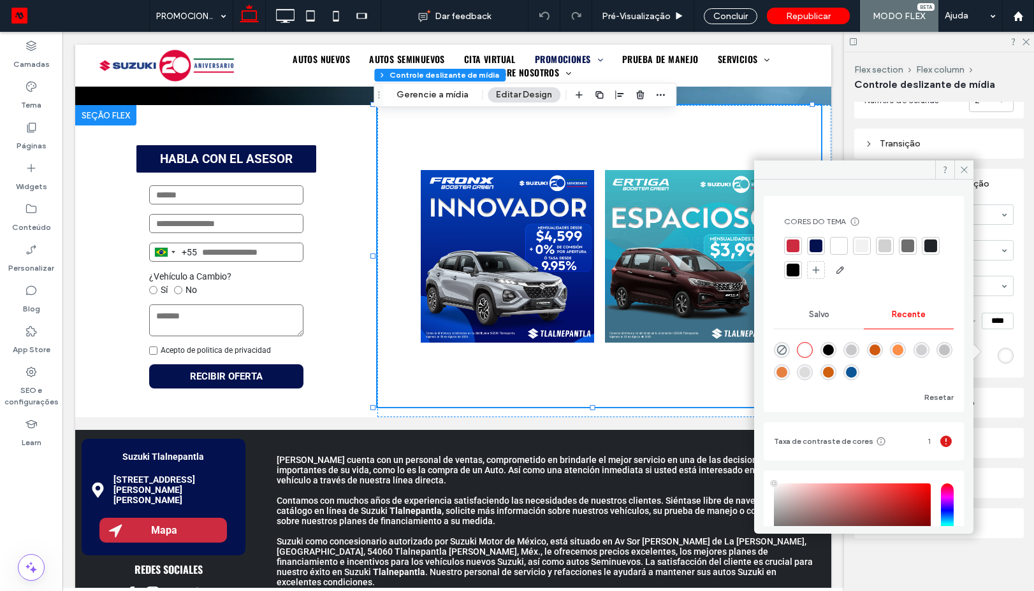
click at [789, 245] on div at bounding box center [792, 246] width 13 height 13
click at [998, 299] on div "Type Arrow Exibir Sempre Estilo Setas finas Tamanho **** Cor" at bounding box center [938, 285] width 149 height 161
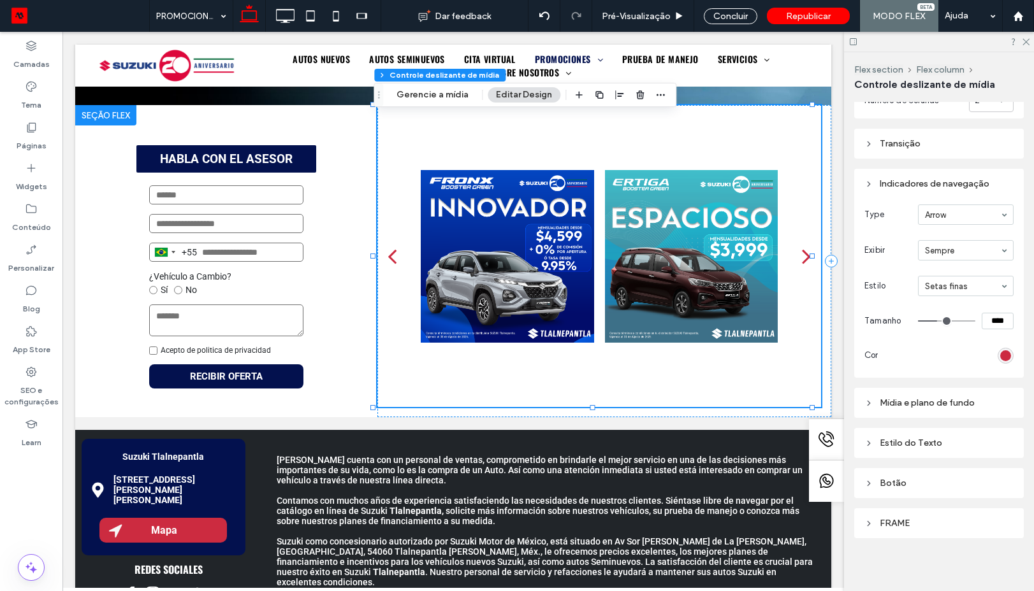
click at [993, 287] on div "Setas finas" at bounding box center [966, 286] width 96 height 20
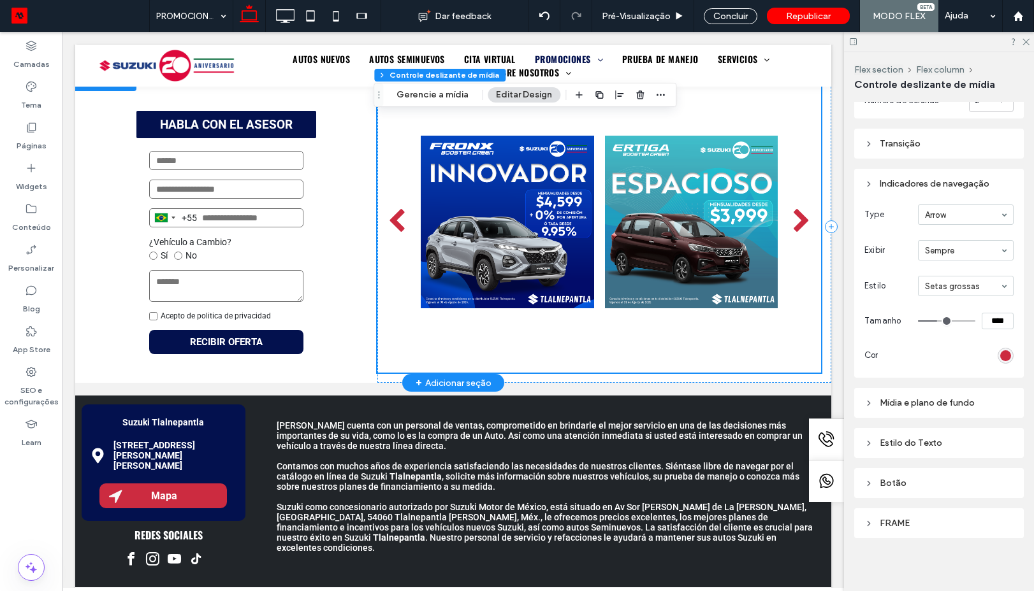
scroll to position [229, 0]
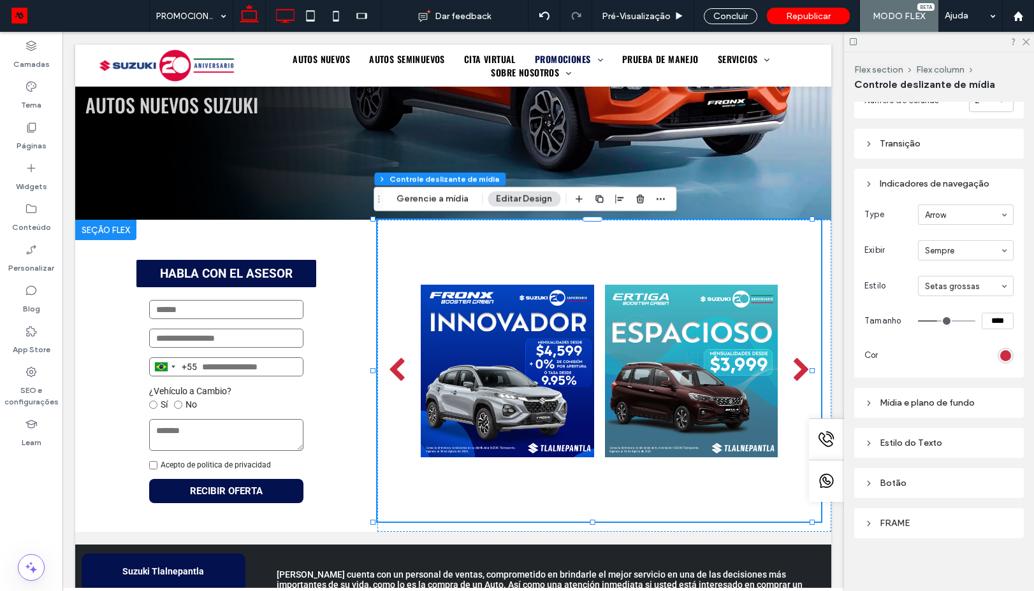
drag, startPoint x: 284, startPoint y: 19, endPoint x: 234, endPoint y: 2, distance: 52.6
click at [284, 19] on icon at bounding box center [284, 15] width 25 height 25
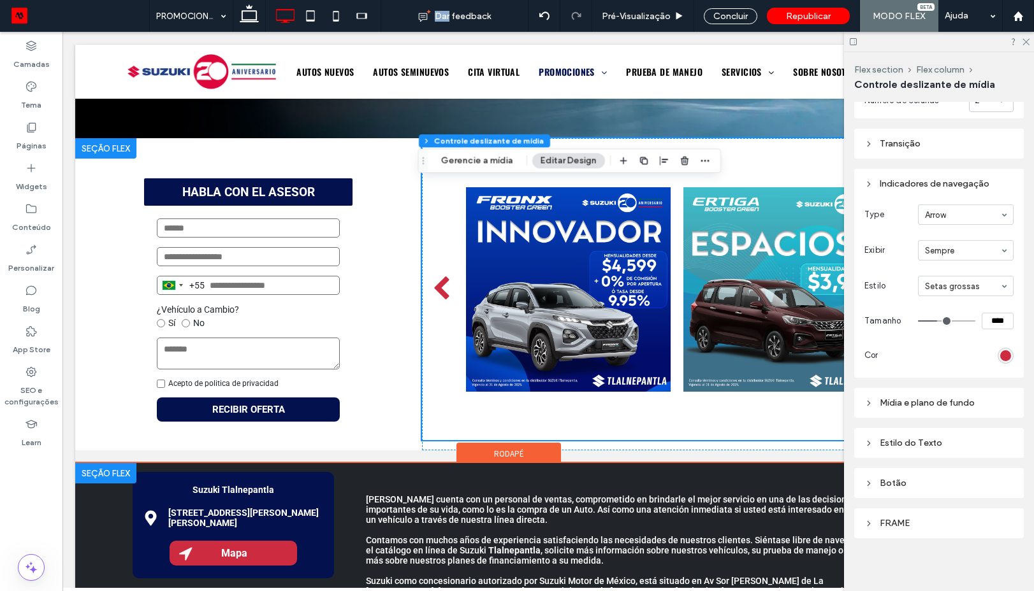
scroll to position [459, 0]
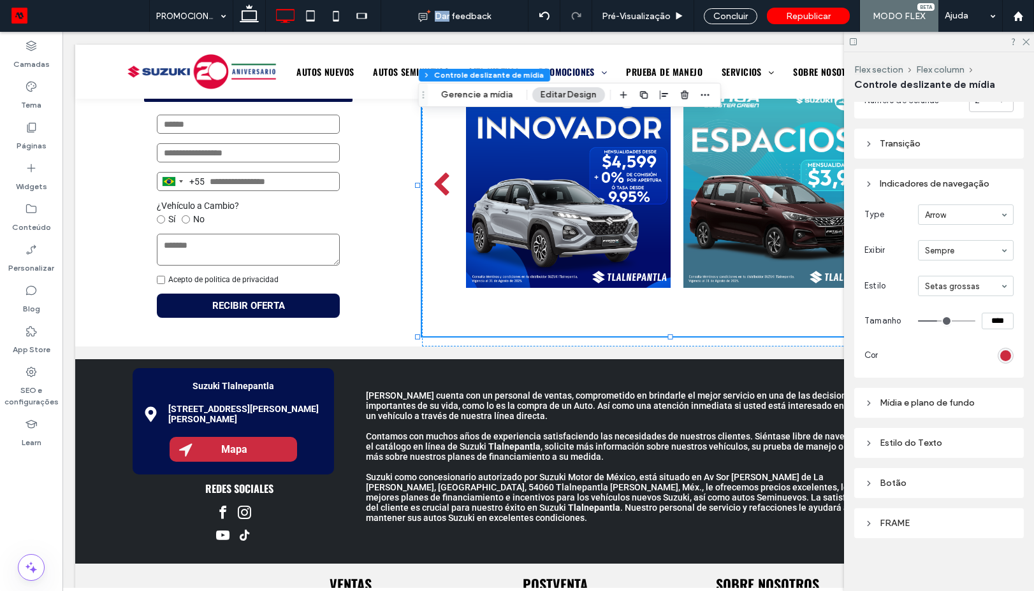
click at [918, 438] on div "Estilo do Texto" at bounding box center [938, 443] width 149 height 11
click at [912, 401] on div "Mídia e plano de fundo" at bounding box center [938, 403] width 149 height 11
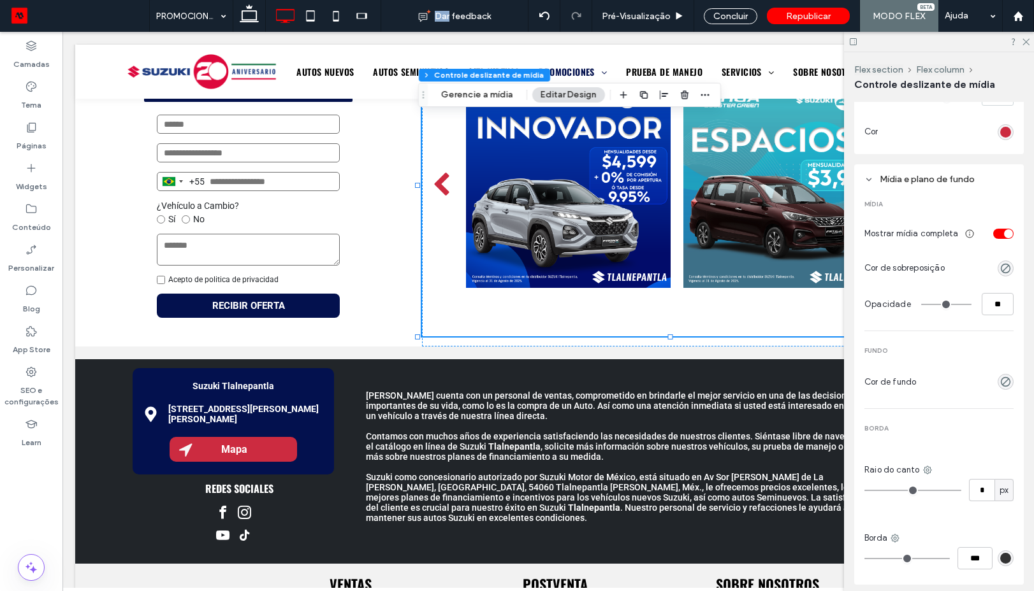
scroll to position [491, 0]
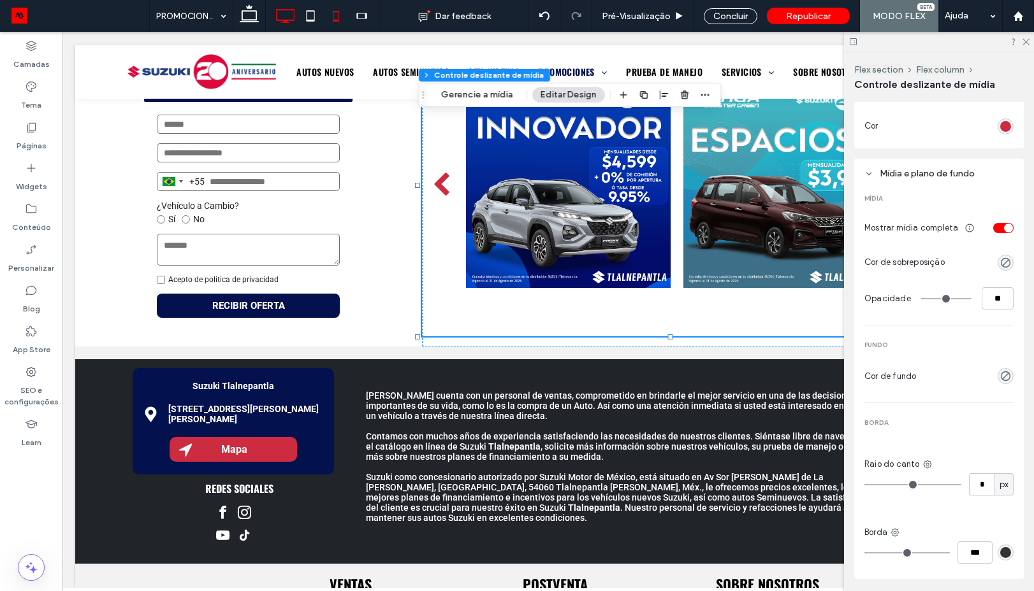
click at [332, 19] on icon at bounding box center [335, 15] width 25 height 25
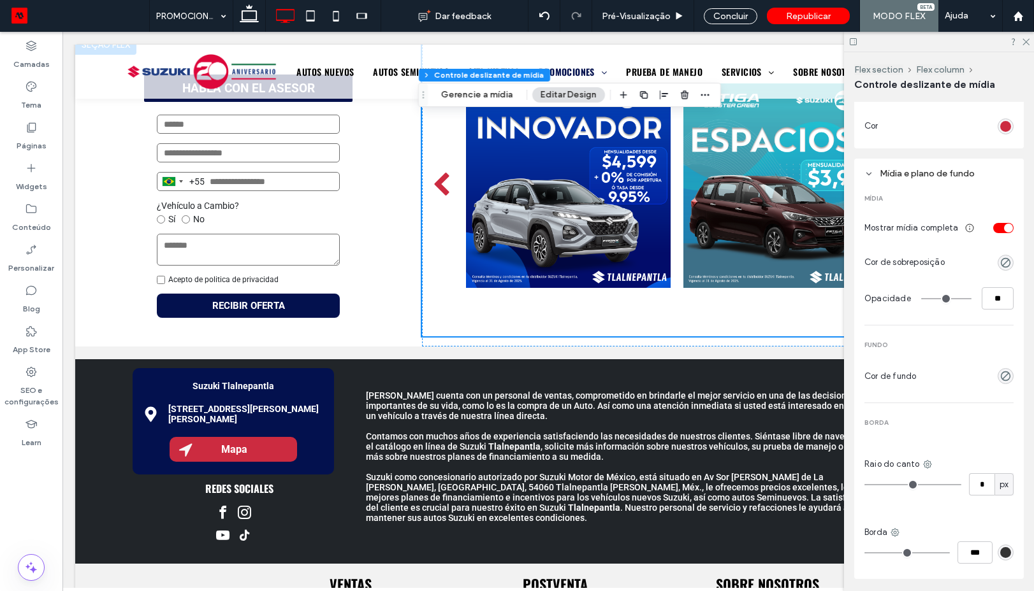
type input "***"
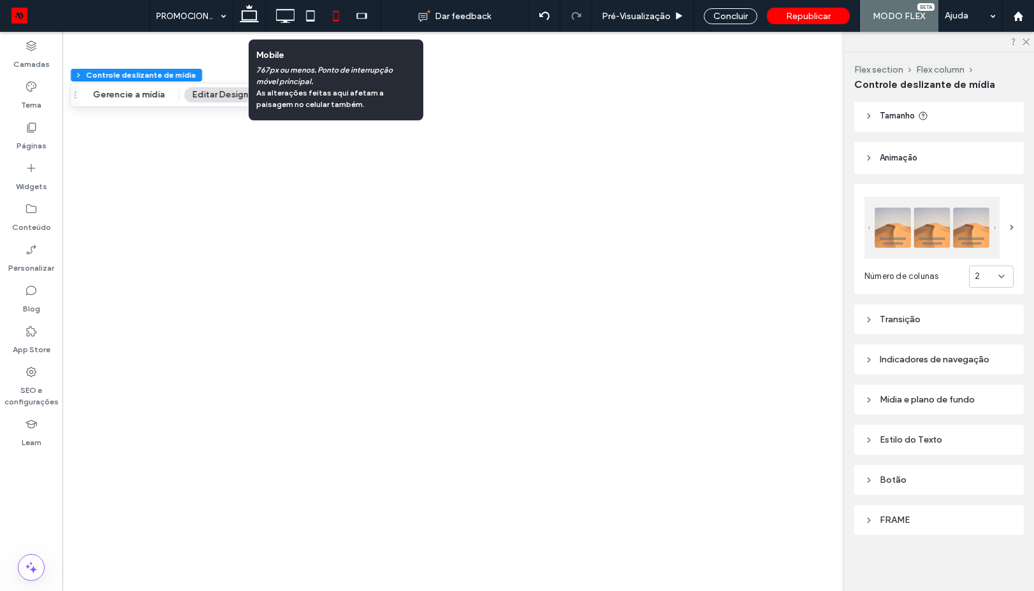
type input "***"
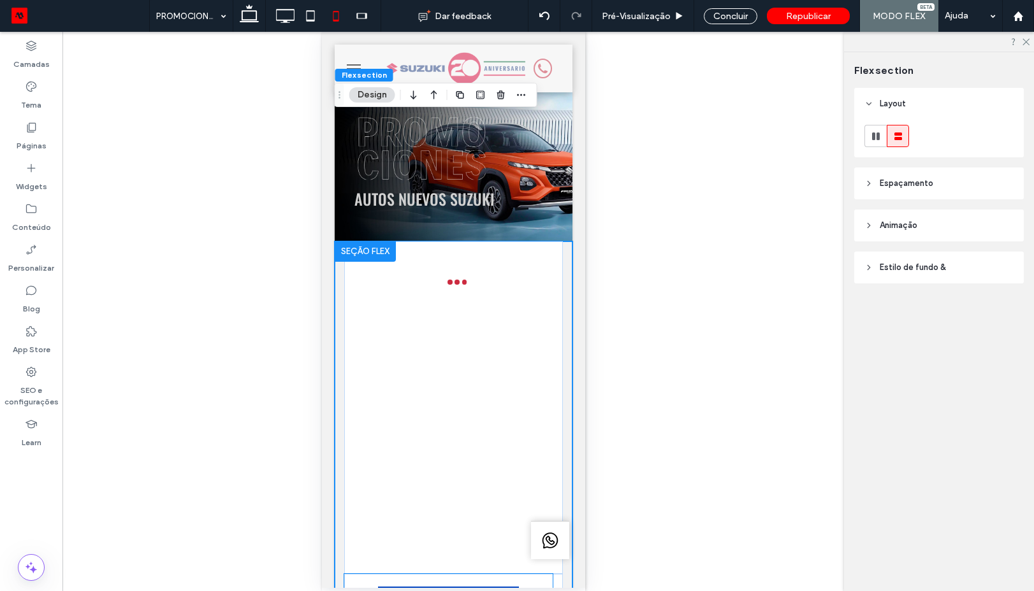
scroll to position [392, 0]
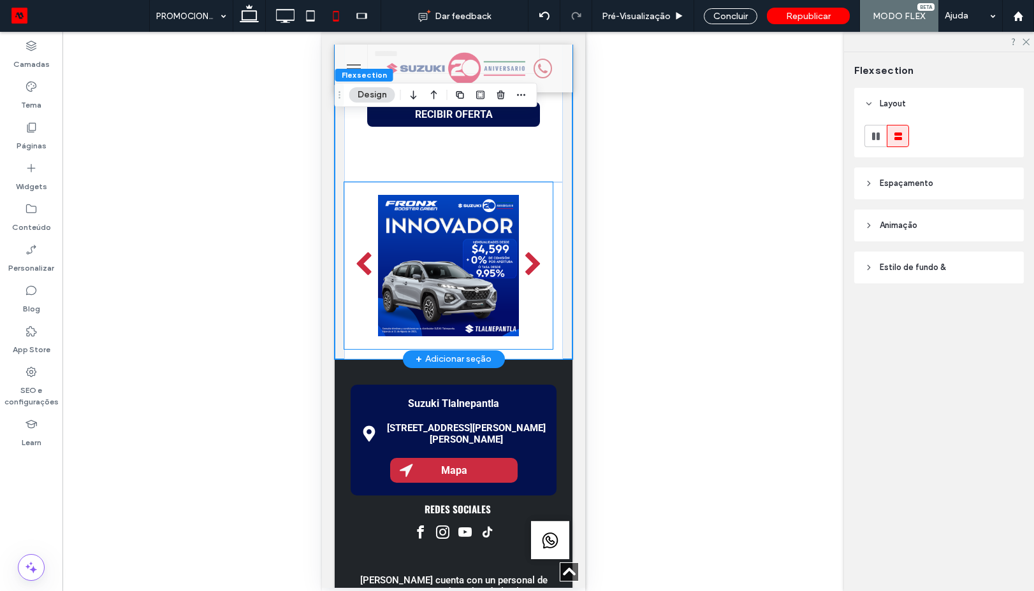
click at [456, 256] on div at bounding box center [447, 265] width 141 height 167
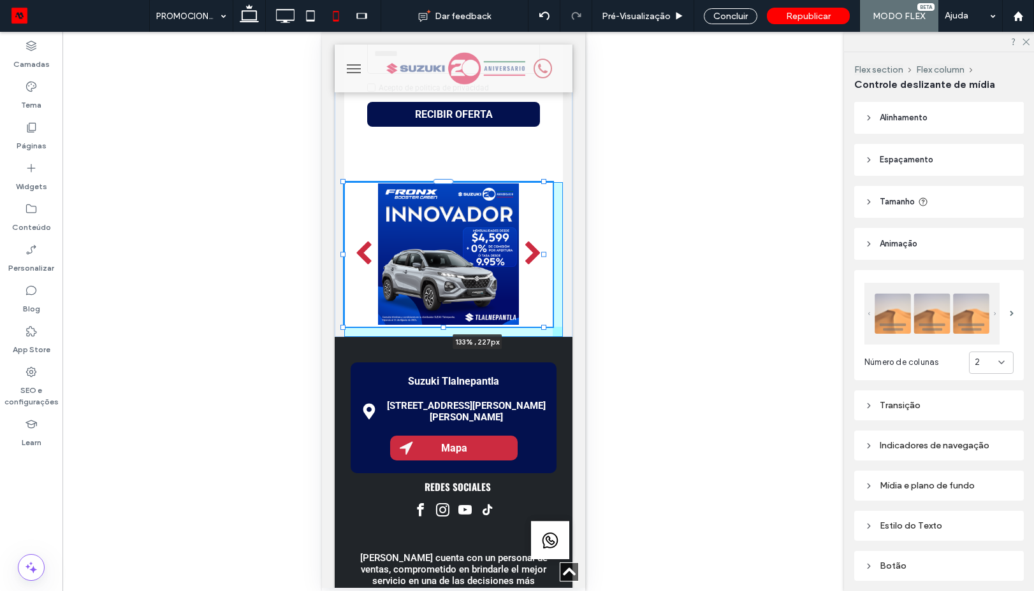
drag, startPoint x: 540, startPoint y: 348, endPoint x: 573, endPoint y: 326, distance: 39.9
type input "***"
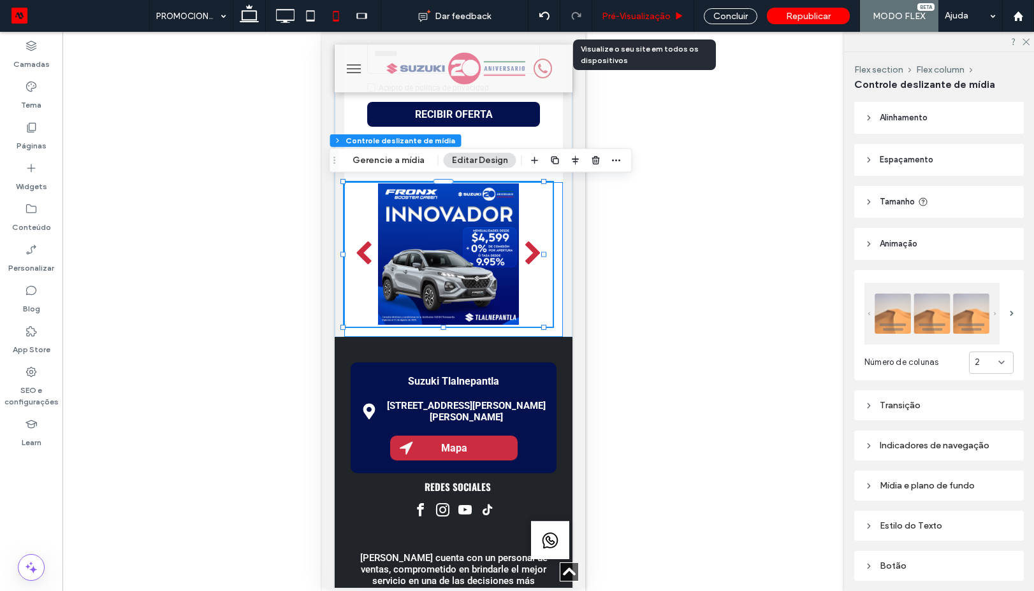
click at [644, 15] on span "Pré-Visualizaçāo" at bounding box center [636, 16] width 69 height 11
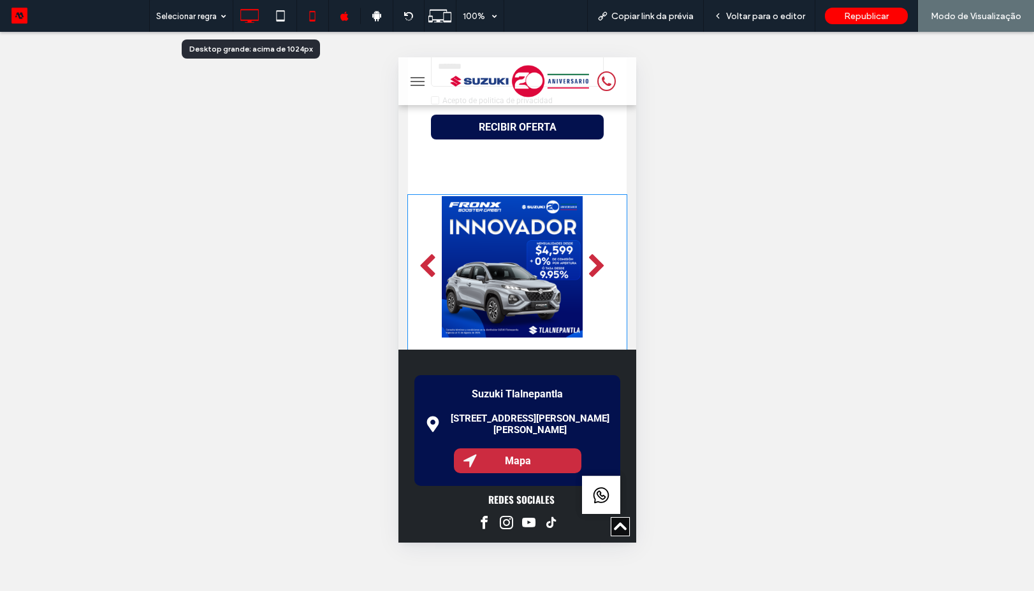
click at [247, 13] on icon at bounding box center [248, 15] width 25 height 25
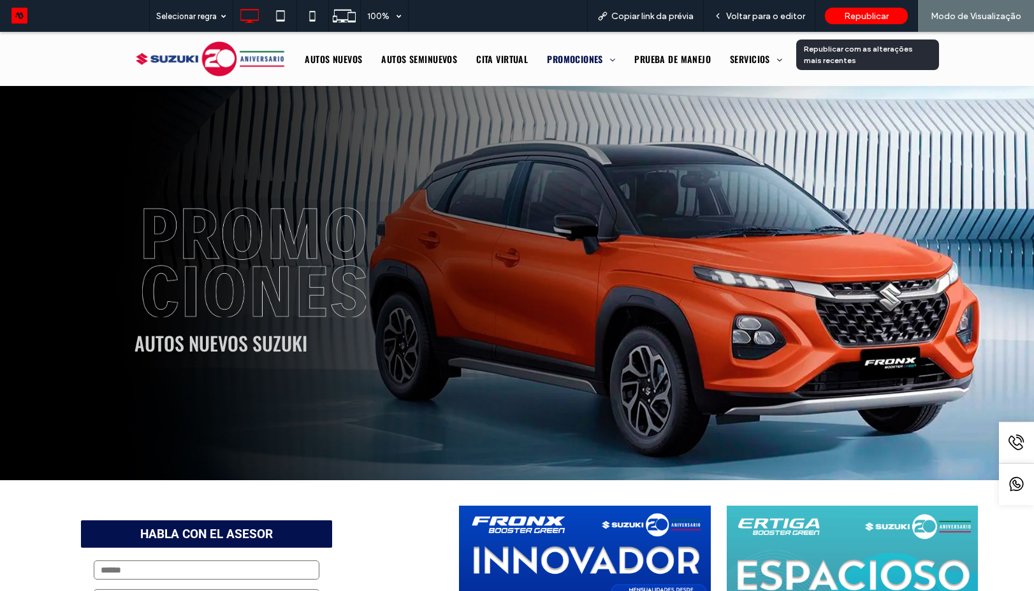
click at [861, 18] on span "Republicar" at bounding box center [866, 16] width 45 height 11
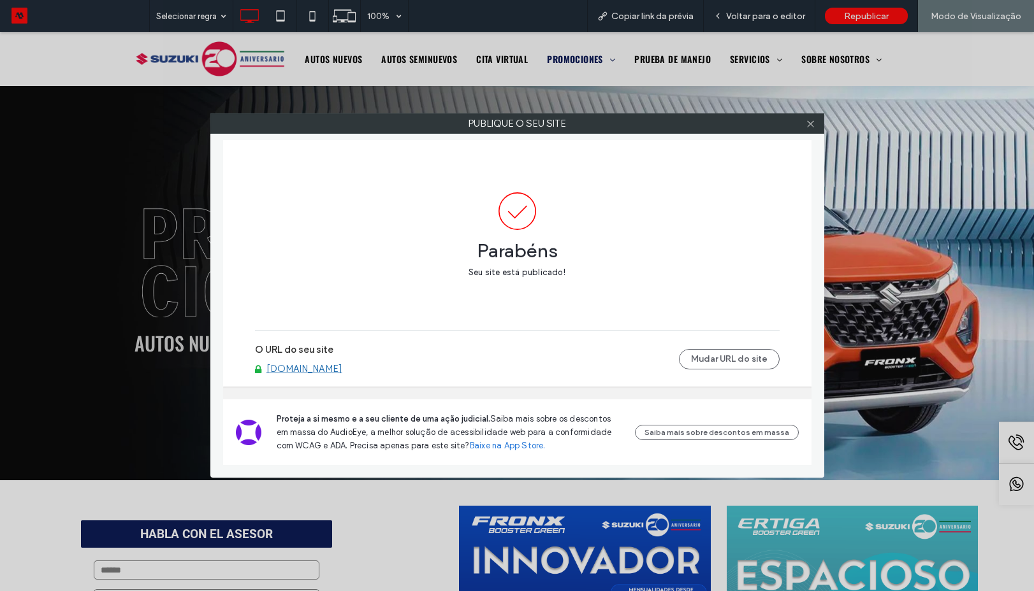
click at [342, 369] on link "www.suzukitlalnepantla.com.mx" at bounding box center [304, 368] width 76 height 11
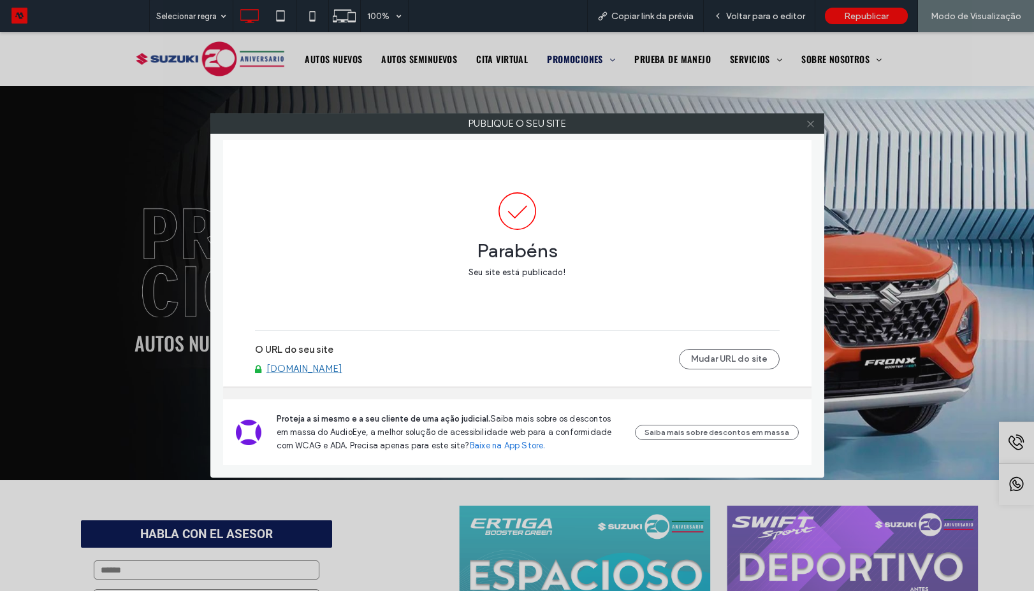
drag, startPoint x: 809, startPoint y: 122, endPoint x: 775, endPoint y: 178, distance: 66.3
click at [809, 122] on icon at bounding box center [810, 124] width 10 height 10
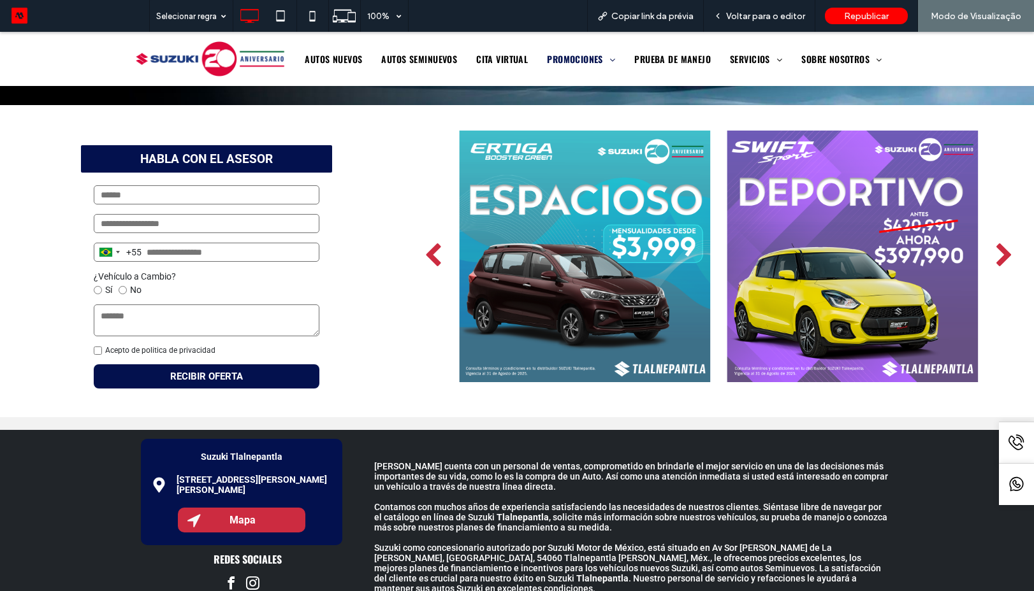
scroll to position [344, 0]
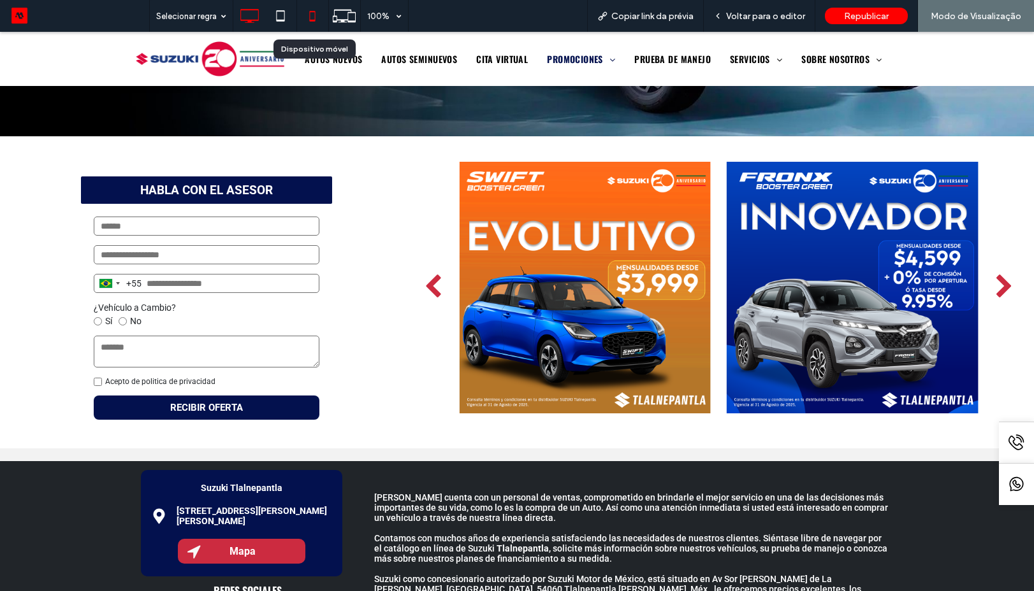
click at [316, 19] on icon at bounding box center [311, 15] width 25 height 25
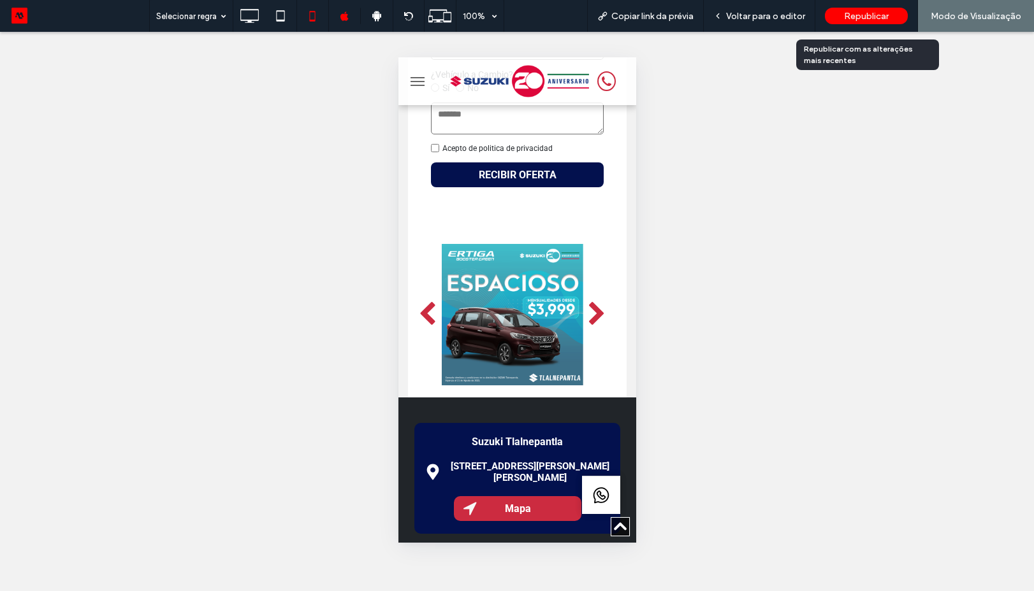
click at [856, 27] on div "Republicar" at bounding box center [866, 16] width 83 height 32
click at [856, 25] on div "Republicar" at bounding box center [866, 16] width 83 height 32
click at [854, 20] on span "Republicar" at bounding box center [866, 16] width 45 height 11
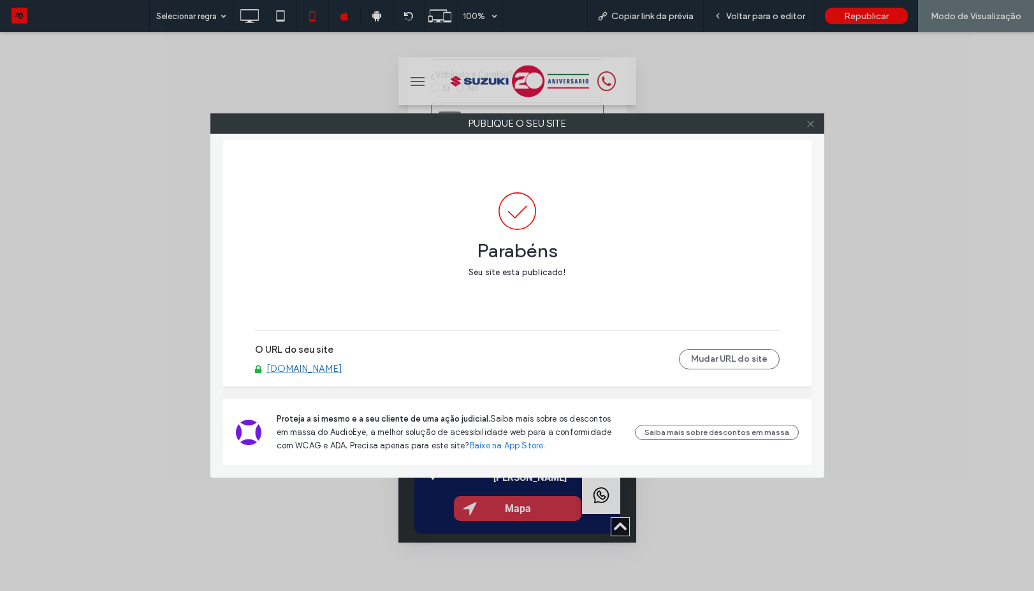
click at [813, 128] on icon at bounding box center [810, 124] width 10 height 10
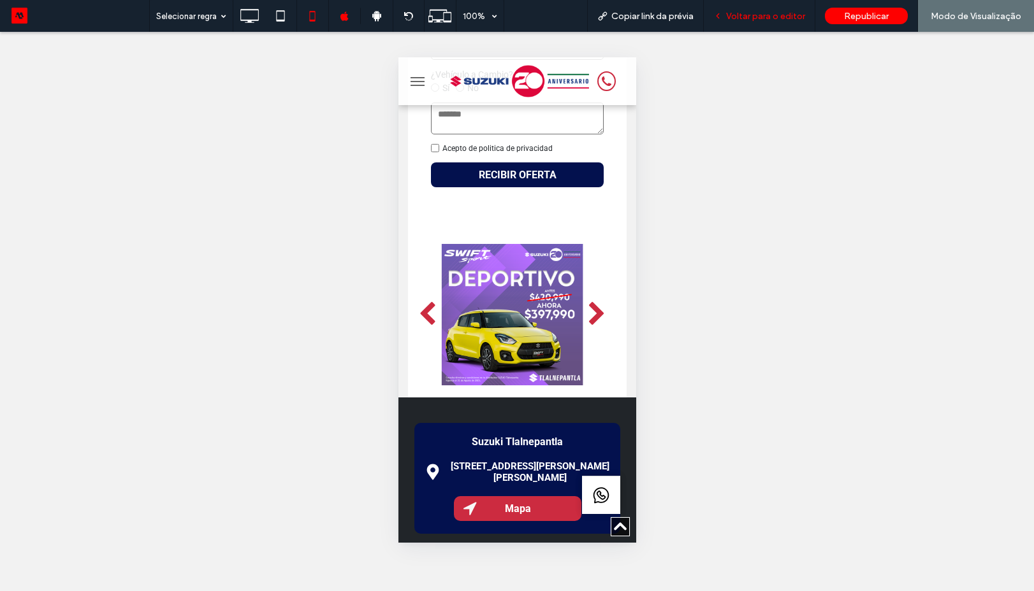
click at [765, 15] on span "Voltar para o editor" at bounding box center [765, 16] width 79 height 11
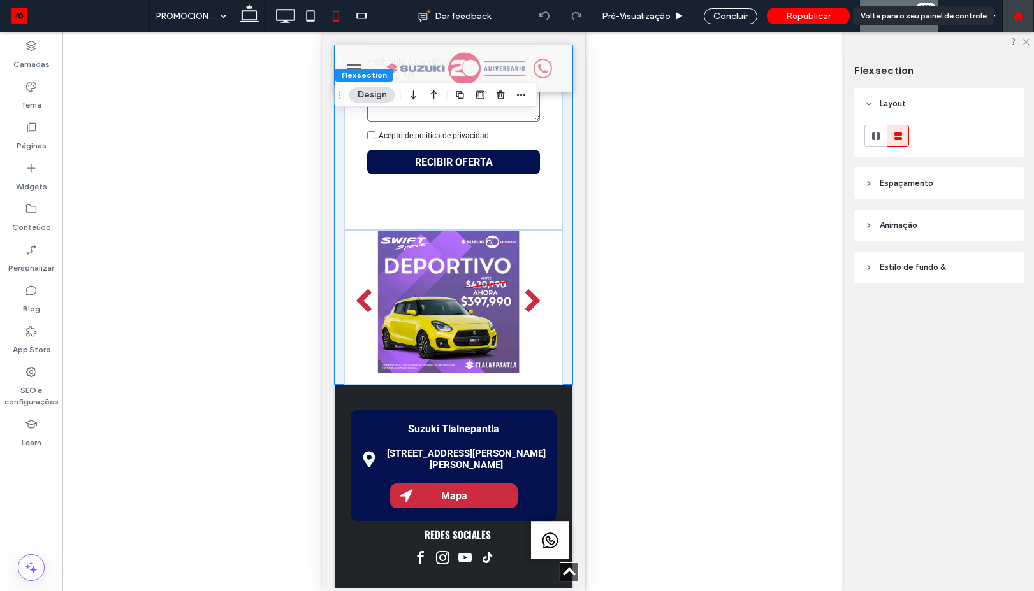
click at [1016, 11] on icon at bounding box center [1018, 16] width 11 height 11
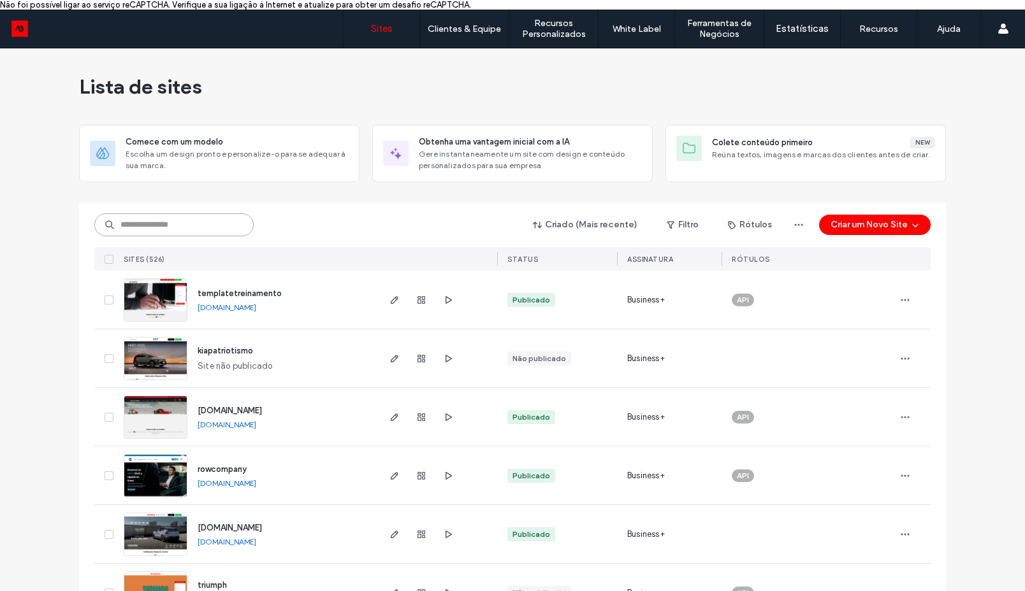
click at [180, 229] on input at bounding box center [173, 224] width 159 height 23
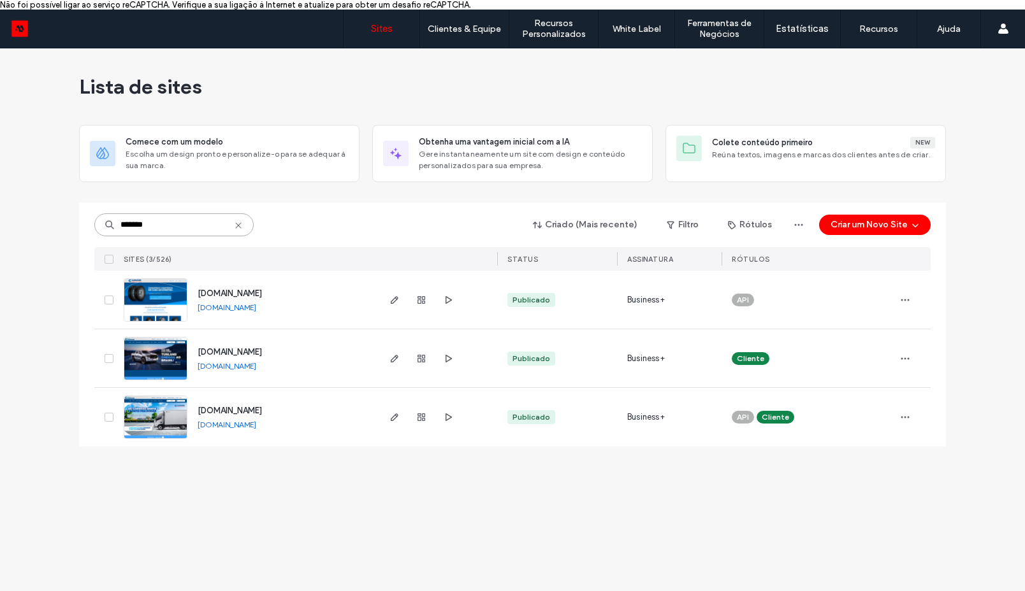
type input "*******"
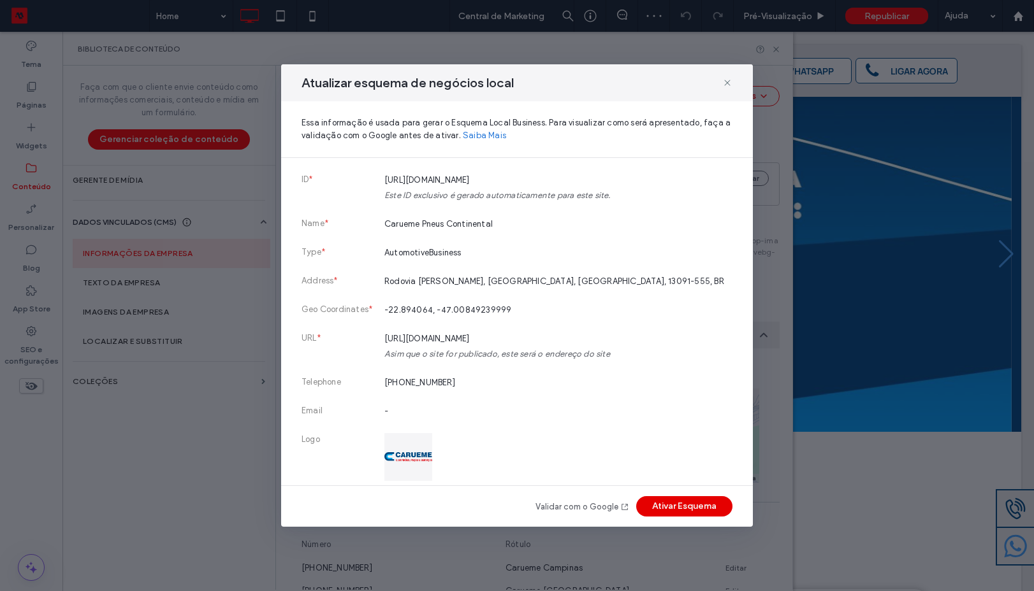
click at [693, 502] on button "Ativar Esquema" at bounding box center [684, 506] width 96 height 20
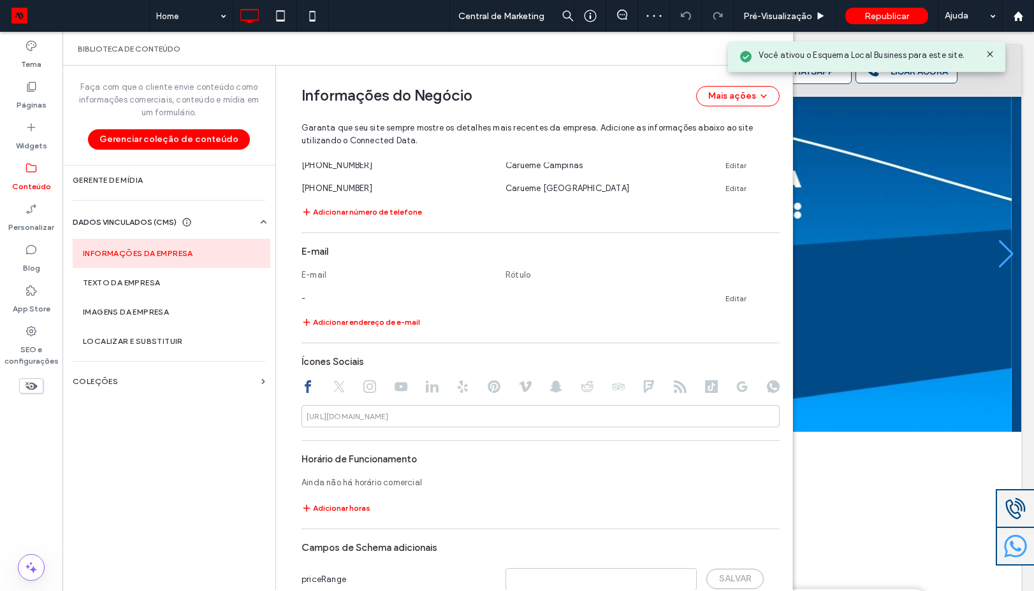
scroll to position [455, 0]
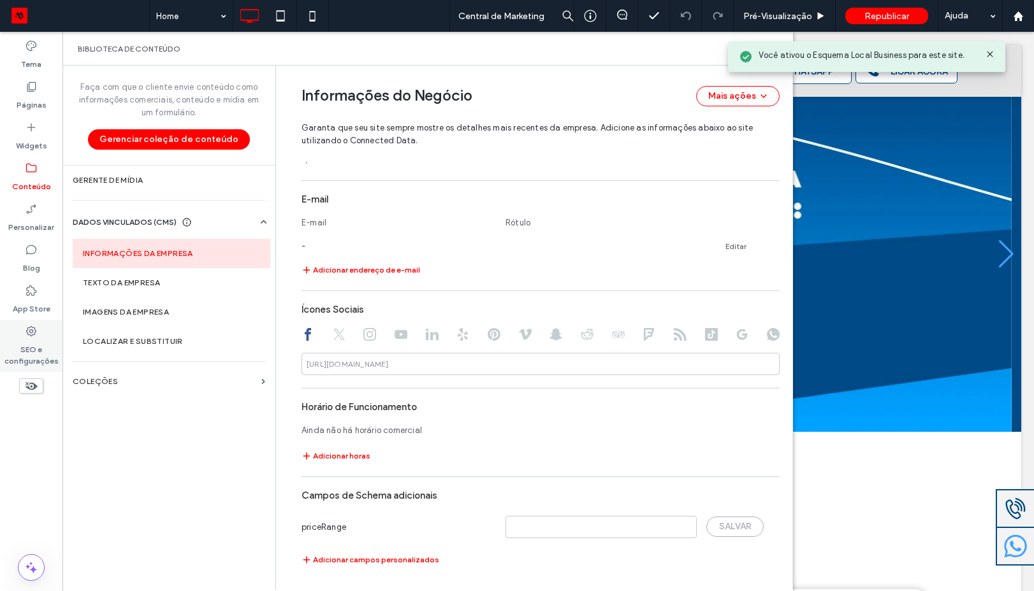
click at [41, 338] on label "SEO e configurações" at bounding box center [31, 352] width 62 height 29
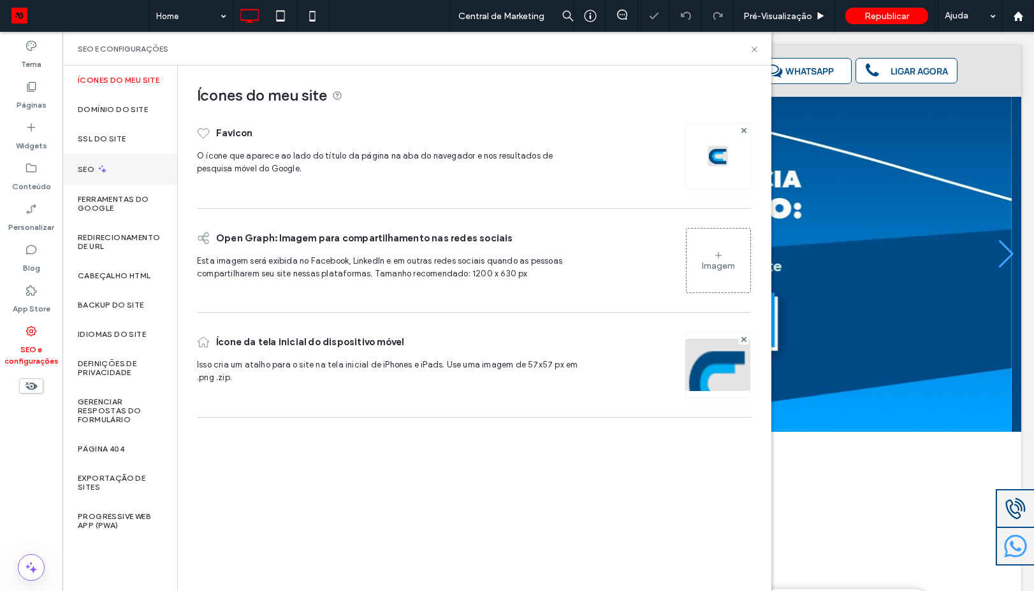
click at [106, 169] on icon at bounding box center [102, 169] width 11 height 11
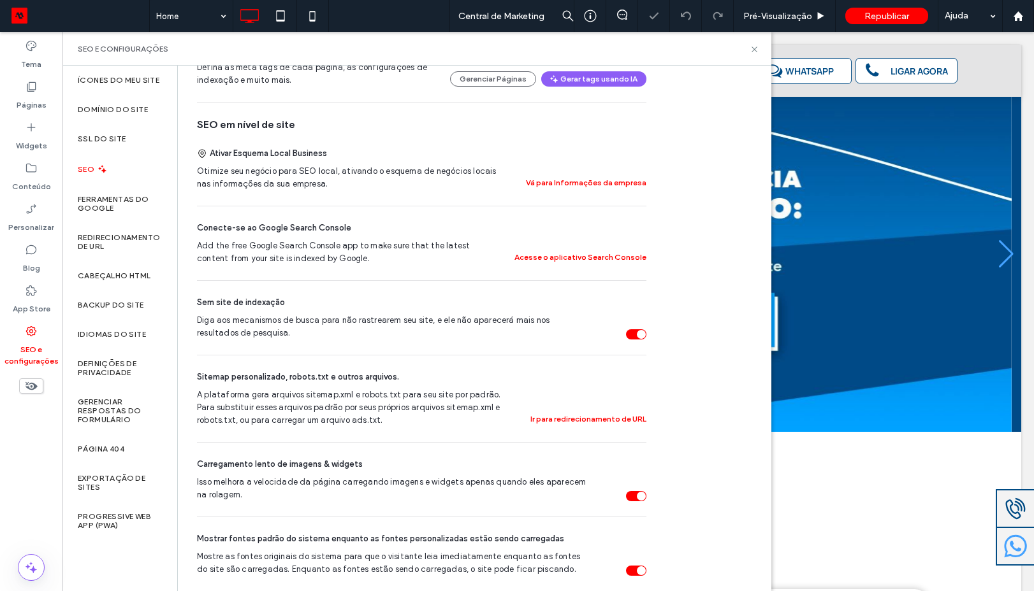
scroll to position [344, 0]
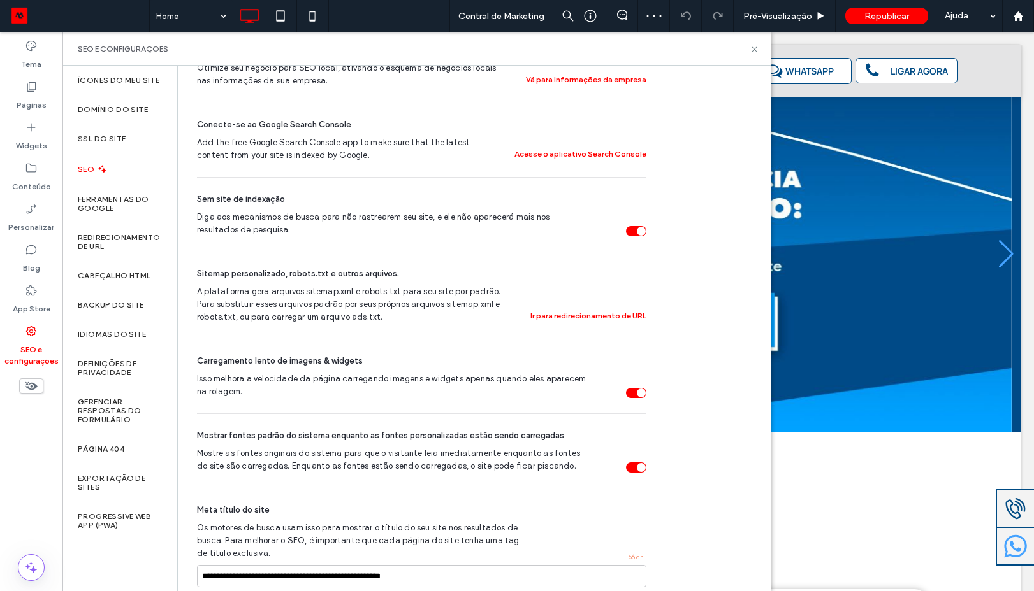
click at [641, 233] on div "Diga aos mecanismos de busca para não rastrearem seu site, e ele não aparecerá …" at bounding box center [641, 231] width 9 height 9
click at [105, 203] on label "Ferramentas do Google" at bounding box center [120, 204] width 84 height 18
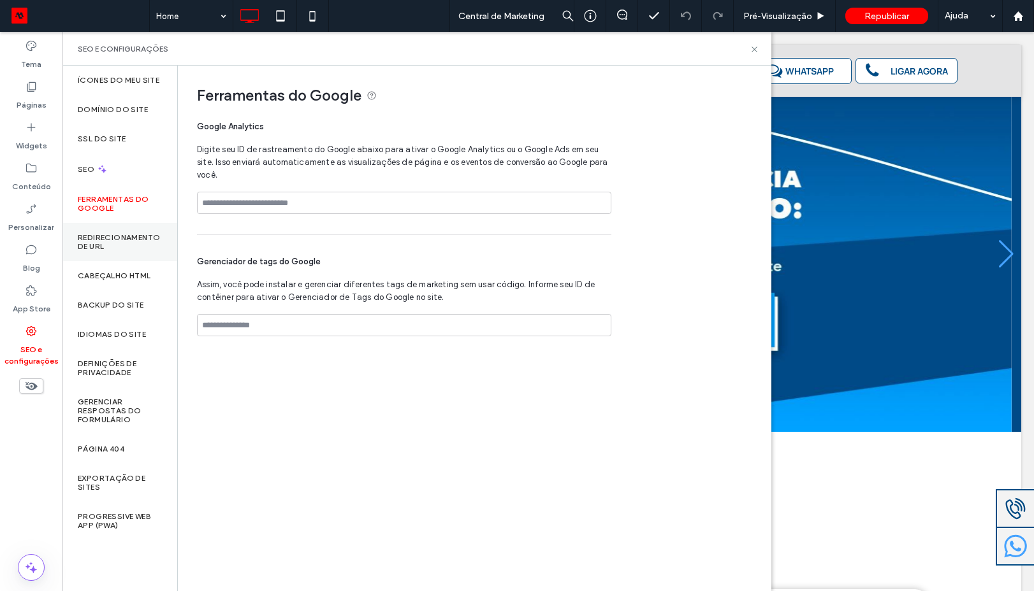
click at [112, 245] on label "Redirecionamento de URL" at bounding box center [120, 242] width 84 height 18
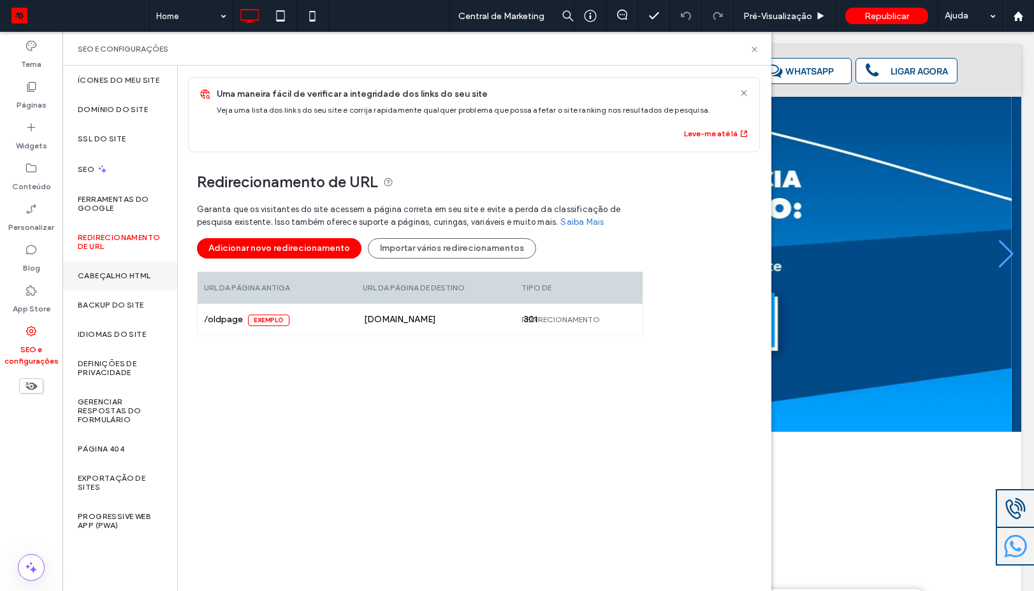
click at [101, 268] on div "Cabeçalho HTML" at bounding box center [119, 275] width 115 height 29
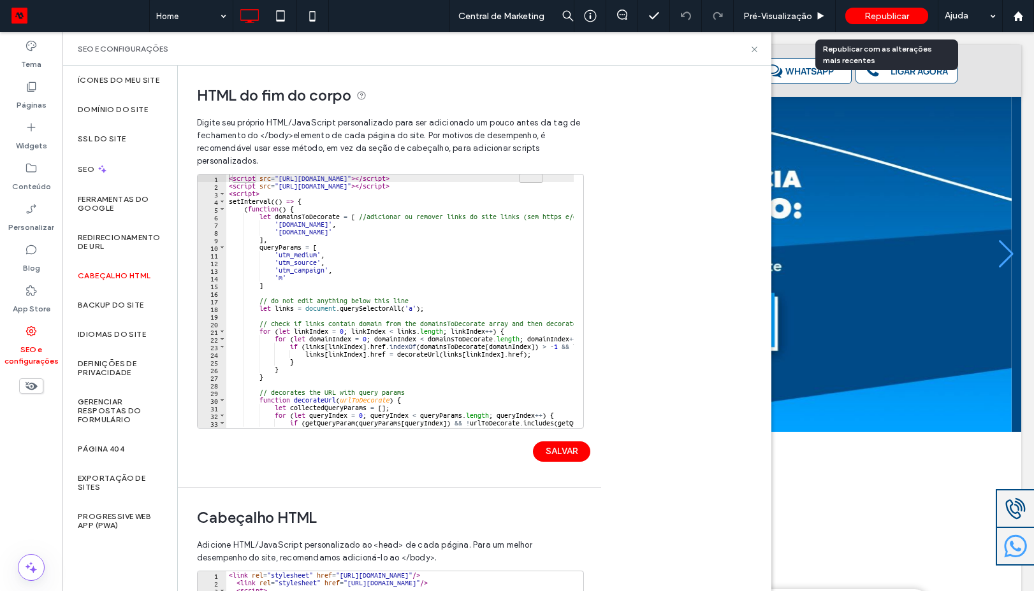
click at [888, 22] on div "Republicar" at bounding box center [886, 16] width 83 height 17
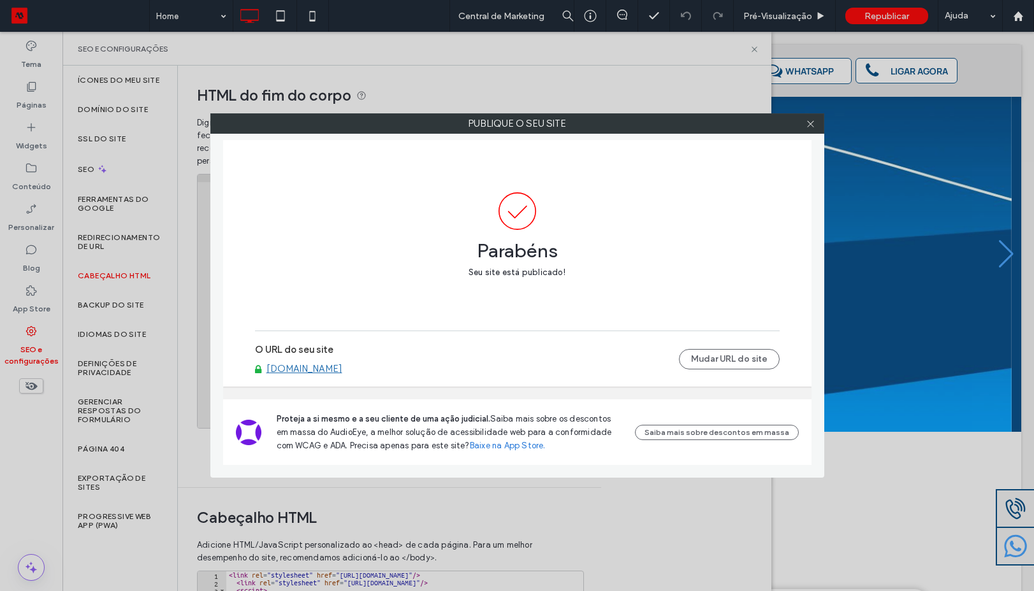
click at [342, 370] on link "[DOMAIN_NAME]" at bounding box center [304, 368] width 76 height 11
